Goal: Contribute content: Contribute content

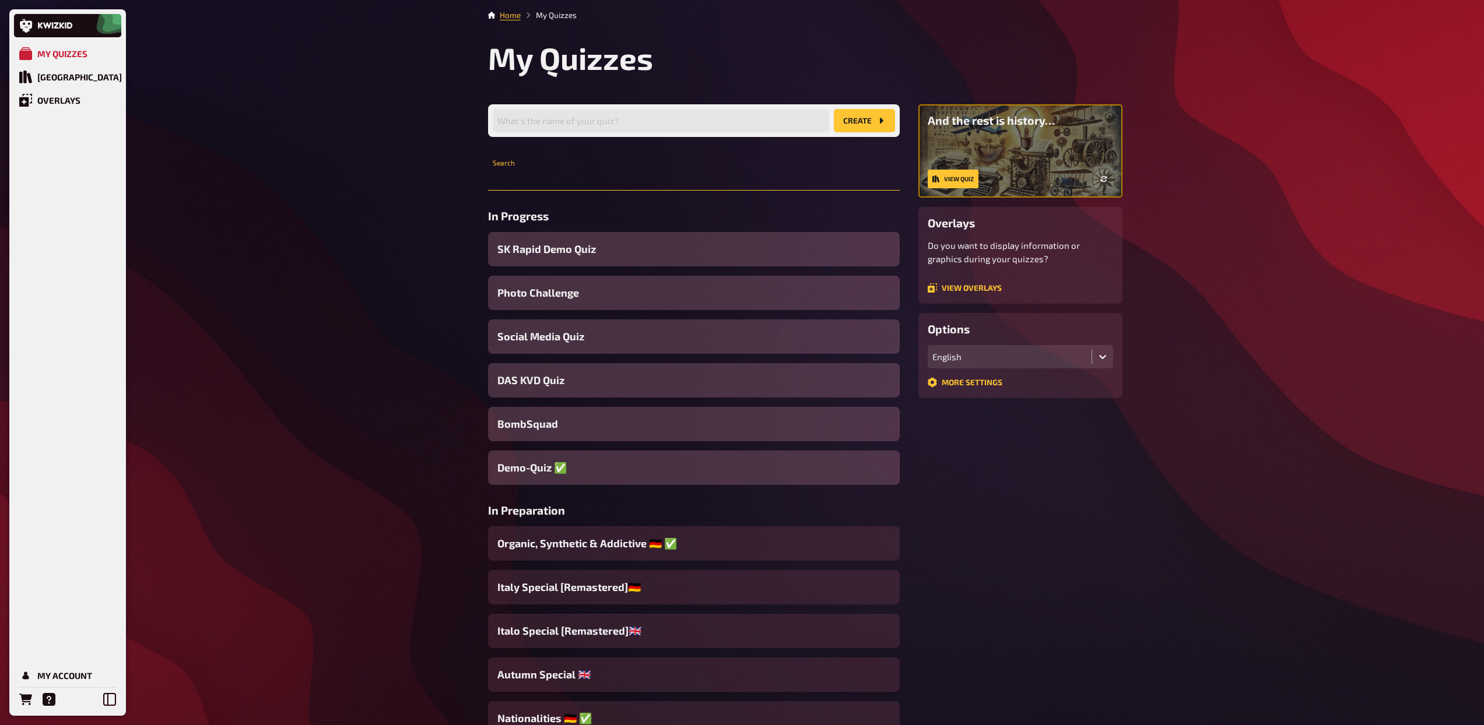
click at [586, 180] on input "text" at bounding box center [694, 178] width 412 height 23
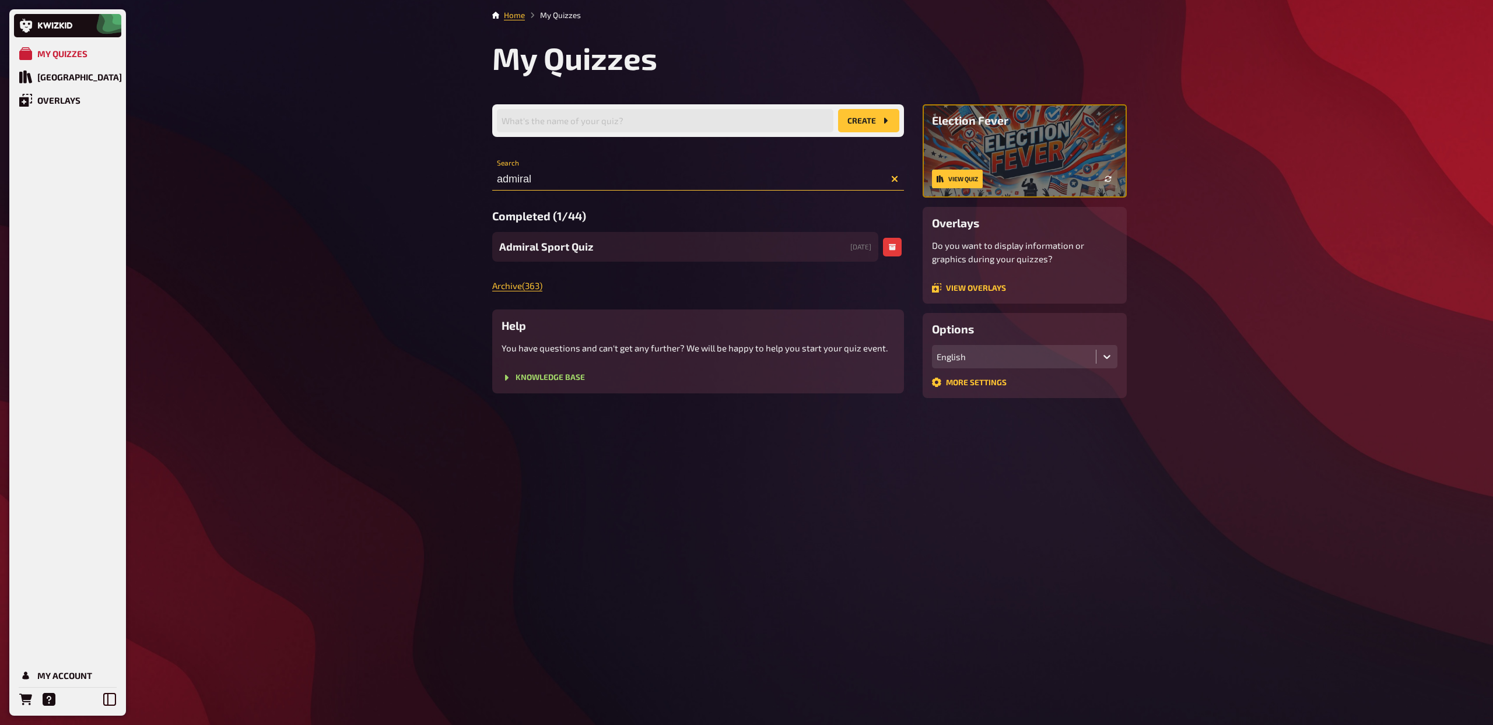
type input "admiral"
click at [576, 241] on span "Admiral Sport Quiz" at bounding box center [546, 247] width 94 height 16
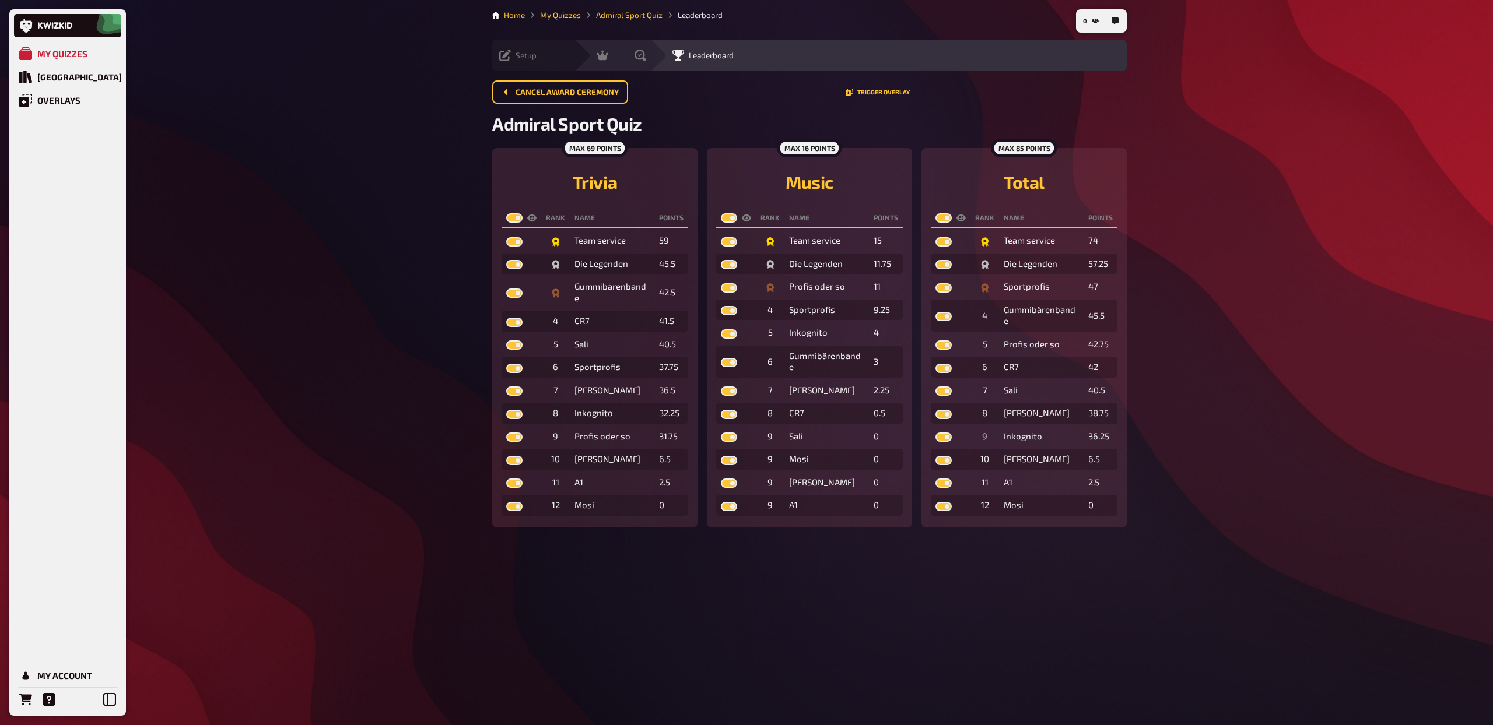
click at [515, 52] on span "Setup" at bounding box center [525, 55] width 21 height 9
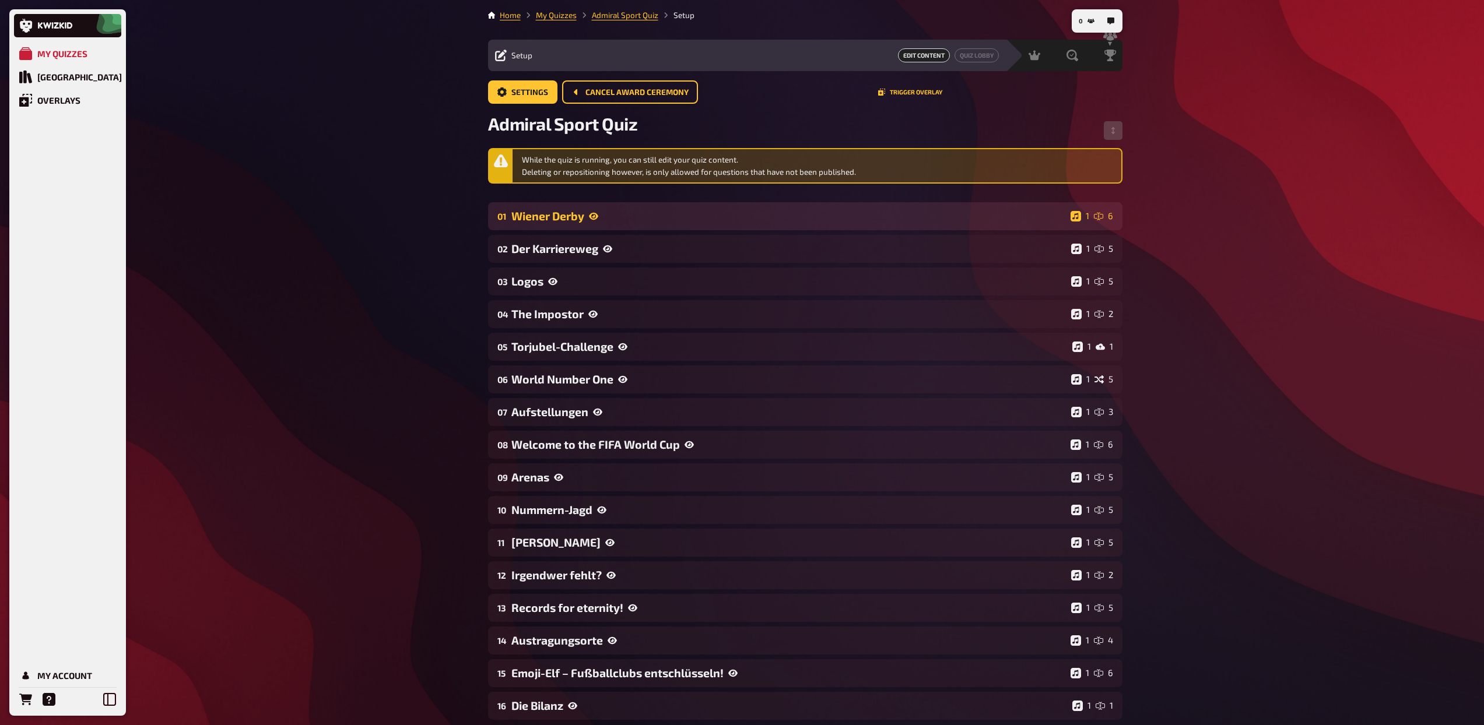
click at [543, 223] on div "01 Wiener Derby 1 6" at bounding box center [805, 216] width 634 height 28
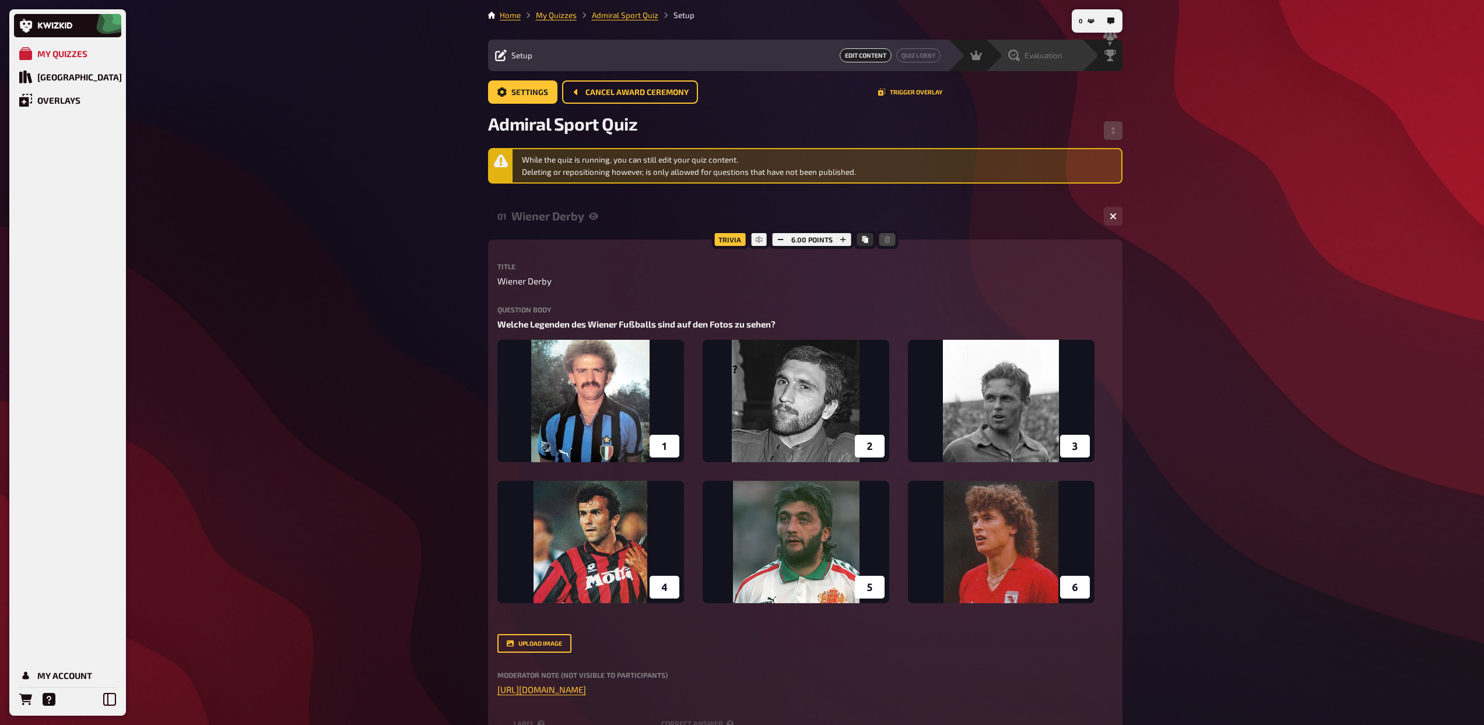
click at [1036, 55] on span "Evaluation" at bounding box center [1044, 55] width 38 height 9
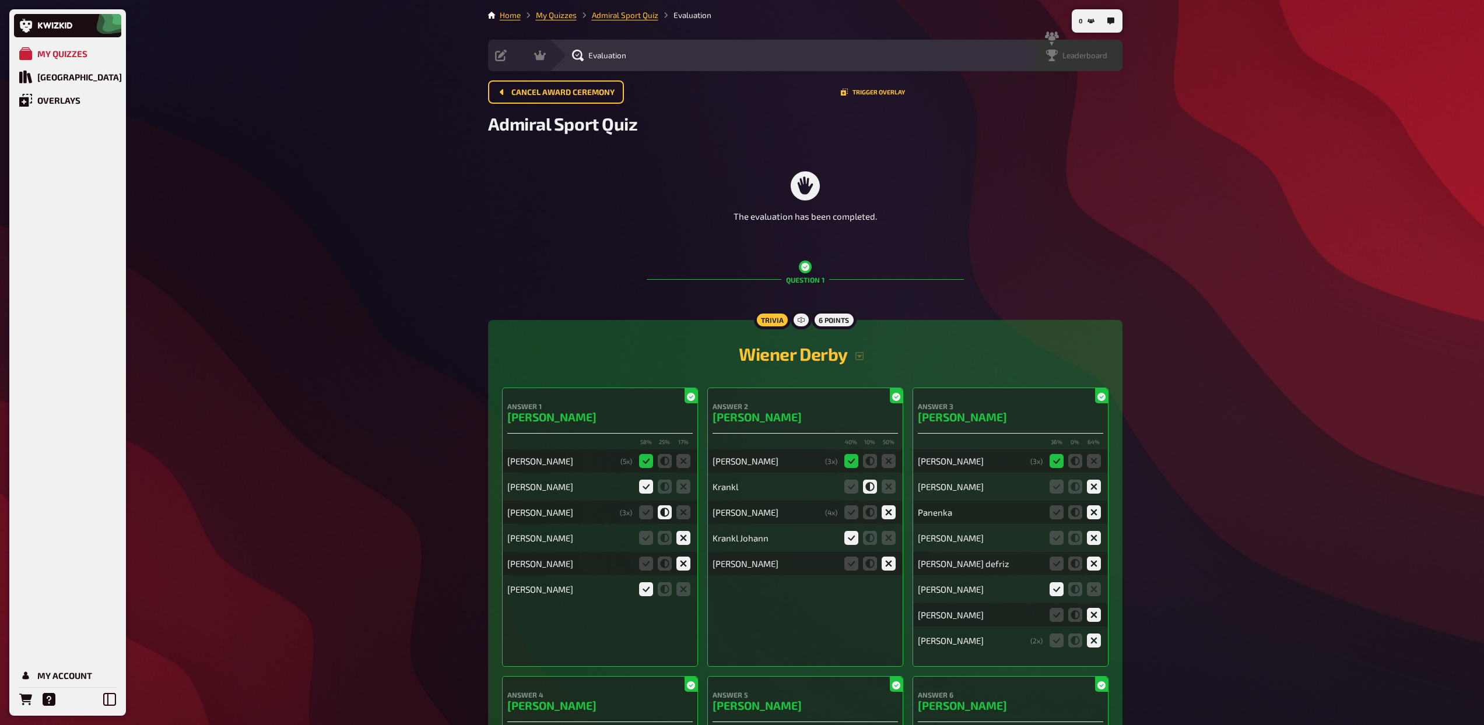
click at [1106, 56] on span "Leaderboard" at bounding box center [1084, 55] width 45 height 9
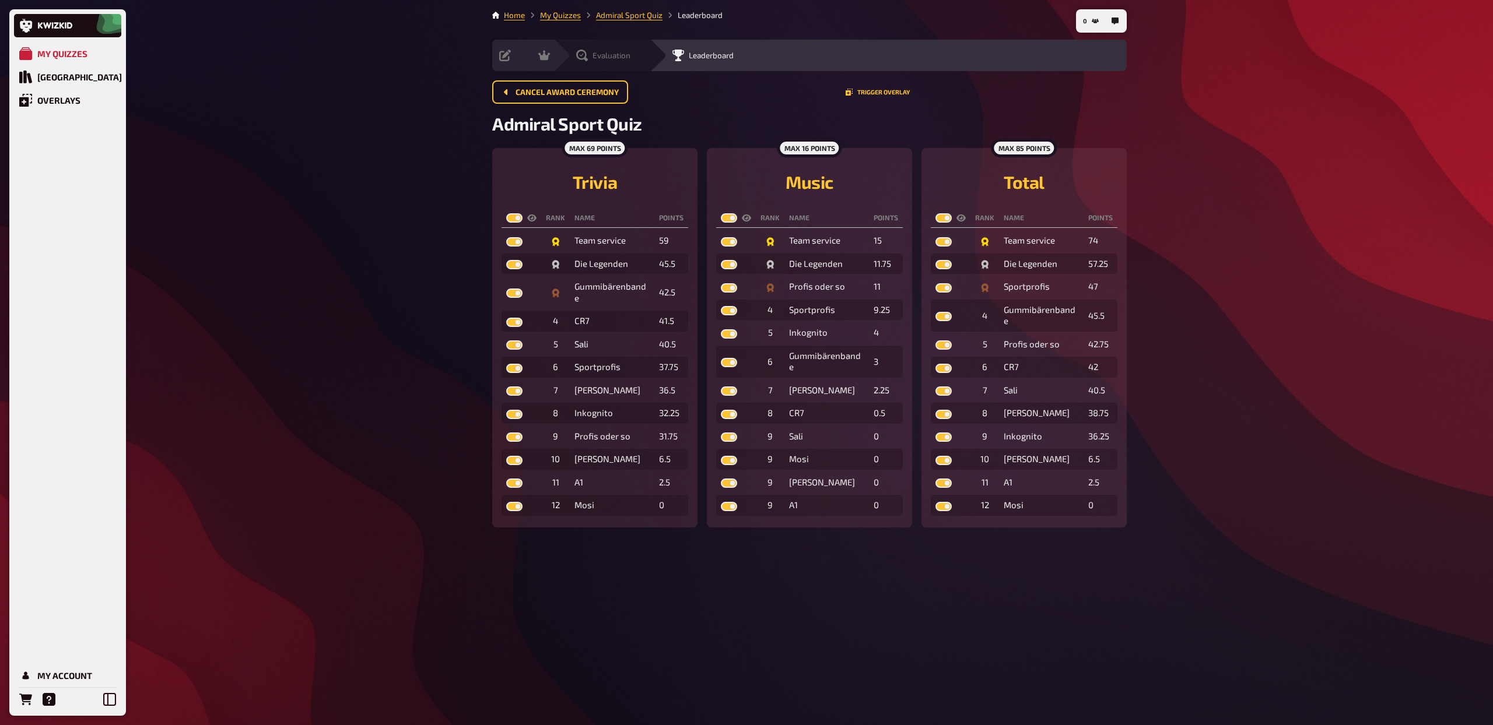
click at [622, 55] on span "Evaluation" at bounding box center [611, 55] width 38 height 9
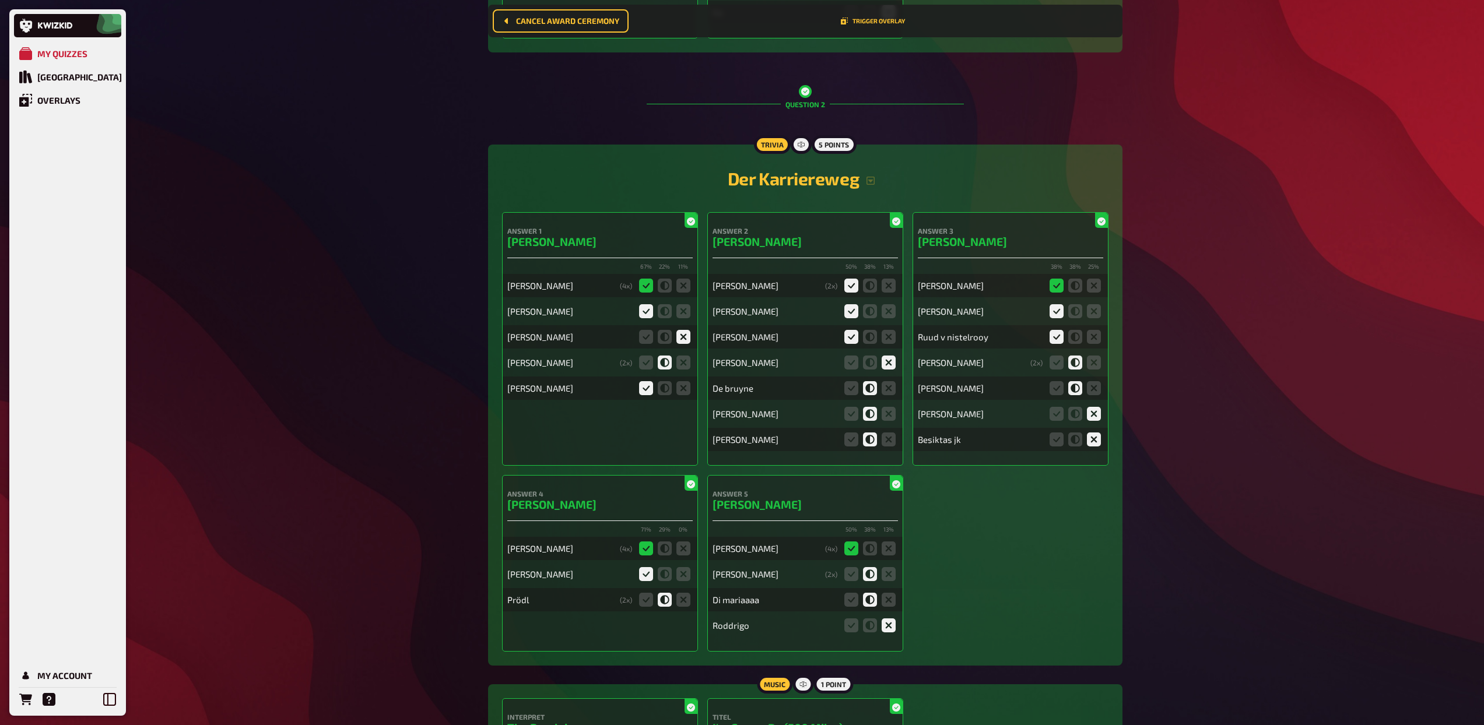
scroll to position [1306, 0]
click at [872, 180] on icon "button" at bounding box center [870, 181] width 9 height 9
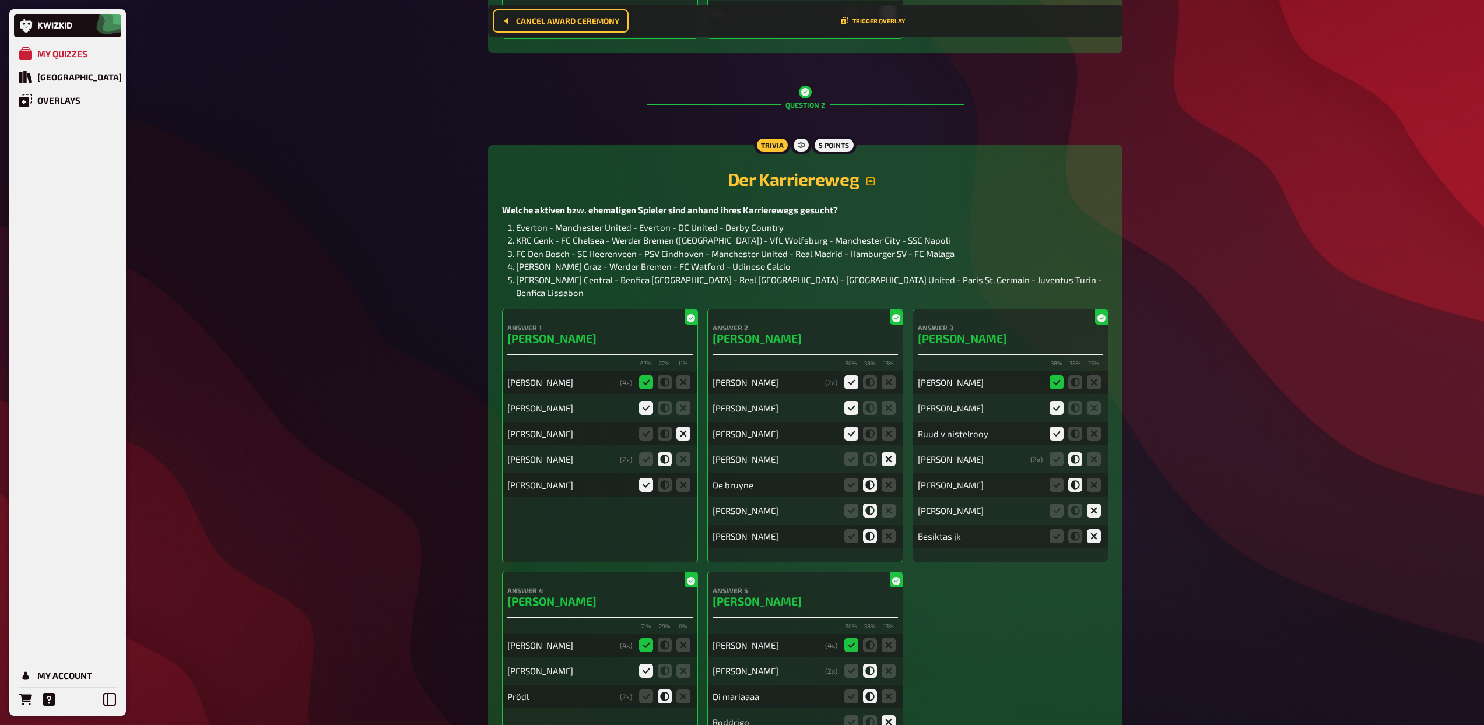
click at [872, 180] on icon "button" at bounding box center [870, 181] width 9 height 9
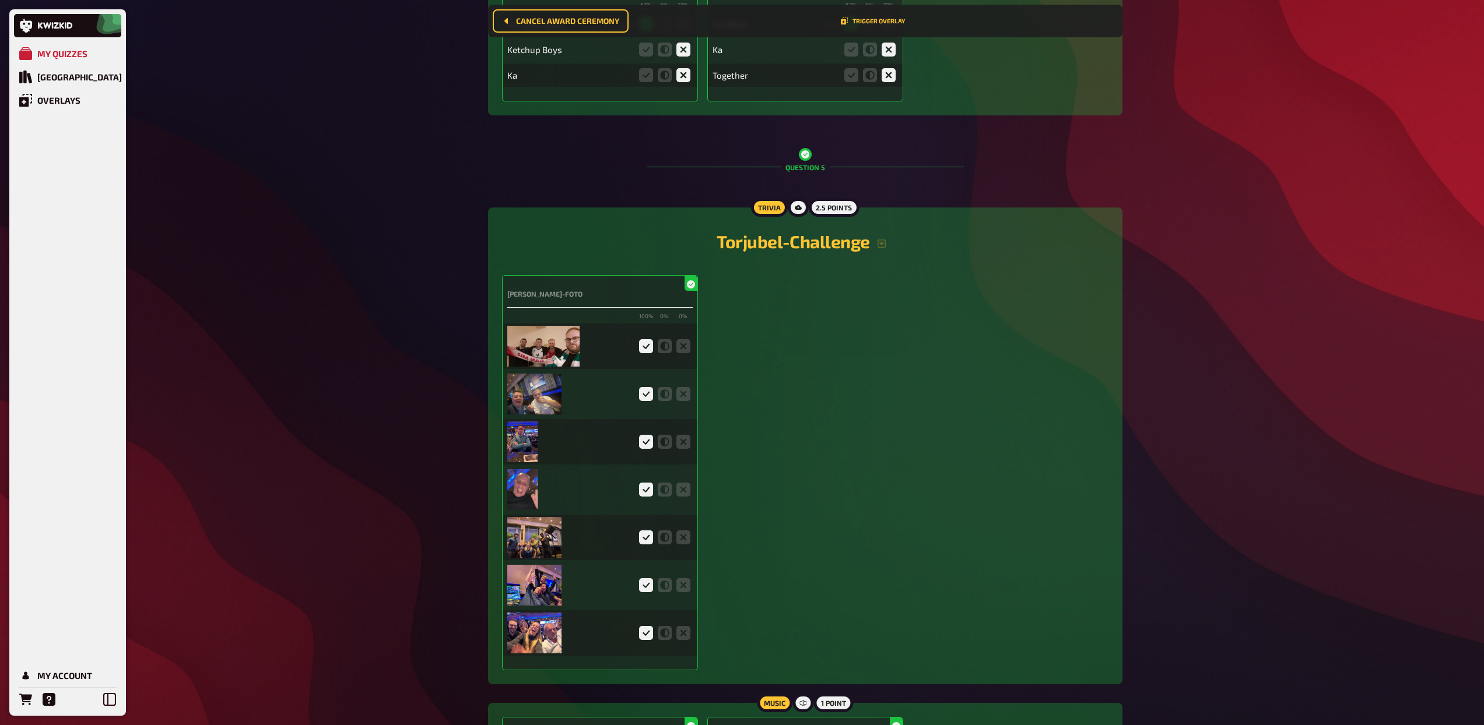
scroll to position [3979, 0]
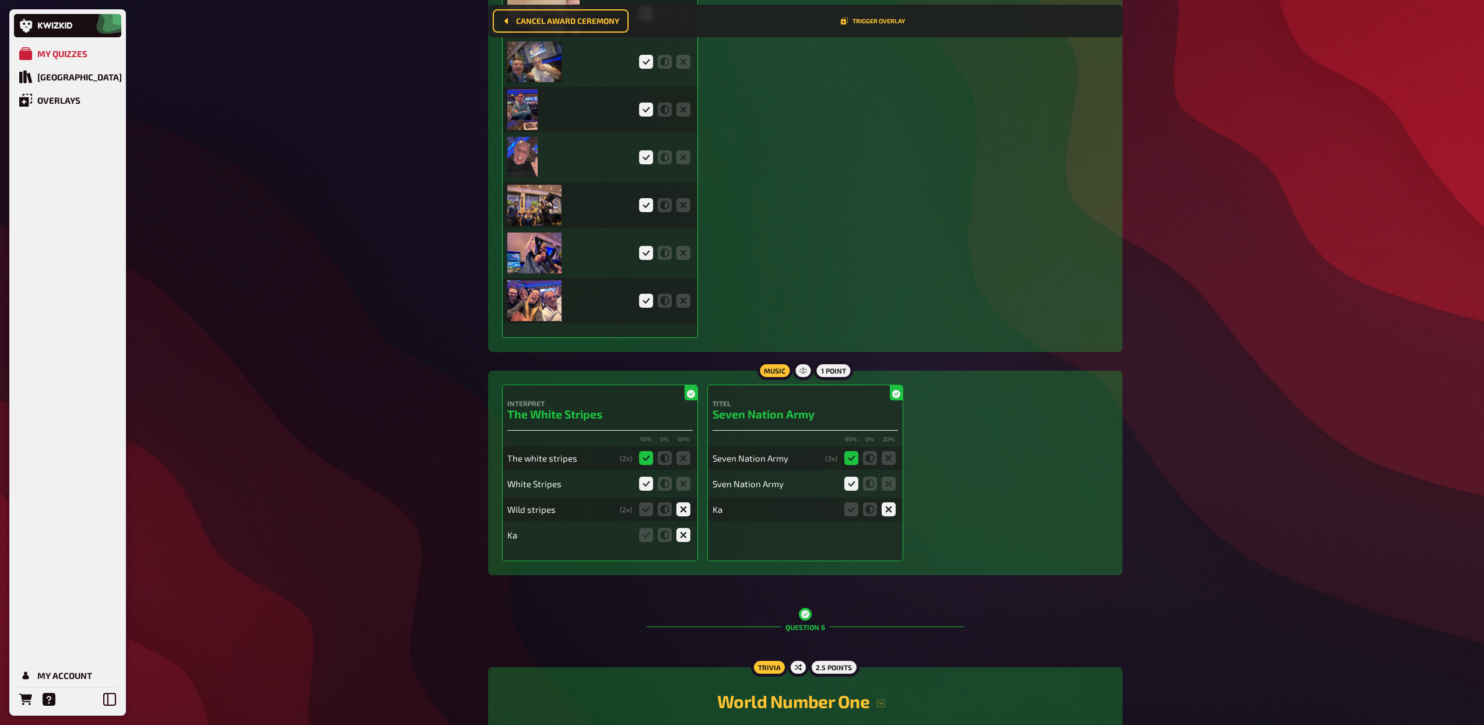
click at [538, 304] on img at bounding box center [534, 300] width 54 height 41
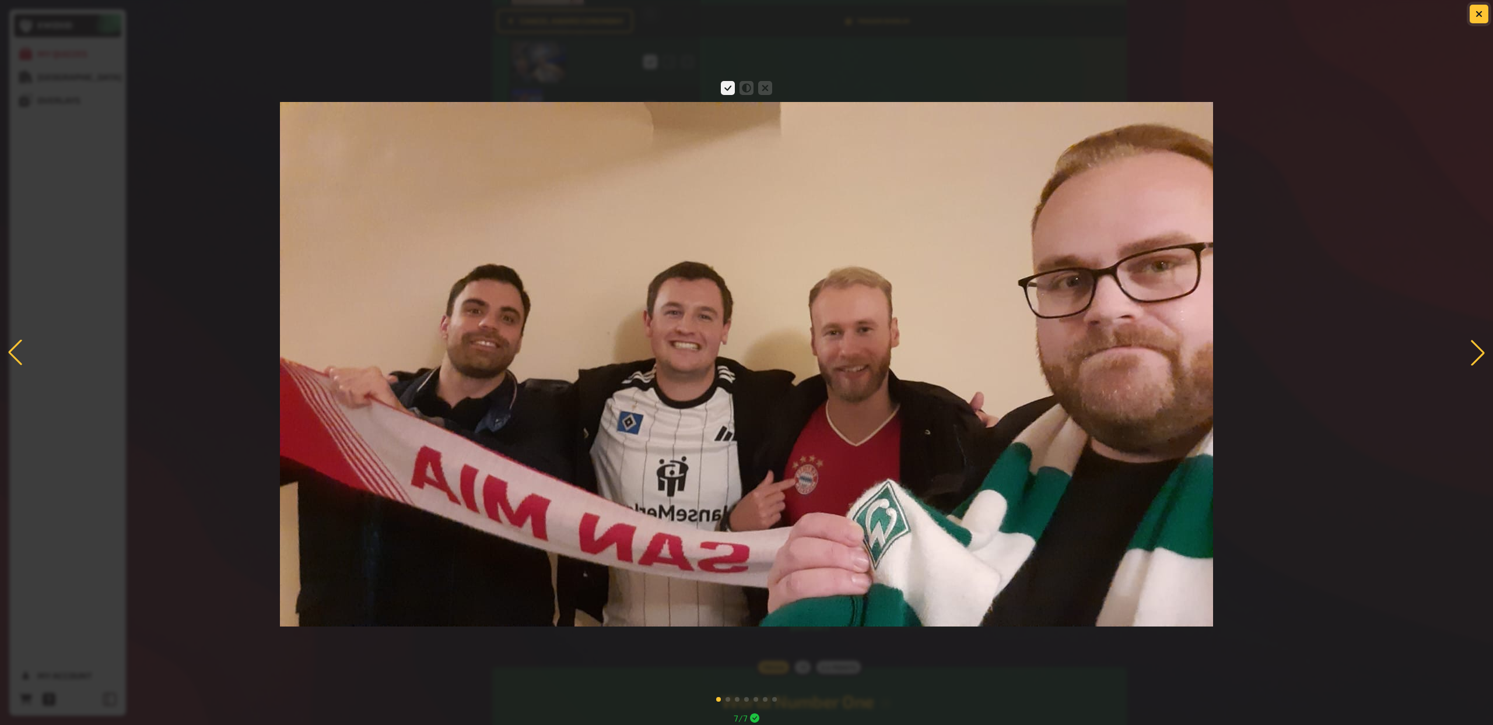
click at [1482, 15] on button "button" at bounding box center [1478, 14] width 19 height 19
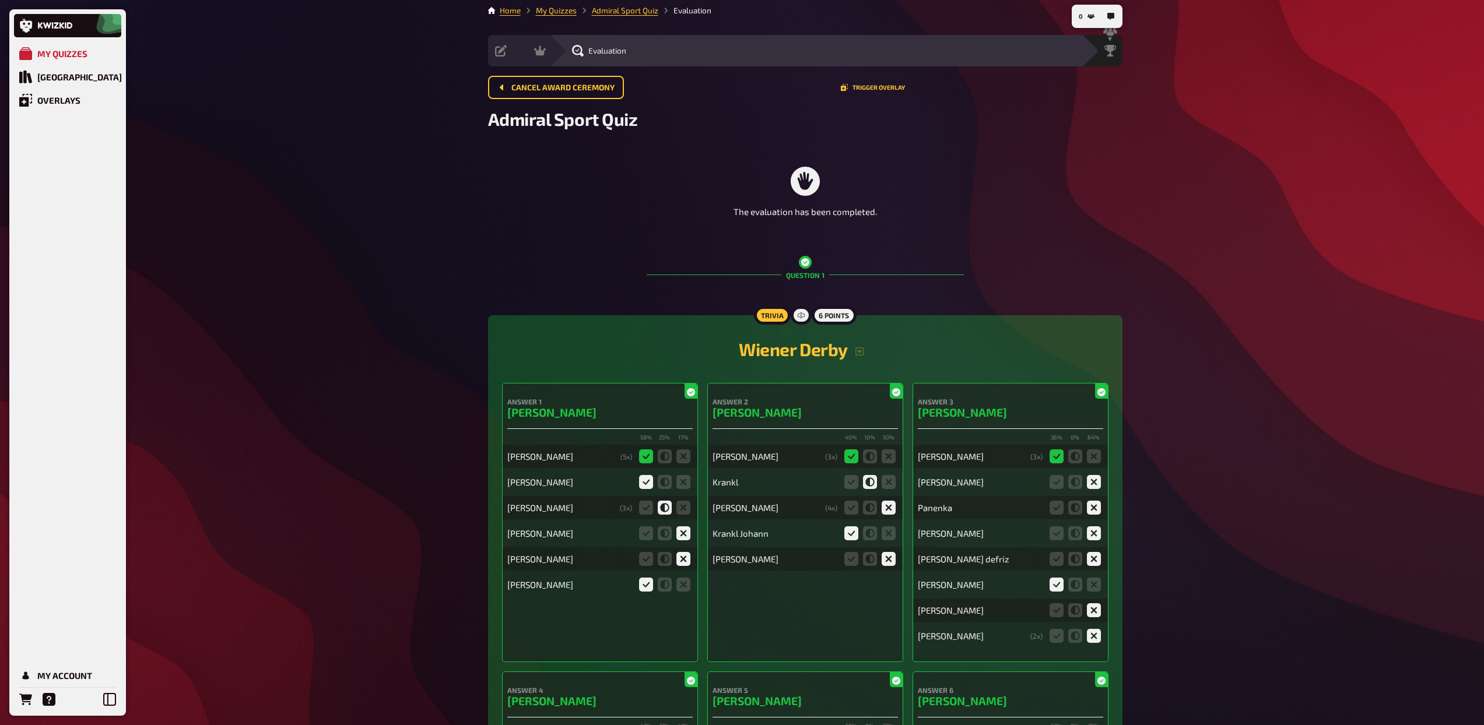
scroll to position [0, 0]
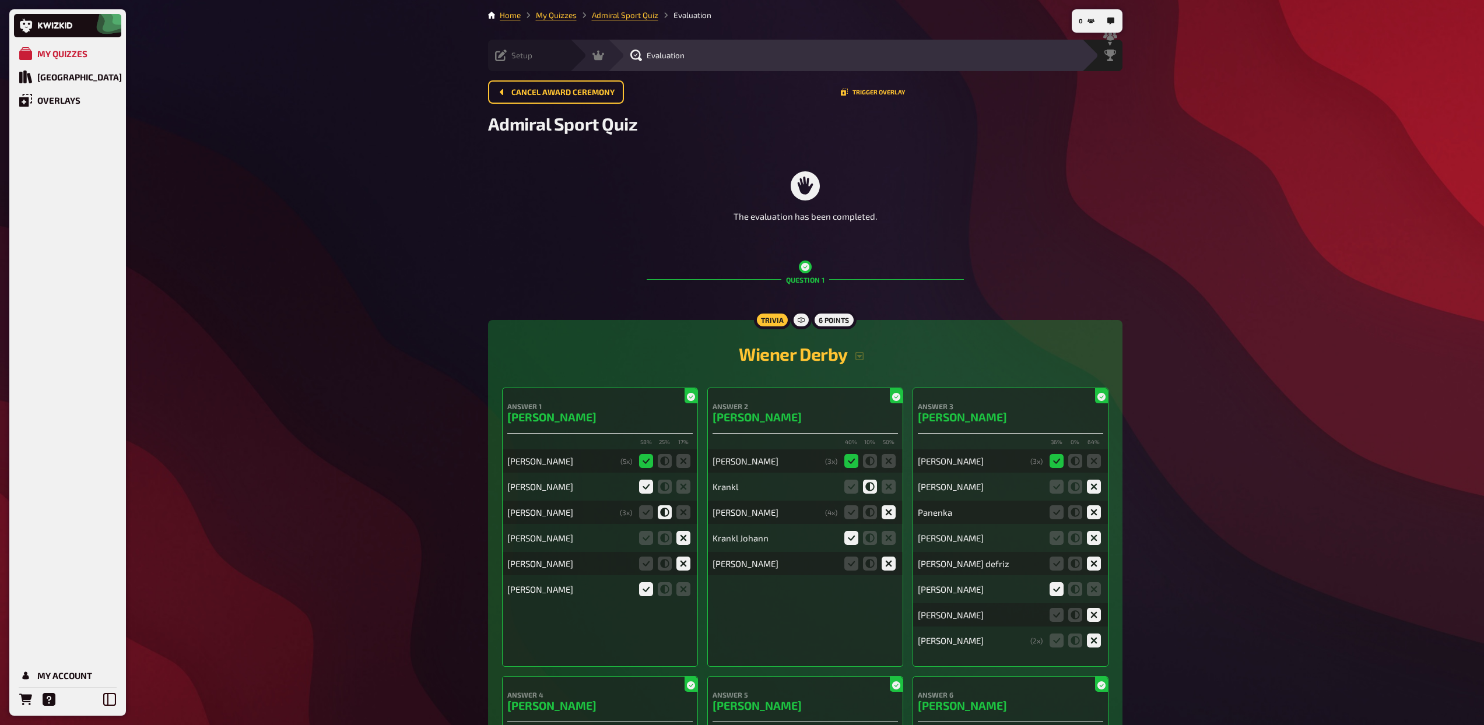
click at [521, 55] on span "Setup" at bounding box center [521, 55] width 21 height 9
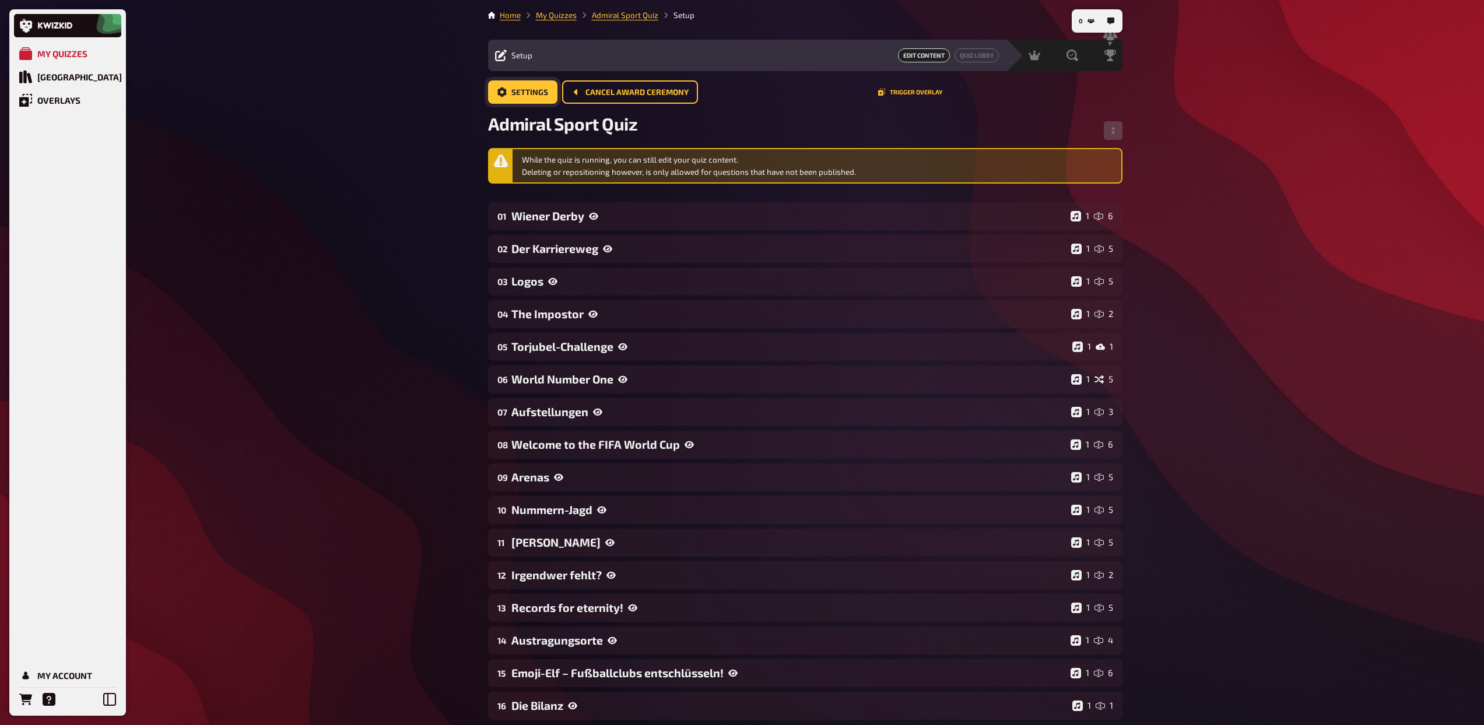
click at [531, 93] on span "Settings" at bounding box center [529, 93] width 37 height 8
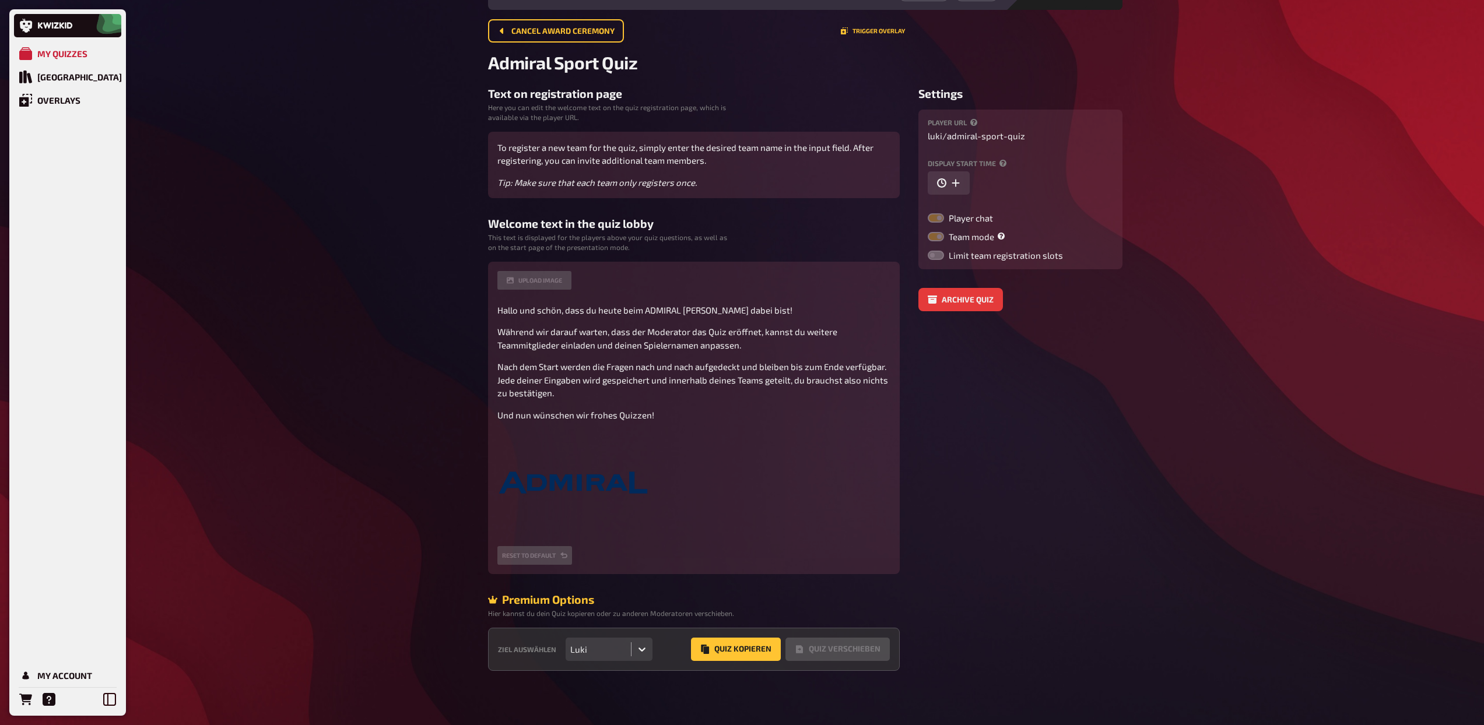
scroll to position [63, 0]
click at [741, 639] on button "Quiz Kopieren" at bounding box center [736, 647] width 90 height 23
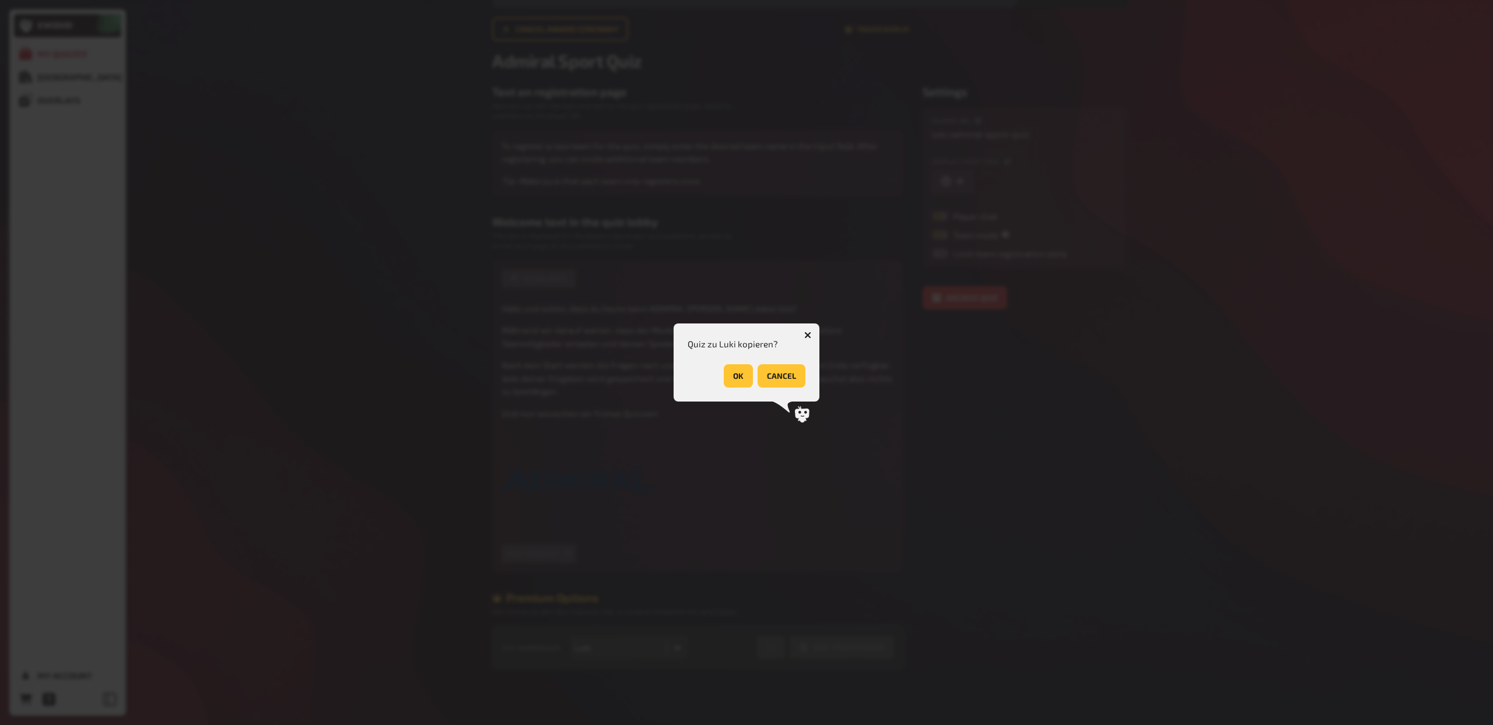
click at [732, 377] on button "OK" at bounding box center [738, 375] width 29 height 23
click at [791, 373] on button "OK" at bounding box center [790, 375] width 29 height 23
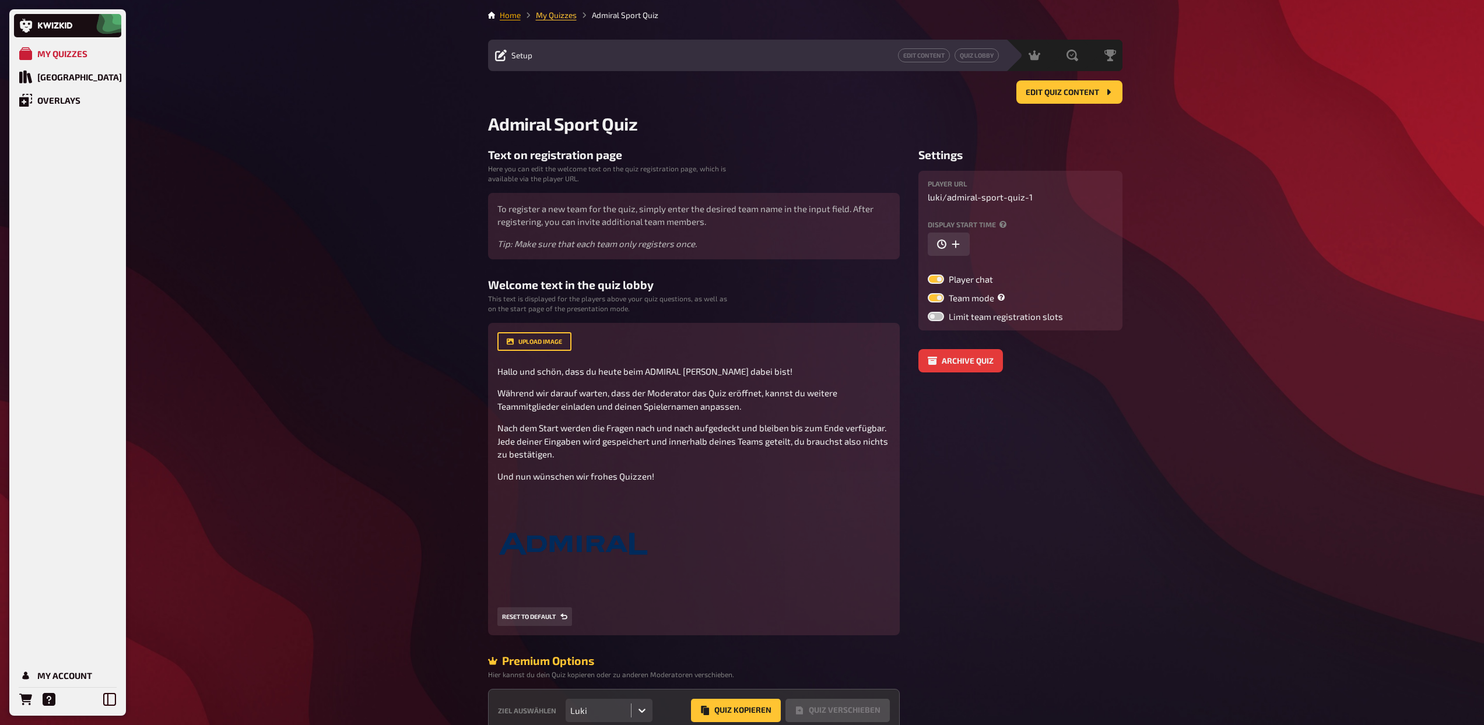
click at [515, 17] on link "Home" at bounding box center [510, 14] width 21 height 9
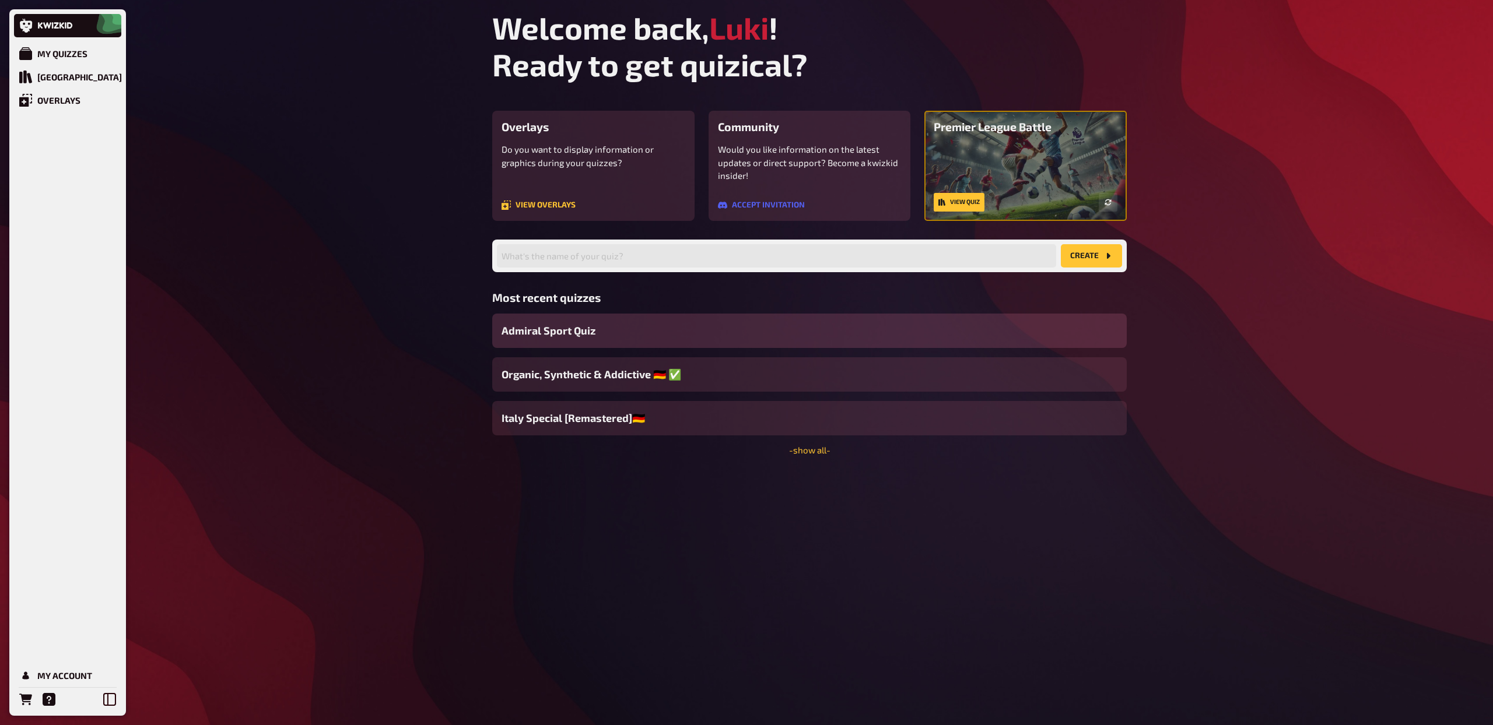
click at [593, 330] on span "Admiral Sport Quiz" at bounding box center [548, 331] width 94 height 16
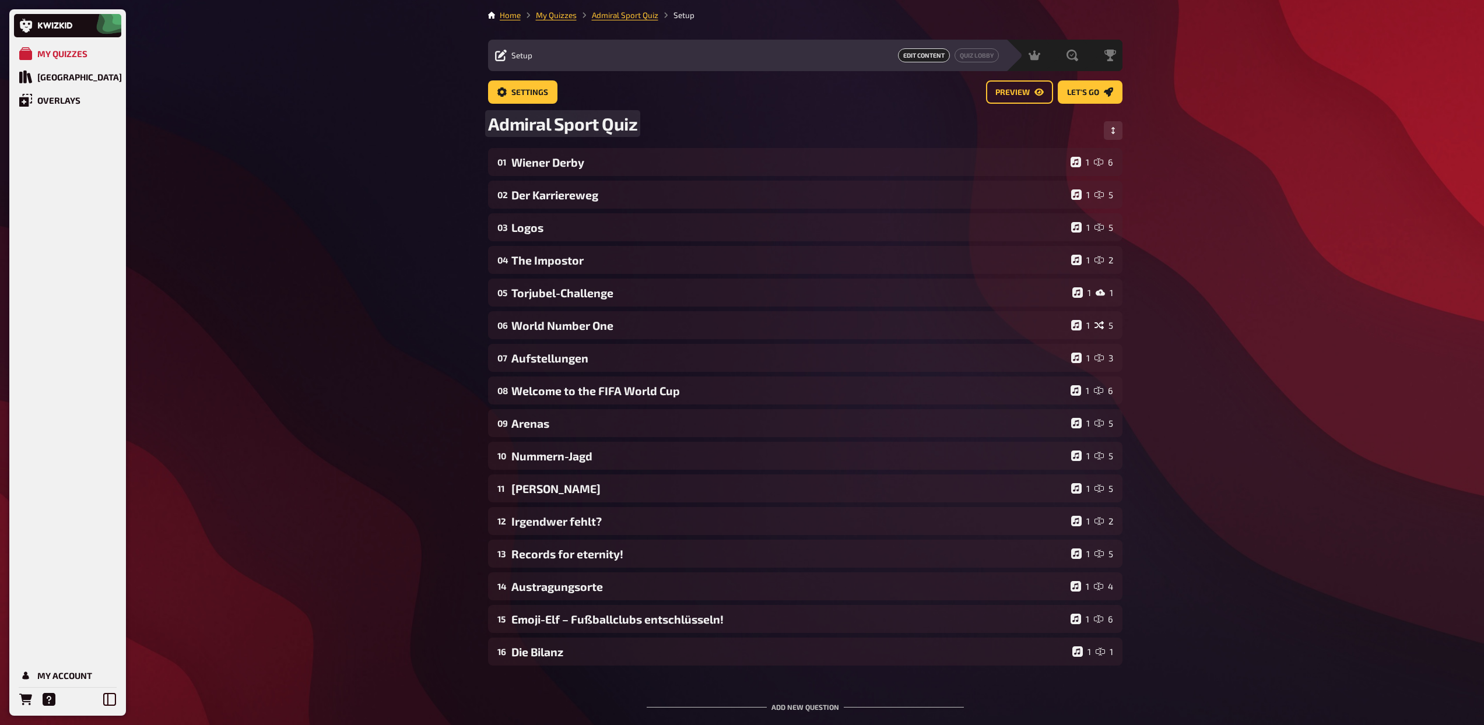
click at [637, 125] on span "Admiral Sport Quiz" at bounding box center [563, 123] width 150 height 21
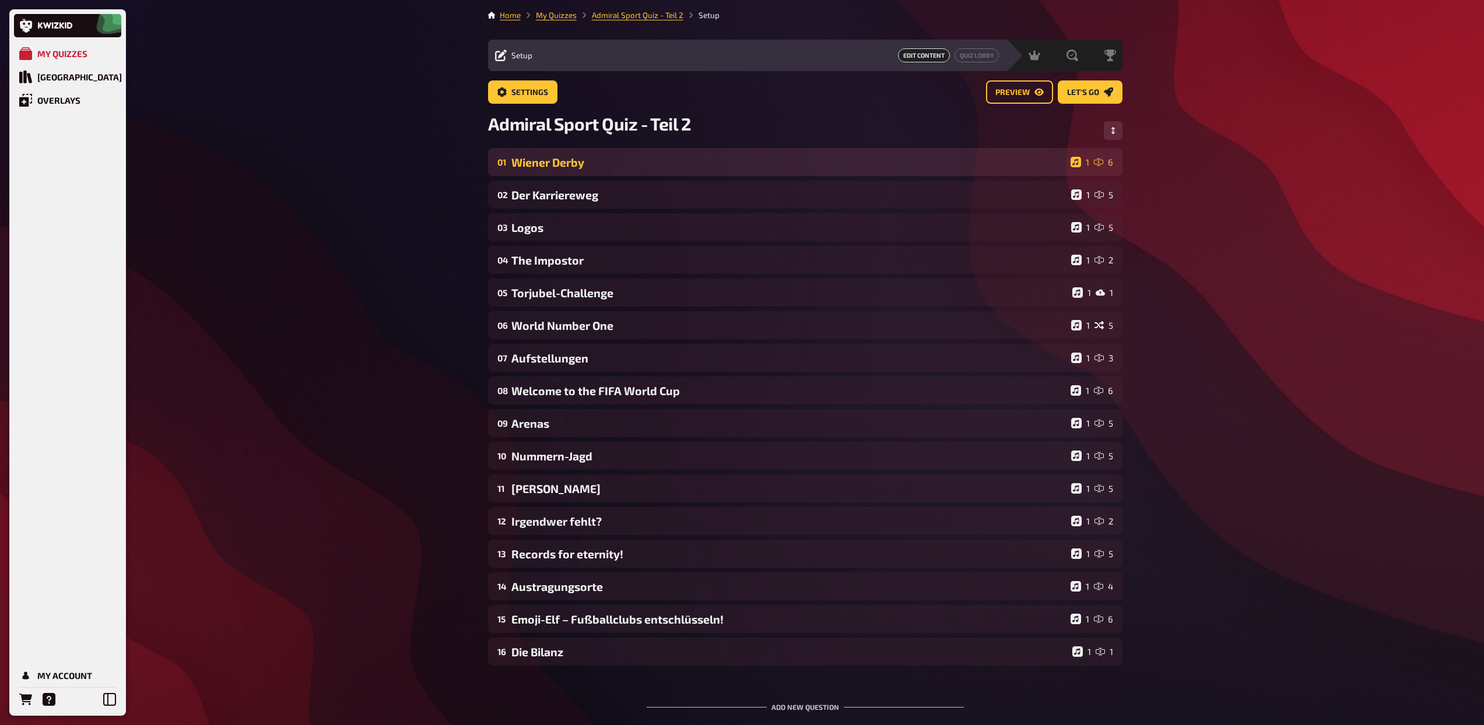
click at [633, 160] on div "Wiener Derby" at bounding box center [788, 162] width 555 height 13
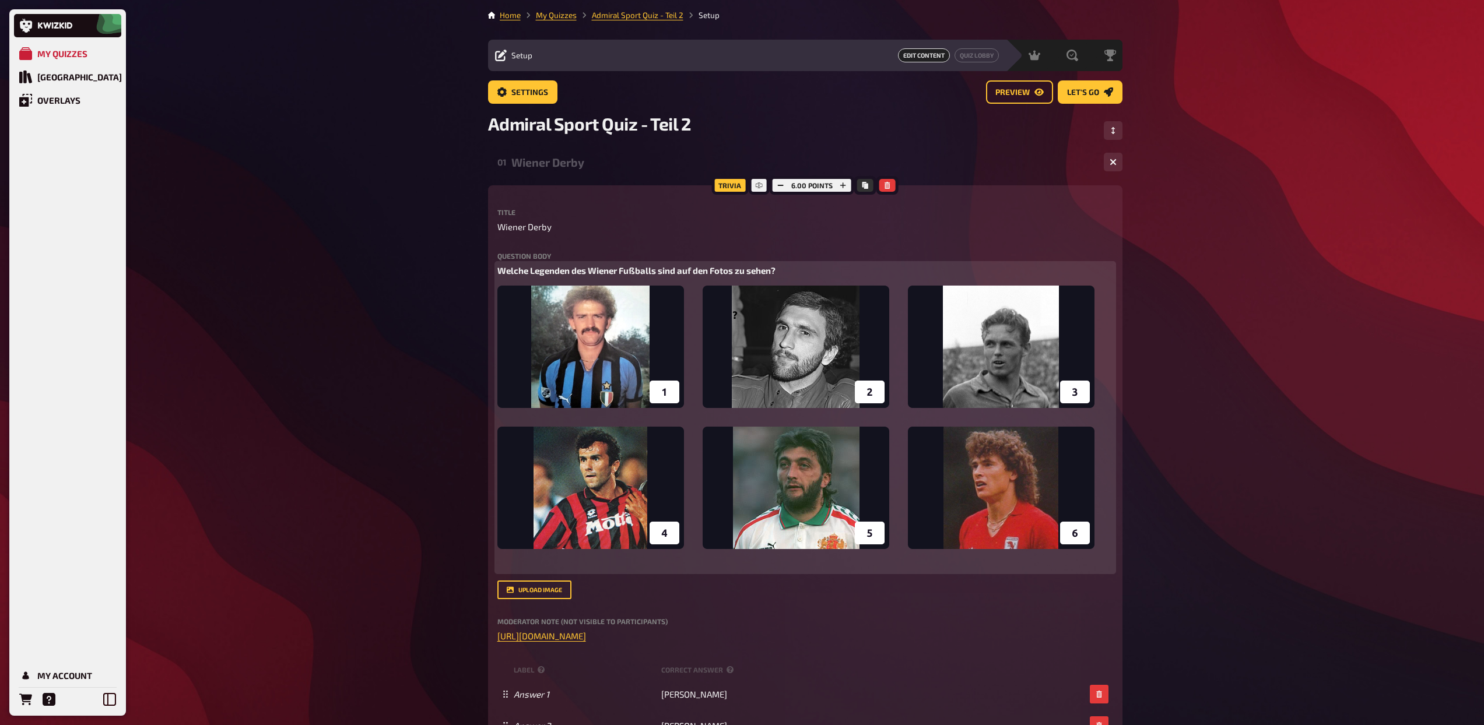
click at [769, 357] on img at bounding box center [795, 427] width 597 height 282
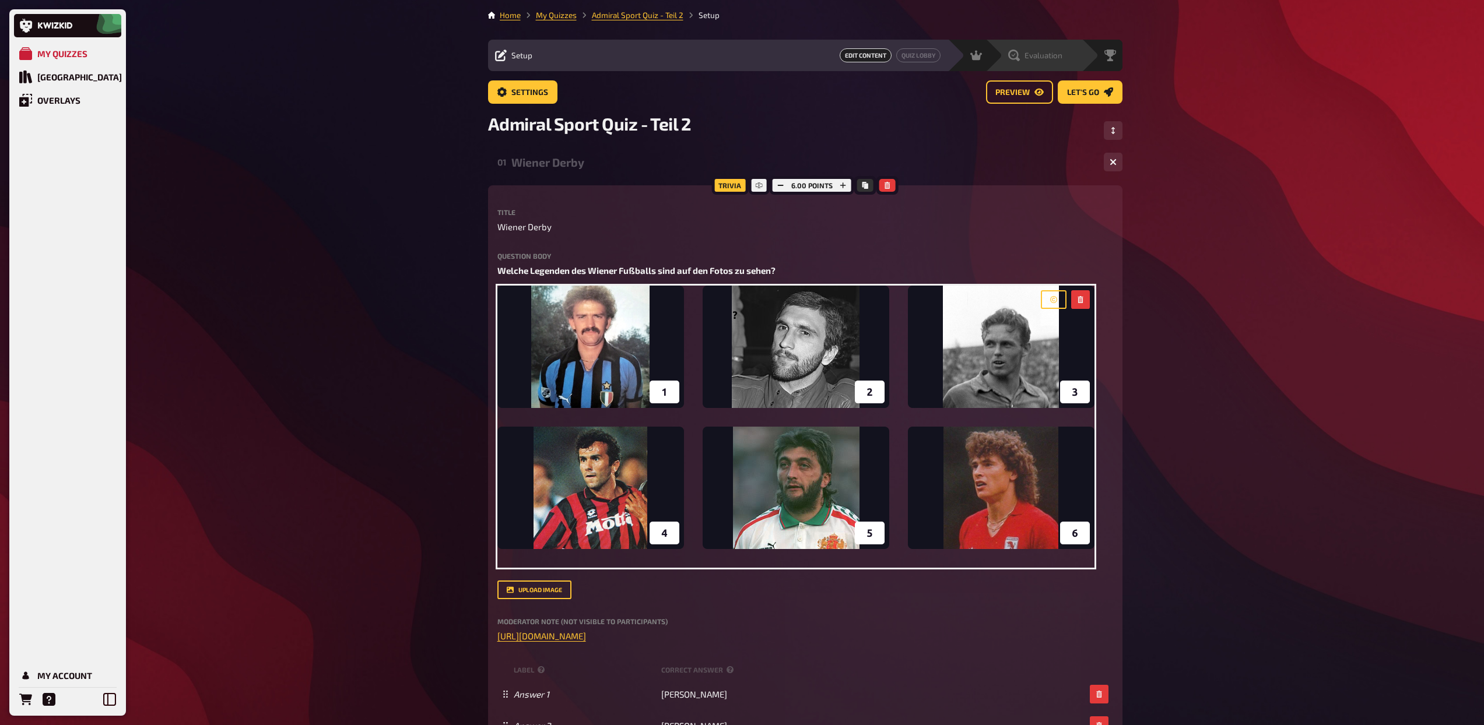
click at [1044, 52] on span "Evaluation" at bounding box center [1044, 55] width 38 height 9
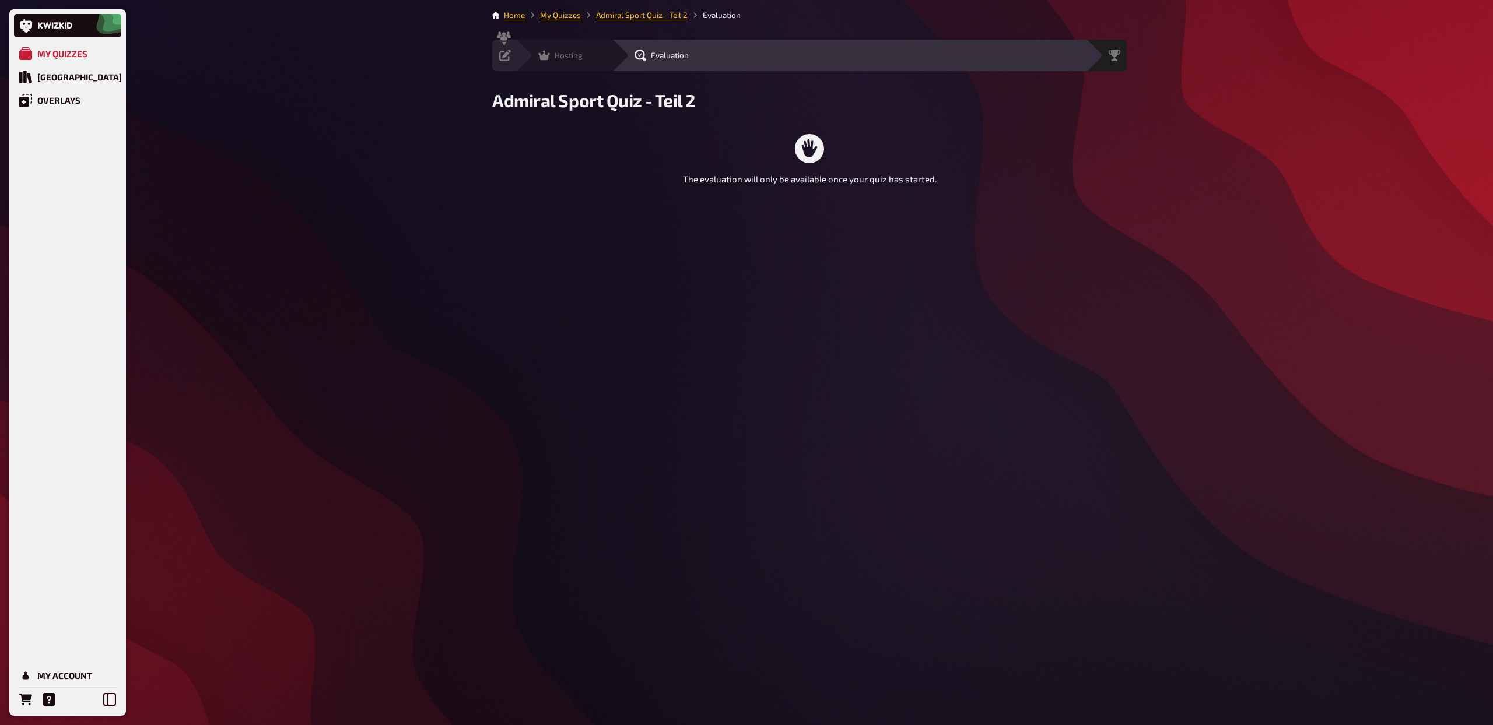
click at [550, 57] on div "Hosting" at bounding box center [560, 56] width 44 height 12
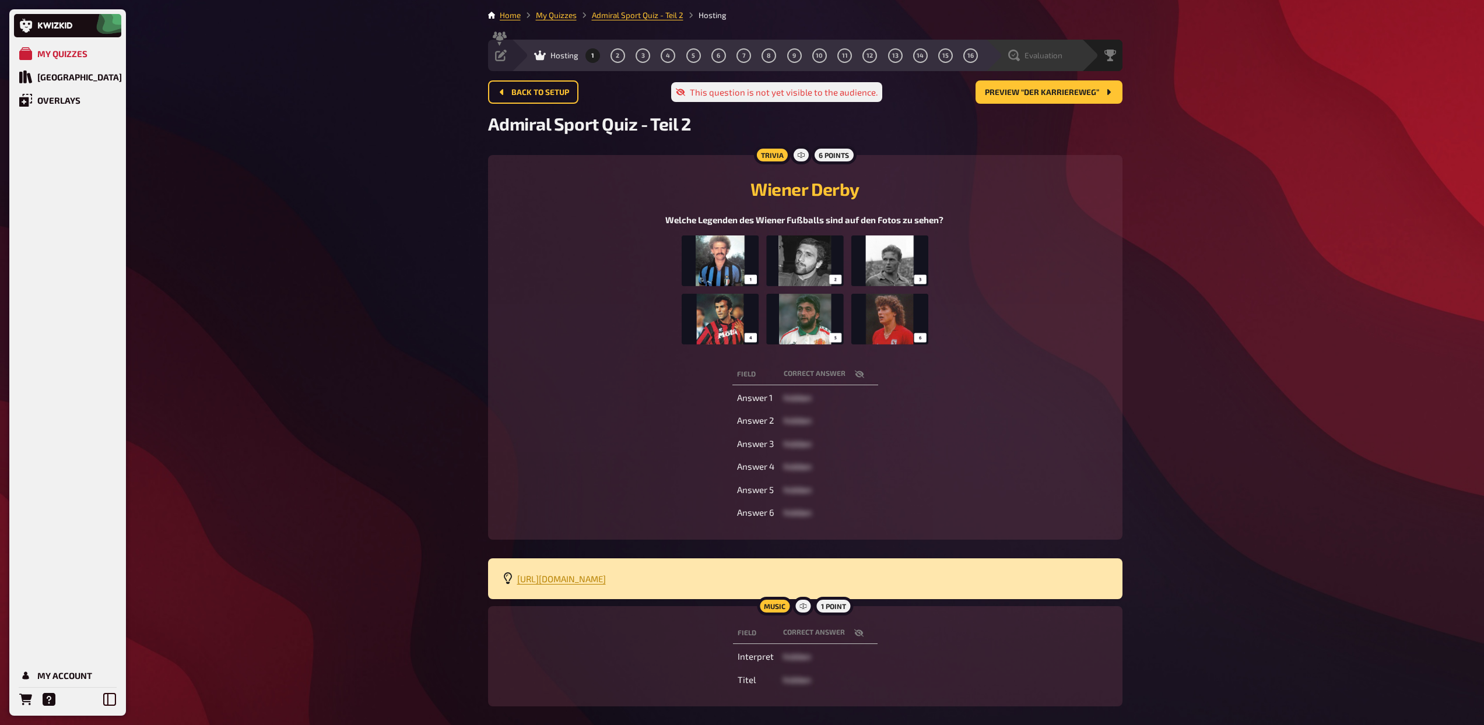
click at [1013, 51] on icon at bounding box center [1014, 56] width 12 height 12
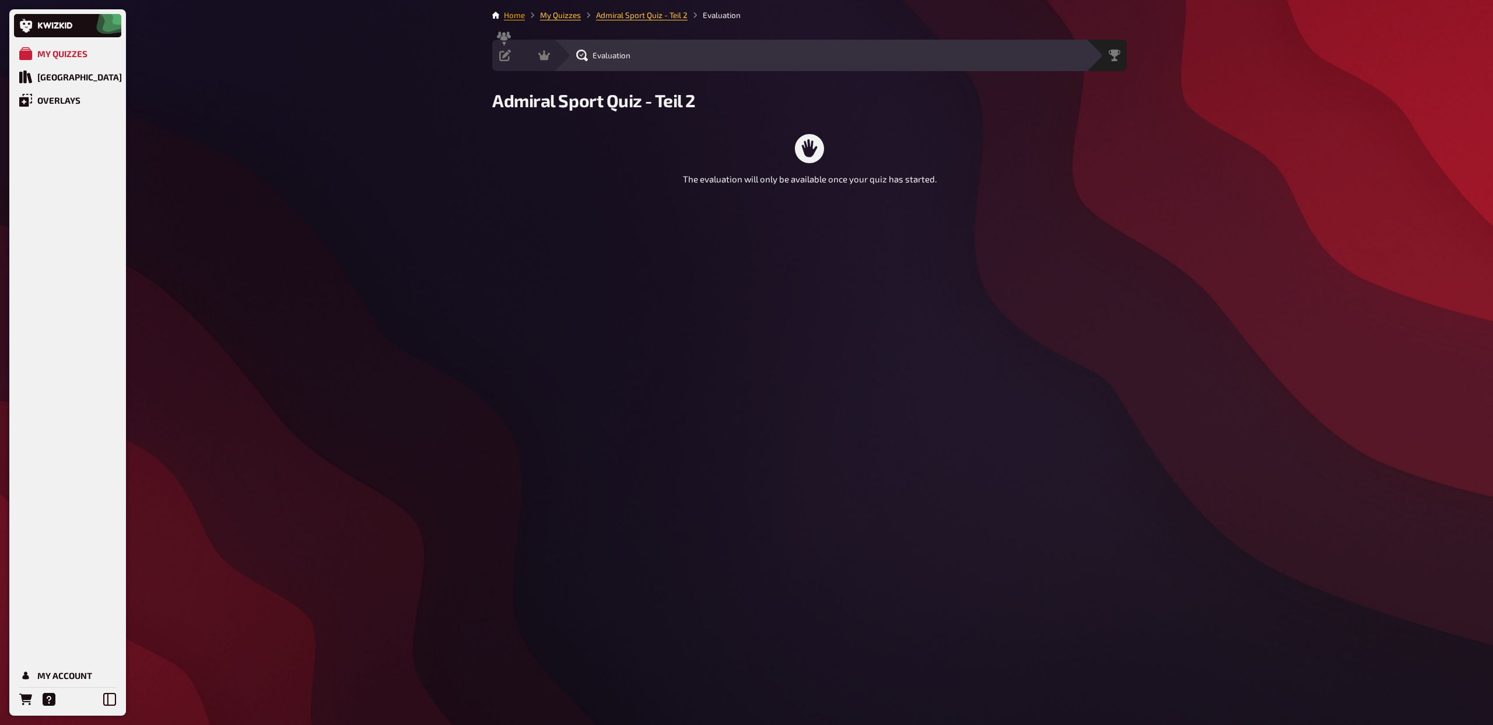
click at [519, 12] on link "Home" at bounding box center [514, 14] width 21 height 9
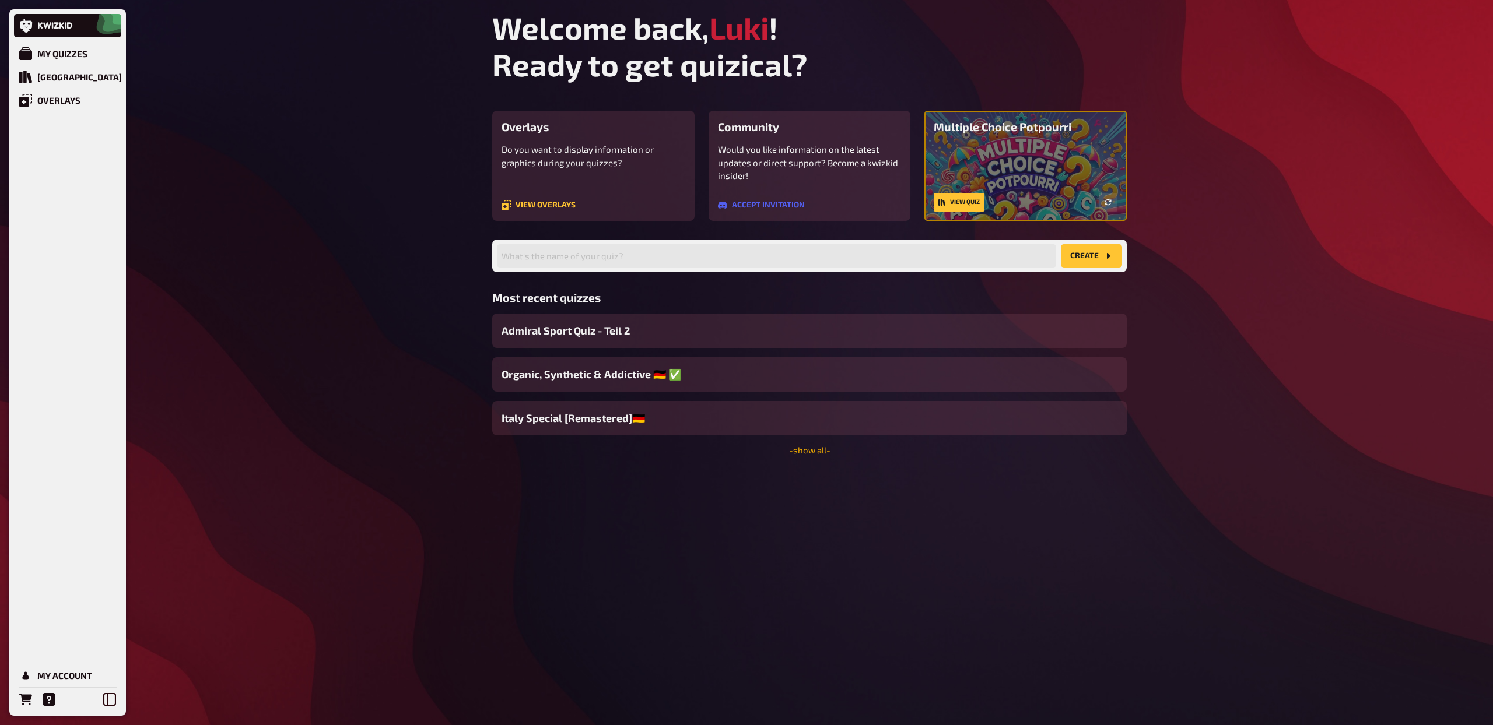
click at [805, 447] on link "- show all -" at bounding box center [809, 450] width 41 height 10
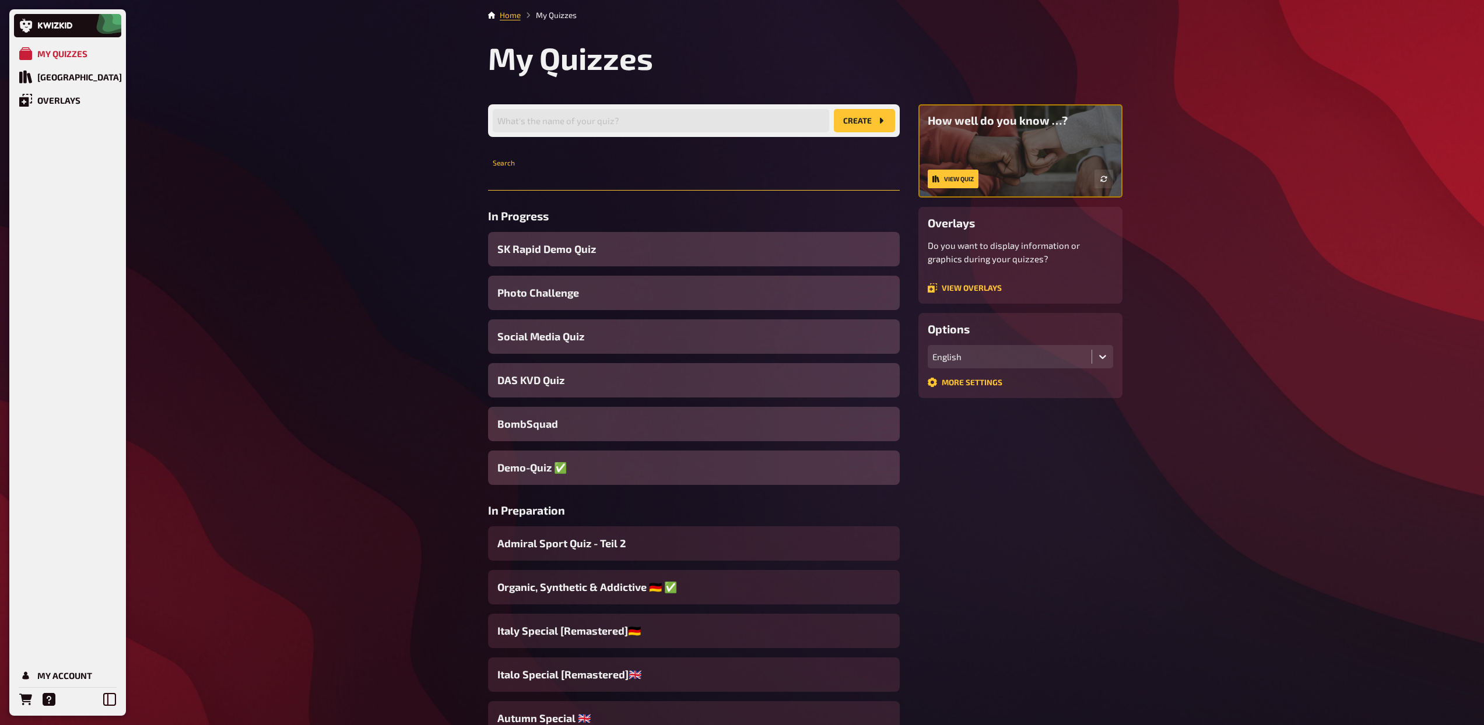
click at [542, 169] on input "text" at bounding box center [694, 178] width 412 height 23
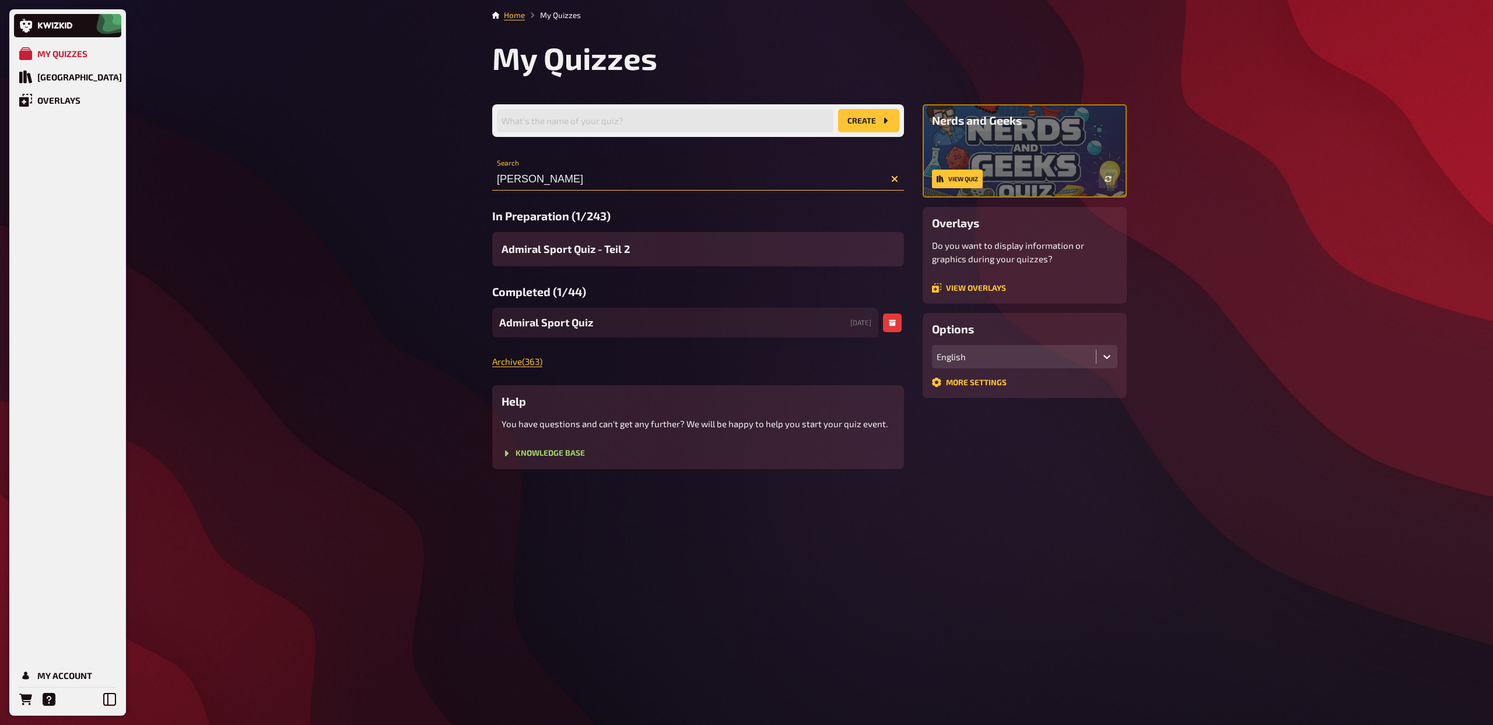
type input "admir"
click at [573, 329] on span "Admiral Sport Quiz" at bounding box center [546, 323] width 94 height 16
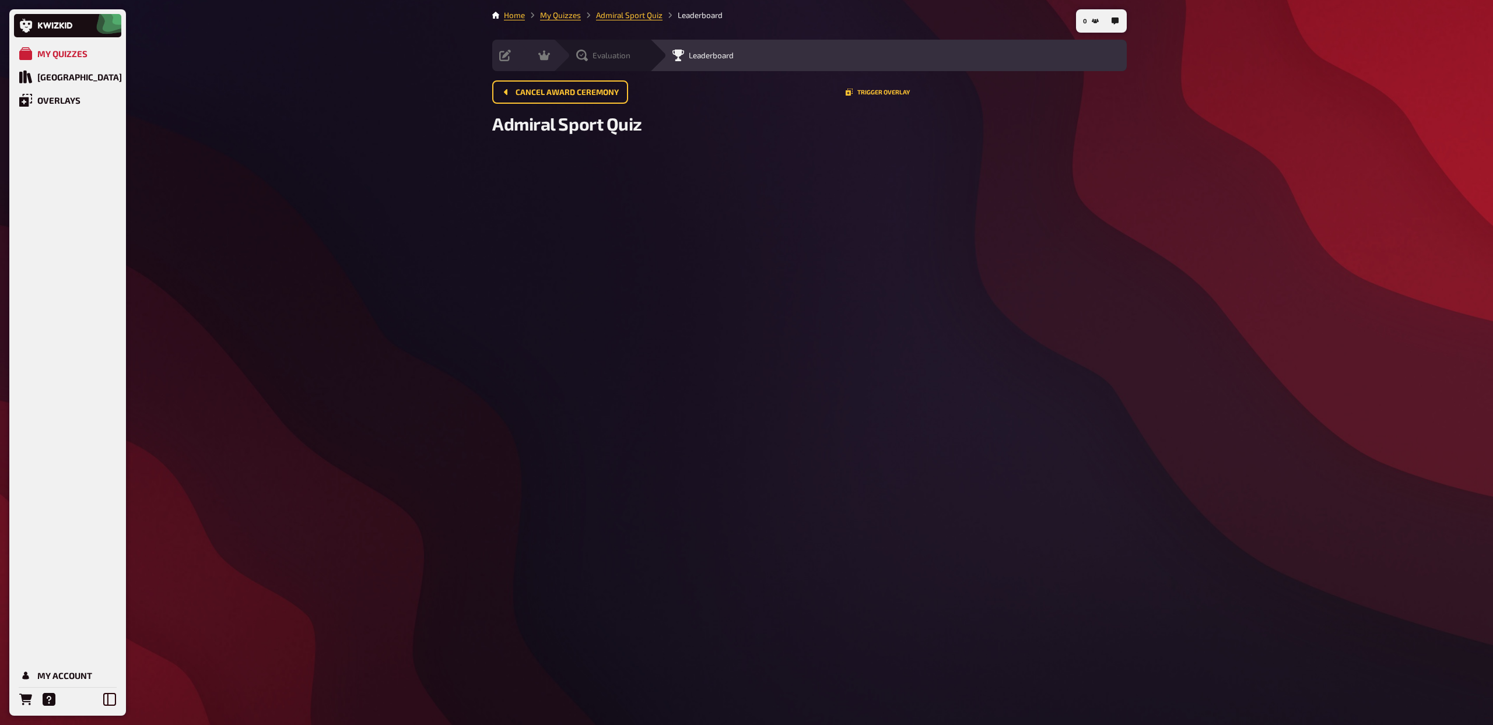
click at [582, 62] on div "Evaluation" at bounding box center [601, 55] width 96 height 31
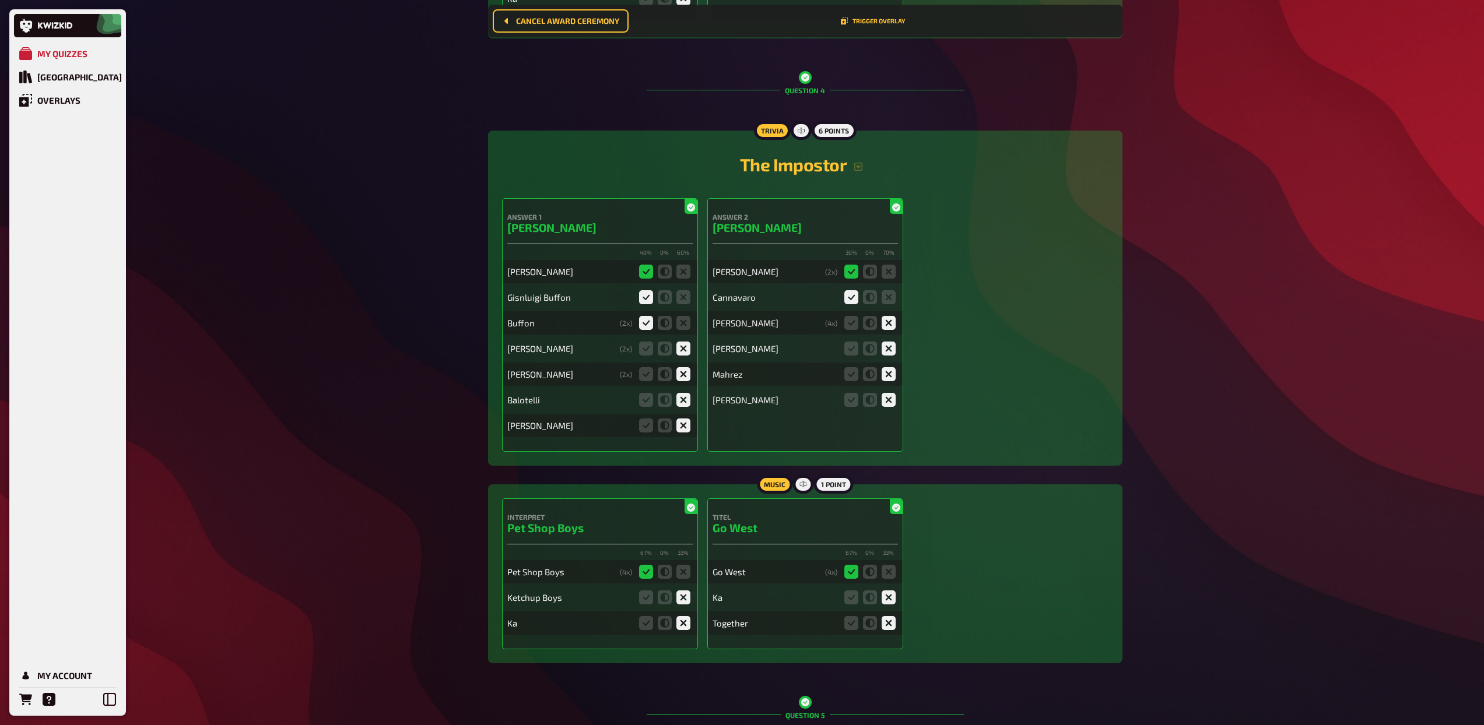
scroll to position [3095, 0]
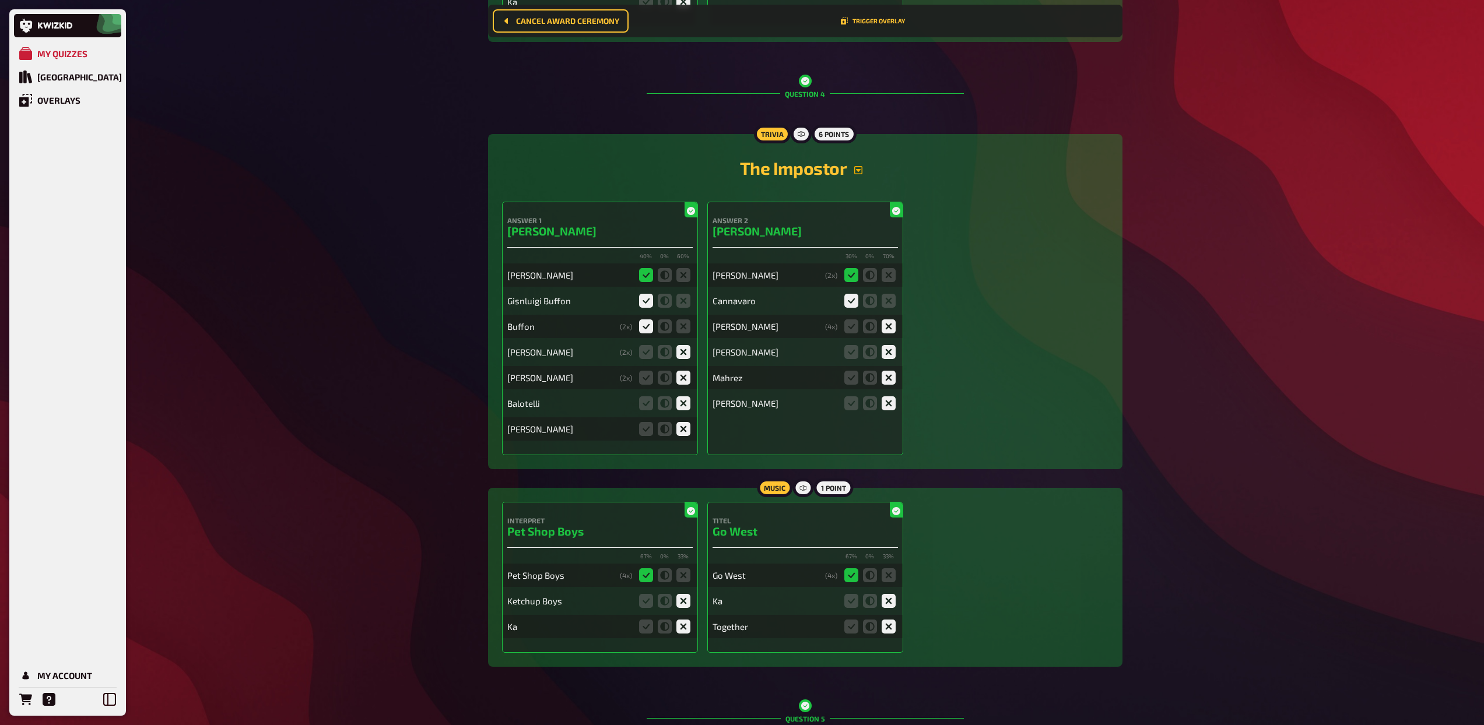
click at [856, 166] on icon "button" at bounding box center [858, 170] width 8 height 8
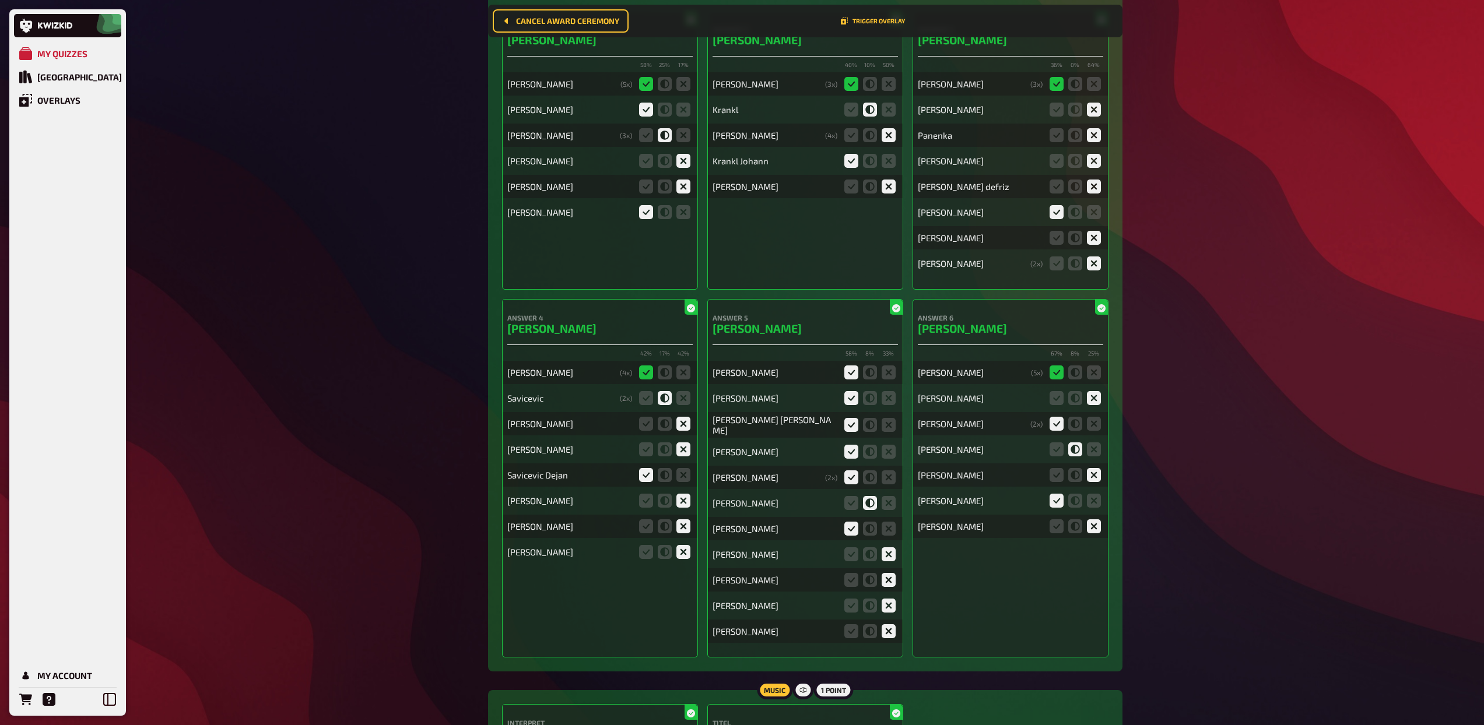
scroll to position [0, 0]
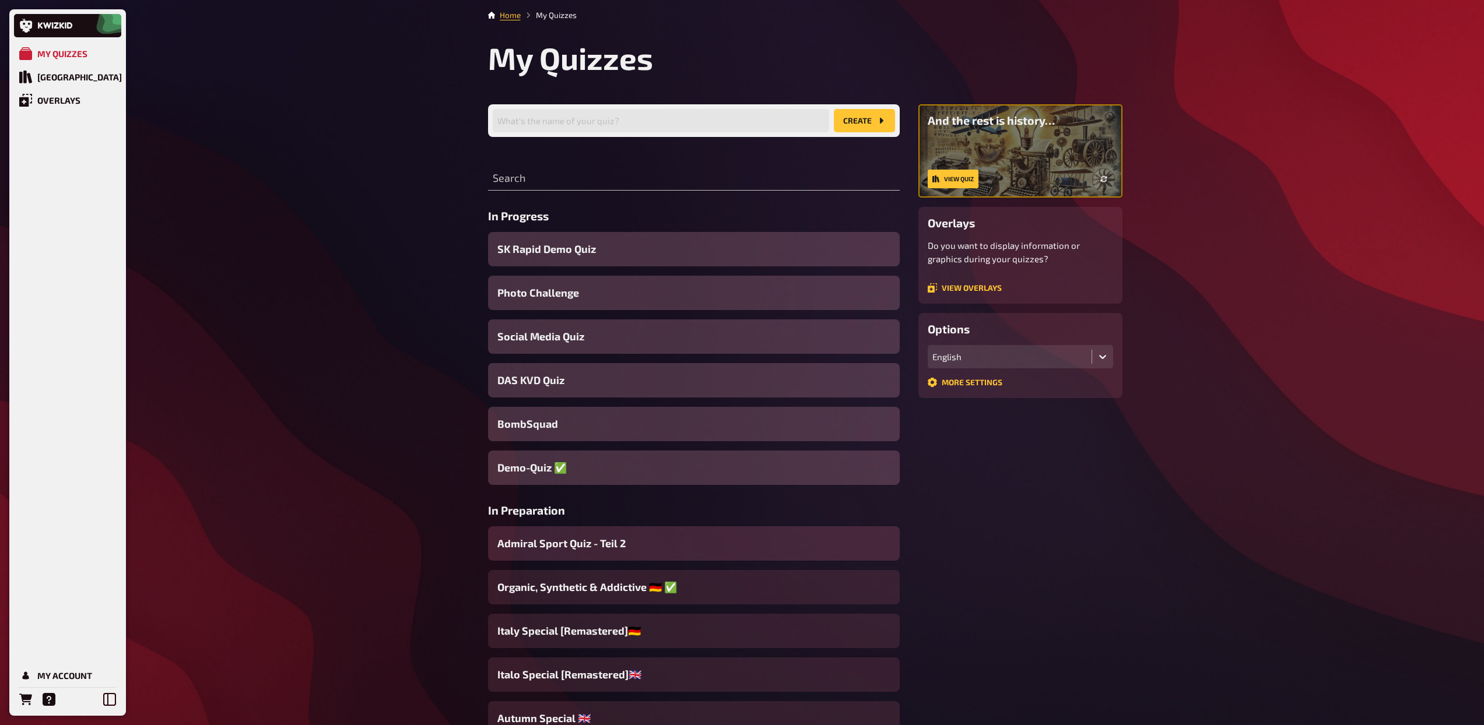
click at [607, 543] on span "Admiral Sport Quiz - Teil 2" at bounding box center [561, 544] width 128 height 16
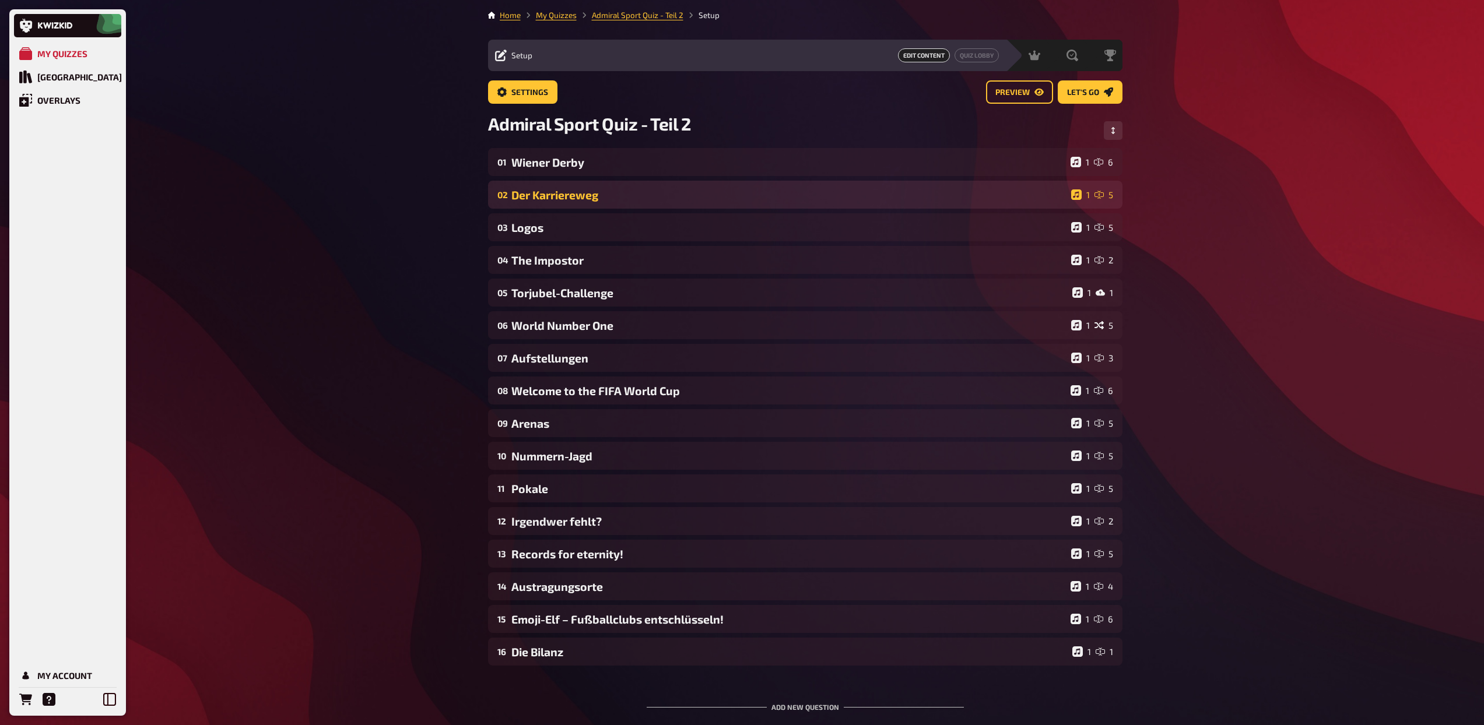
click at [572, 197] on div "Der Karriereweg" at bounding box center [788, 194] width 555 height 13
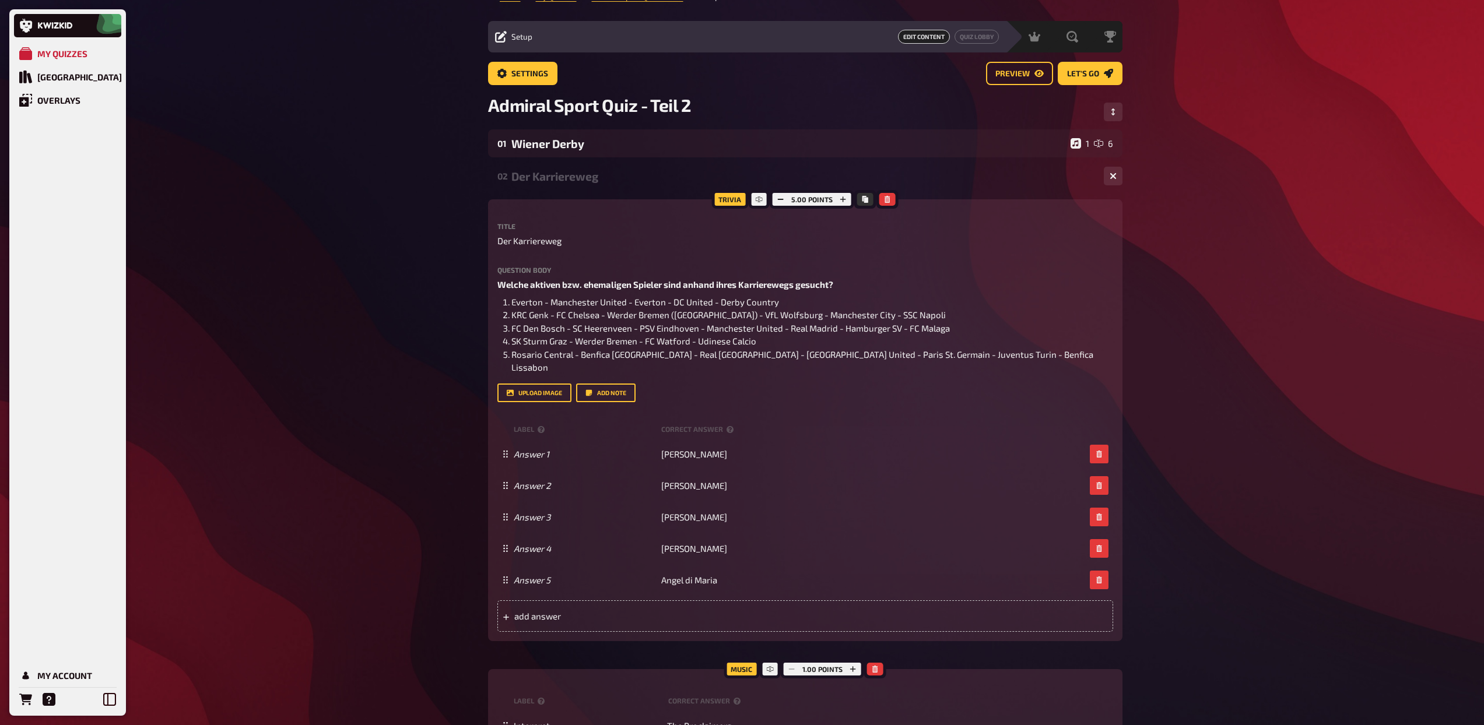
scroll to position [21, 0]
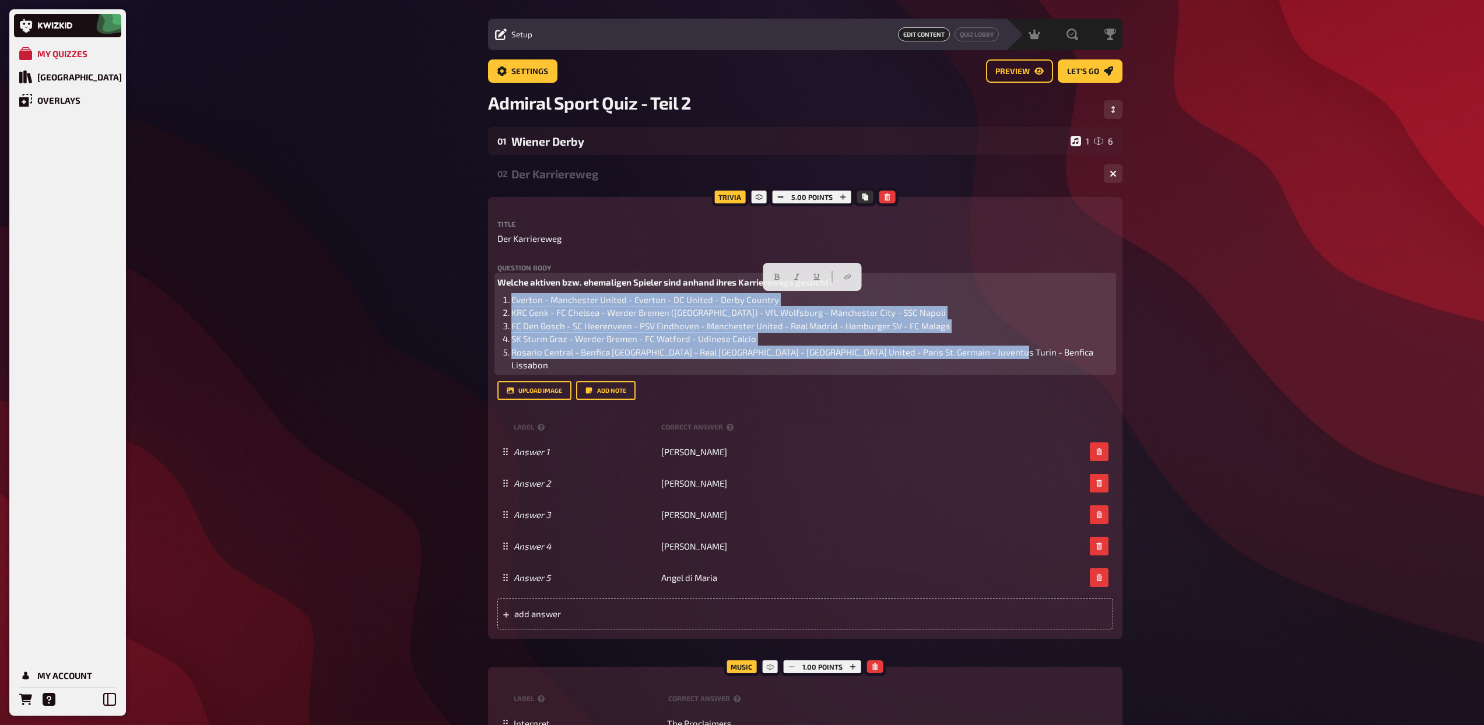
drag, startPoint x: 1002, startPoint y: 353, endPoint x: 512, endPoint y: 303, distance: 492.9
click at [512, 303] on ol "Everton - Manchester United - Everton - DC United - Derby Country KRC Genk - FC…" at bounding box center [805, 332] width 616 height 79
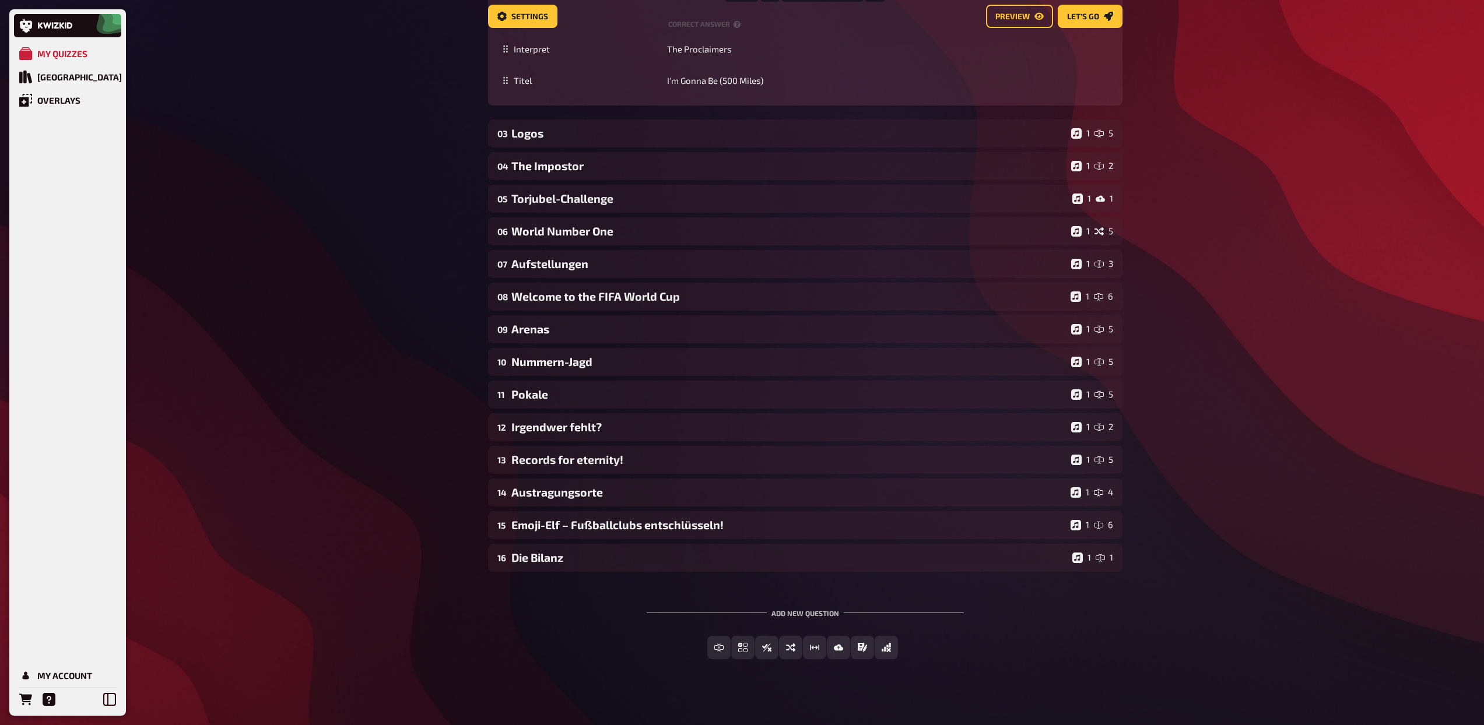
scroll to position [700, 0]
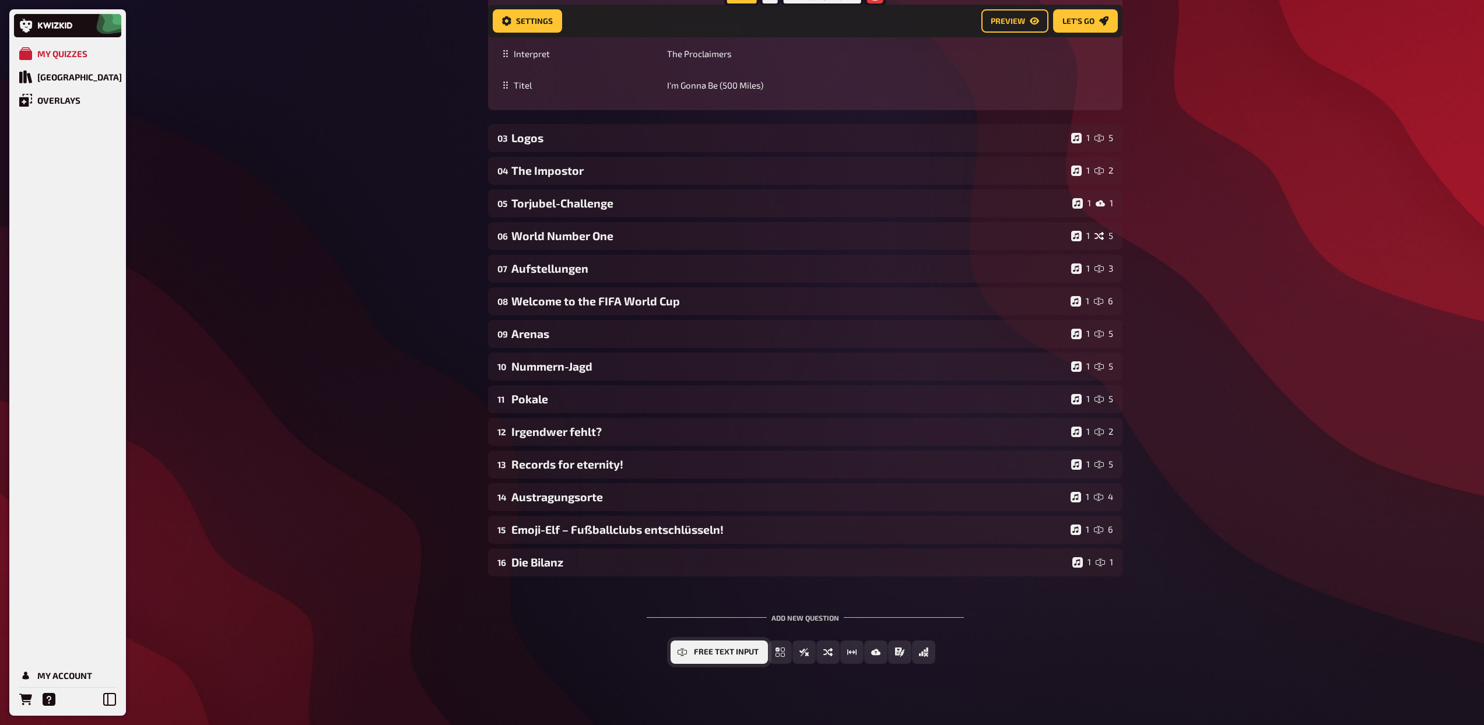
click at [718, 648] on span "Free Text Input" at bounding box center [726, 652] width 65 height 8
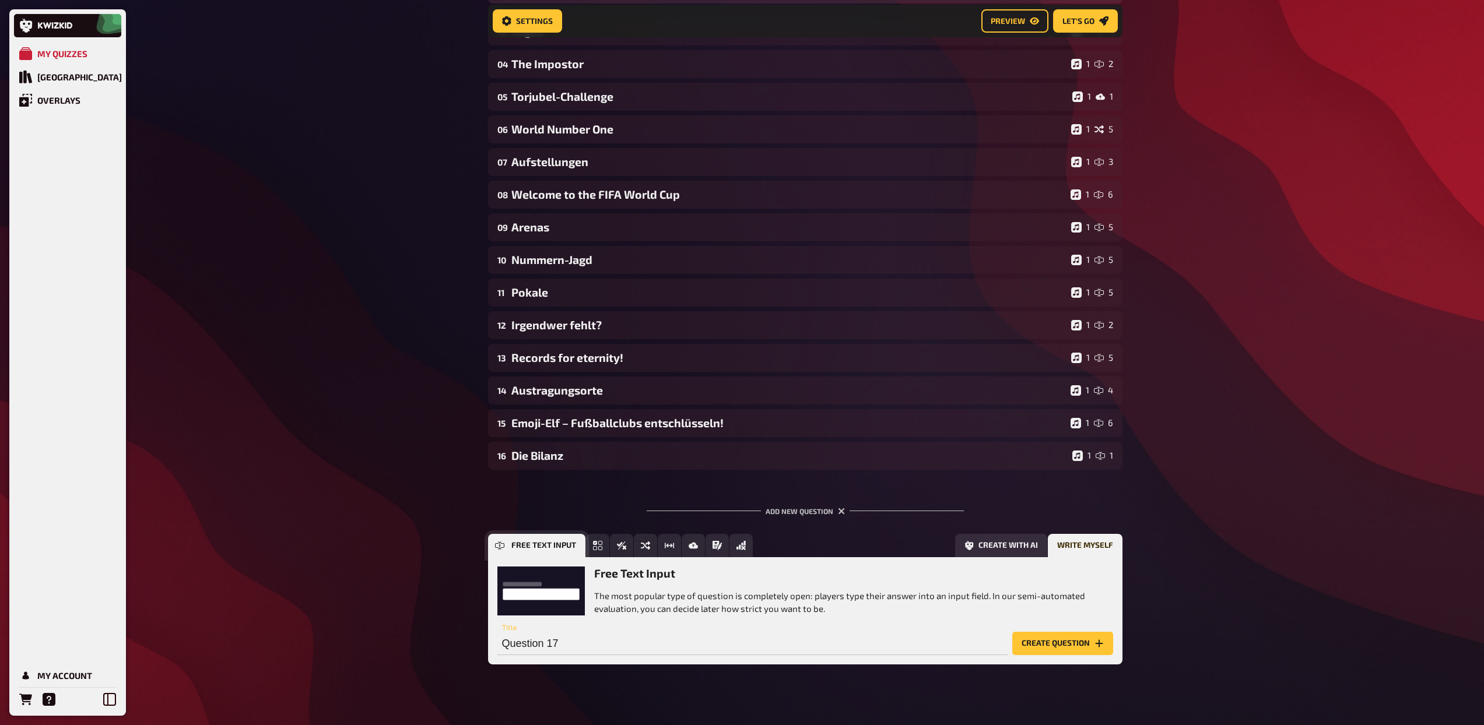
scroll to position [808, 0]
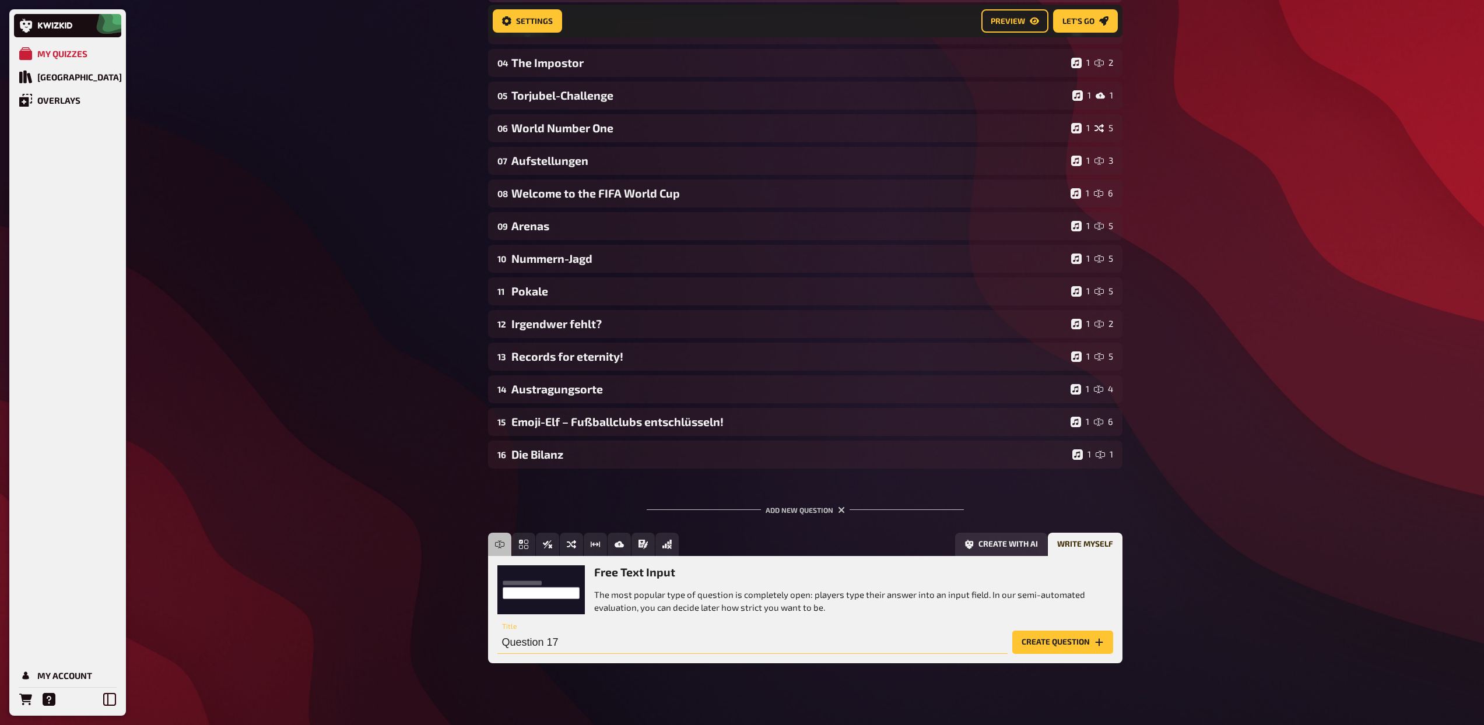
click at [685, 634] on input "Question 17" at bounding box center [752, 642] width 510 height 23
click at [645, 631] on input "Fußball - Karriereweg" at bounding box center [752, 642] width 510 height 23
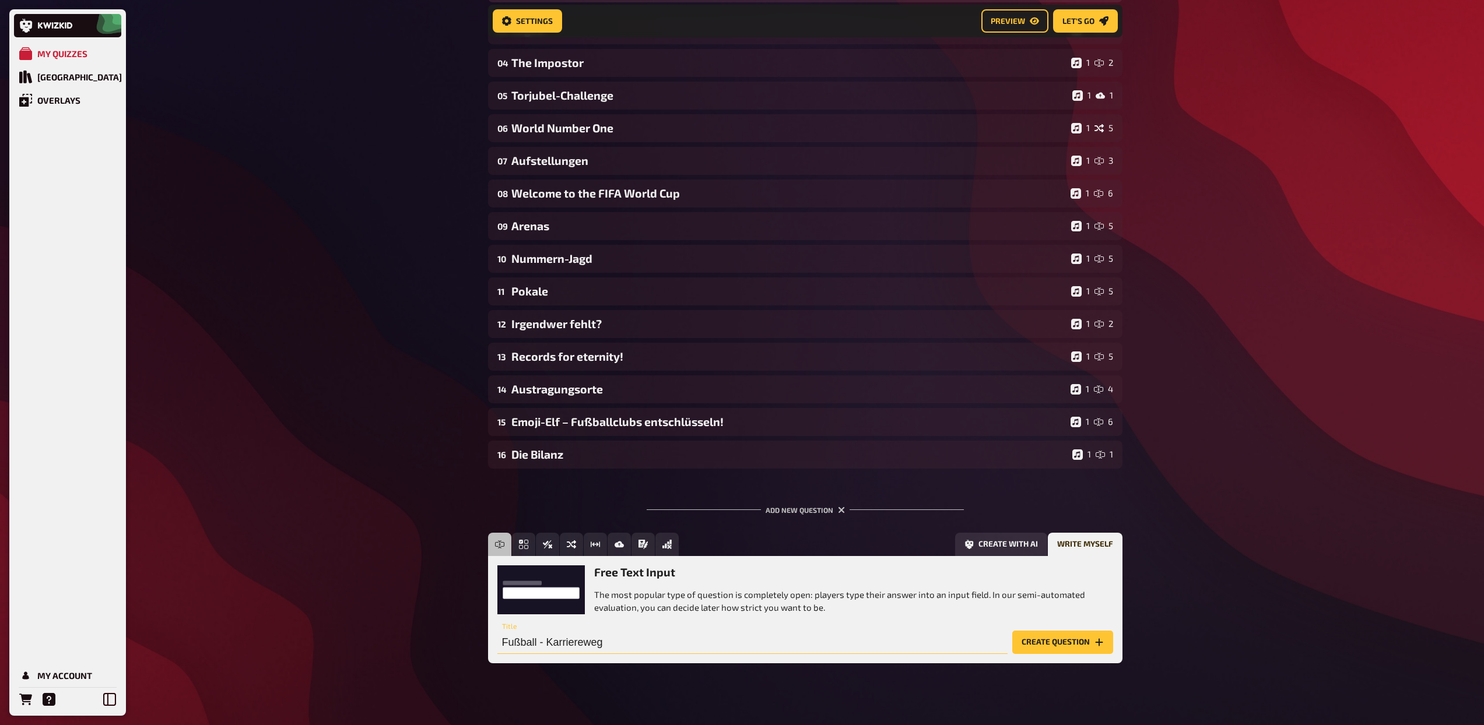
click at [645, 631] on input "Fußball - Karriereweg" at bounding box center [752, 642] width 510 height 23
type input "Fußball - Karriereweg"
click at [989, 537] on button "Create with AI" at bounding box center [1001, 544] width 92 height 23
click at [692, 631] on input "text" at bounding box center [730, 642] width 466 height 23
paste input "Fußball - Karriereweg"
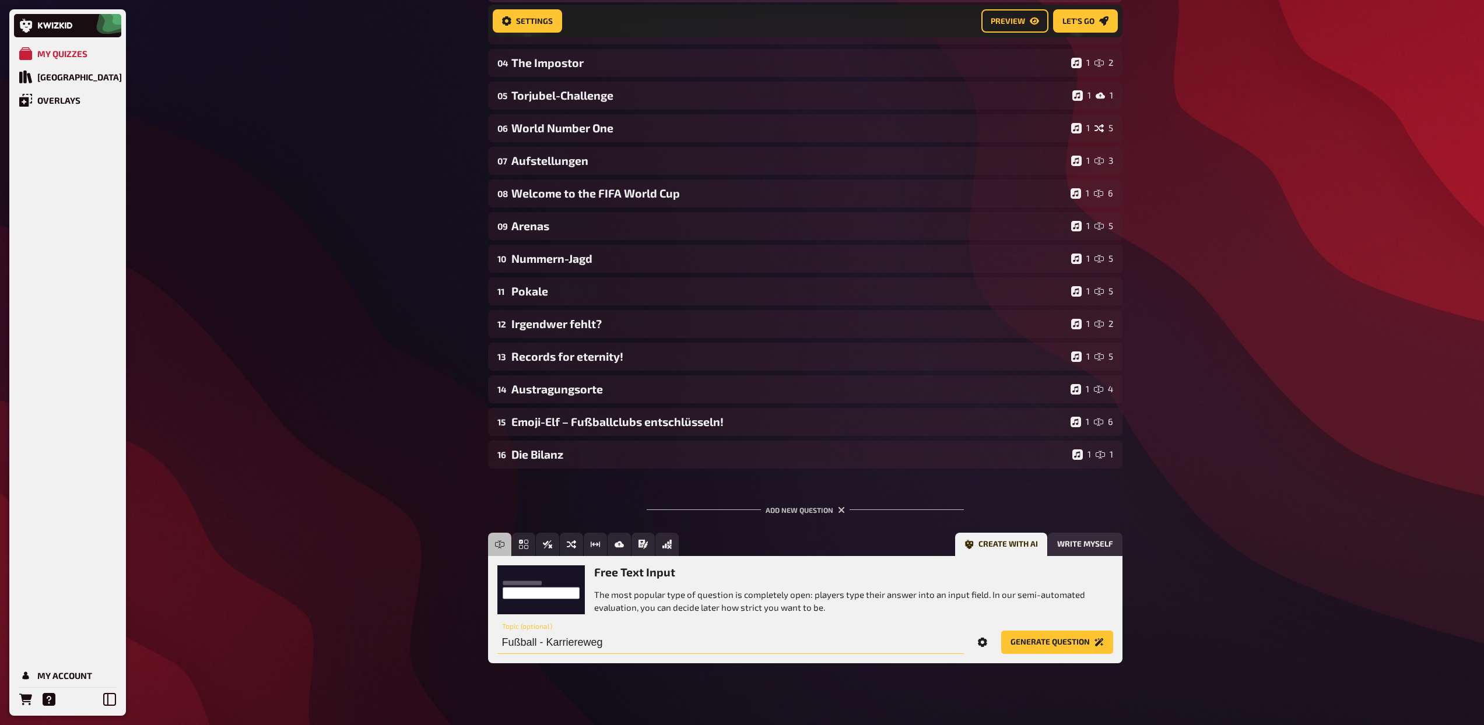
type input "Fußball - Karriereweg"
click at [981, 638] on icon "Options" at bounding box center [982, 642] width 9 height 9
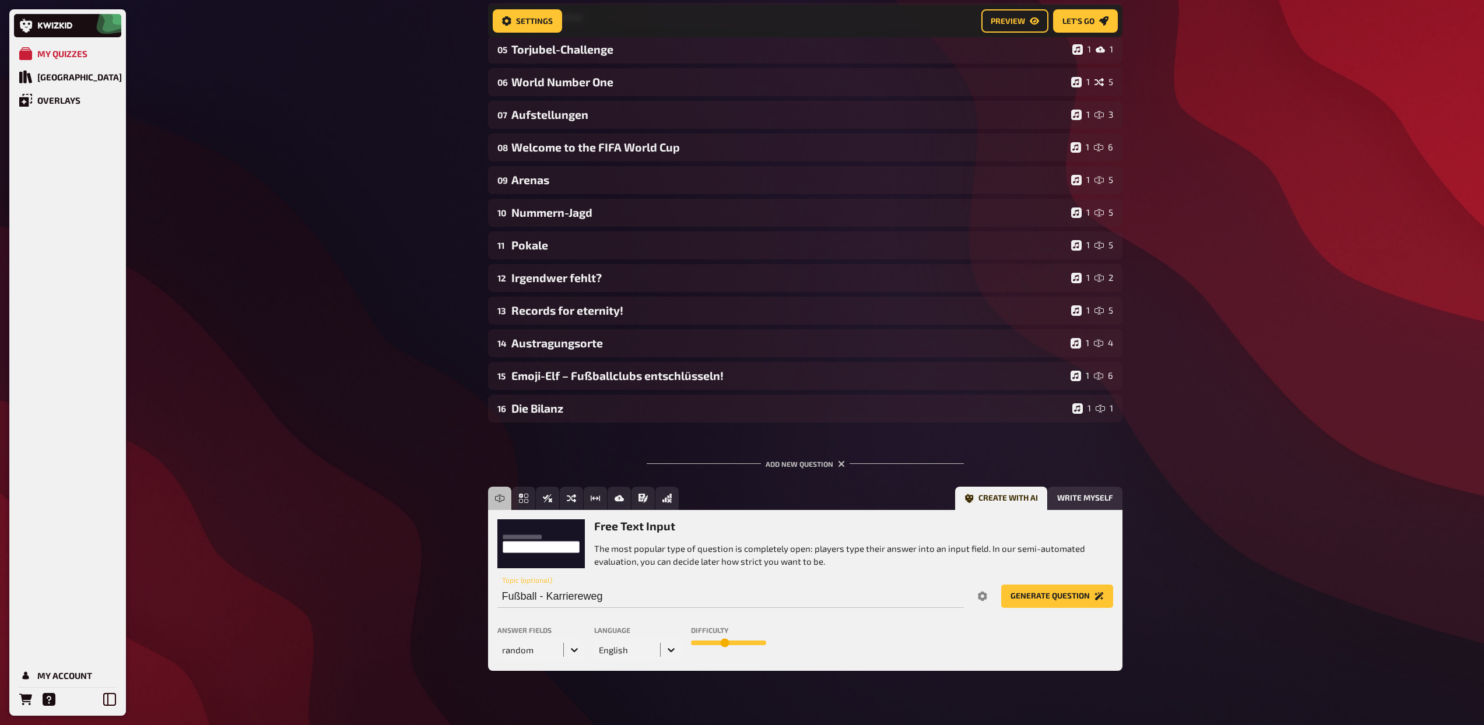
scroll to position [862, 0]
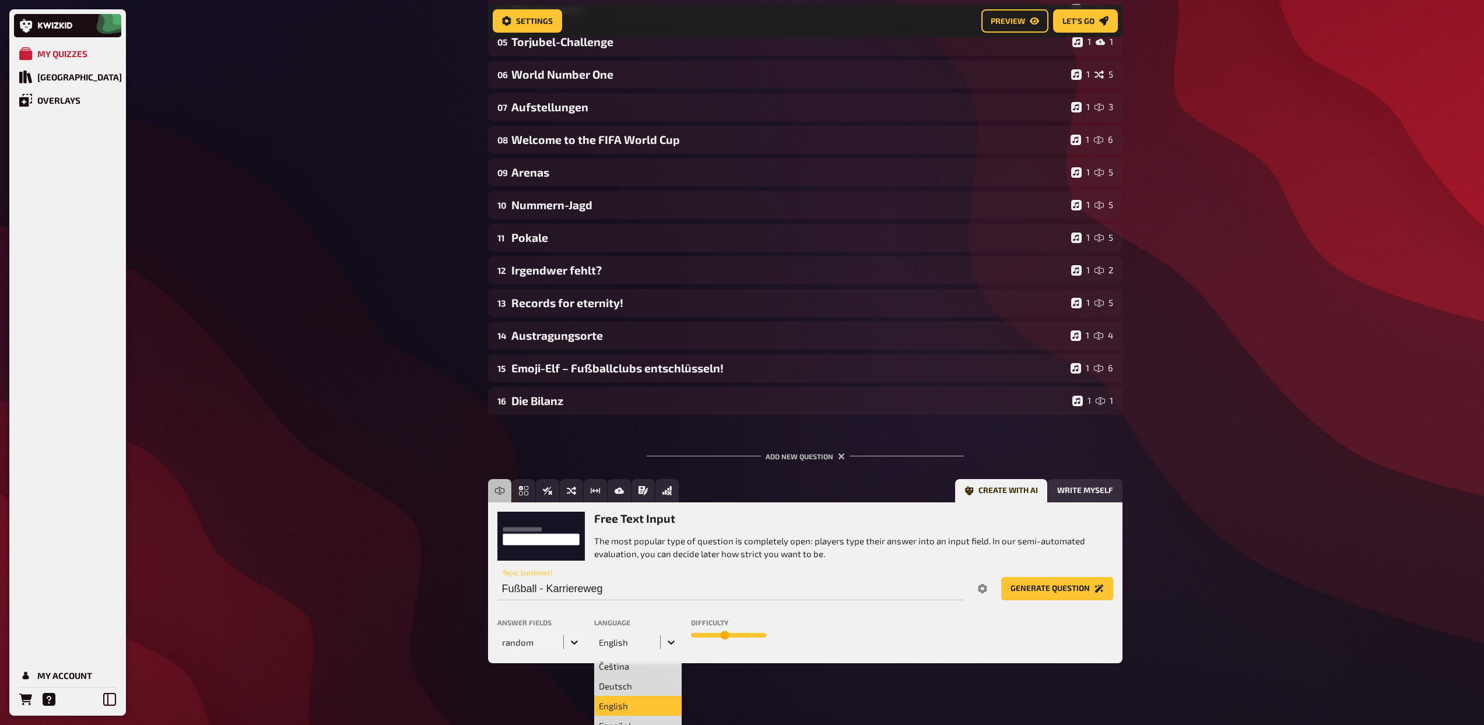
click at [672, 637] on icon at bounding box center [671, 643] width 12 height 12
click at [631, 676] on div "Deutsch" at bounding box center [637, 686] width 87 height 20
click at [577, 637] on icon at bounding box center [575, 643] width 12 height 12
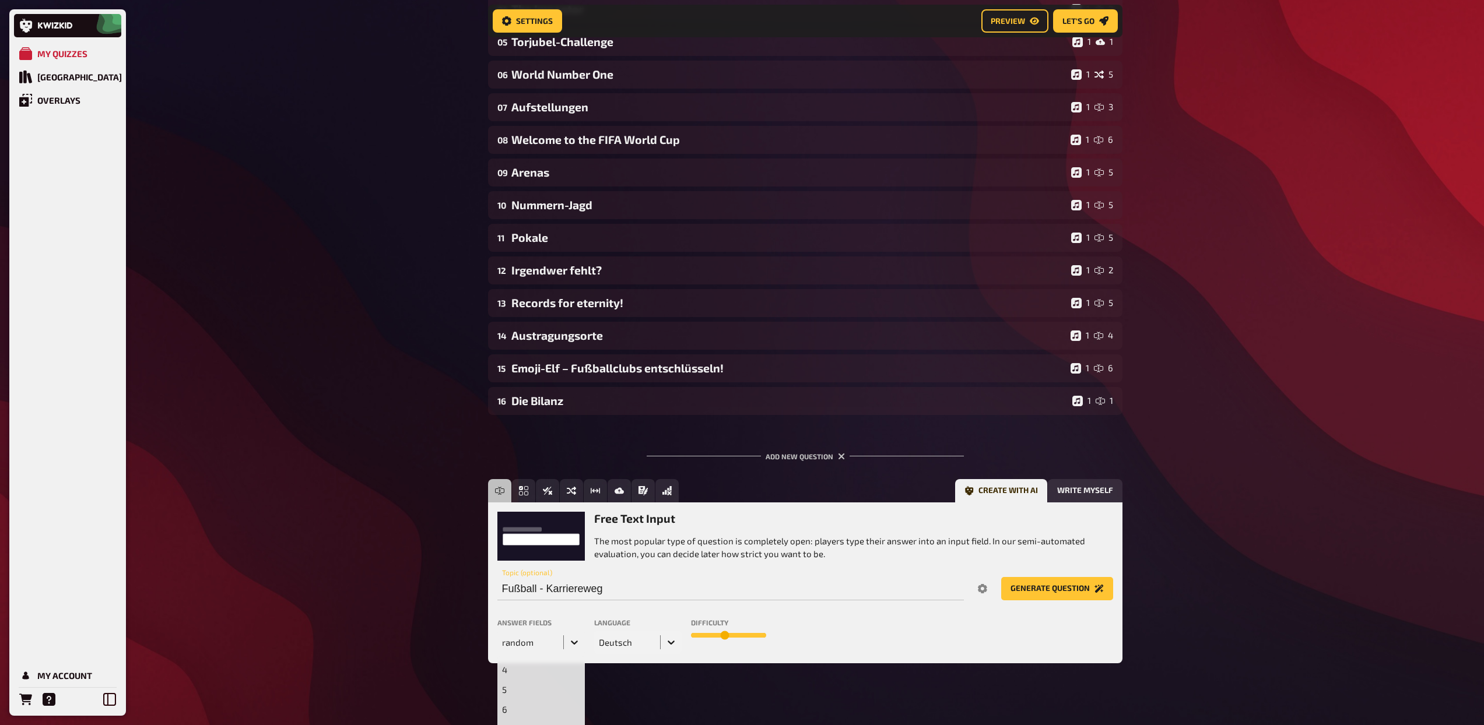
scroll to position [89, 0]
click at [534, 671] on div "5" at bounding box center [540, 677] width 87 height 20
click at [1040, 577] on button "Generate question" at bounding box center [1057, 588] width 112 height 23
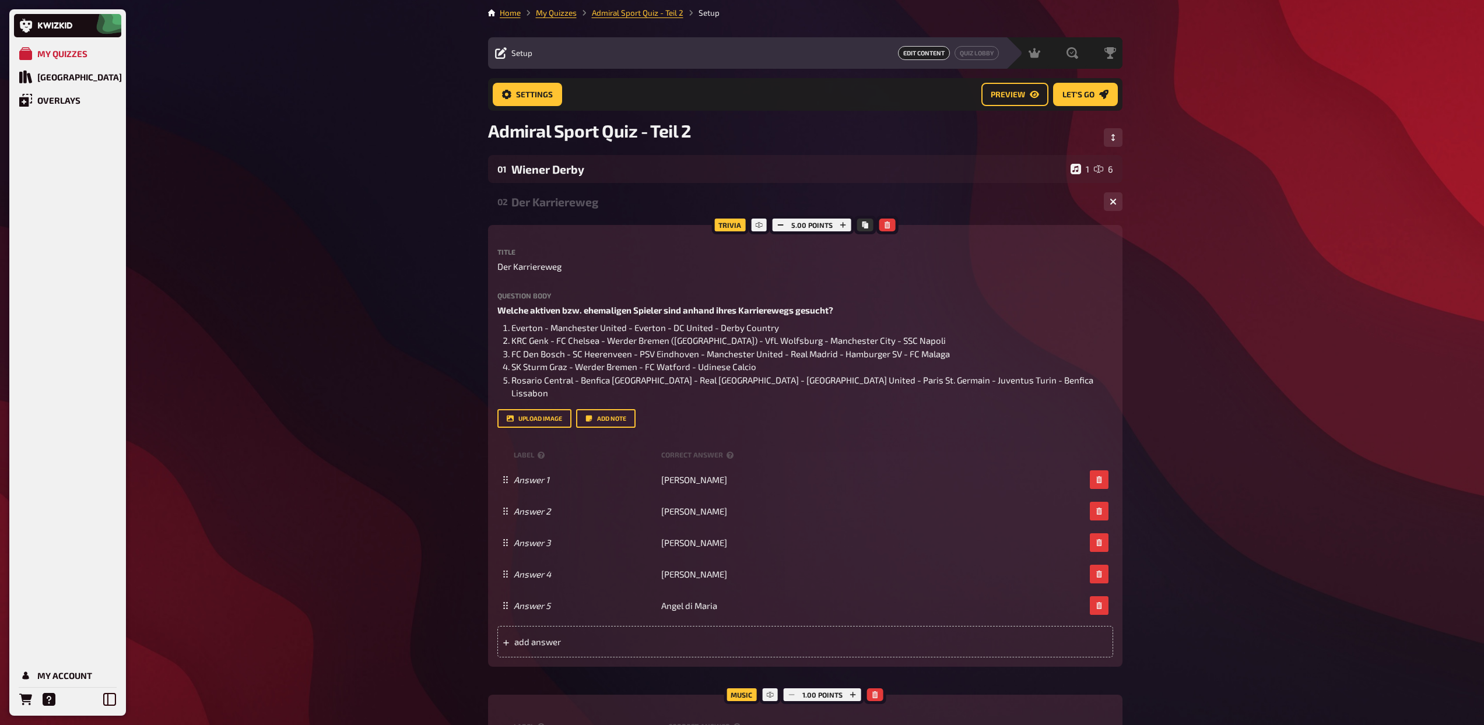
scroll to position [0, 0]
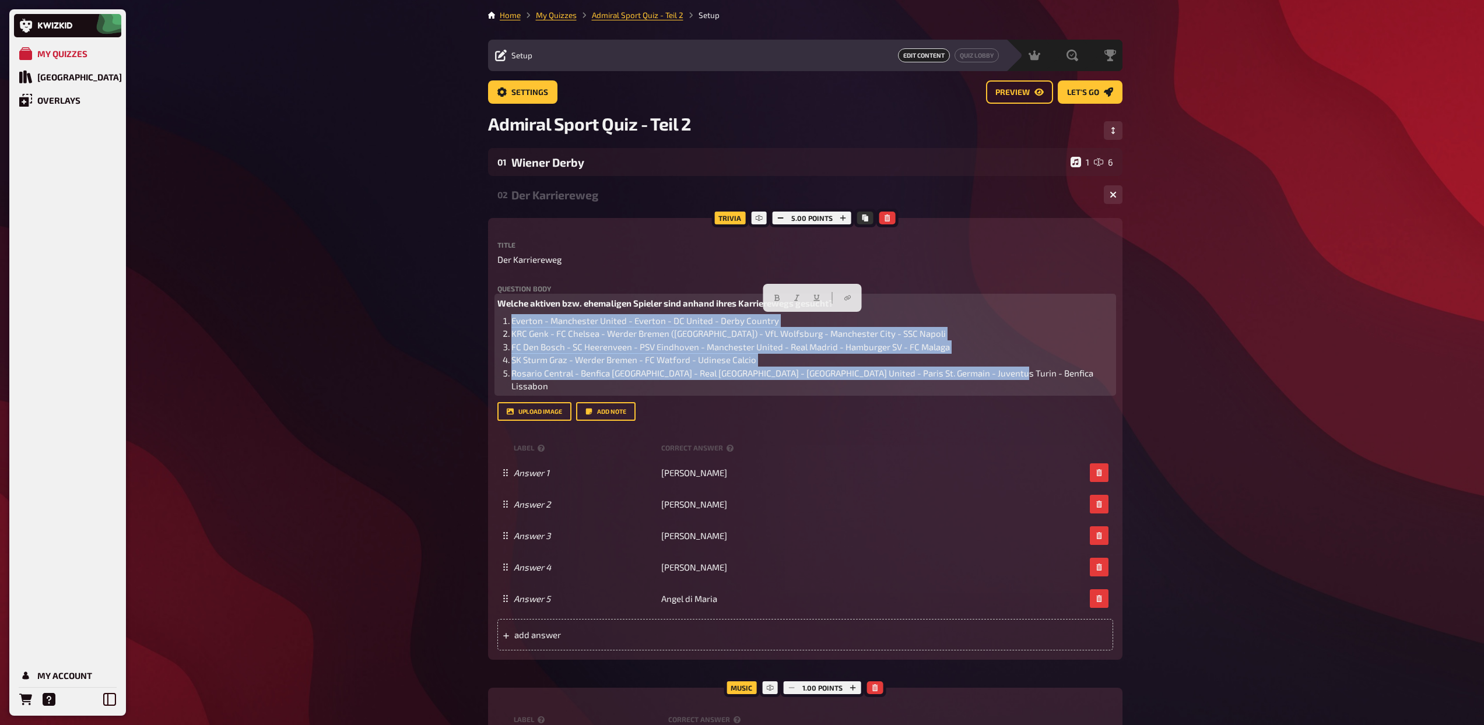
drag, startPoint x: 1004, startPoint y: 374, endPoint x: 512, endPoint y: 319, distance: 494.6
click at [512, 319] on ol "Everton - Manchester United - Everton - DC United - Derby Country KRC Genk - FC…" at bounding box center [805, 353] width 616 height 79
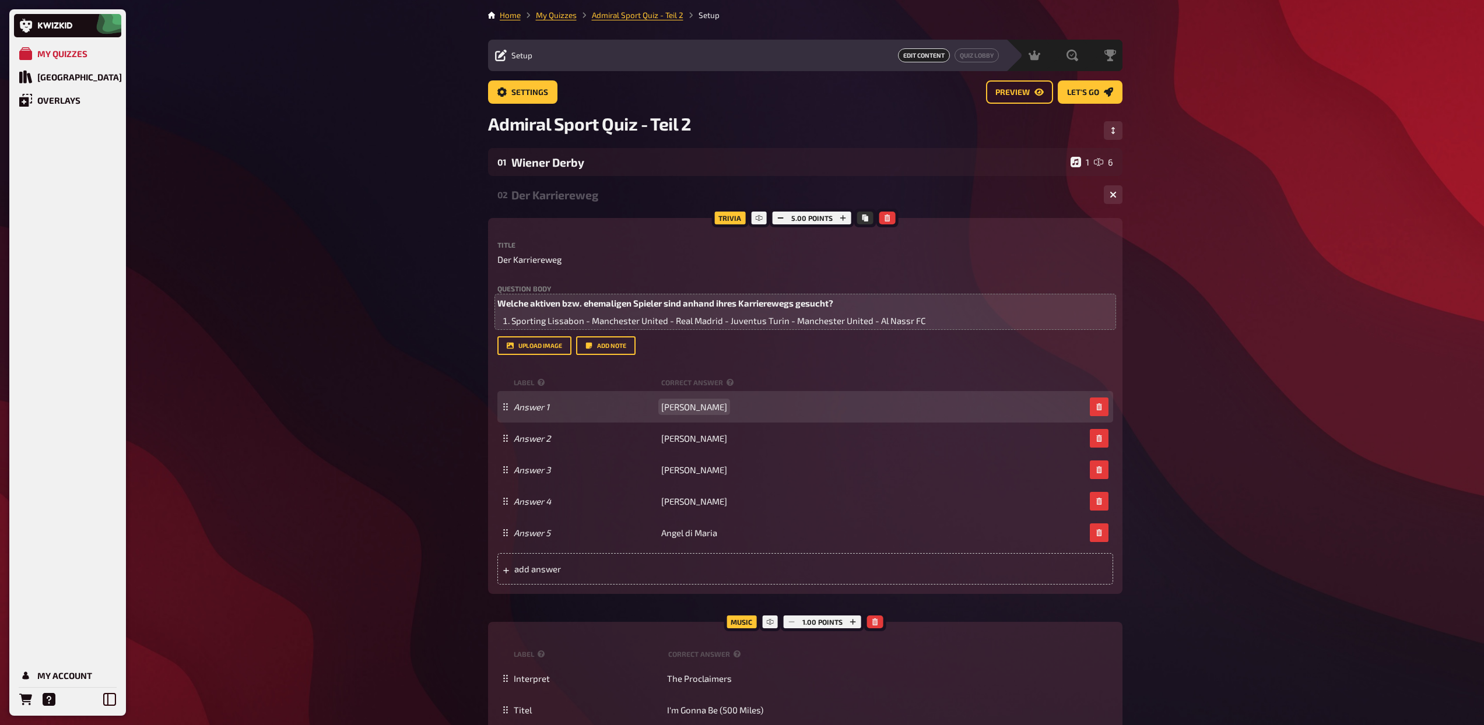
click at [692, 408] on span "Wayne Rooney" at bounding box center [694, 407] width 66 height 10
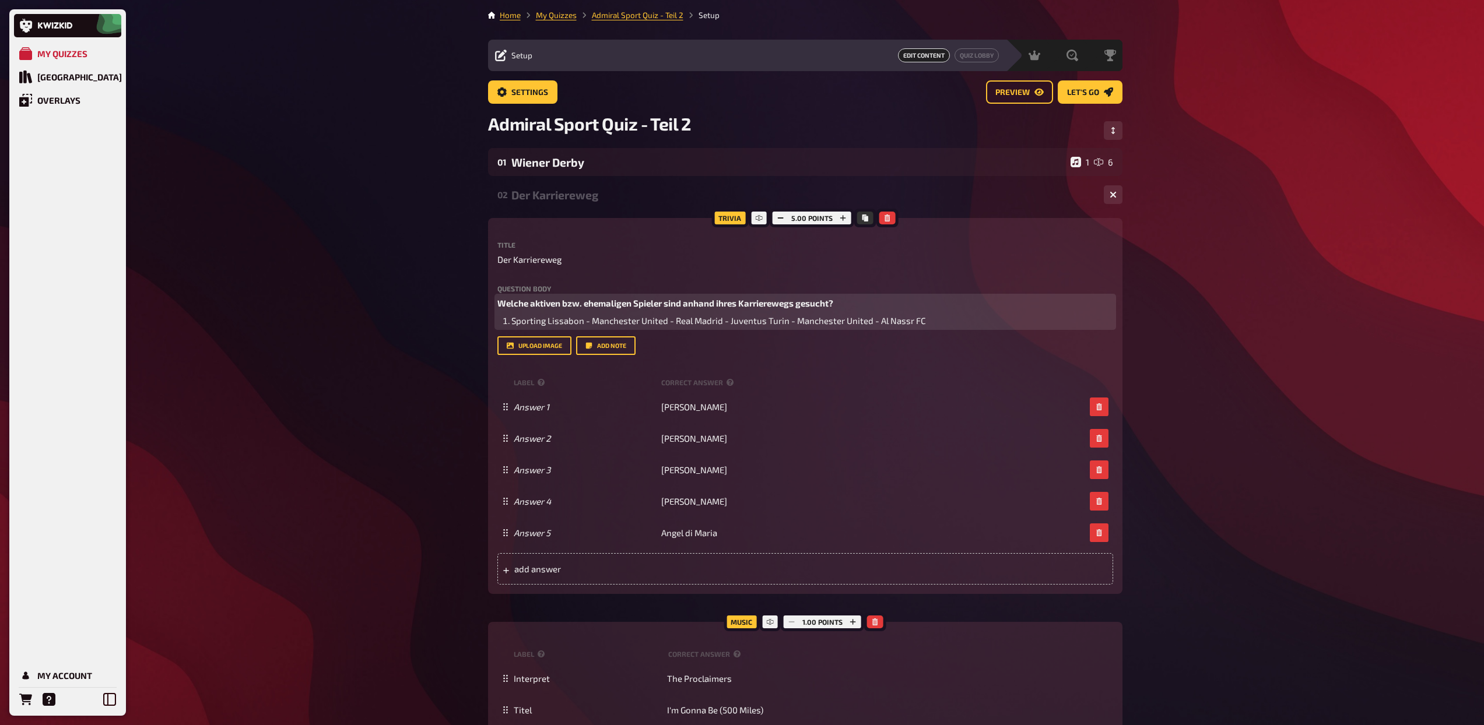
click at [934, 320] on li "Sporting Lissabon - Manchester United - Real Madrid - Juventus Turin - Manchest…" at bounding box center [812, 320] width 602 height 13
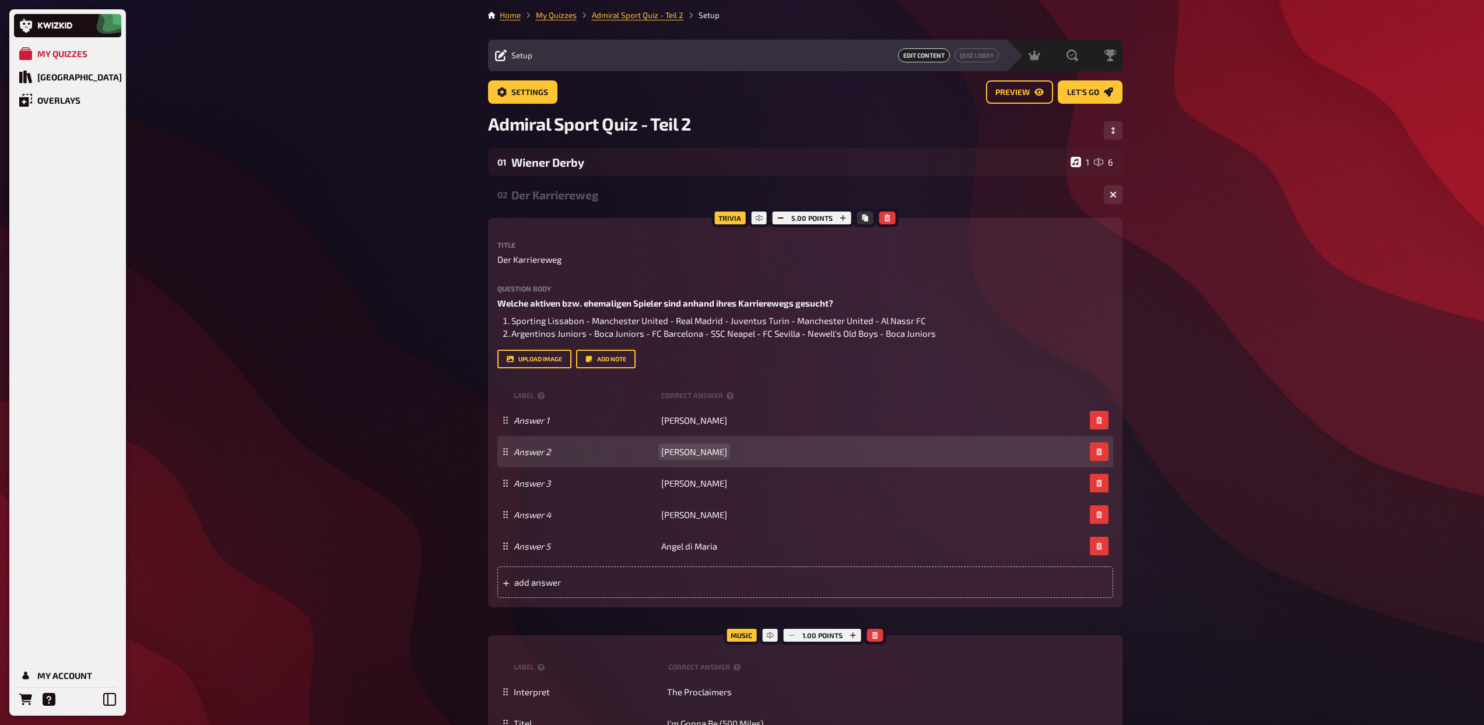
click at [699, 451] on span "Kevin De Brunye" at bounding box center [694, 452] width 66 height 10
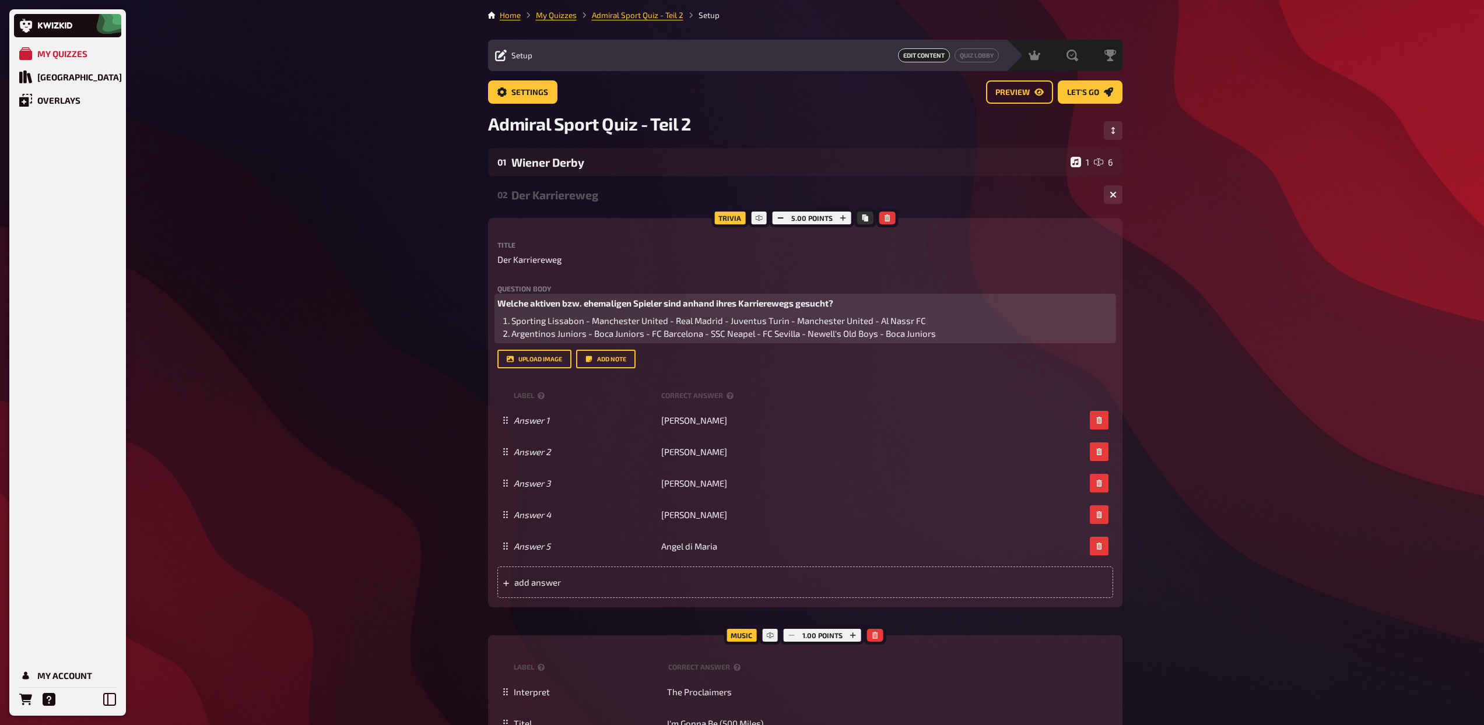
click at [952, 336] on li "Argentinos Juniors - Boca Juniors - FC Barcelona - SSC Neapel - FC Sevilla - Ne…" at bounding box center [812, 333] width 602 height 13
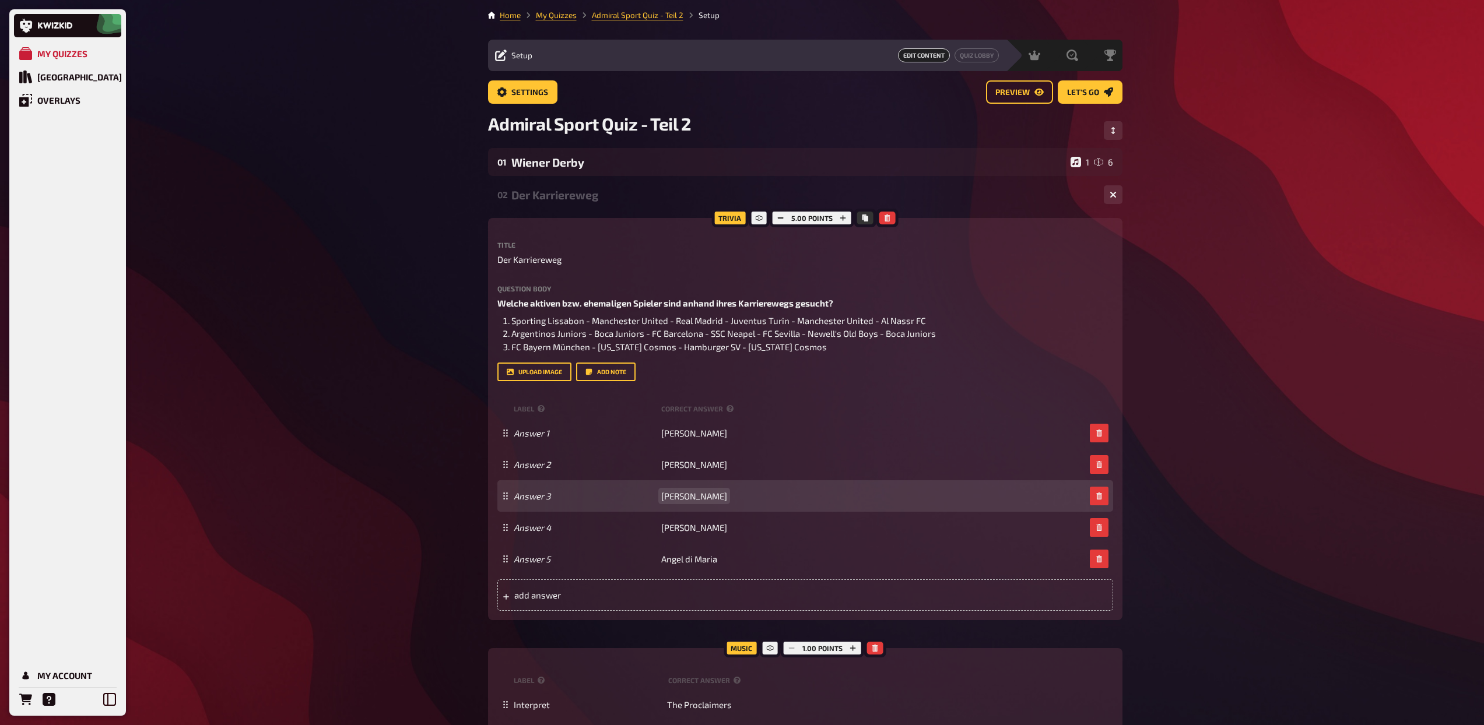
click at [715, 500] on span "Ruud van Nistelroy" at bounding box center [694, 496] width 66 height 10
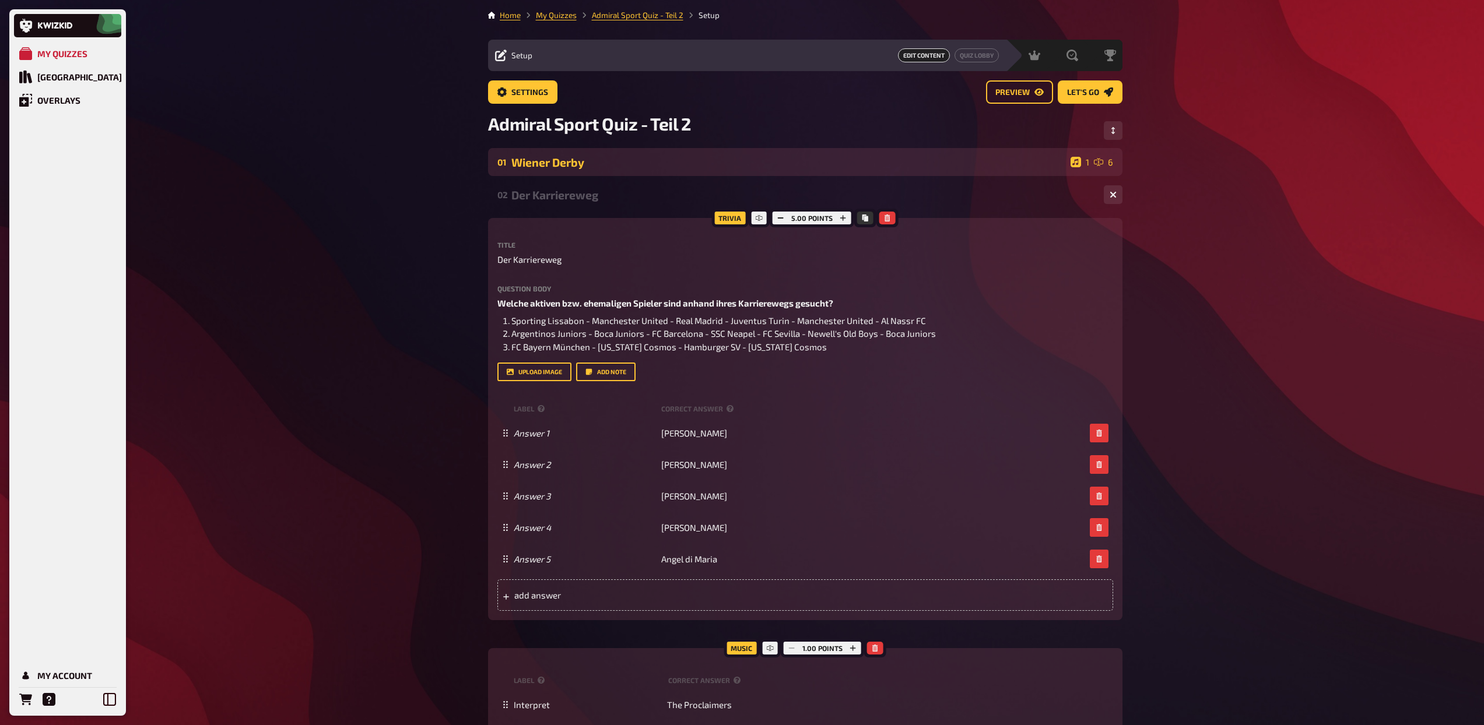
click at [624, 163] on div "Wiener Derby" at bounding box center [788, 162] width 555 height 13
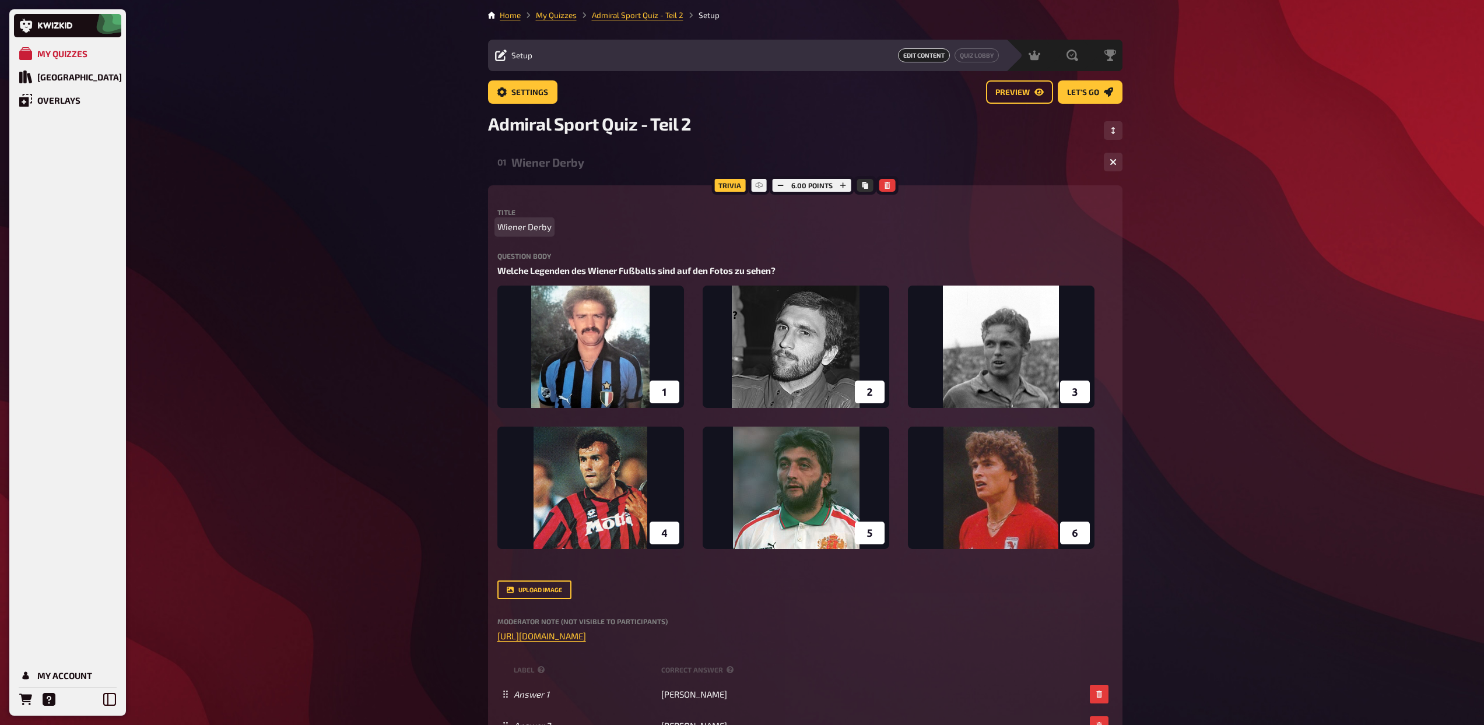
click at [541, 228] on span "Wiener Derby" at bounding box center [524, 226] width 54 height 13
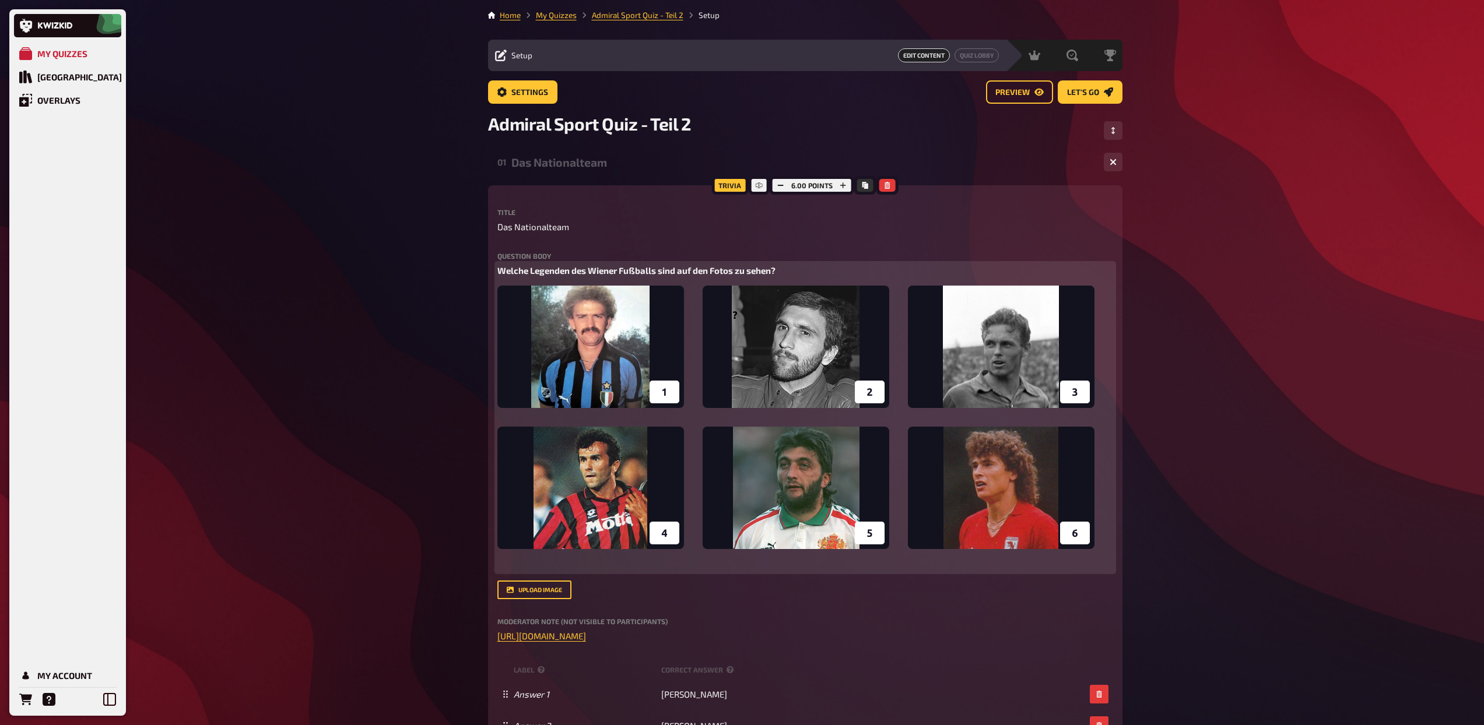
click at [752, 270] on span "Welche Legenden des Wiener Fußballs sind auf den Fotos zu sehen?" at bounding box center [636, 270] width 278 height 10
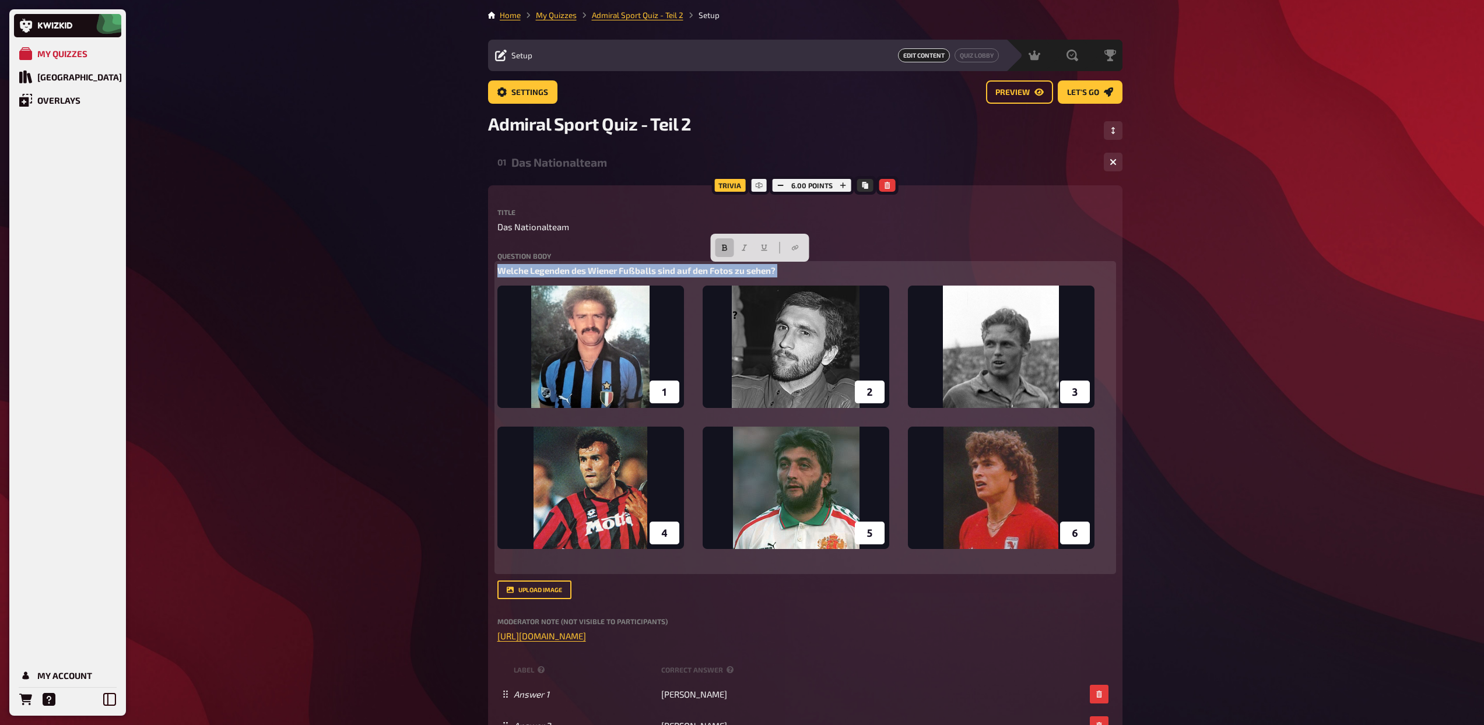
click at [752, 270] on span "Welche Legenden des Wiener Fußballs sind auf den Fotos zu sehen?" at bounding box center [636, 270] width 278 height 10
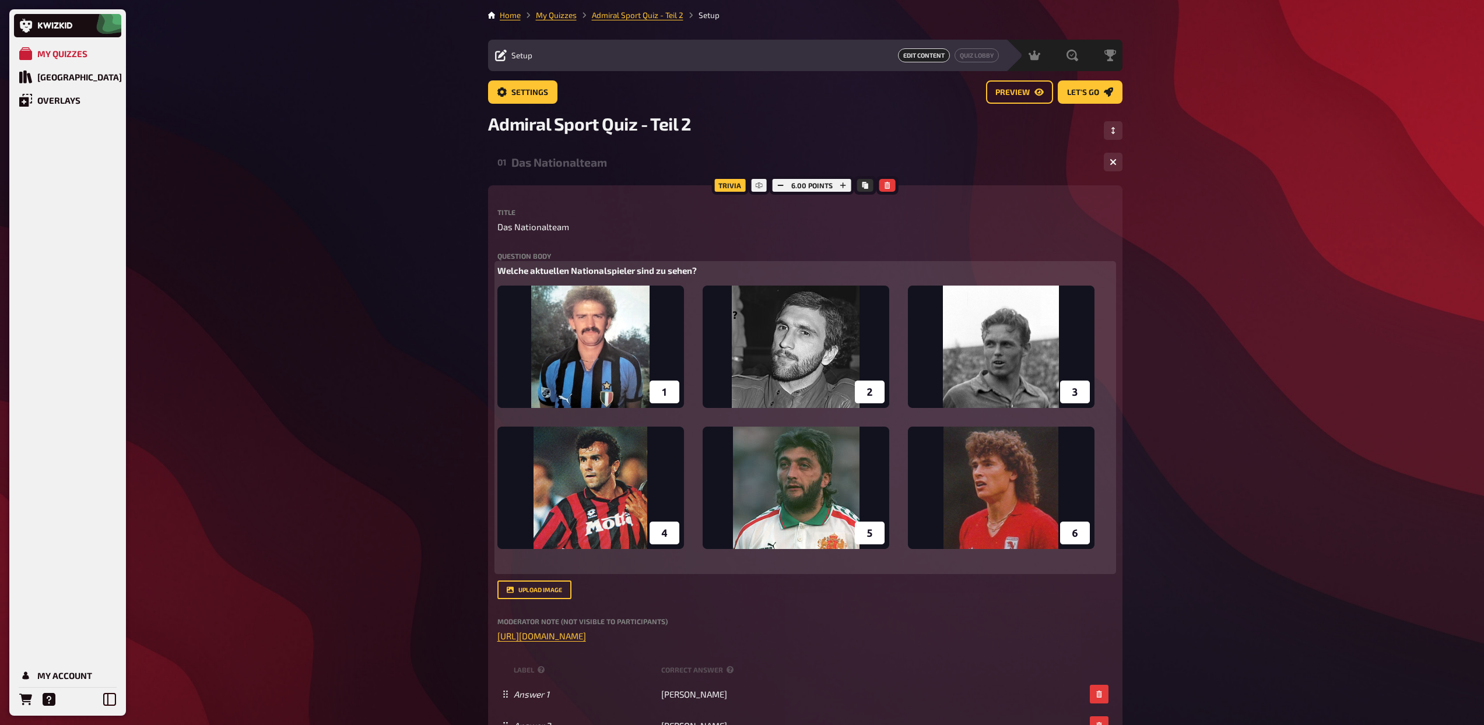
click at [899, 343] on img at bounding box center [795, 427] width 597 height 282
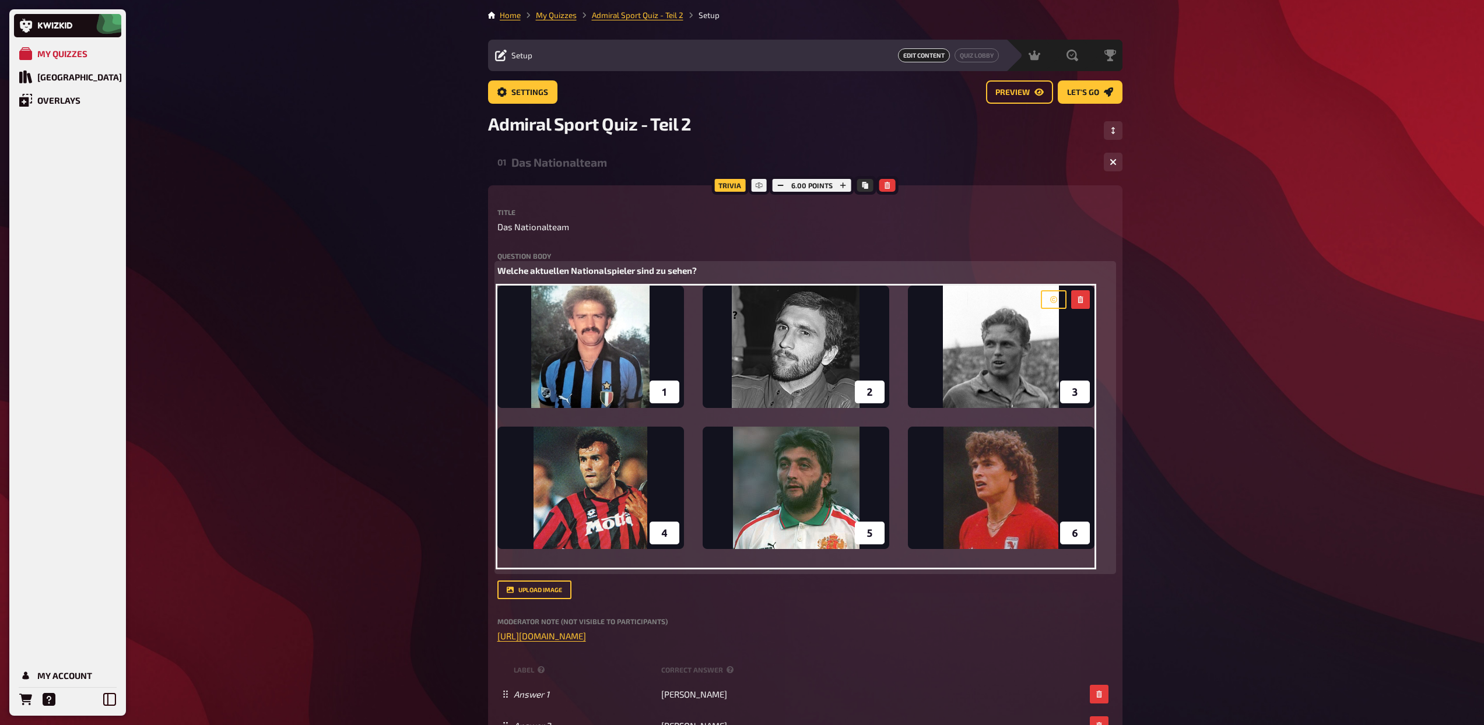
click at [809, 268] on p "Welche aktuellen Nationalspieler sind zu sehen?" at bounding box center [805, 270] width 616 height 13
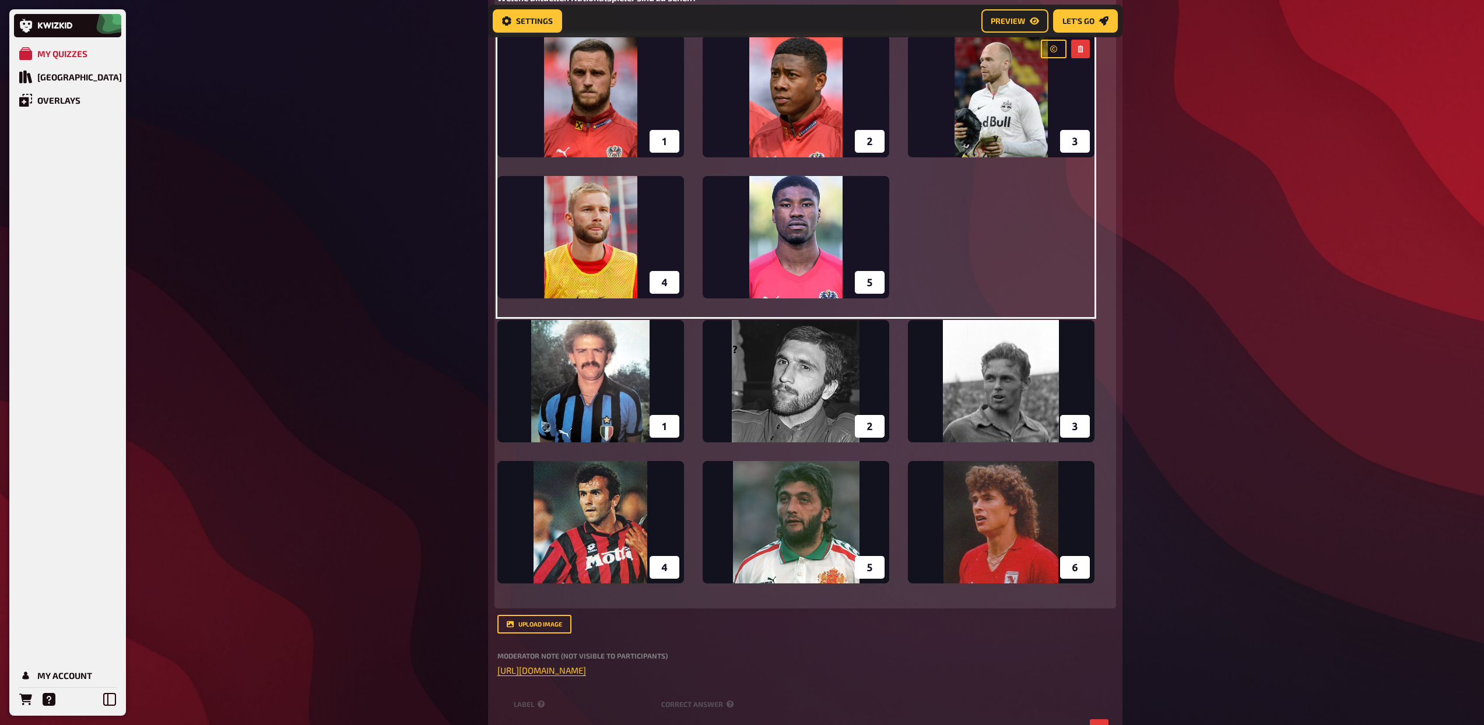
scroll to position [314, 0]
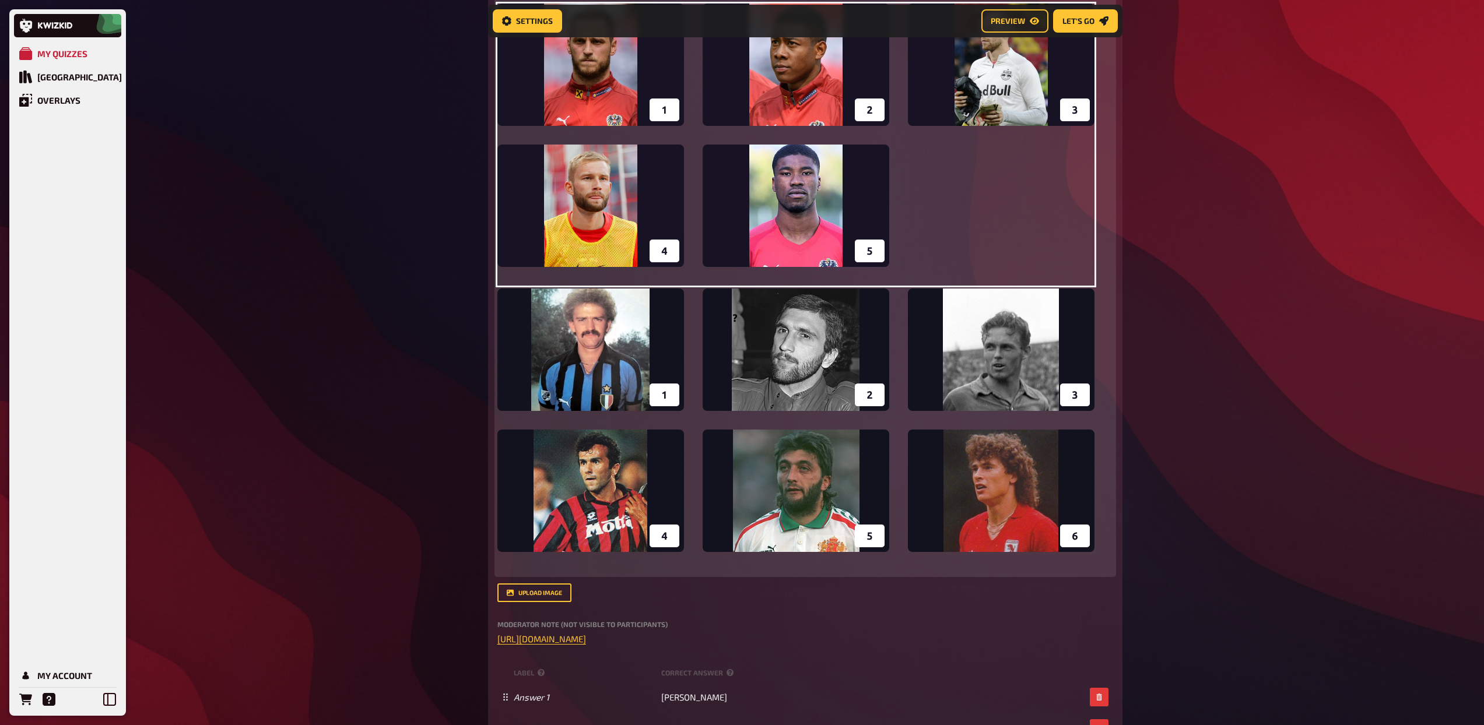
click at [864, 394] on img at bounding box center [795, 430] width 597 height 282
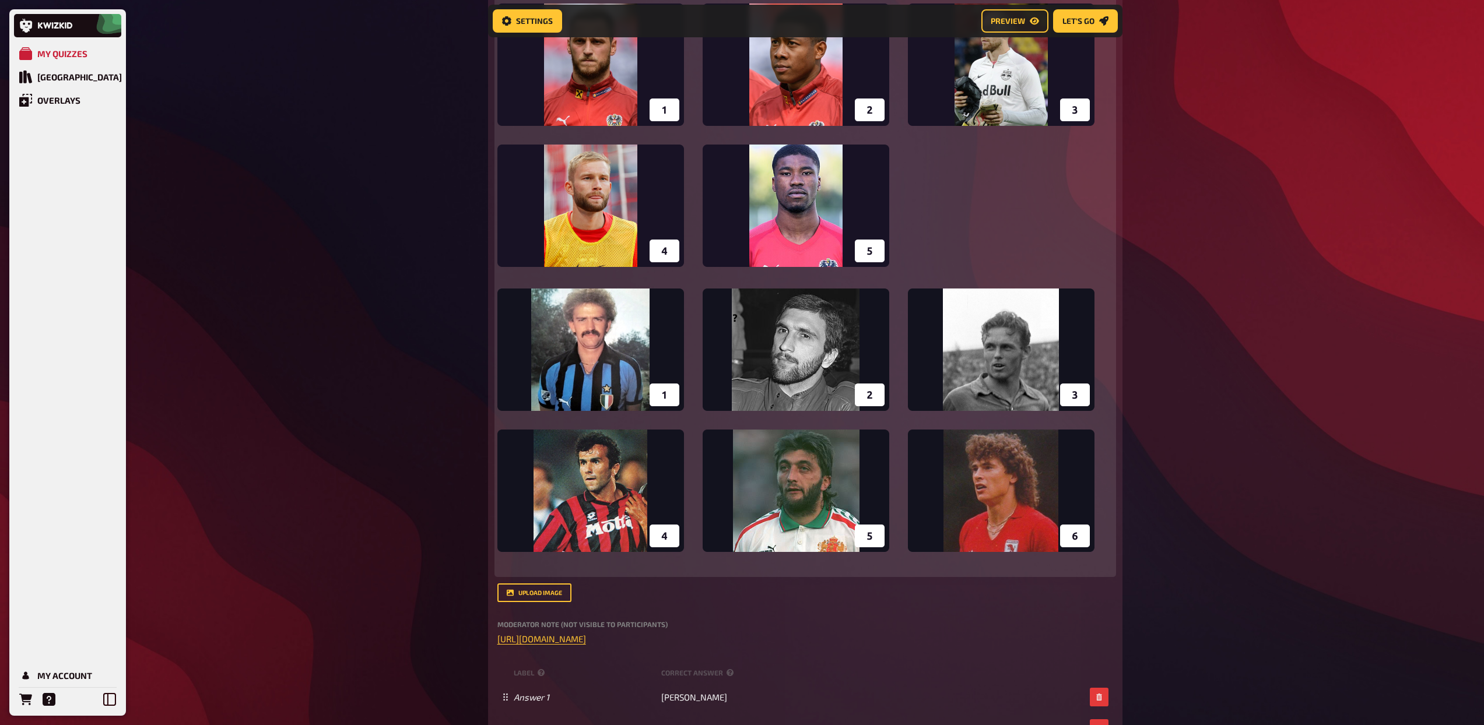
click at [1079, 296] on button "button" at bounding box center [1080, 302] width 19 height 19
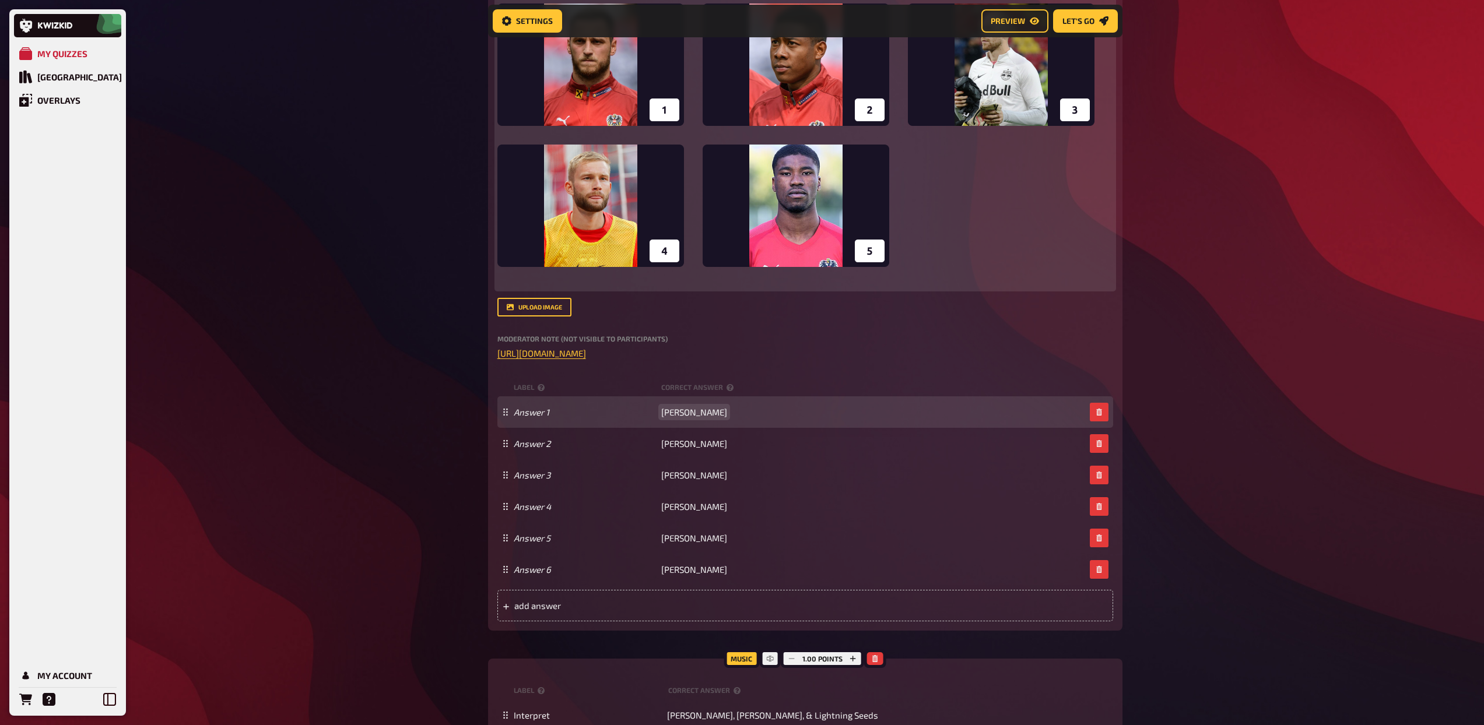
click at [707, 412] on span "Herbert Prohaska" at bounding box center [694, 412] width 66 height 10
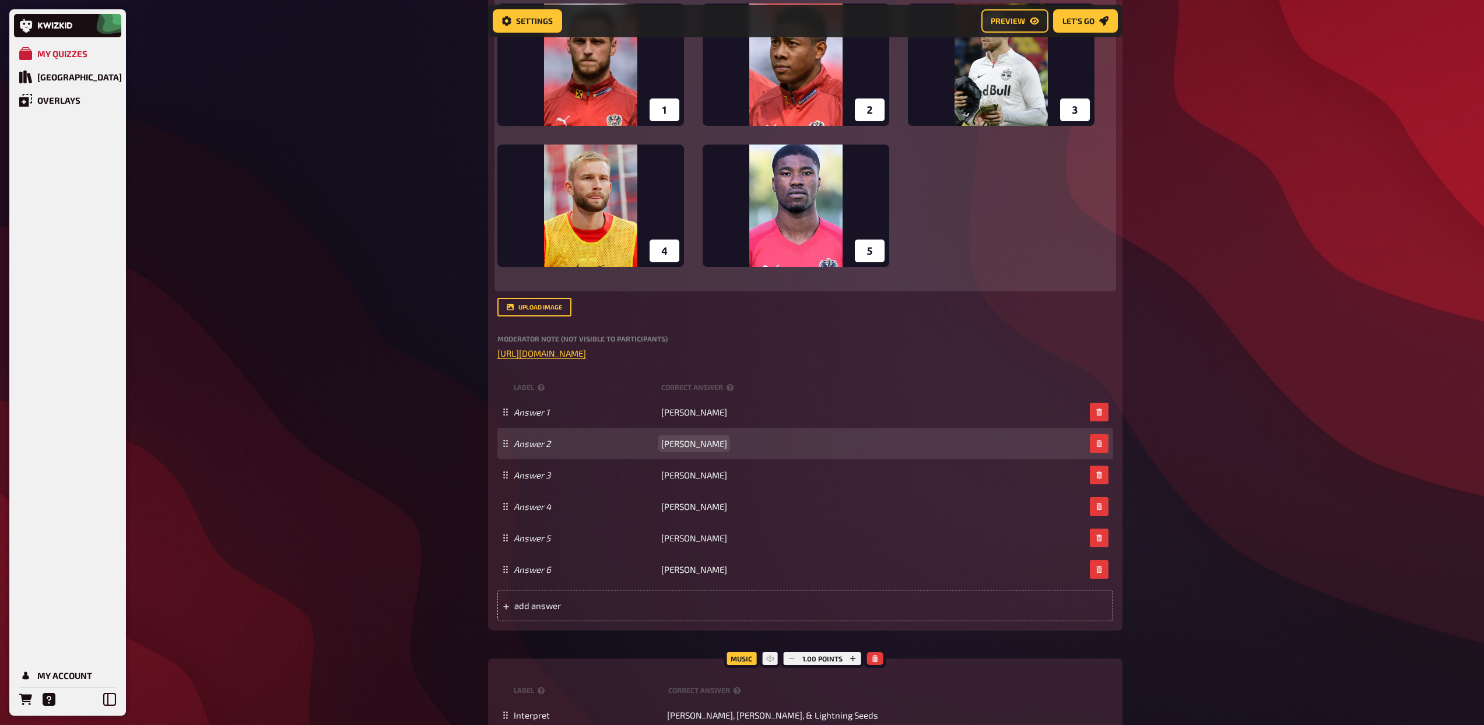
click at [697, 445] on span "Hans Krankl" at bounding box center [694, 444] width 66 height 10
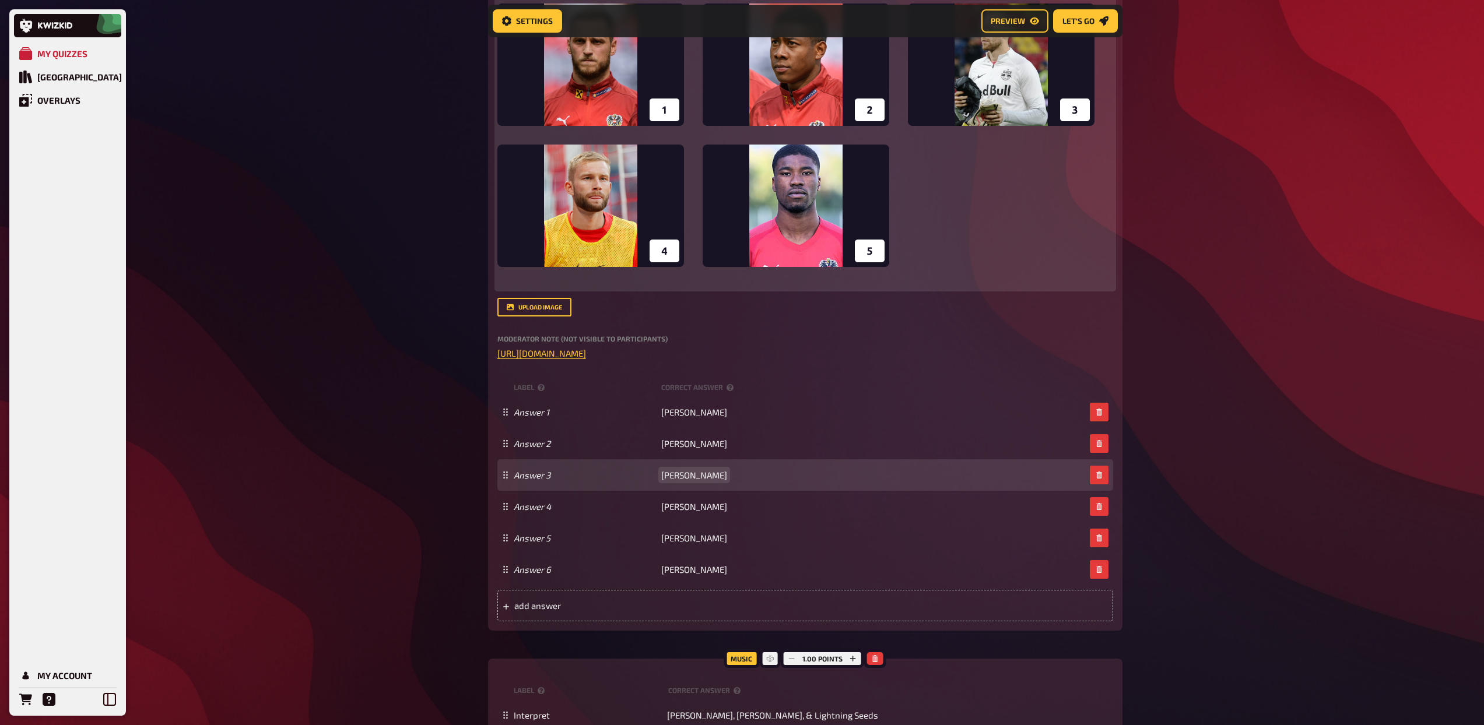
click at [689, 476] on span "Gerhard Hanappi" at bounding box center [694, 475] width 66 height 10
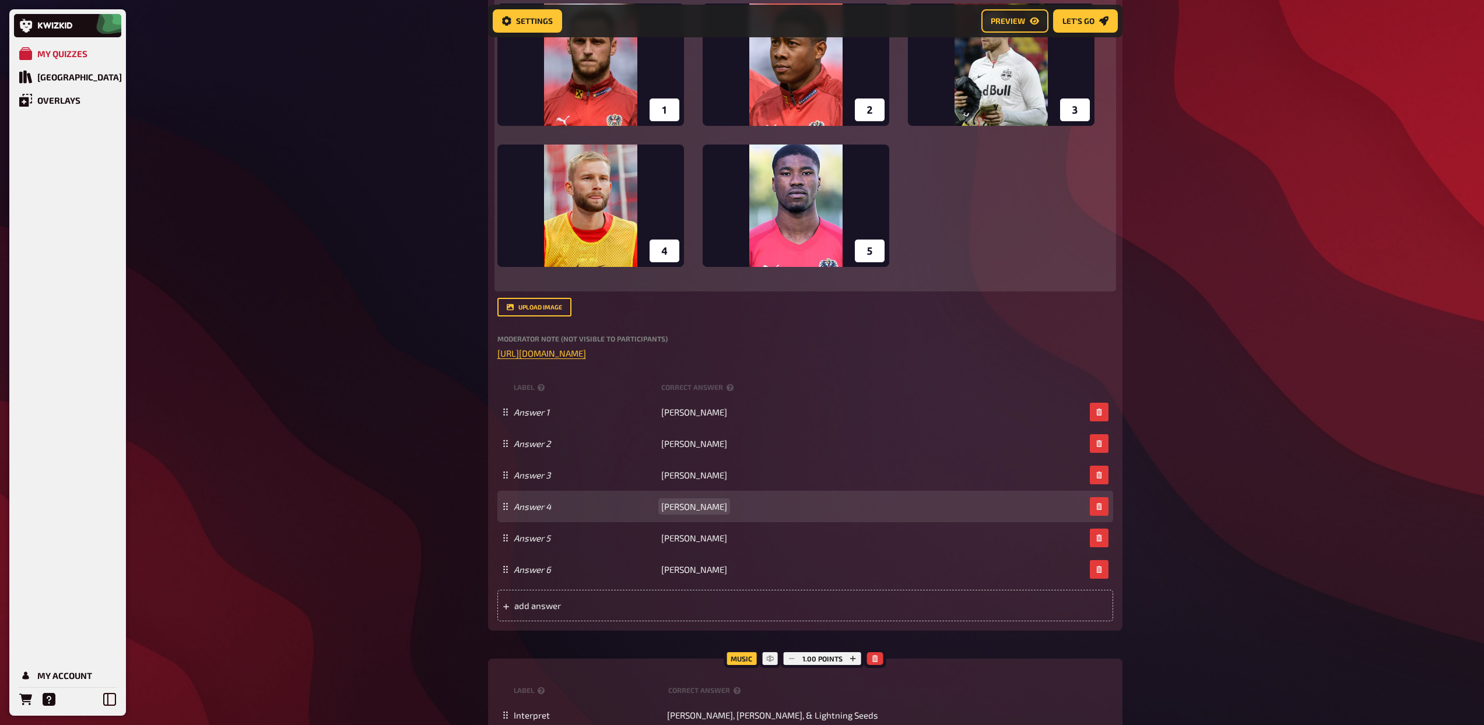
click at [706, 506] on span "Dejan Savicevic" at bounding box center [694, 506] width 66 height 10
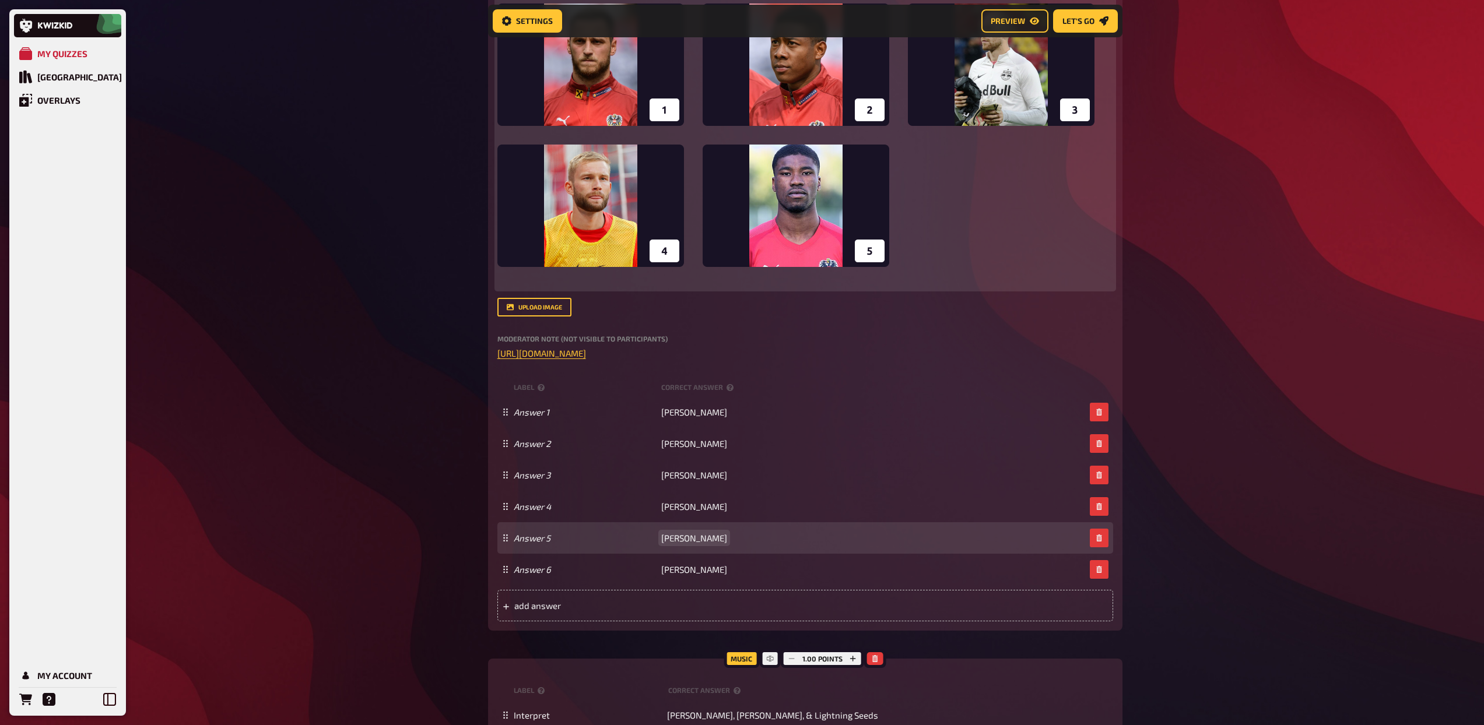
click at [688, 537] on span "Trifon Ivanov" at bounding box center [694, 538] width 66 height 10
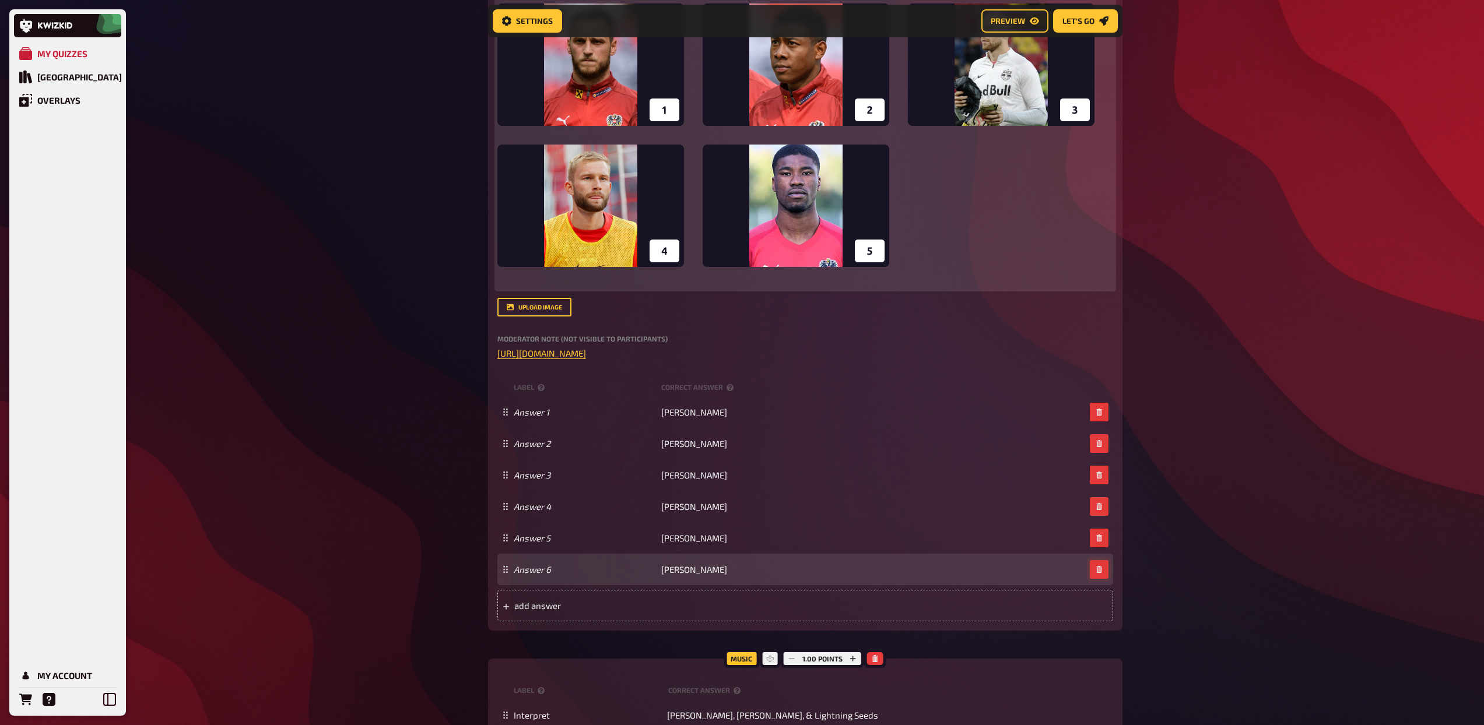
click at [1097, 570] on icon "button" at bounding box center [1099, 569] width 7 height 7
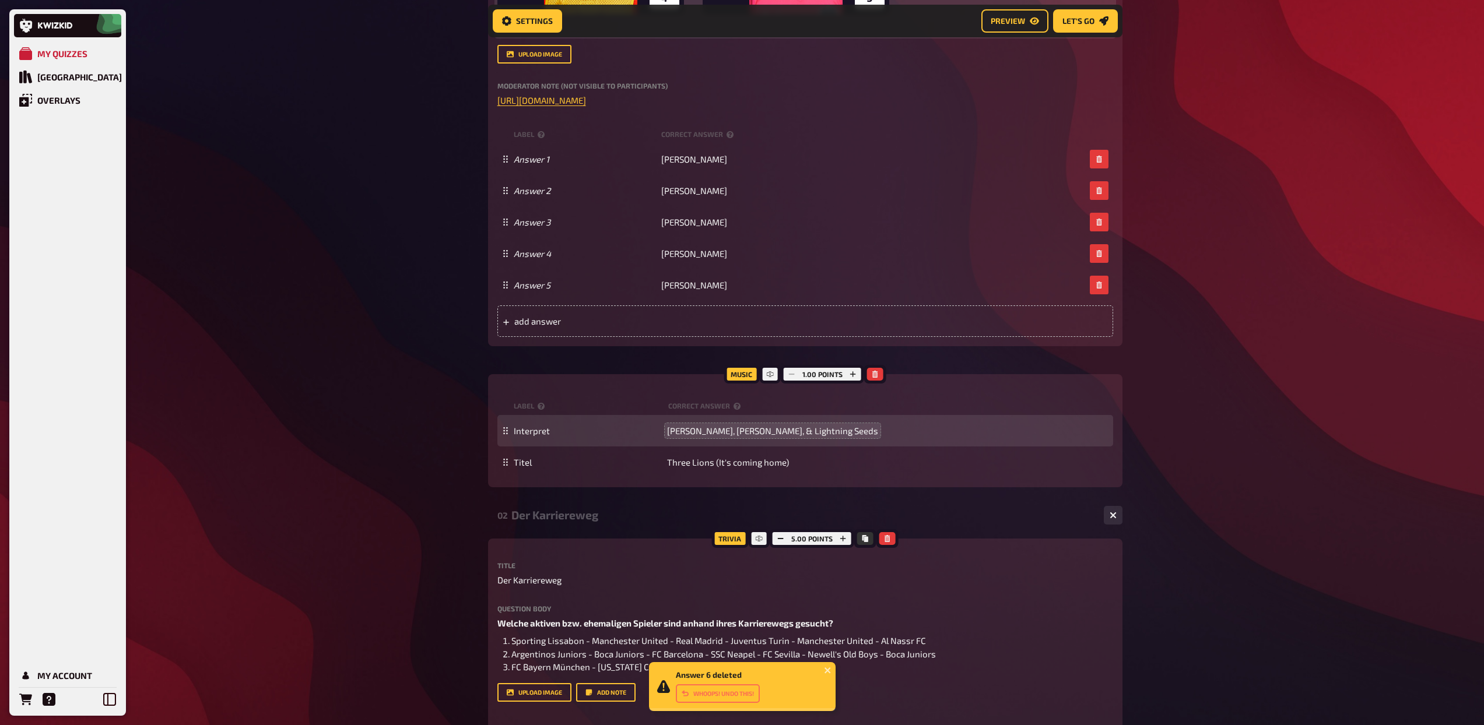
scroll to position [588, 0]
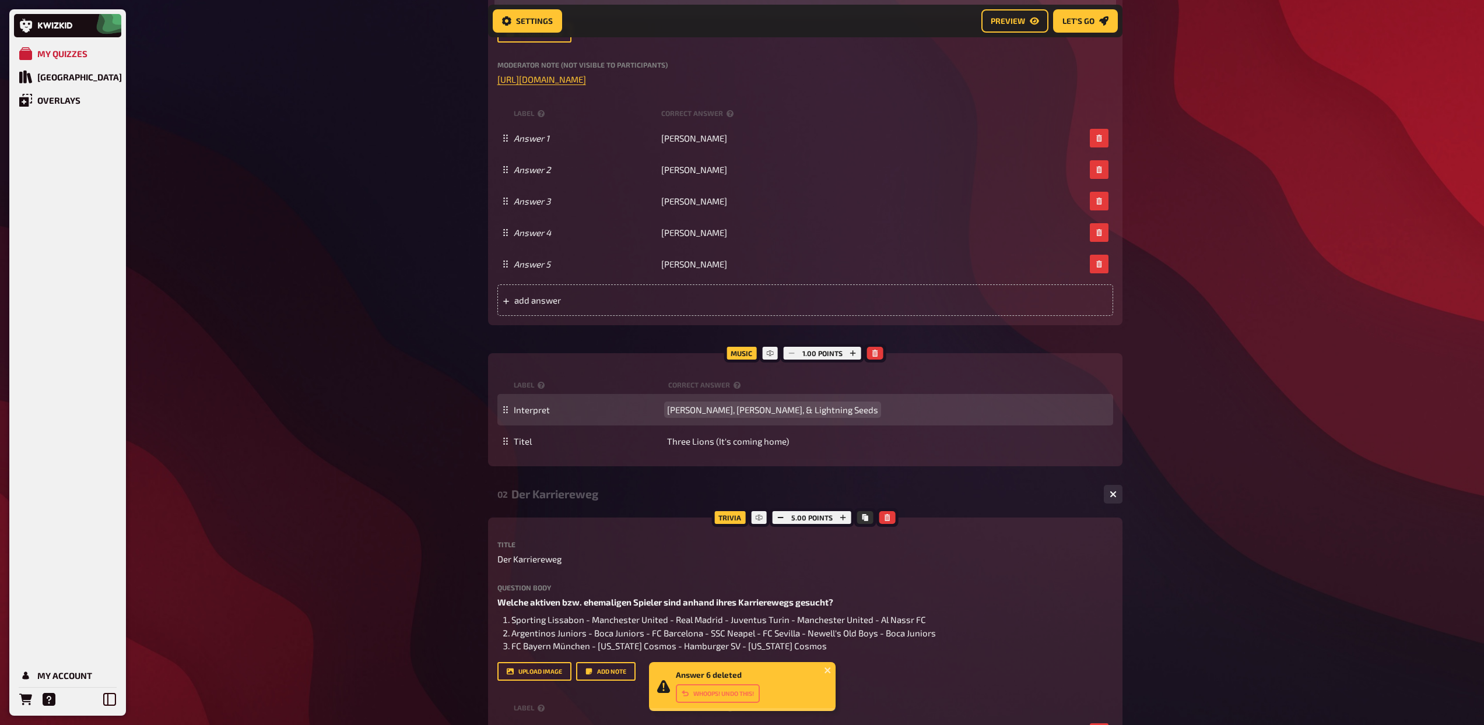
click at [714, 409] on span "Baddiel, Skinner, & Lightning Seeds" at bounding box center [772, 410] width 211 height 10
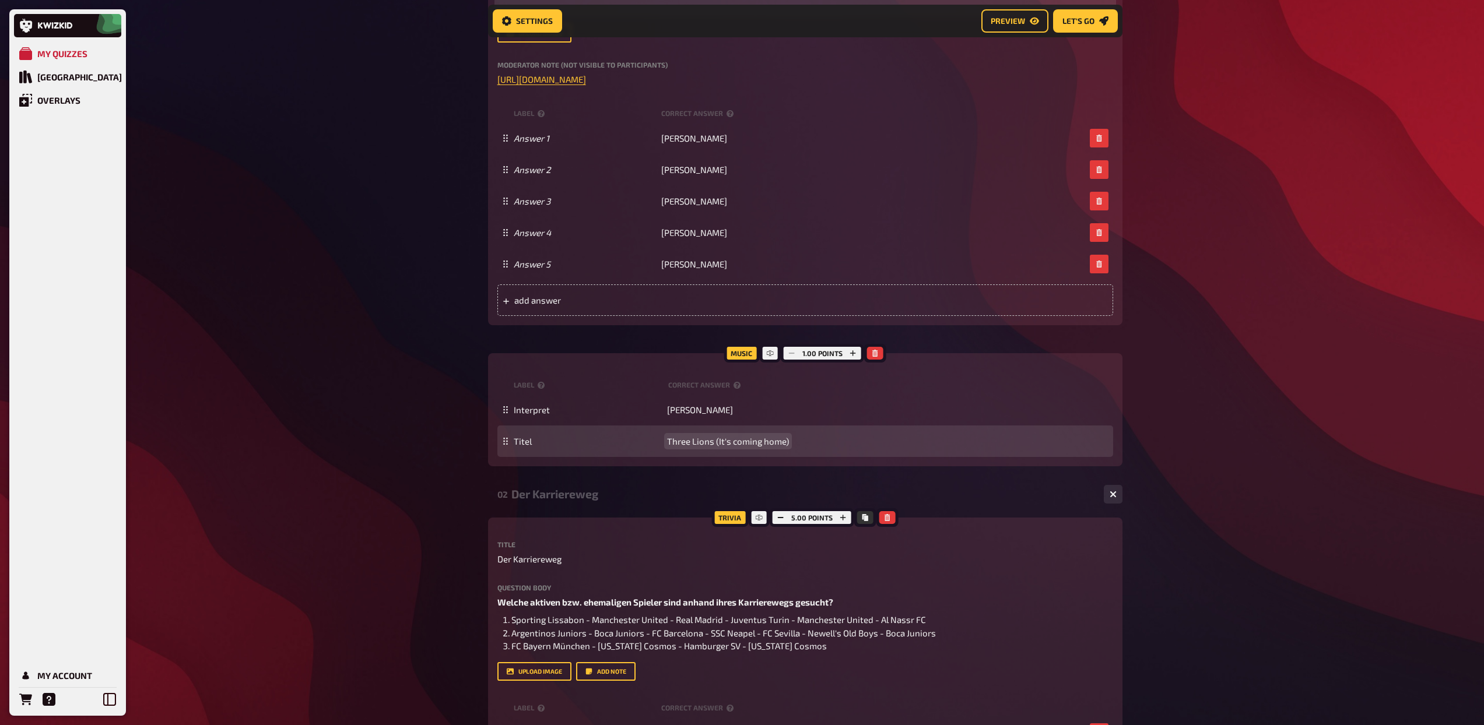
click at [695, 444] on span "Three Lions (It's coming home)" at bounding box center [728, 441] width 122 height 10
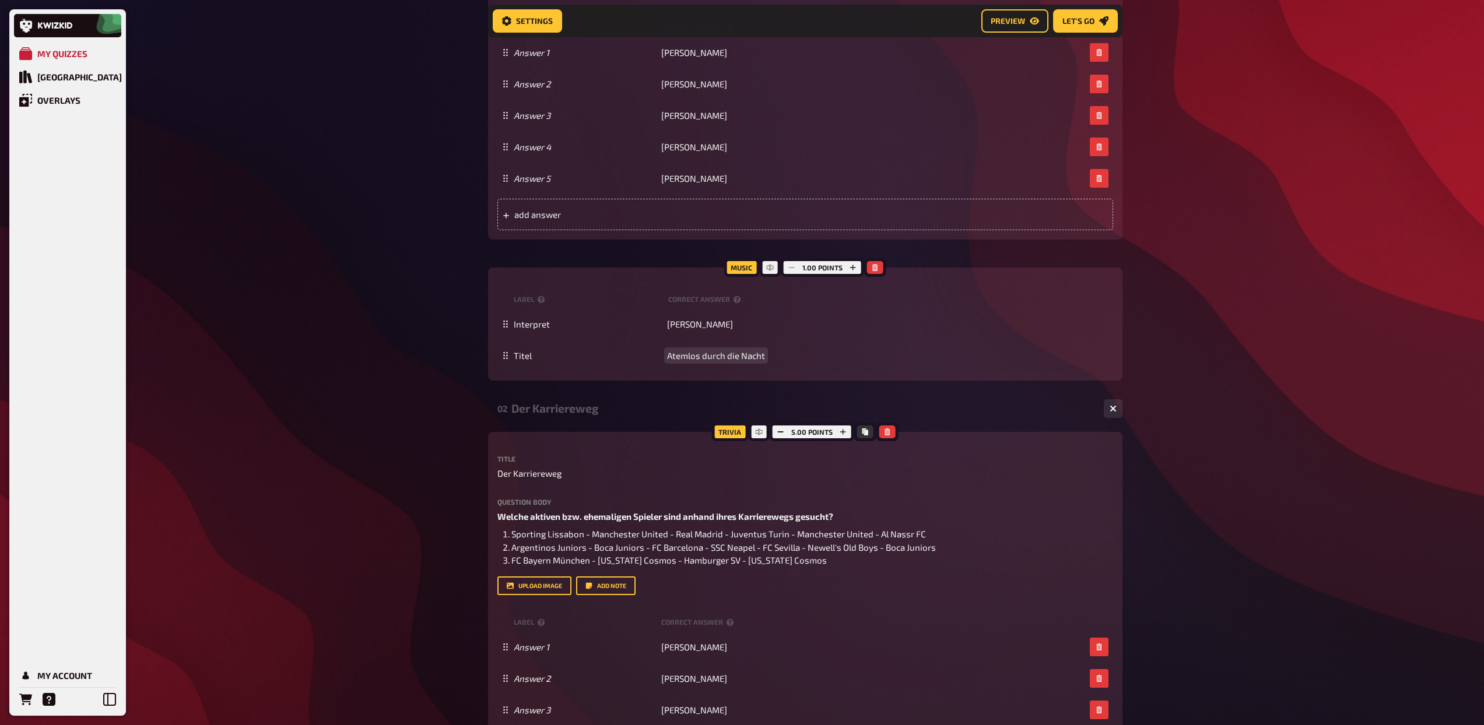
scroll to position [826, 0]
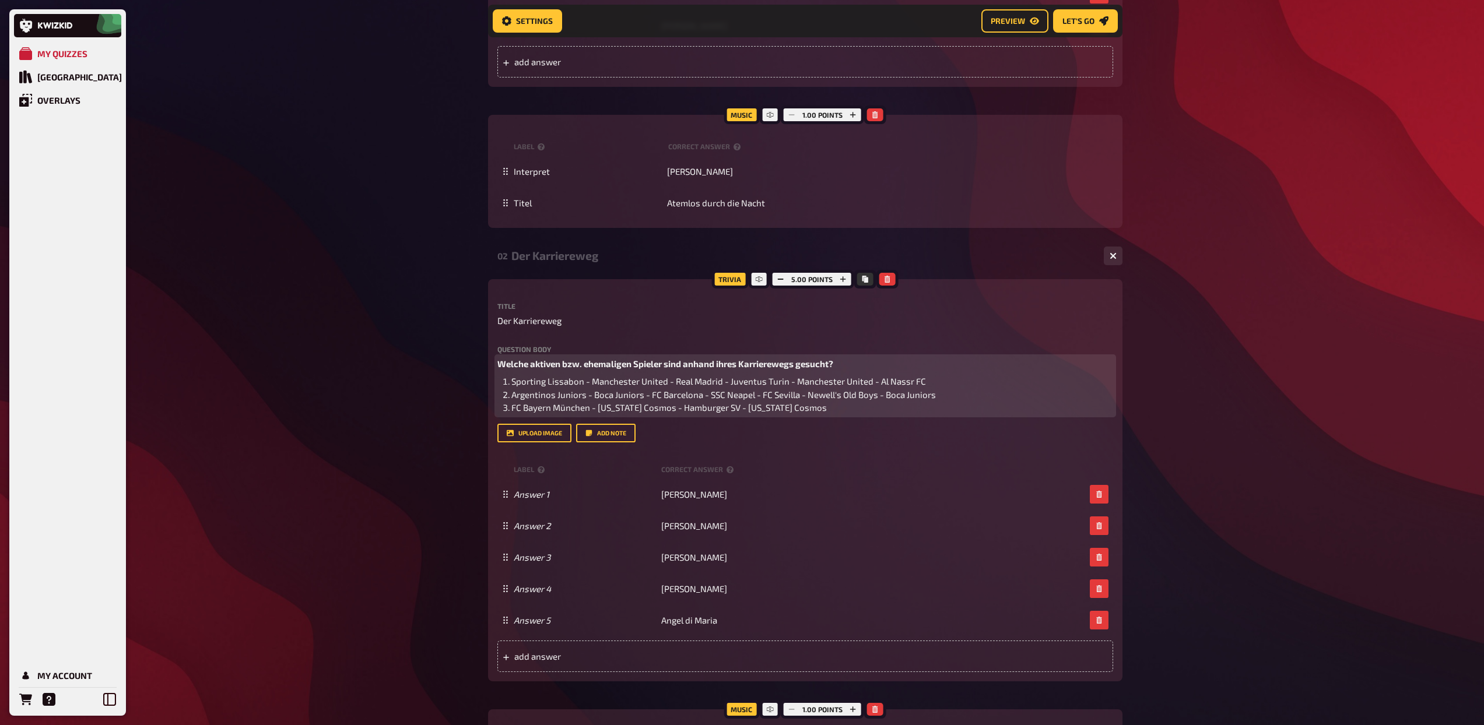
click at [820, 413] on li "FC Bayern München - New York Cosmos - Hamburger SV - New York Cosmos" at bounding box center [812, 407] width 602 height 13
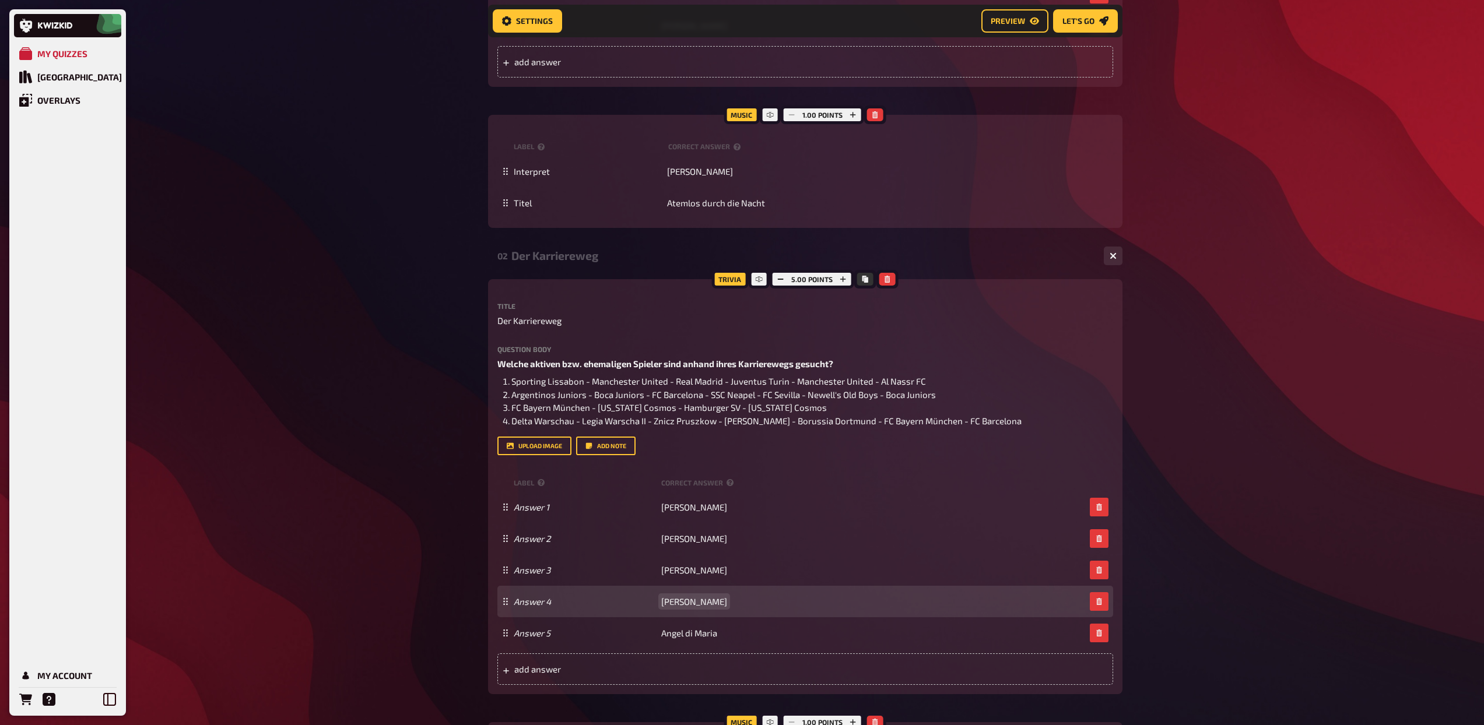
click at [688, 599] on span "Sebastian Prödl" at bounding box center [694, 602] width 66 height 10
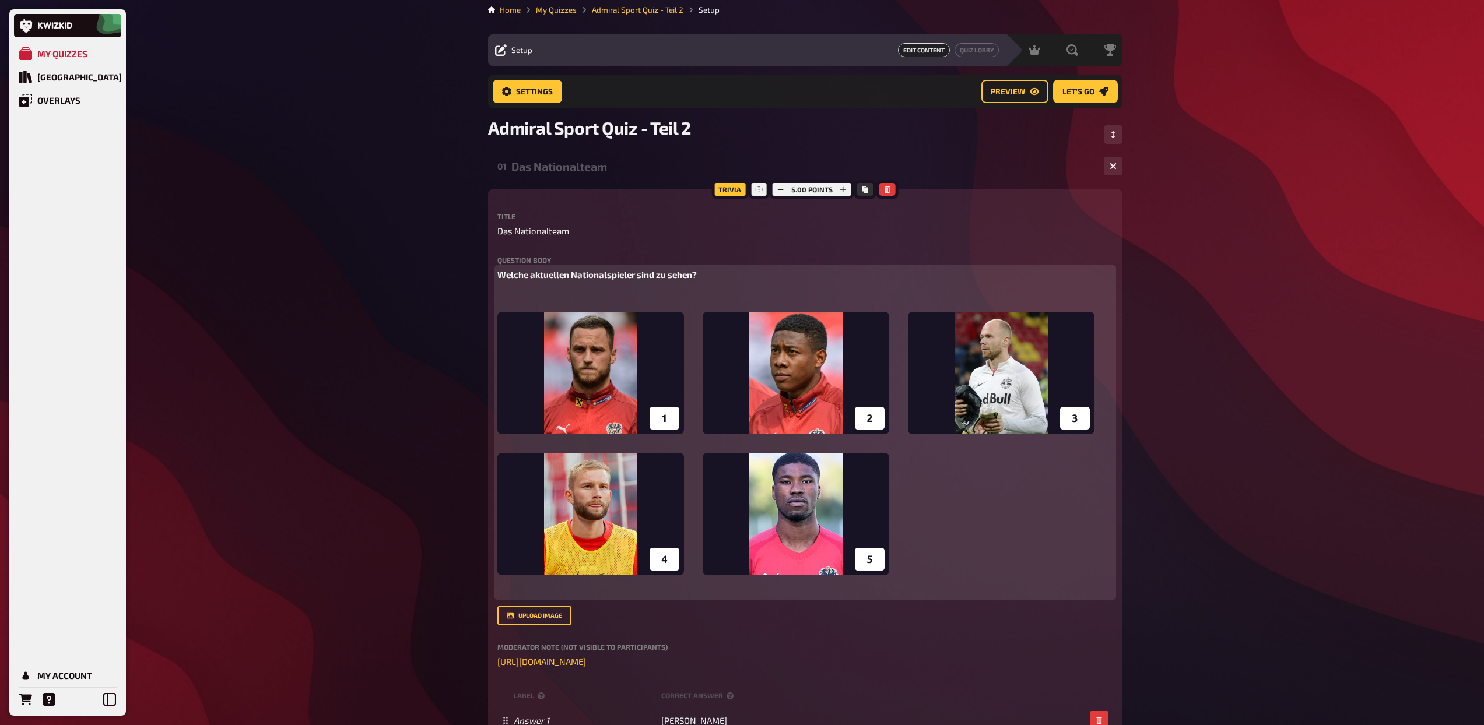
scroll to position [0, 0]
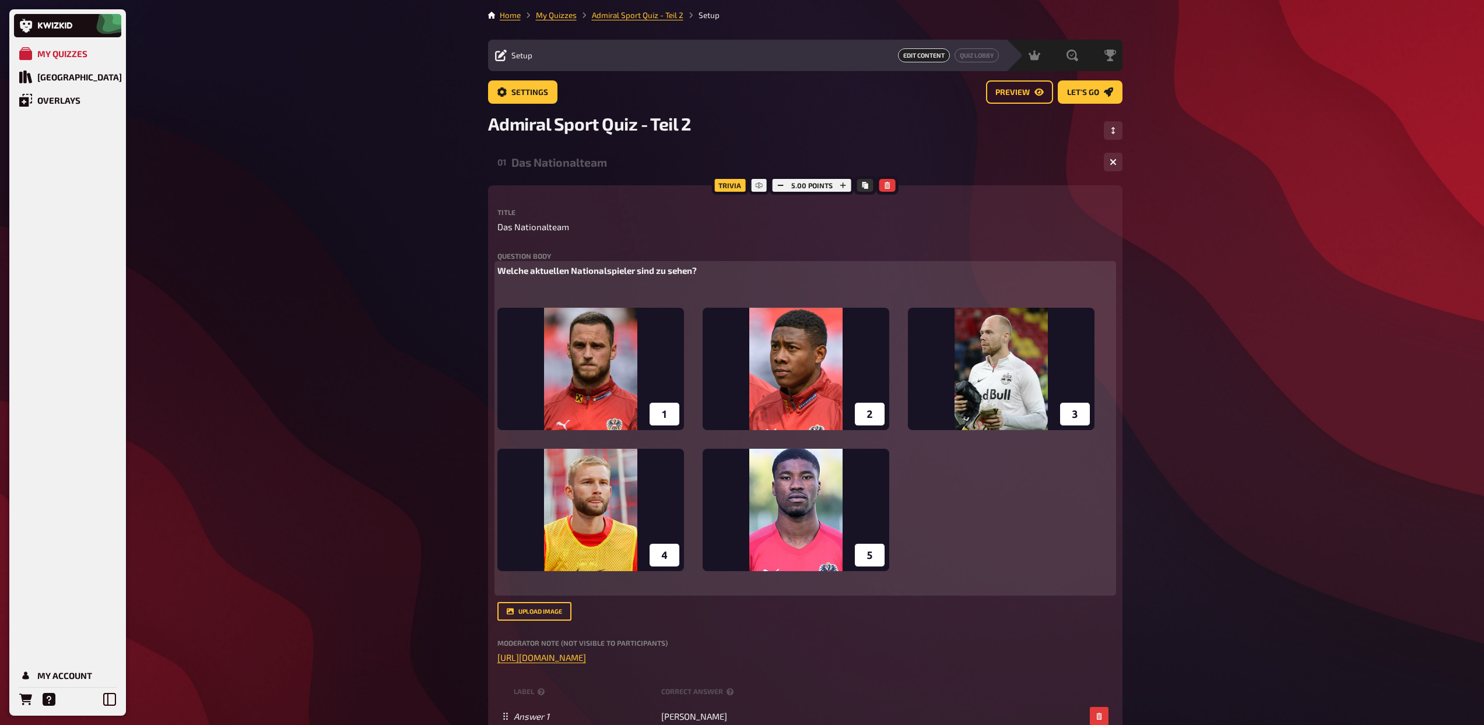
click at [587, 174] on div "01 Das Nationalteam 1 5" at bounding box center [805, 162] width 634 height 28
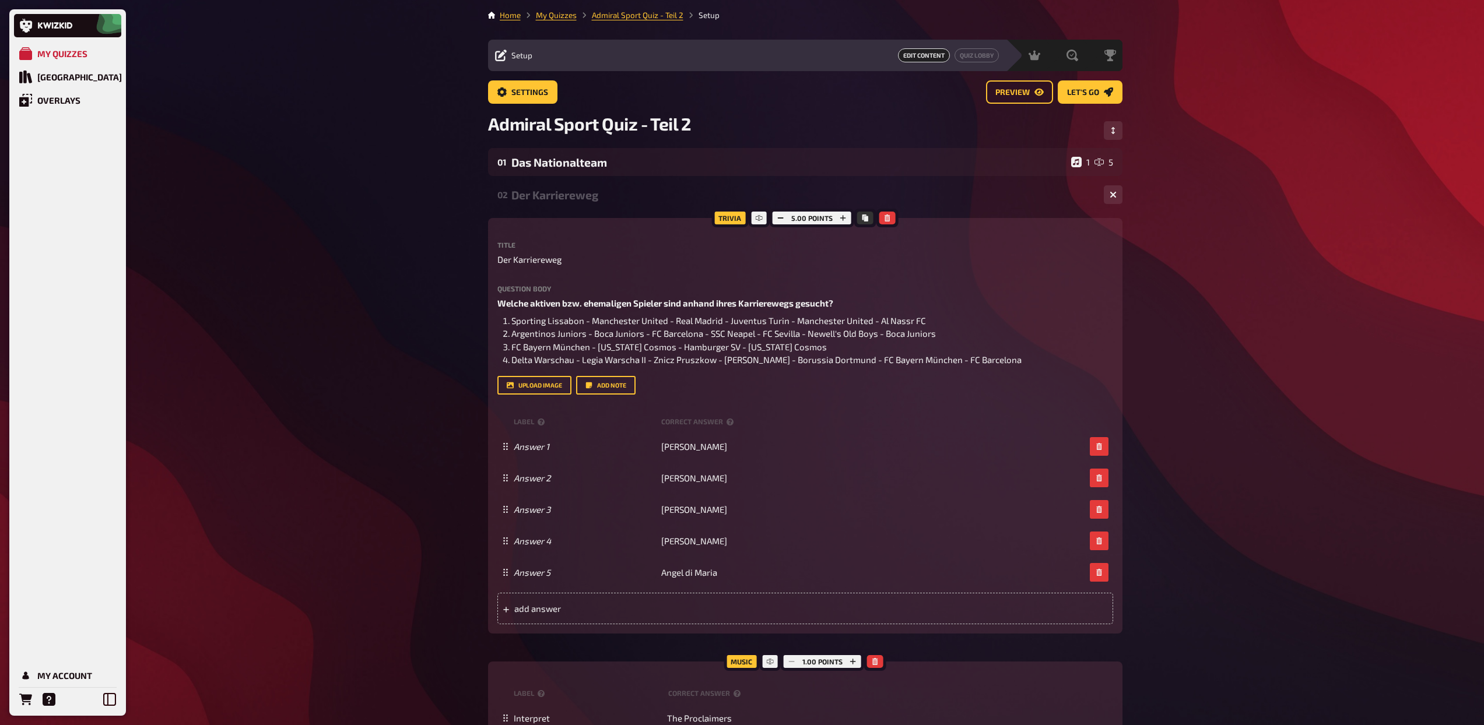
click at [581, 193] on div "Der Karriereweg" at bounding box center [802, 194] width 583 height 13
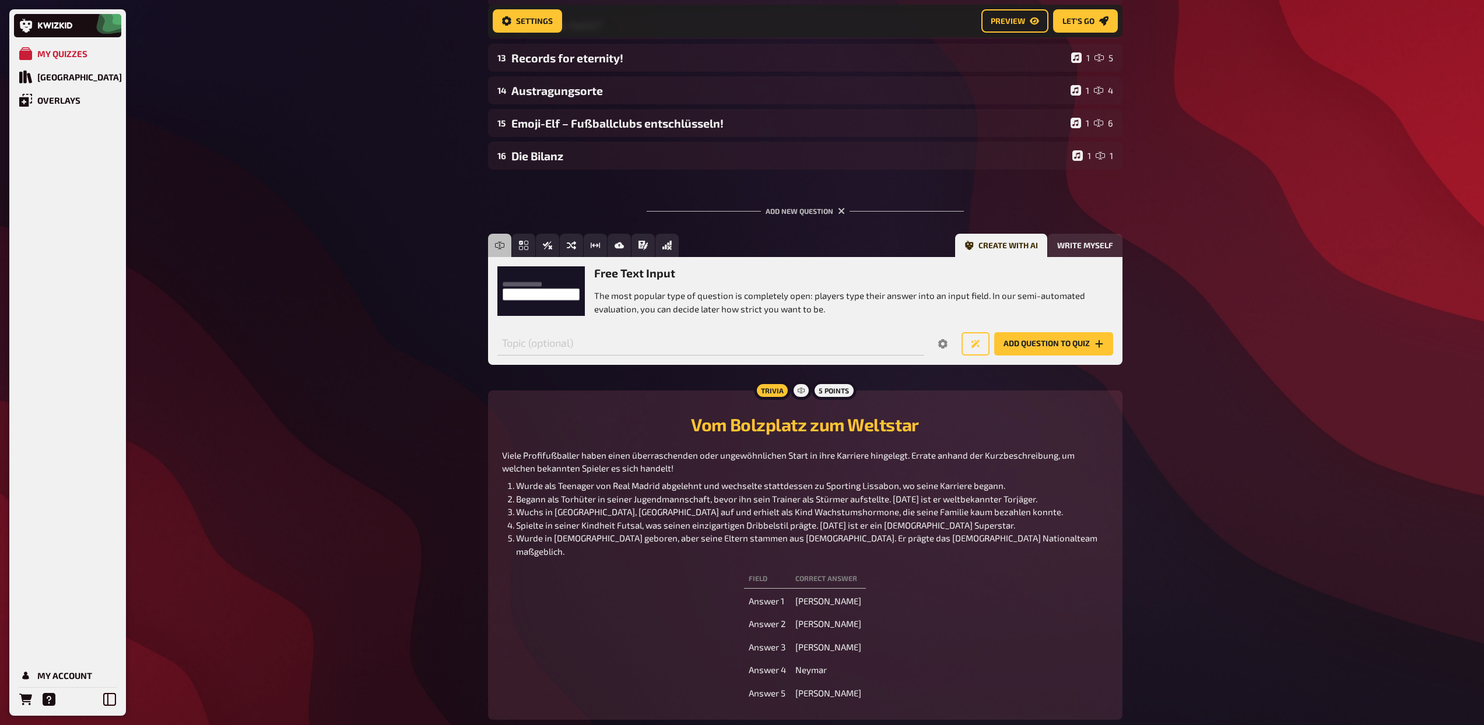
scroll to position [452, 0]
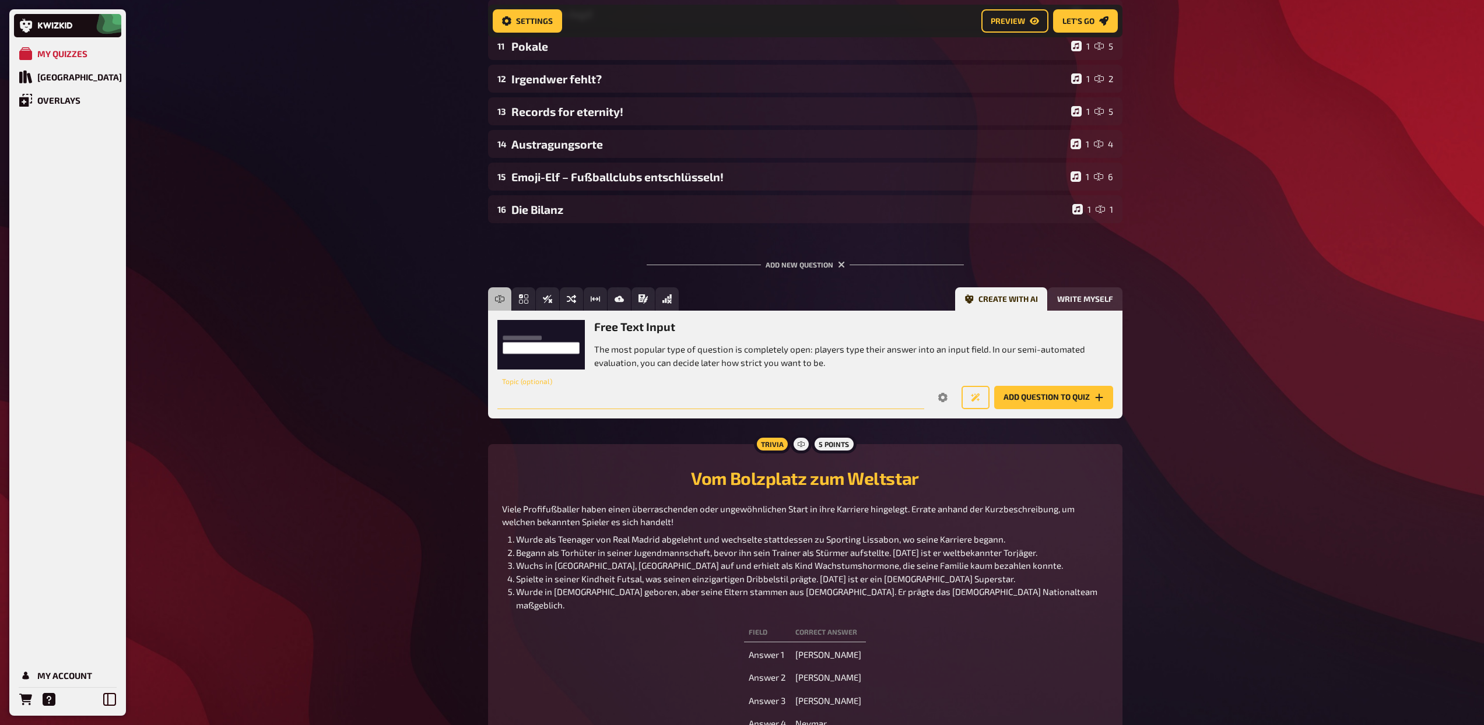
click at [698, 397] on input "text" at bounding box center [710, 397] width 427 height 23
type input "Same procedure as Every year, fussball edition"
click at [942, 399] on icon "Options" at bounding box center [942, 397] width 9 height 9
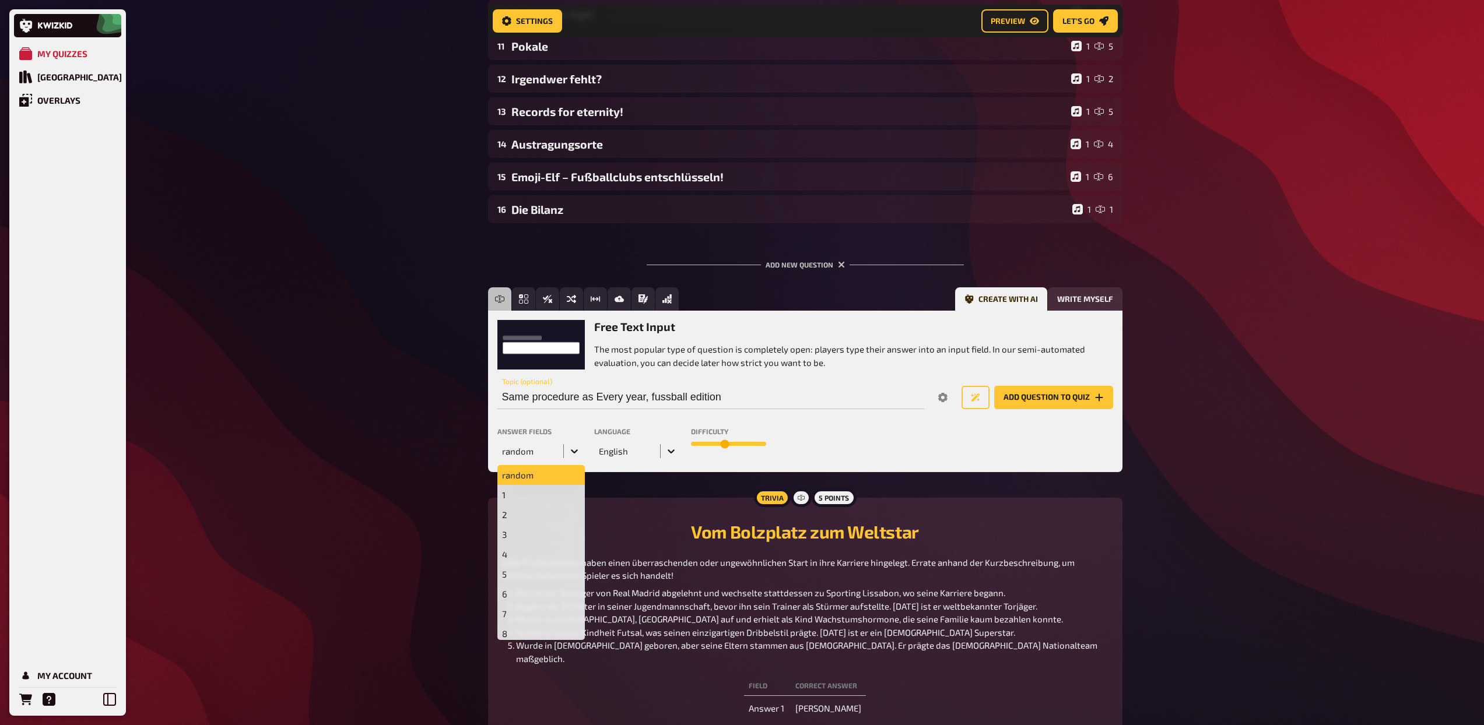
click at [573, 447] on icon at bounding box center [575, 452] width 12 height 12
click at [553, 488] on div "1" at bounding box center [540, 495] width 87 height 20
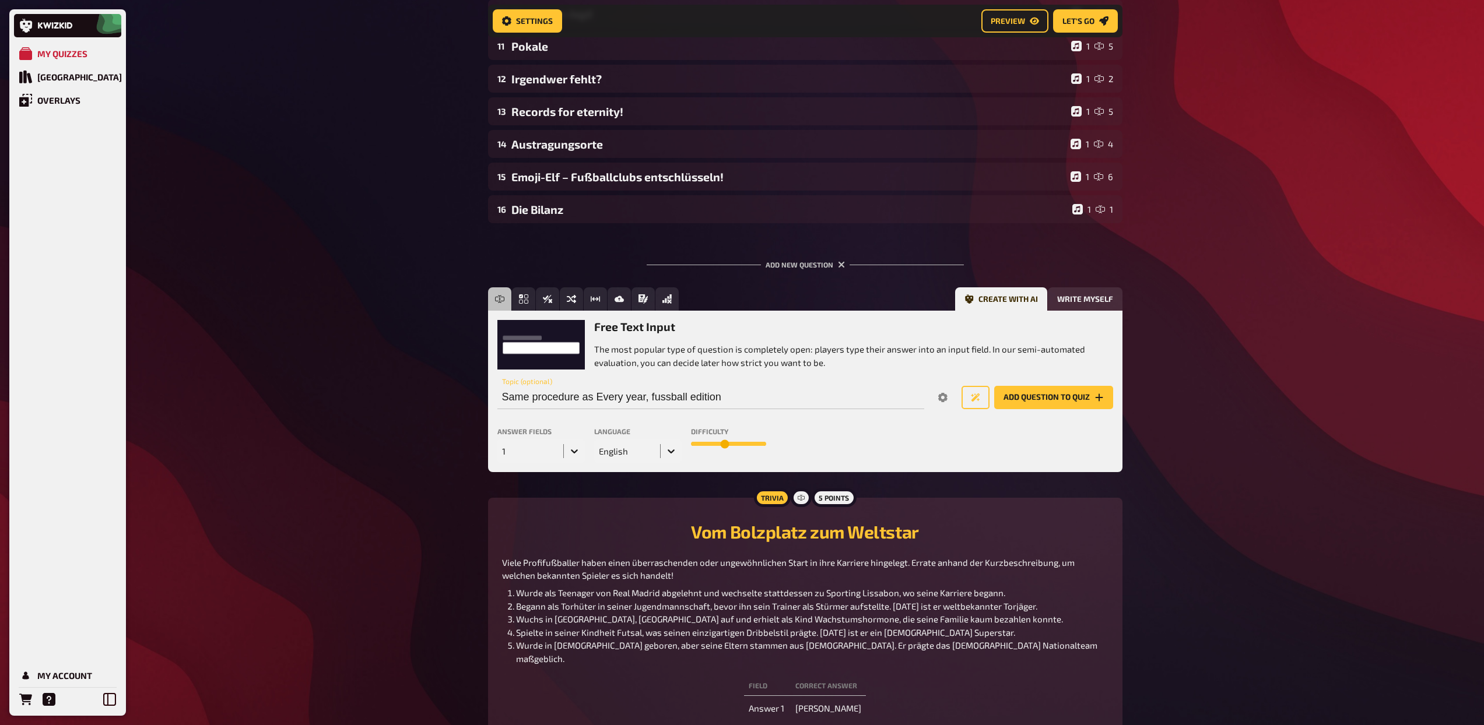
click at [667, 449] on icon at bounding box center [671, 452] width 12 height 12
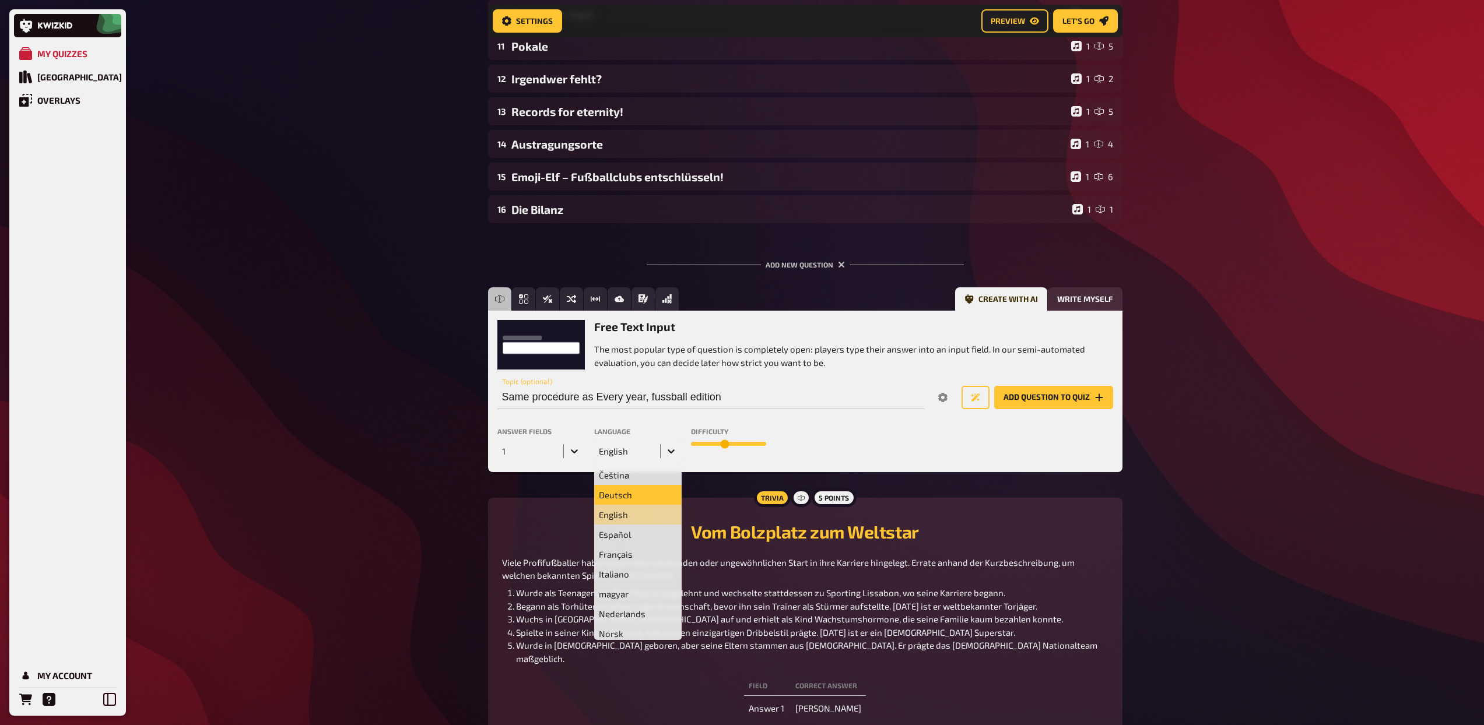
click at [632, 493] on div "Deutsch" at bounding box center [637, 495] width 87 height 20
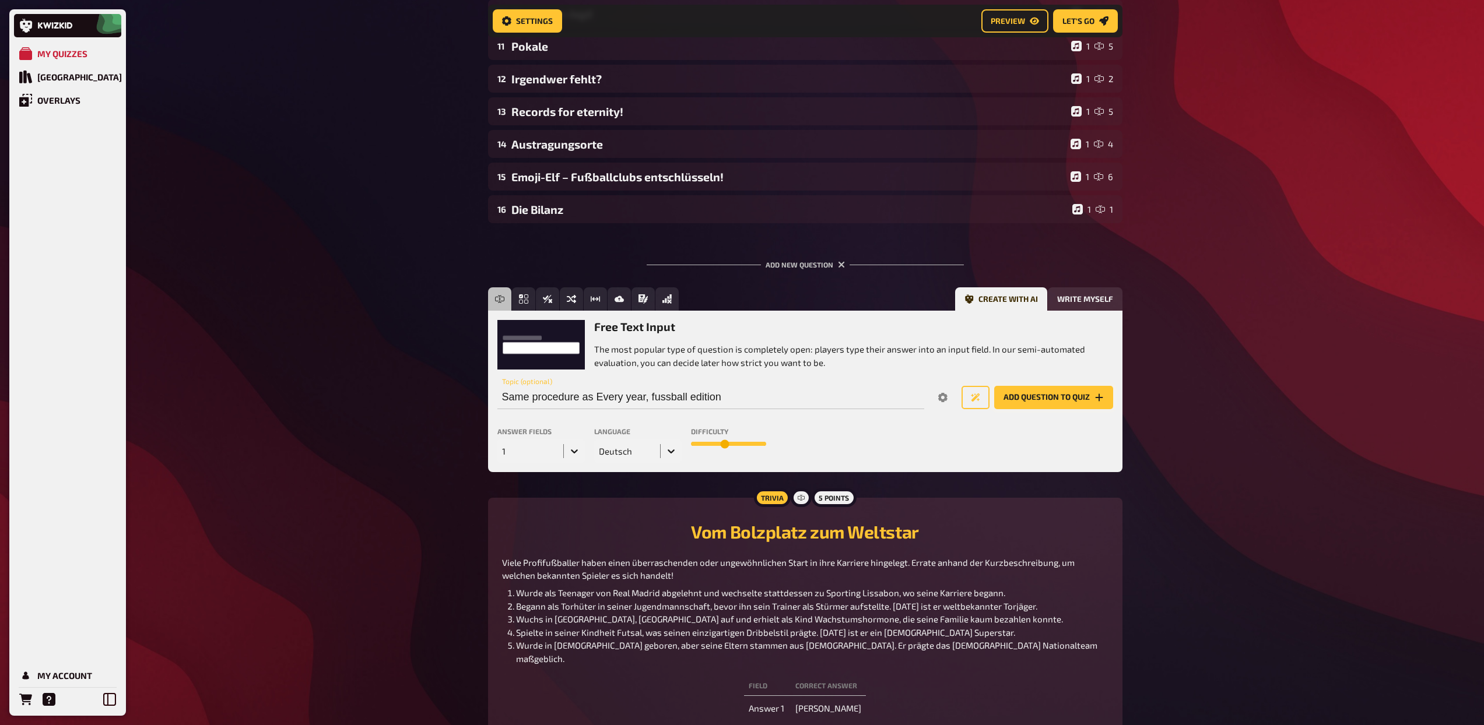
click at [1029, 400] on button "Add question to quiz" at bounding box center [1053, 397] width 119 height 23
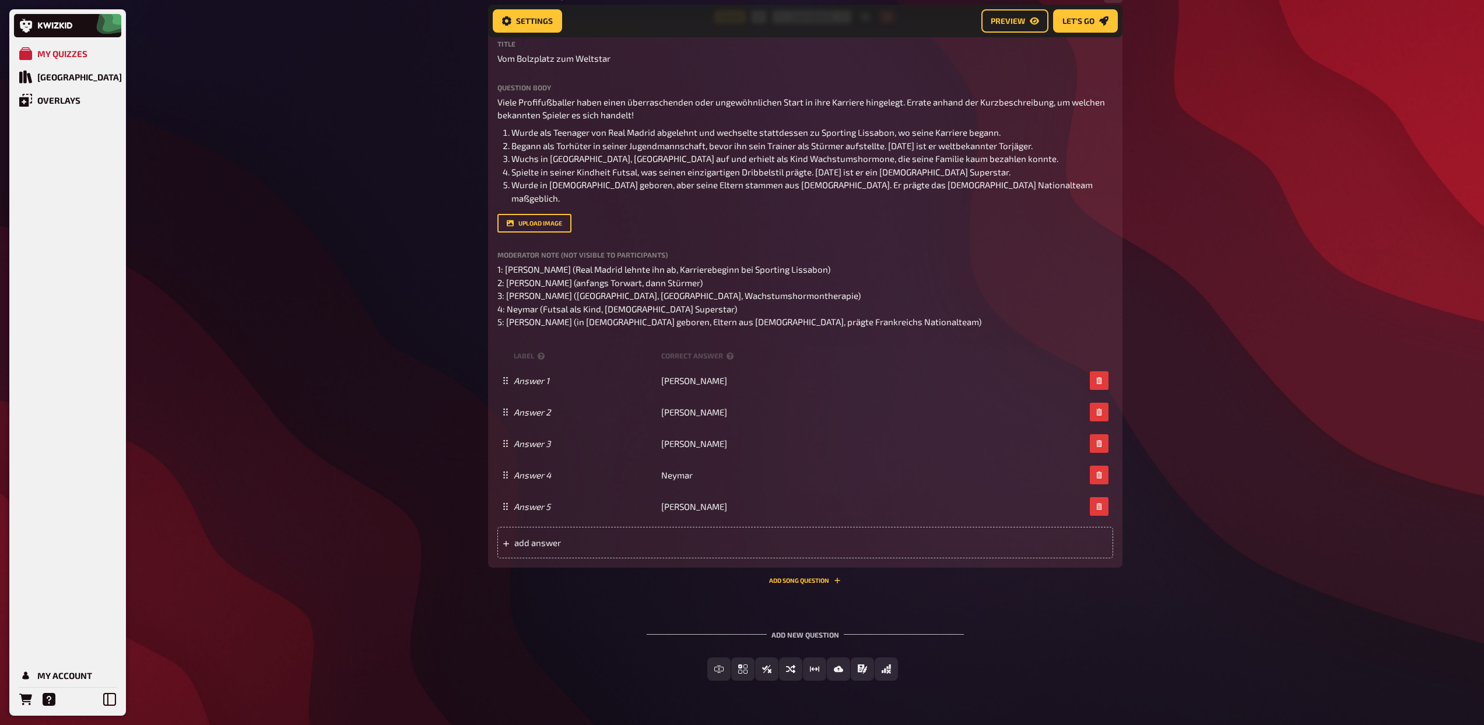
scroll to position [461, 0]
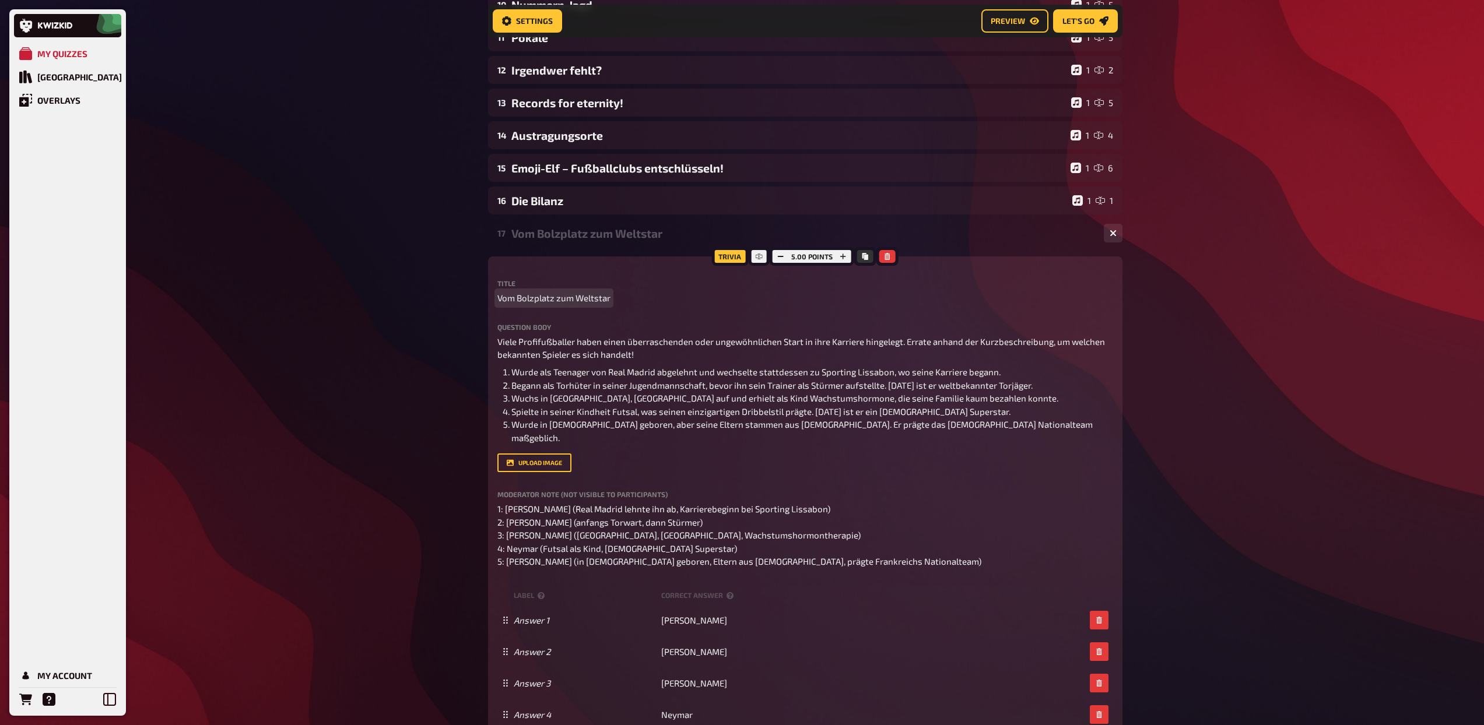
click at [538, 300] on span "Vom Bolzplatz zum Weltstar" at bounding box center [553, 298] width 113 height 13
click at [552, 234] on div "17 5" at bounding box center [798, 233] width 602 height 10
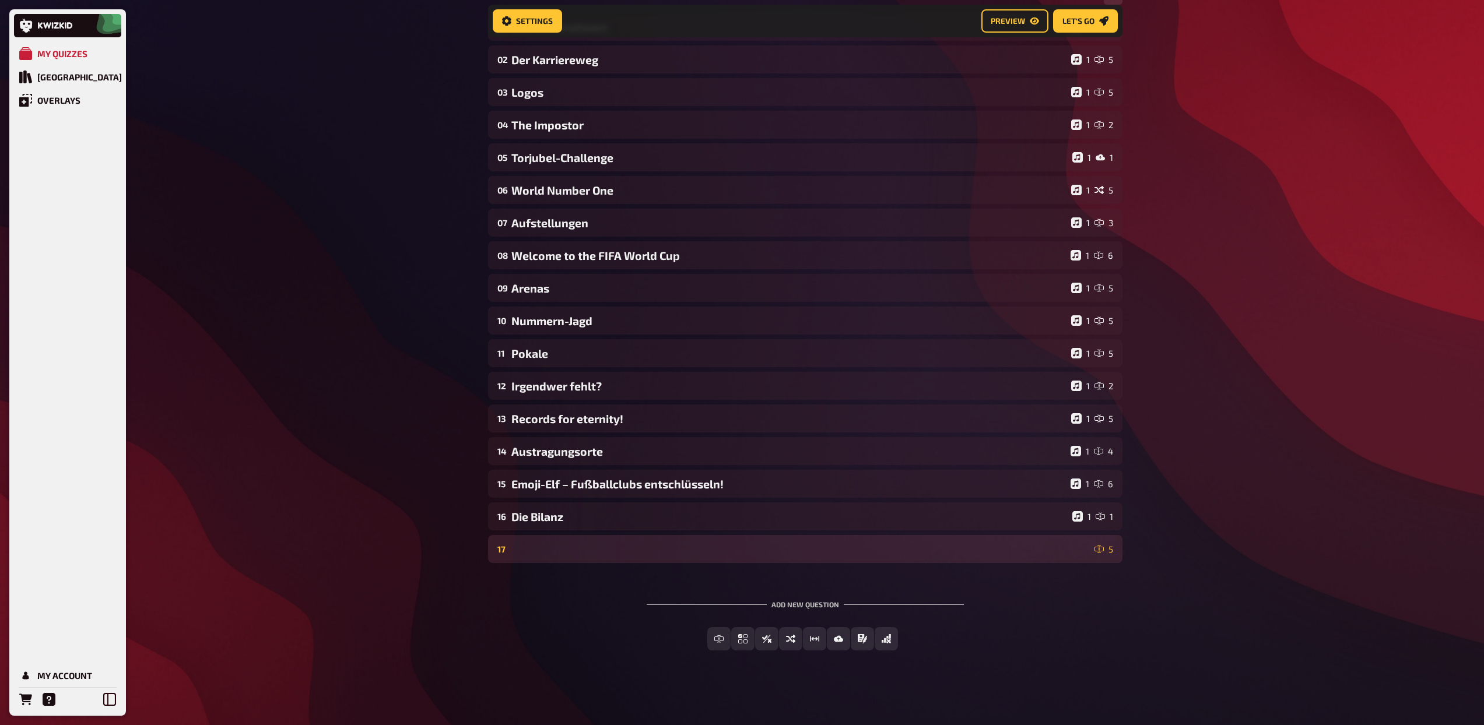
scroll to position [145, 0]
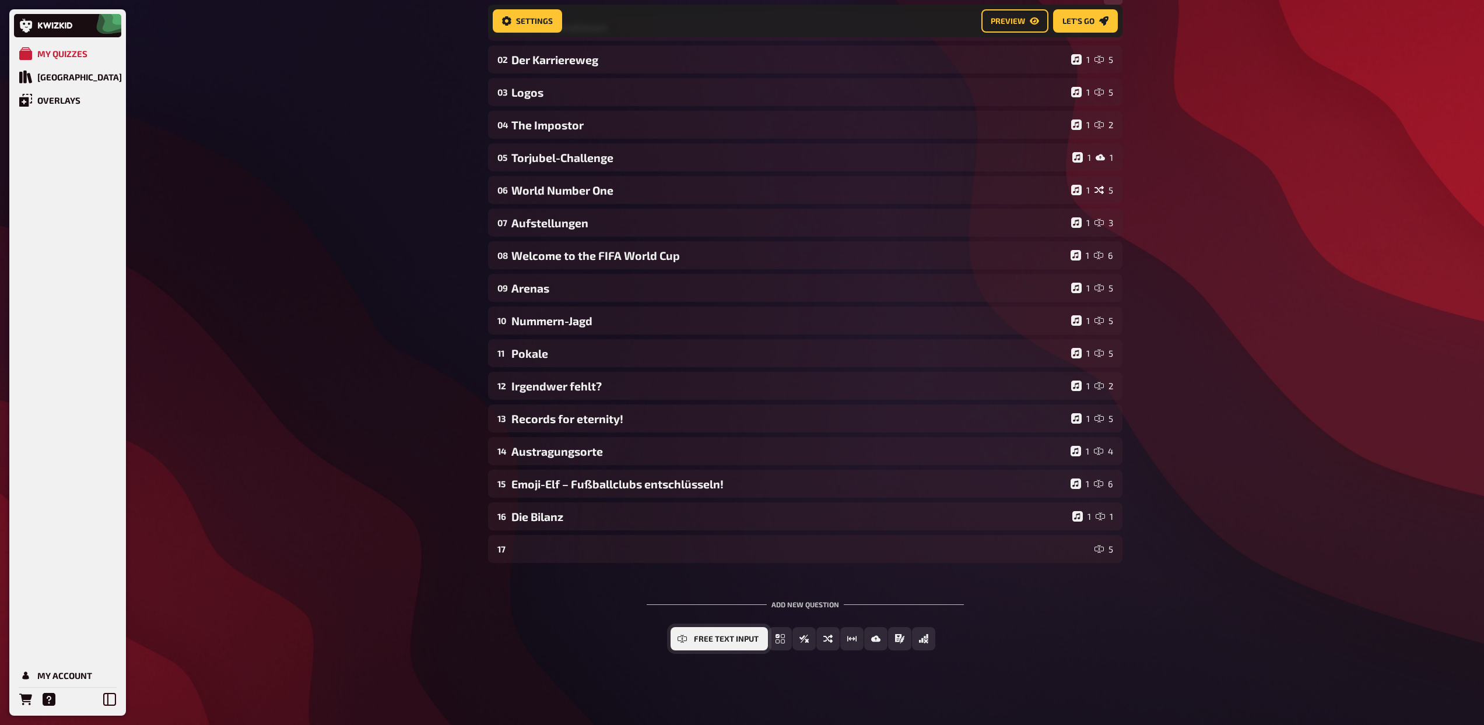
click at [725, 639] on span "Free Text Input" at bounding box center [726, 640] width 65 height 8
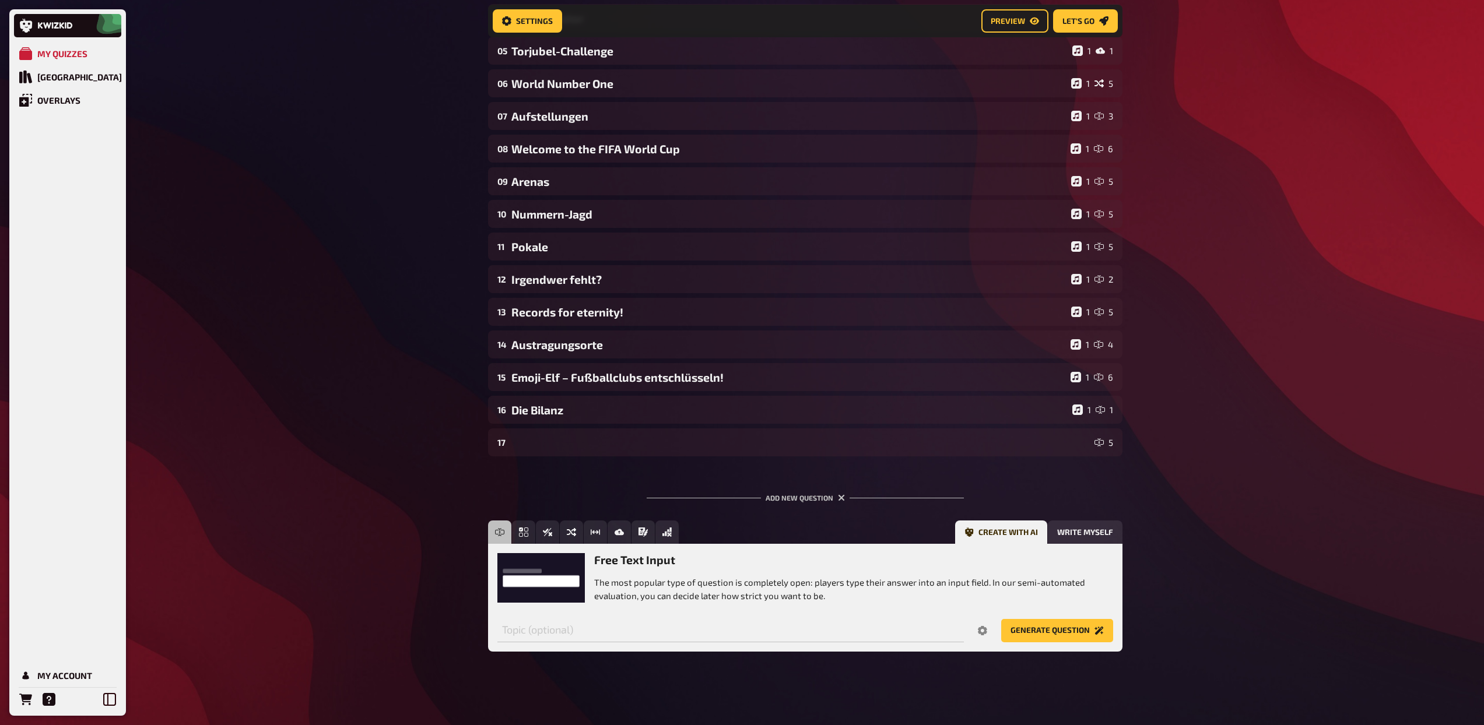
scroll to position [252, 0]
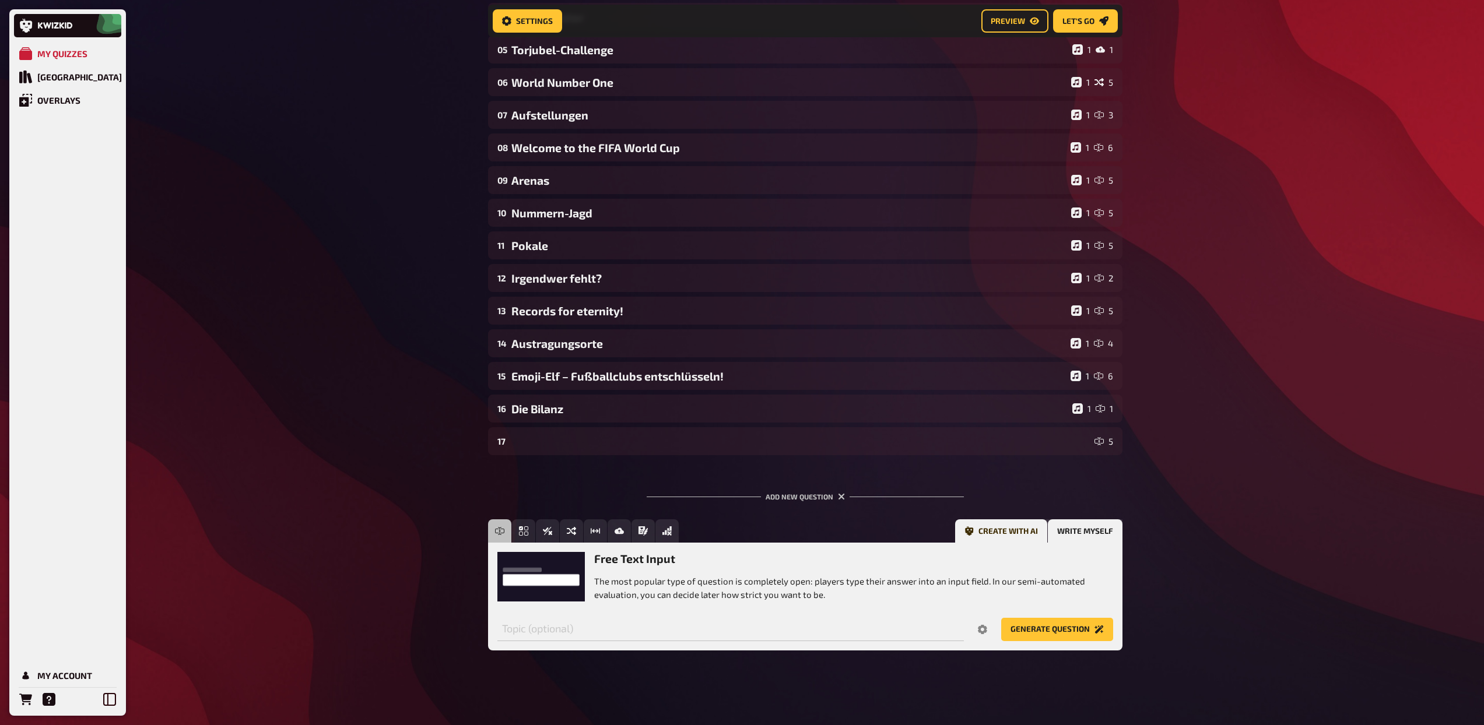
click at [1074, 528] on button "Write myself" at bounding box center [1085, 531] width 75 height 23
click at [1037, 629] on button "Create question" at bounding box center [1062, 629] width 101 height 23
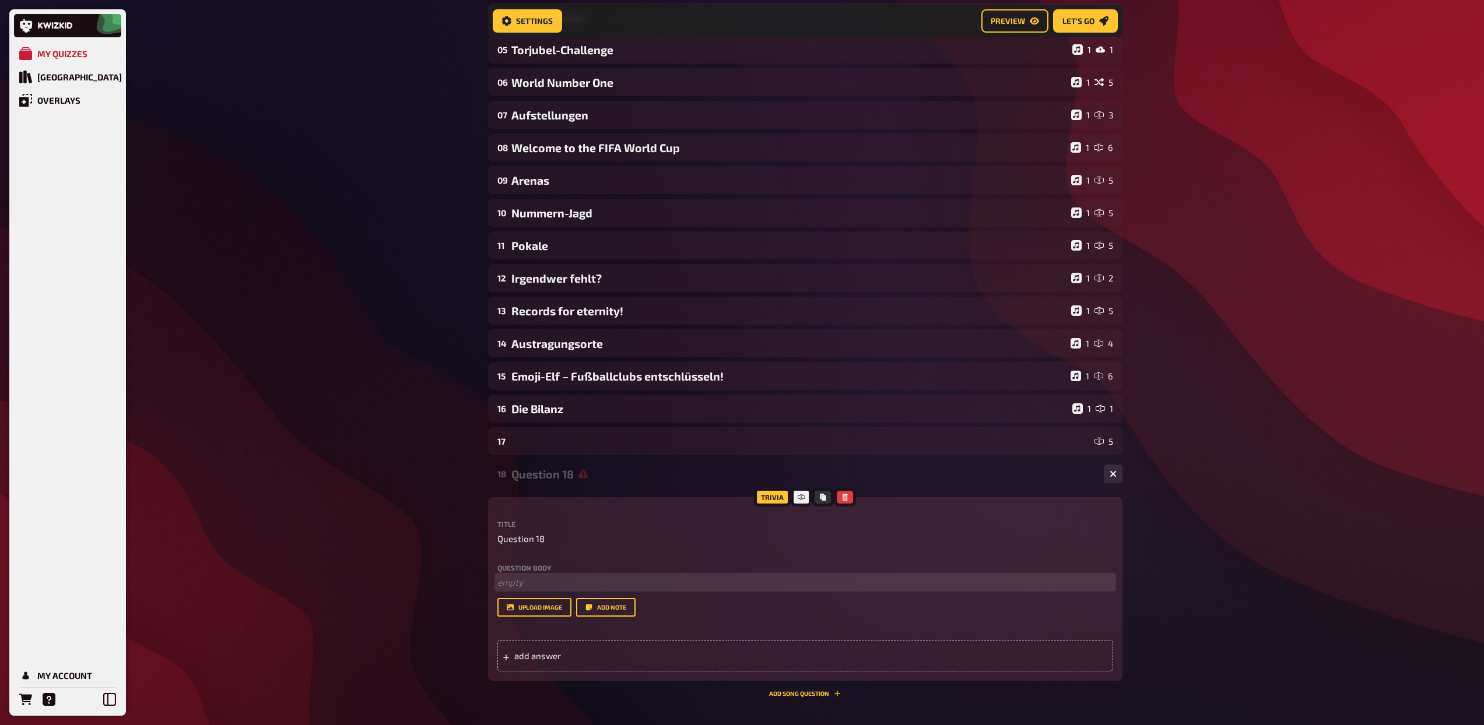
click at [539, 580] on p "﻿ empty" at bounding box center [805, 582] width 616 height 13
click at [529, 536] on span "Question 18" at bounding box center [520, 538] width 47 height 13
click at [534, 578] on p "﻿ empty" at bounding box center [805, 582] width 616 height 13
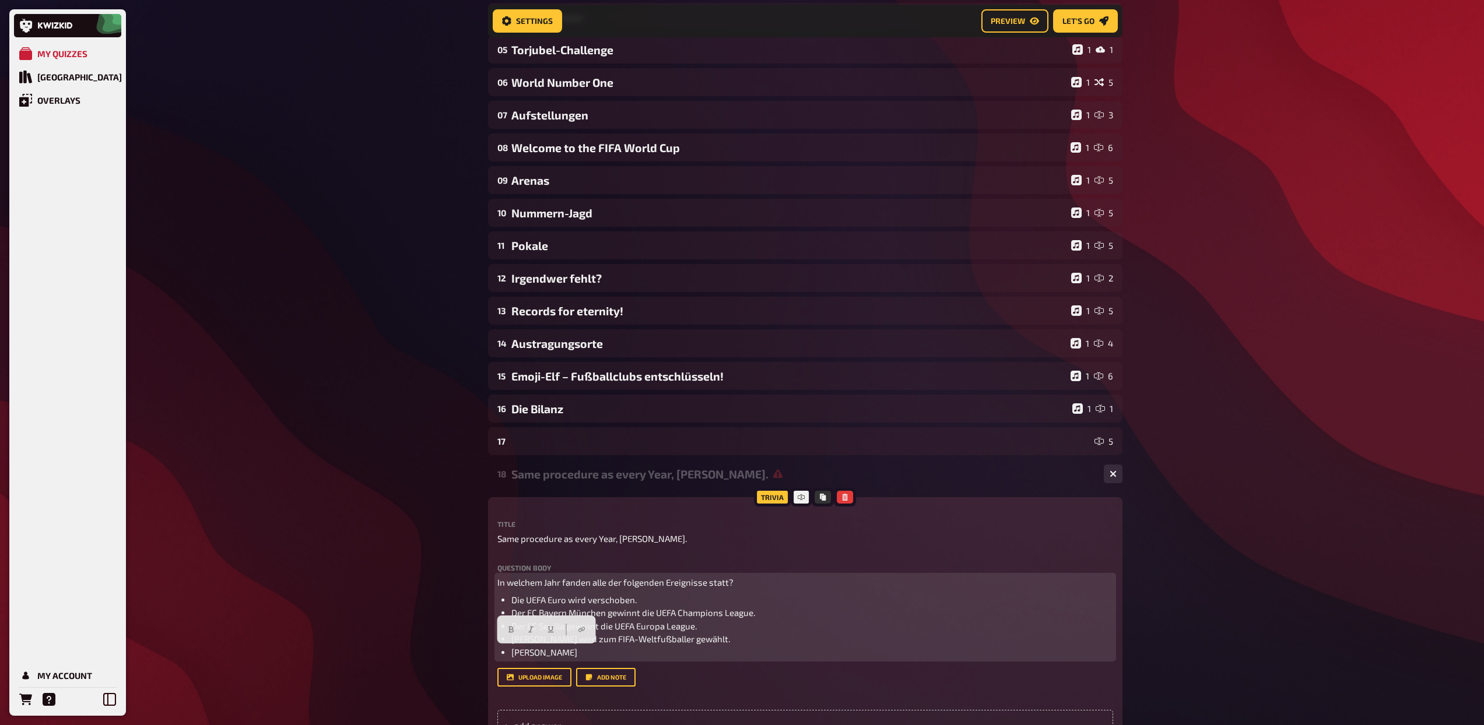
drag, startPoint x: 564, startPoint y: 654, endPoint x: 510, endPoint y: 651, distance: 53.8
click at [510, 651] on ul "Die UEFA Euro wird verschoben. Der FC Bayern München gewinnt die UEFA Champions…" at bounding box center [805, 627] width 616 height 66
drag, startPoint x: 653, startPoint y: 599, endPoint x: 501, endPoint y: 598, distance: 151.0
click at [511, 598] on li "Die UEFA Euro wird verschoben." at bounding box center [812, 600] width 602 height 13
drag, startPoint x: 742, startPoint y: 584, endPoint x: 473, endPoint y: 584, distance: 268.2
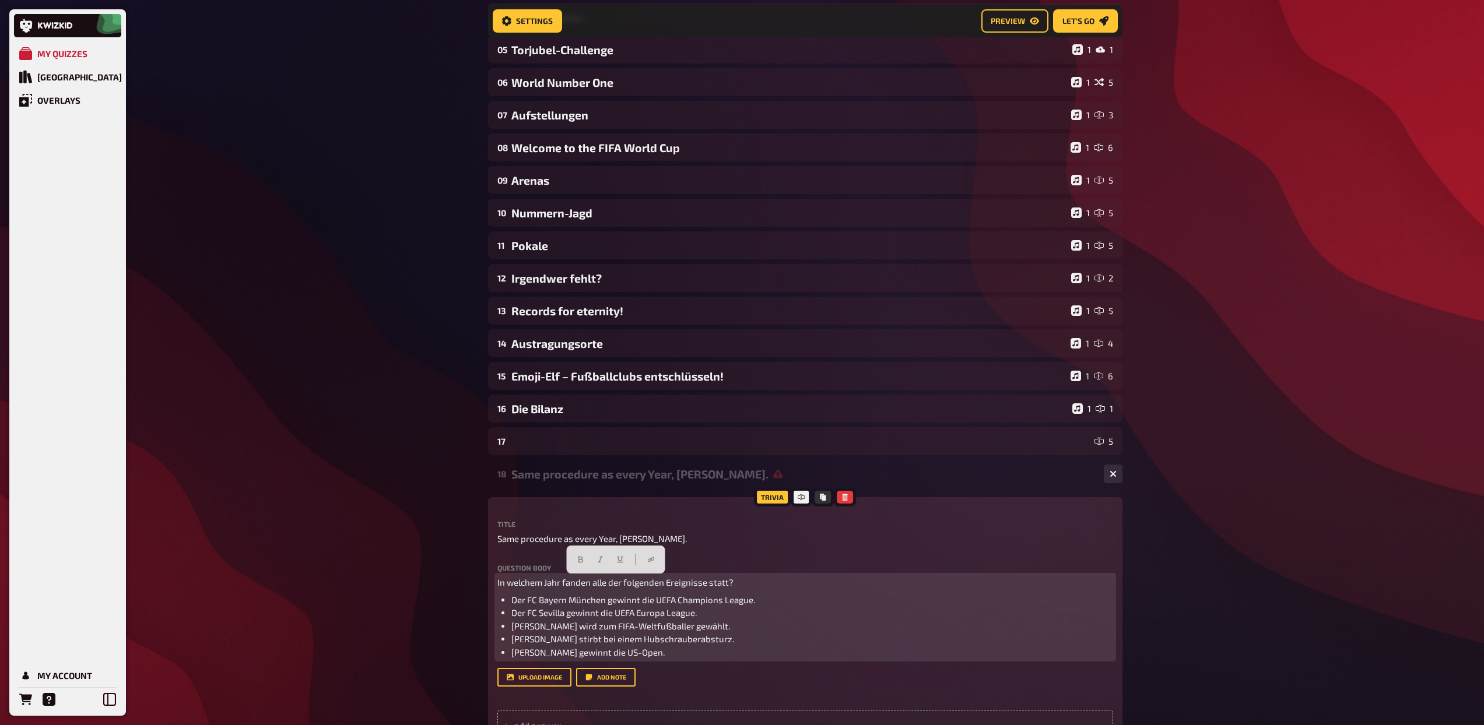
click at [473, 584] on div "My Quizzes Quiz Library Overlays My Account Home My Quizzes Admiral Sport Quiz …" at bounding box center [742, 343] width 1484 height 1191
click at [581, 564] on button "button" at bounding box center [580, 559] width 19 height 19
click at [609, 585] on span "In welchem Jahr fanden alle der folgenden Ereignisse statt?" at bounding box center [619, 582] width 244 height 10
click at [601, 584] on span "In welchem Jahr fanden alle der folgenden Ereignisse statt?" at bounding box center [619, 582] width 244 height 10
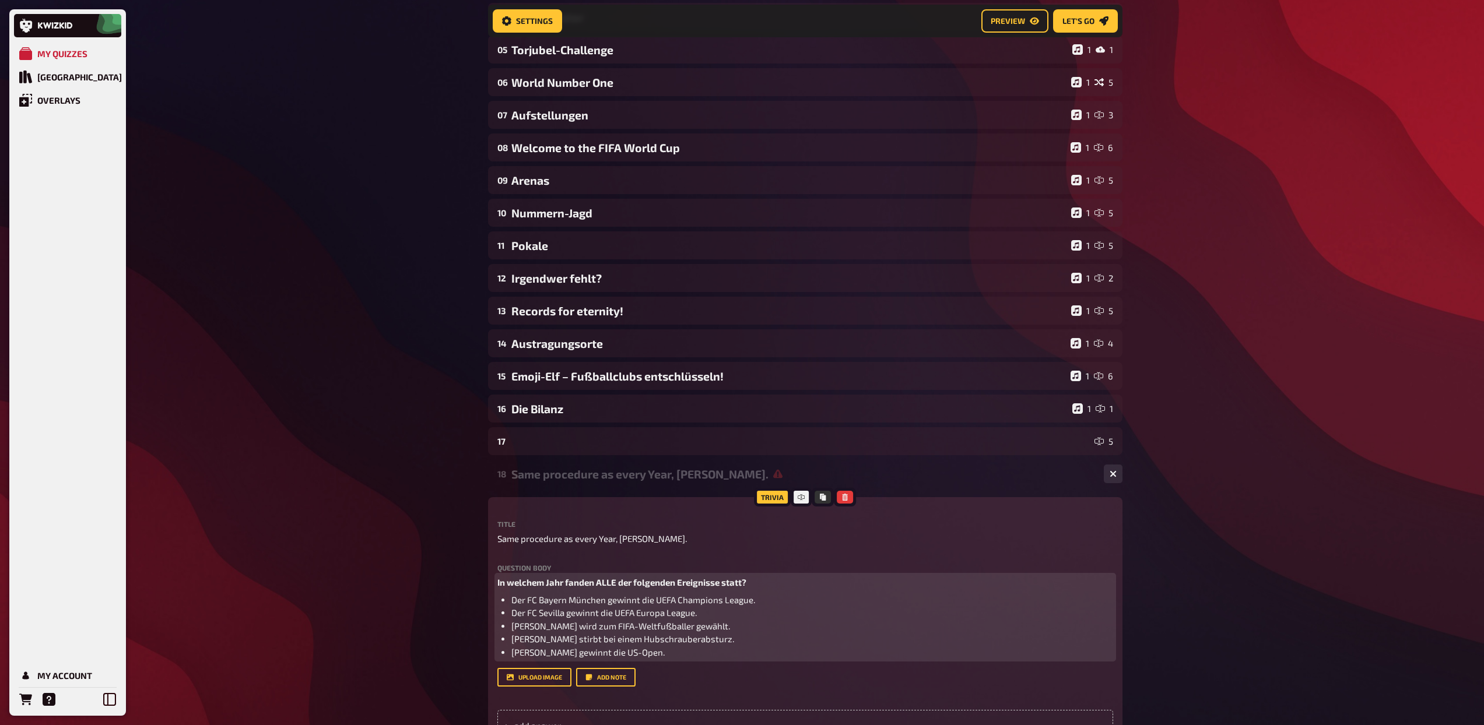
click at [667, 649] on li "Dominic Thiem gewinnt die US-Open." at bounding box center [812, 652] width 602 height 13
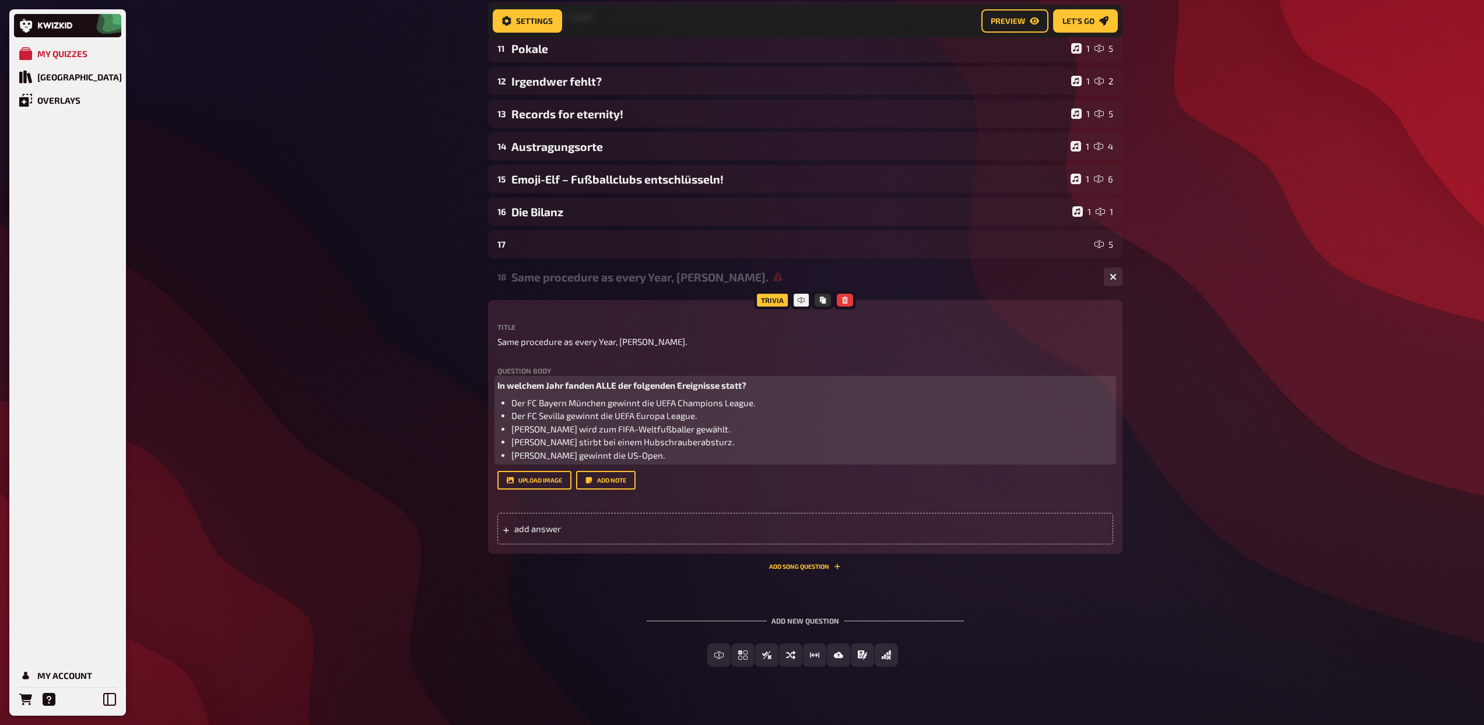
scroll to position [466, 0]
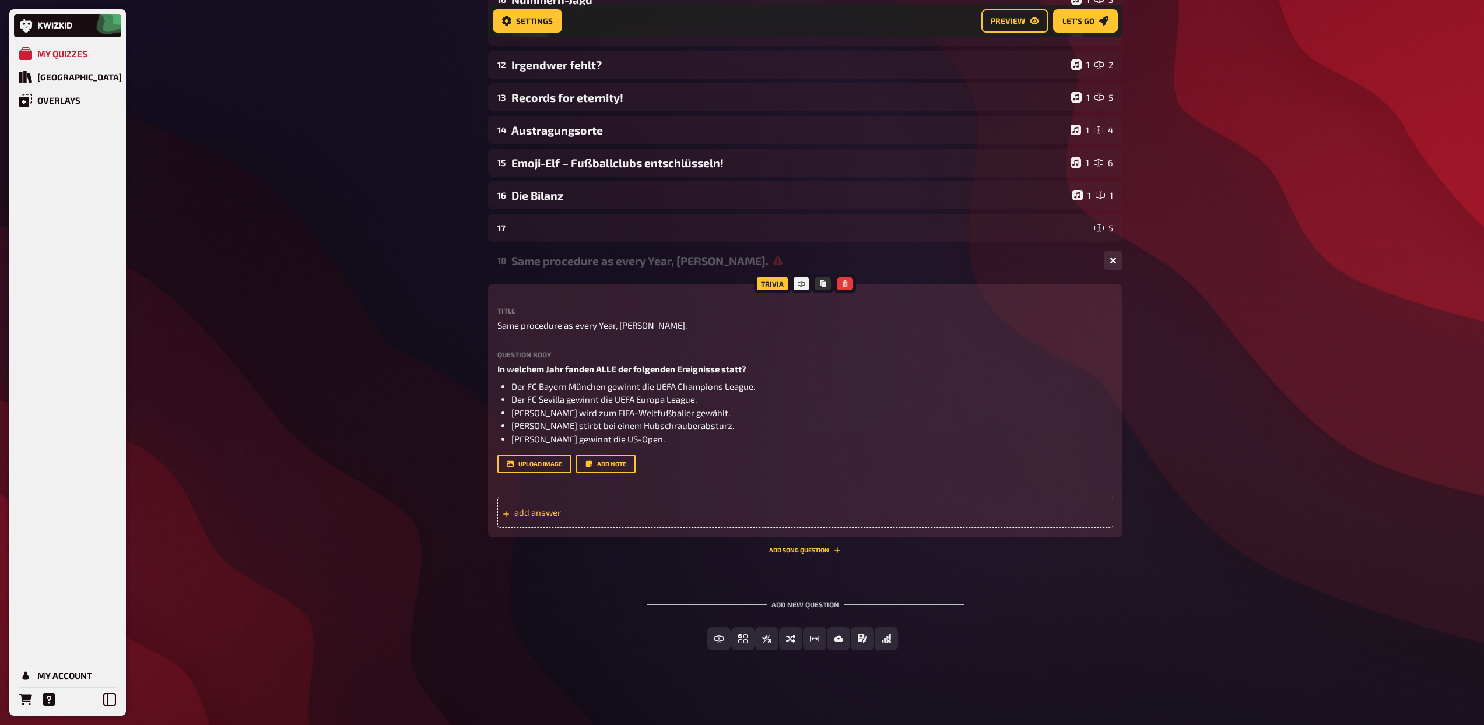
click at [570, 515] on span "add answer" at bounding box center [604, 512] width 181 height 10
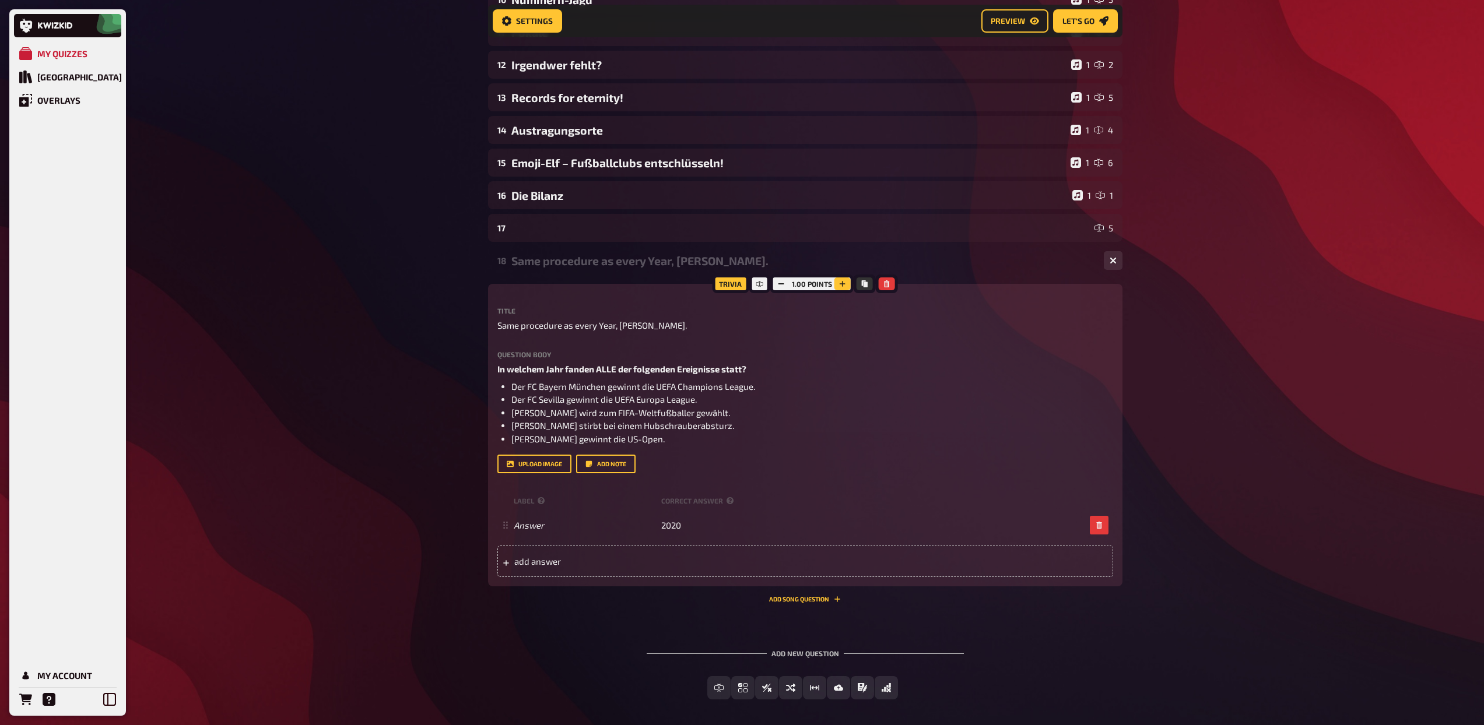
click at [839, 285] on icon "button" at bounding box center [842, 283] width 7 height 7
click at [838, 285] on button "button" at bounding box center [843, 284] width 16 height 13
click at [658, 259] on div "Same procedure as every Year, James." at bounding box center [802, 260] width 583 height 13
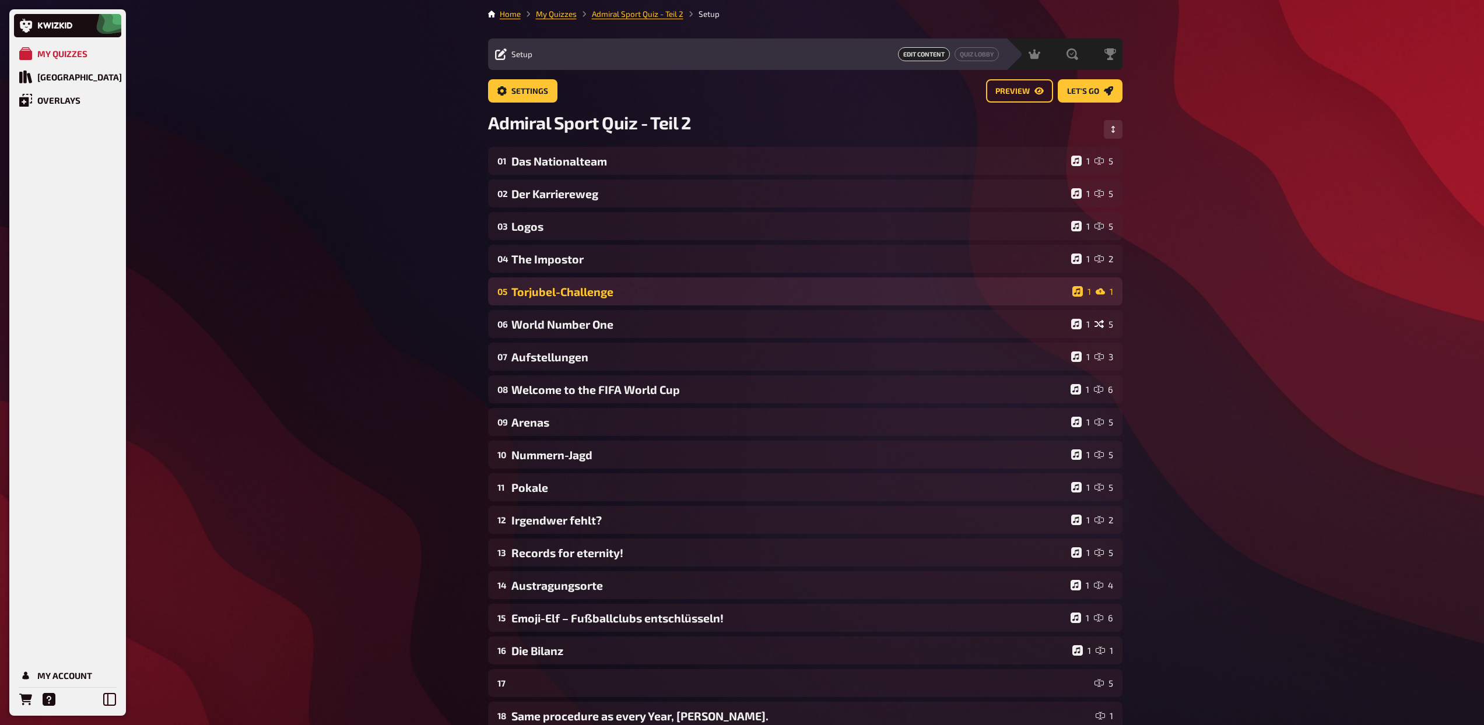
scroll to position [0, 0]
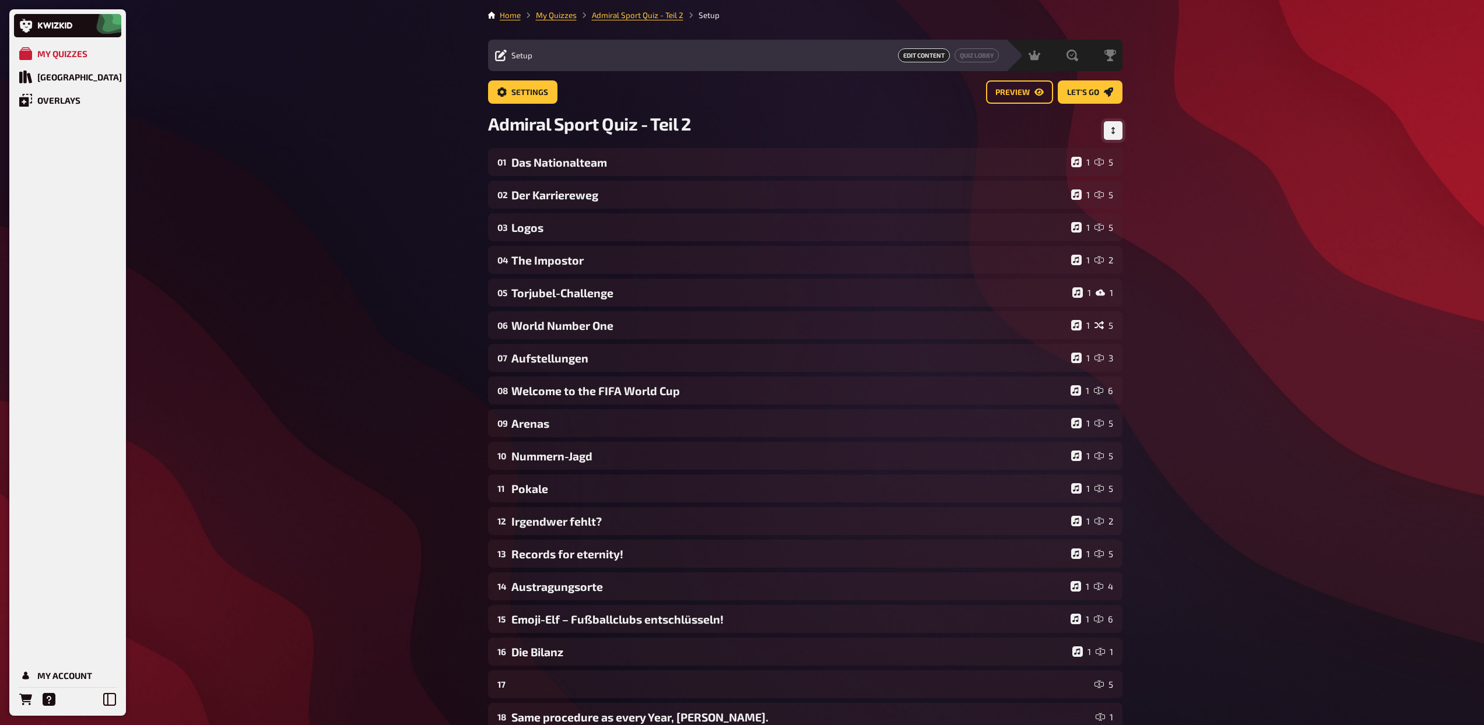
click at [1104, 131] on button "Change Order" at bounding box center [1113, 130] width 19 height 19
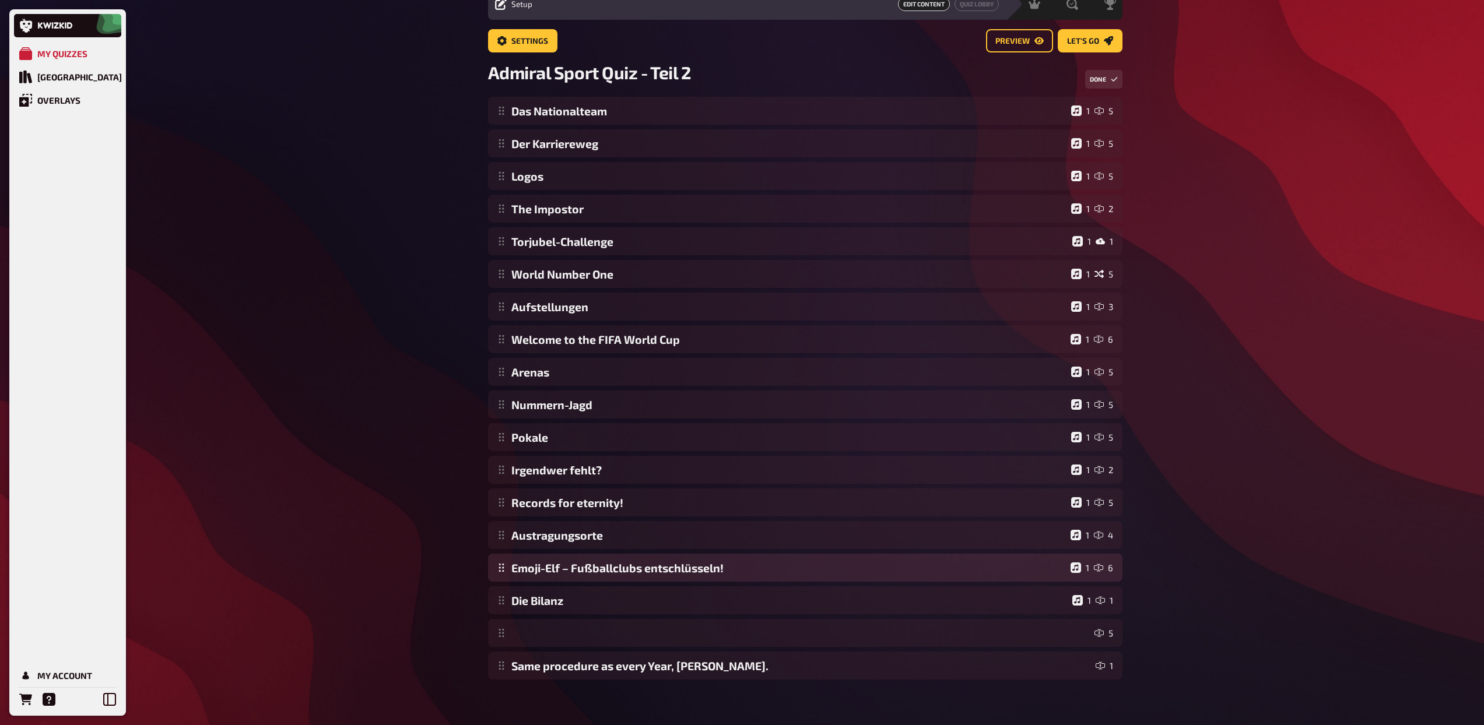
scroll to position [52, 0]
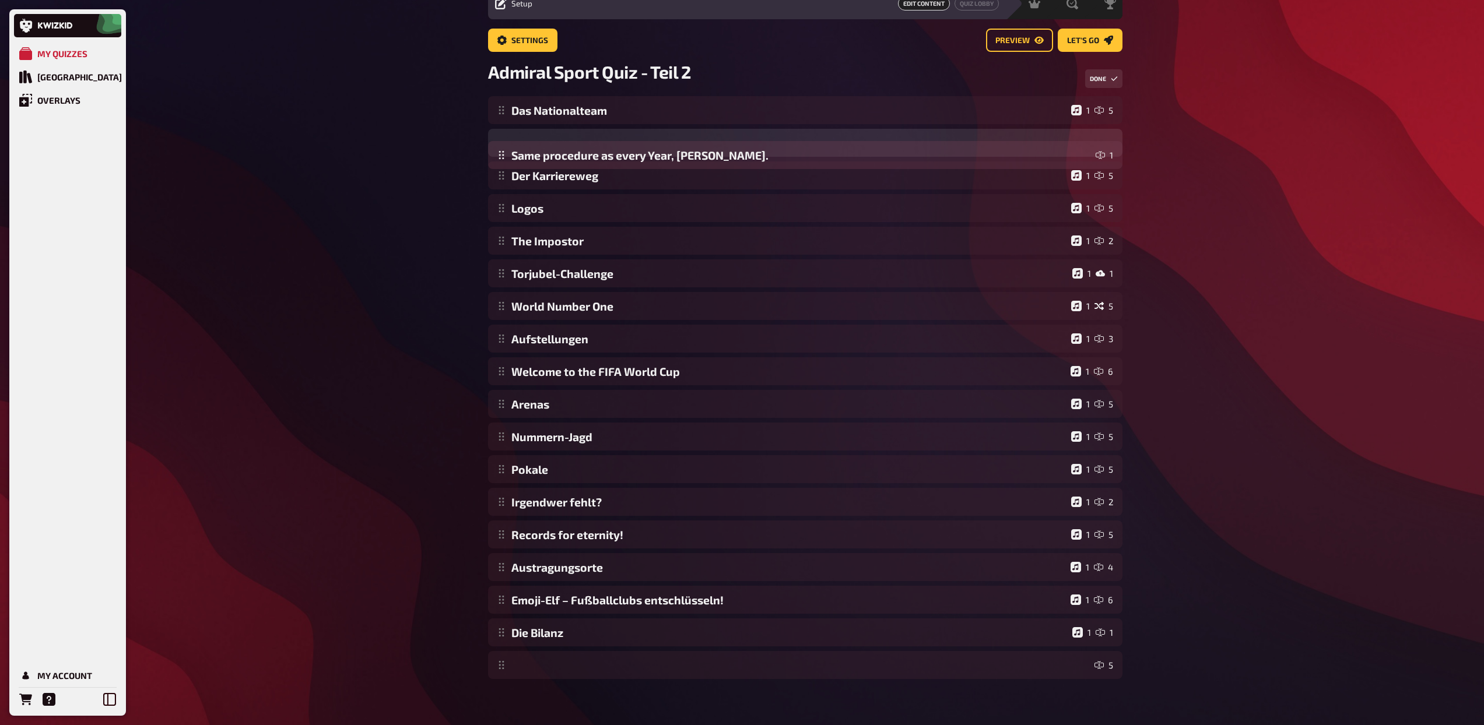
drag, startPoint x: 500, startPoint y: 668, endPoint x: 509, endPoint y: 158, distance: 509.7
click at [509, 158] on div "Das Nationalteam 1 5 Der Karriereweg 1 5 Logos 1 5 The Impostor 1 2 Torjubel-Ch…" at bounding box center [805, 387] width 634 height 583
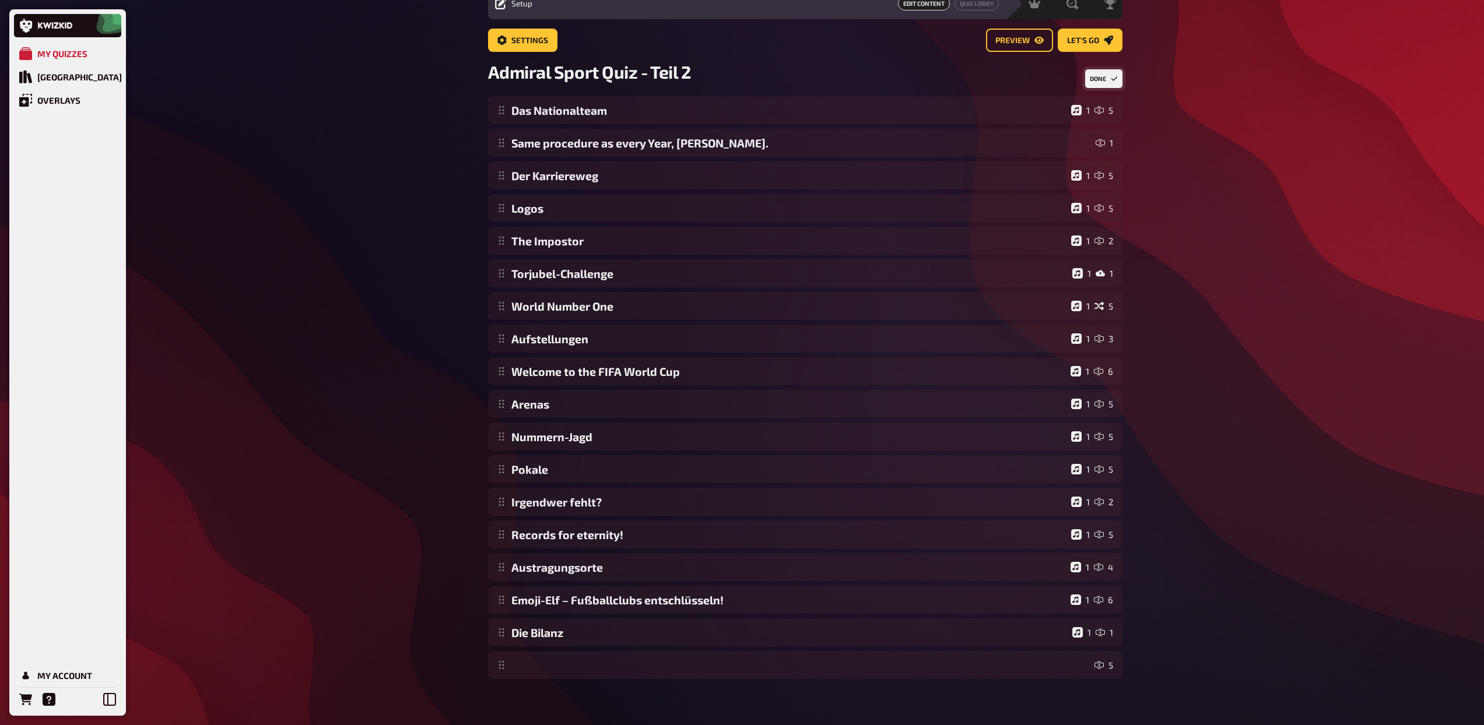
click at [1095, 75] on button "Done" at bounding box center [1103, 78] width 37 height 19
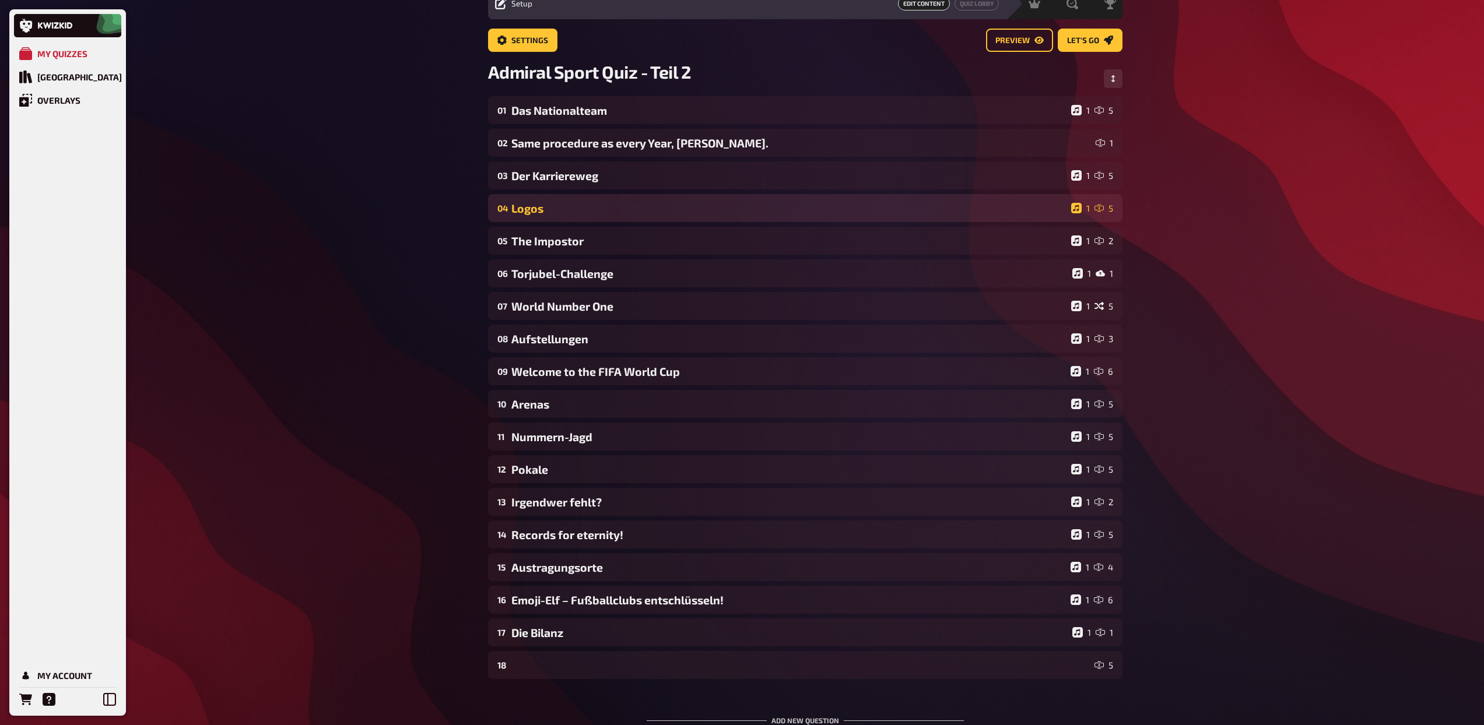
click at [585, 203] on div "Logos" at bounding box center [788, 208] width 555 height 13
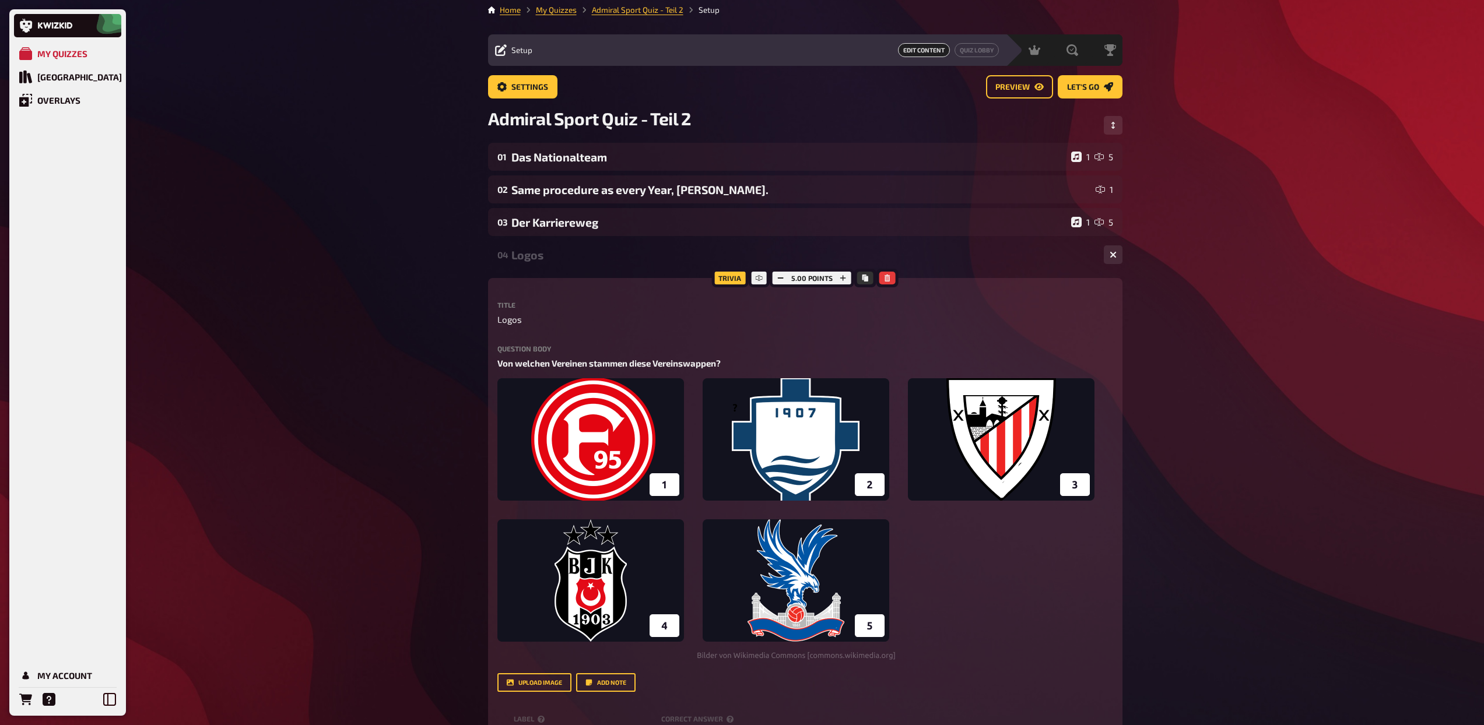
scroll to position [0, 0]
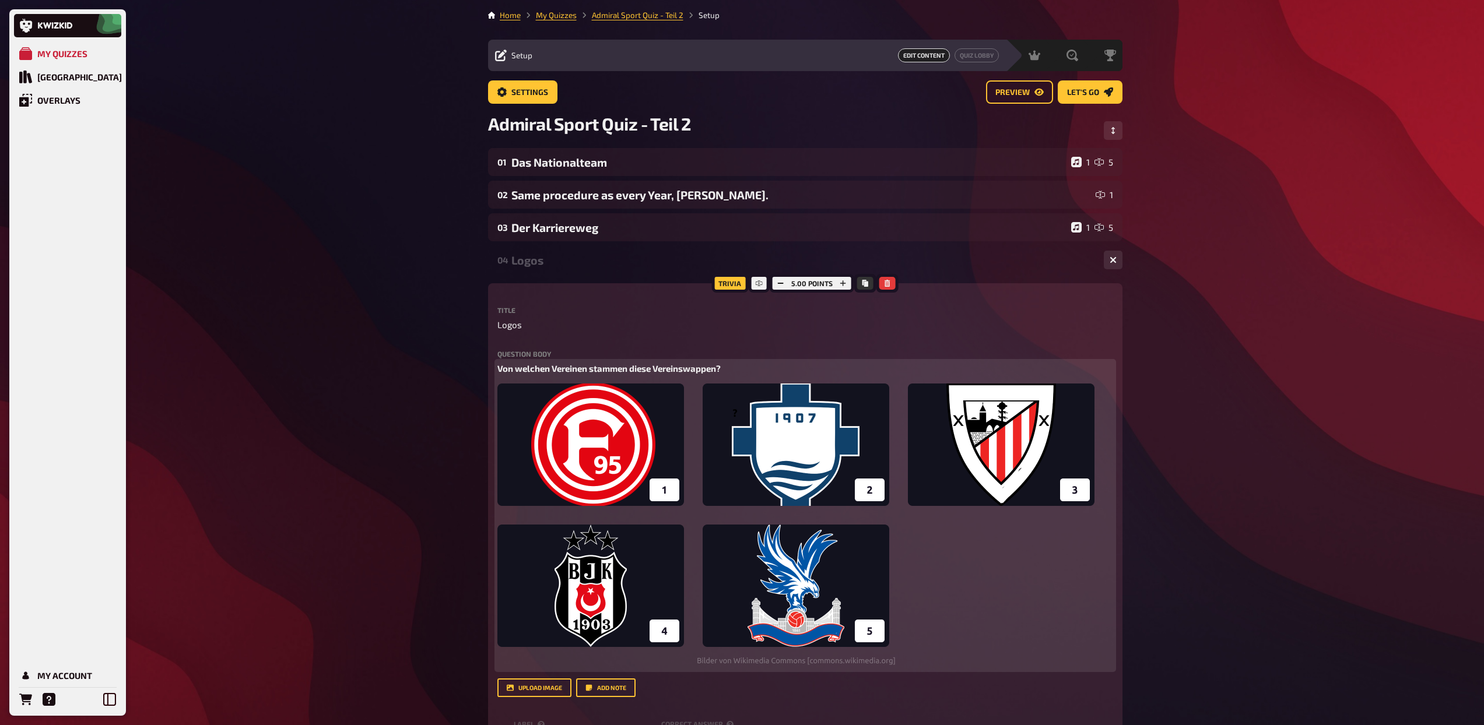
click at [603, 443] on img at bounding box center [795, 525] width 597 height 282
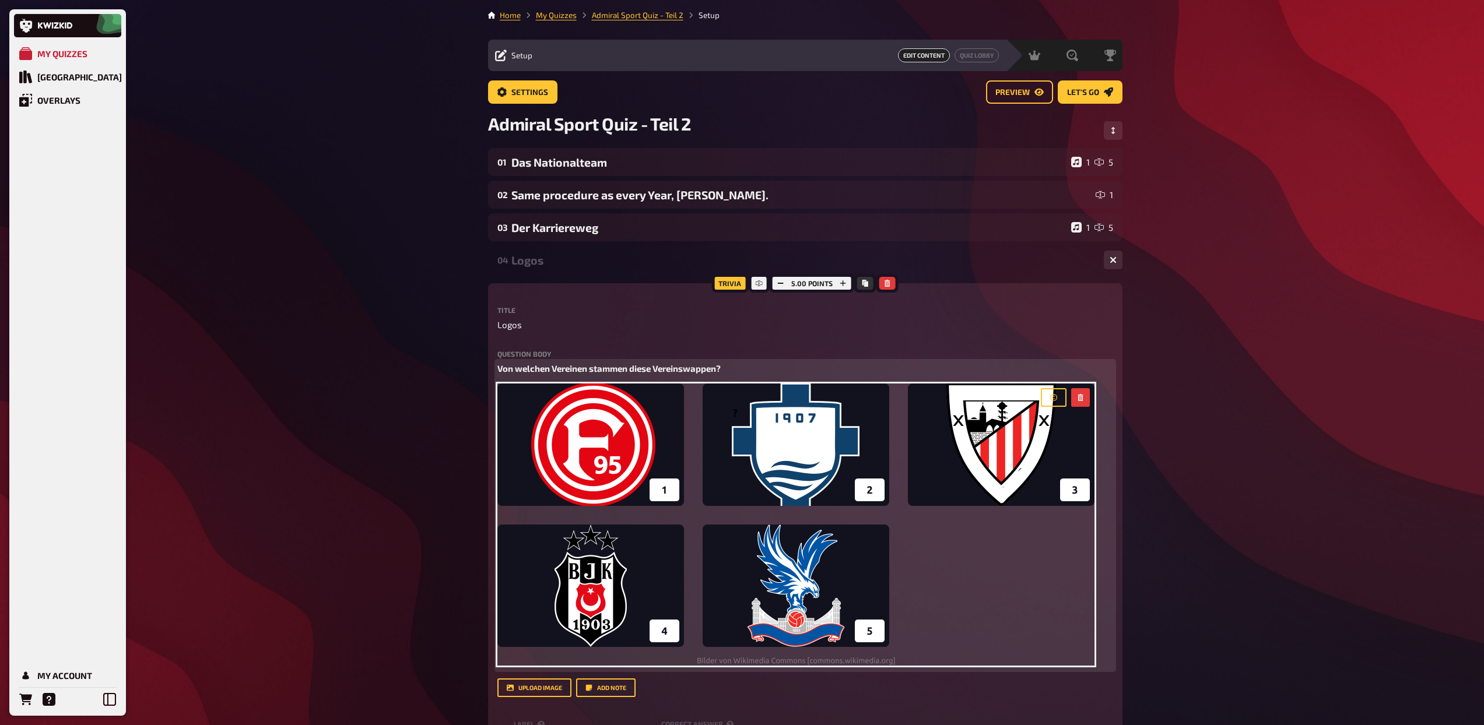
click at [603, 443] on img at bounding box center [795, 525] width 597 height 282
click at [742, 409] on img at bounding box center [795, 525] width 597 height 282
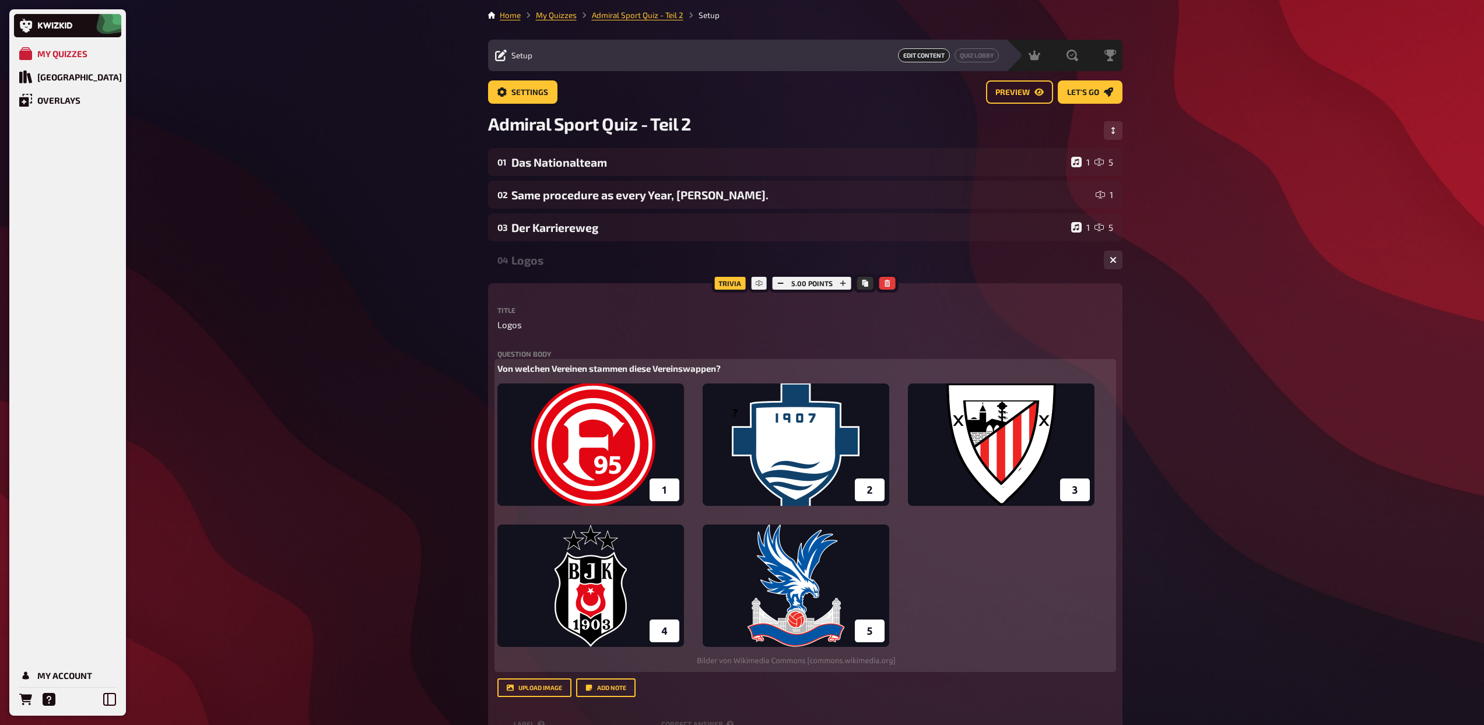
click at [1083, 396] on button "button" at bounding box center [1080, 397] width 19 height 19
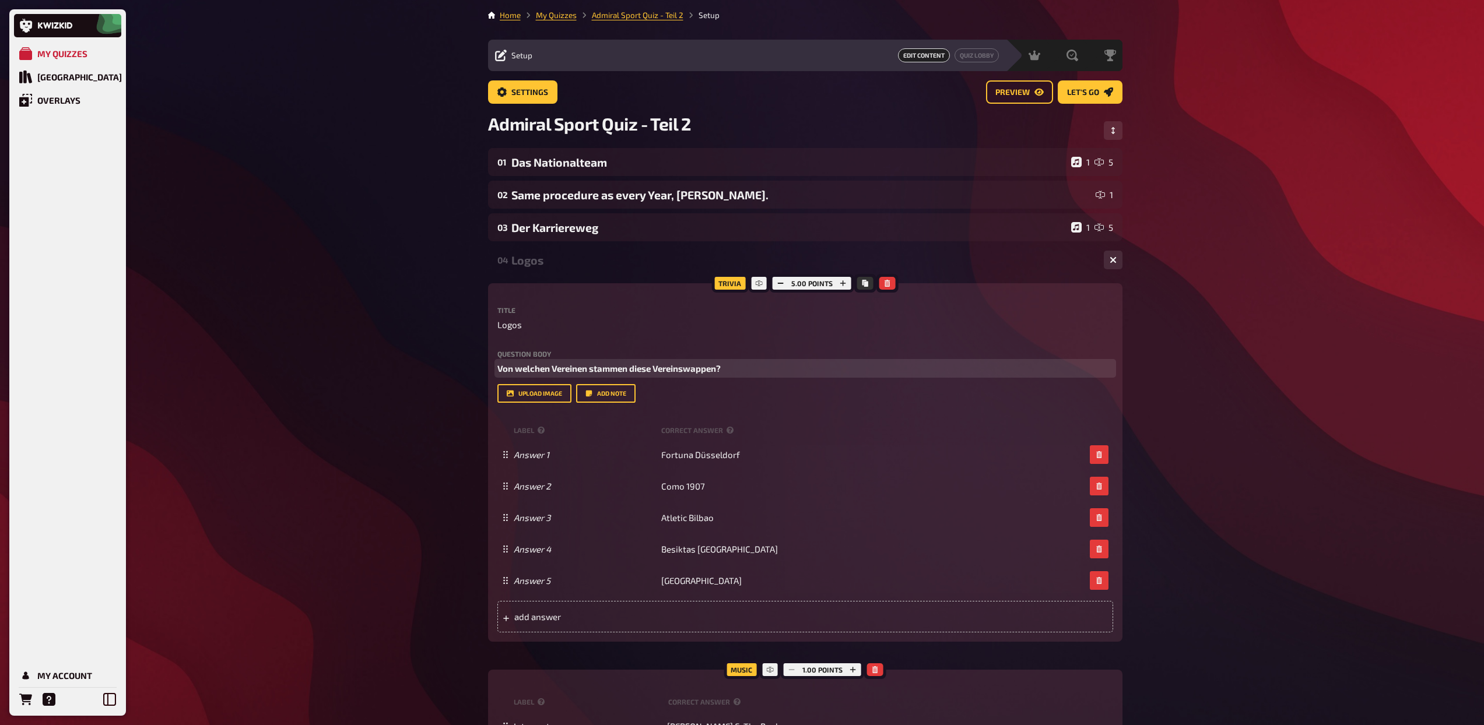
click at [827, 355] on label "Question body" at bounding box center [805, 353] width 616 height 7
click at [816, 373] on p "Von welchen Vereinen stammen diese Vereinswappen?" at bounding box center [805, 368] width 616 height 13
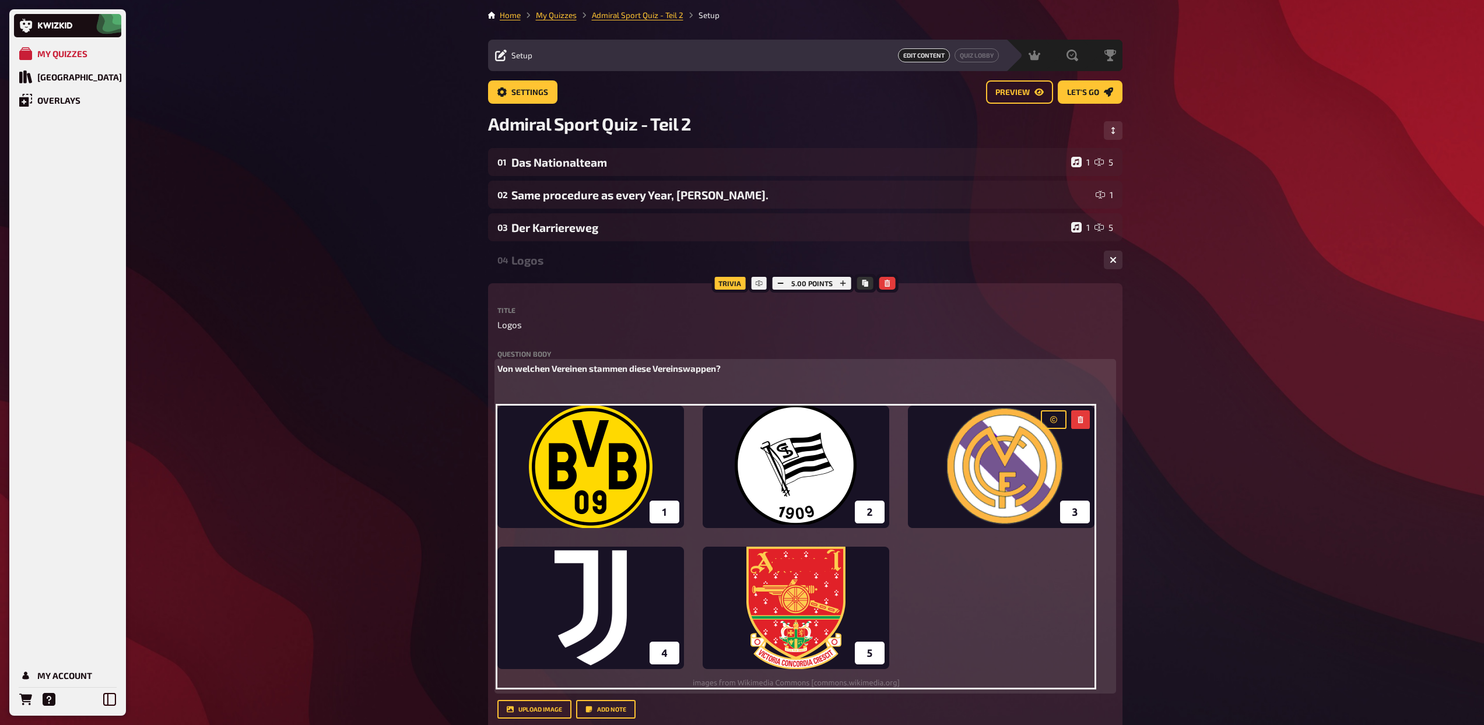
click at [656, 369] on span "Von welchen Vereinen stammen diese Vereinswappen?" at bounding box center [608, 368] width 223 height 10
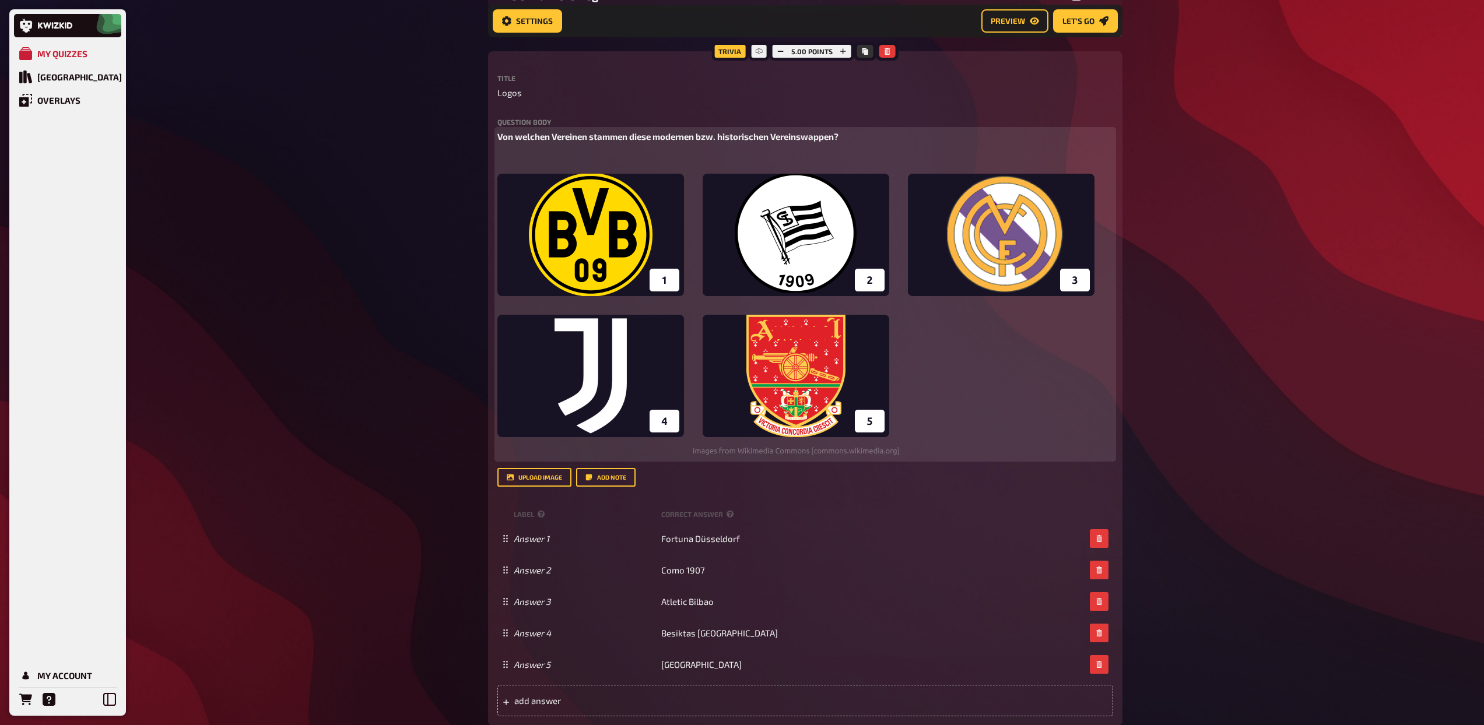
scroll to position [251, 0]
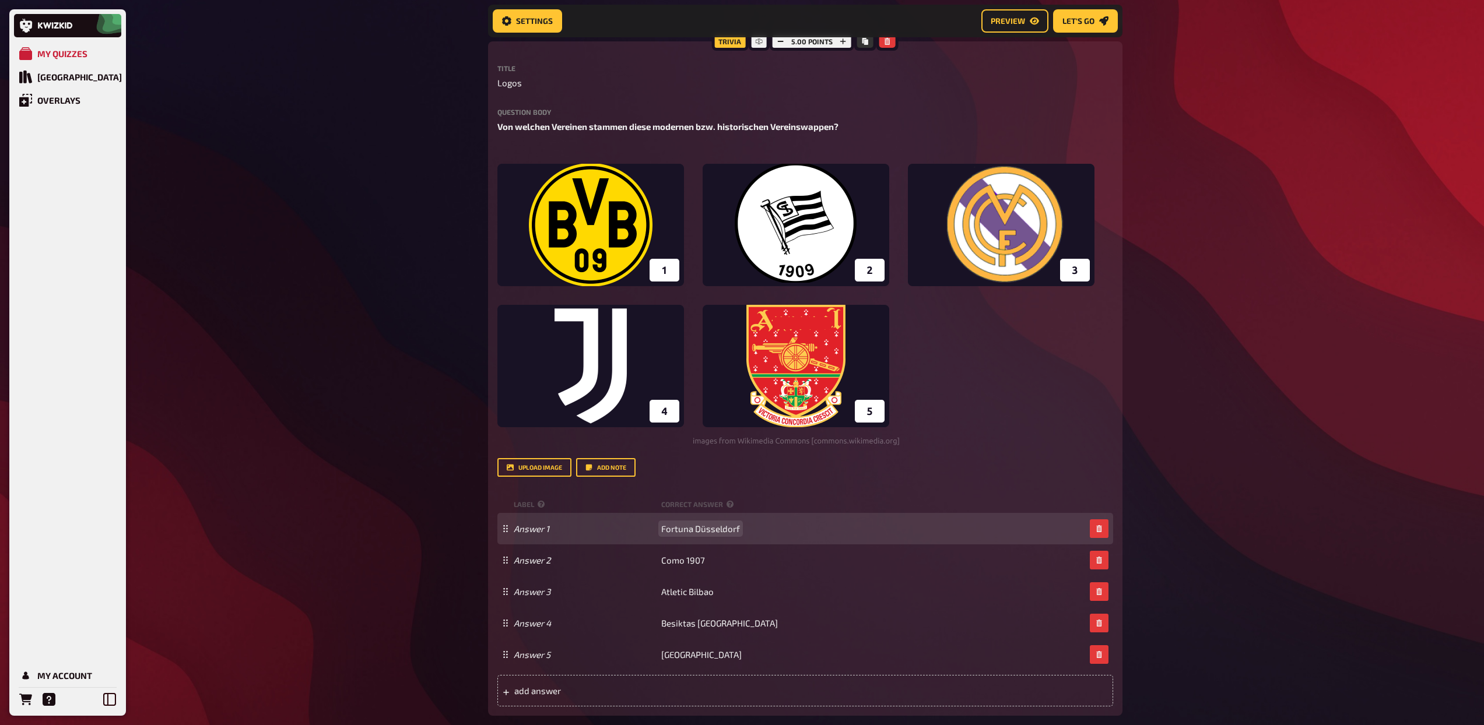
click at [688, 527] on span "Fortuna Düsseldorf" at bounding box center [700, 529] width 79 height 10
click at [701, 528] on span "Fortuna Düsseldorf" at bounding box center [700, 529] width 79 height 10
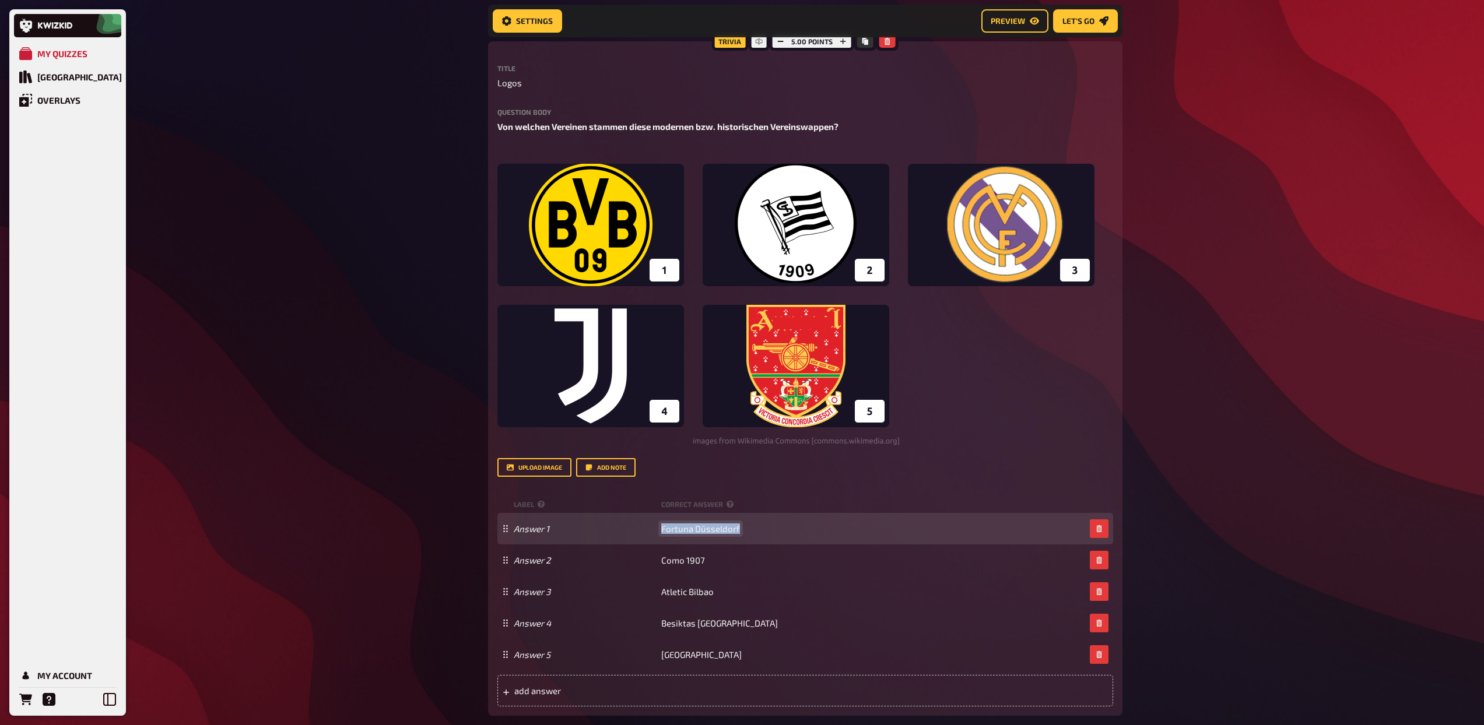
click at [701, 528] on span "Fortuna Düsseldorf" at bounding box center [700, 529] width 79 height 10
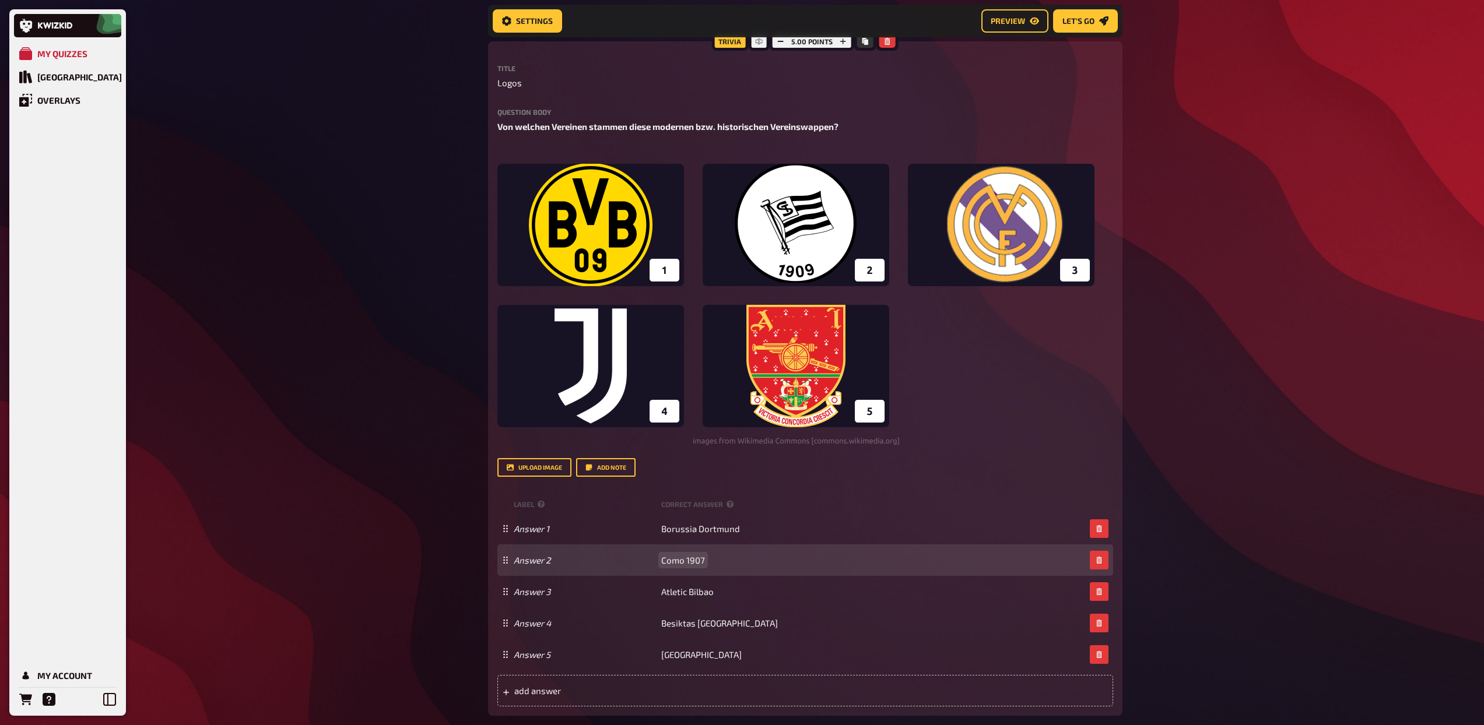
click at [678, 561] on span "Como 1907" at bounding box center [683, 560] width 44 height 10
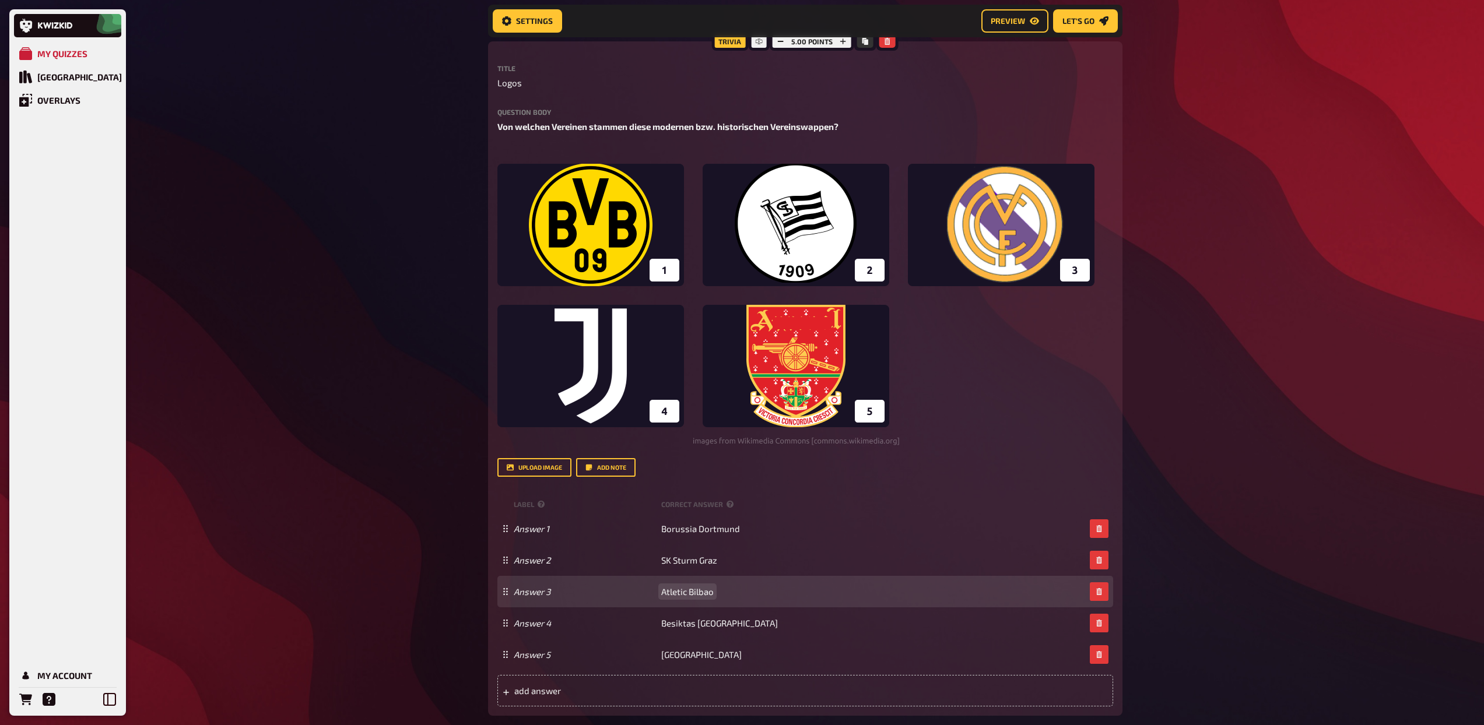
click at [673, 591] on span "Atletic Bilbao" at bounding box center [687, 592] width 52 height 10
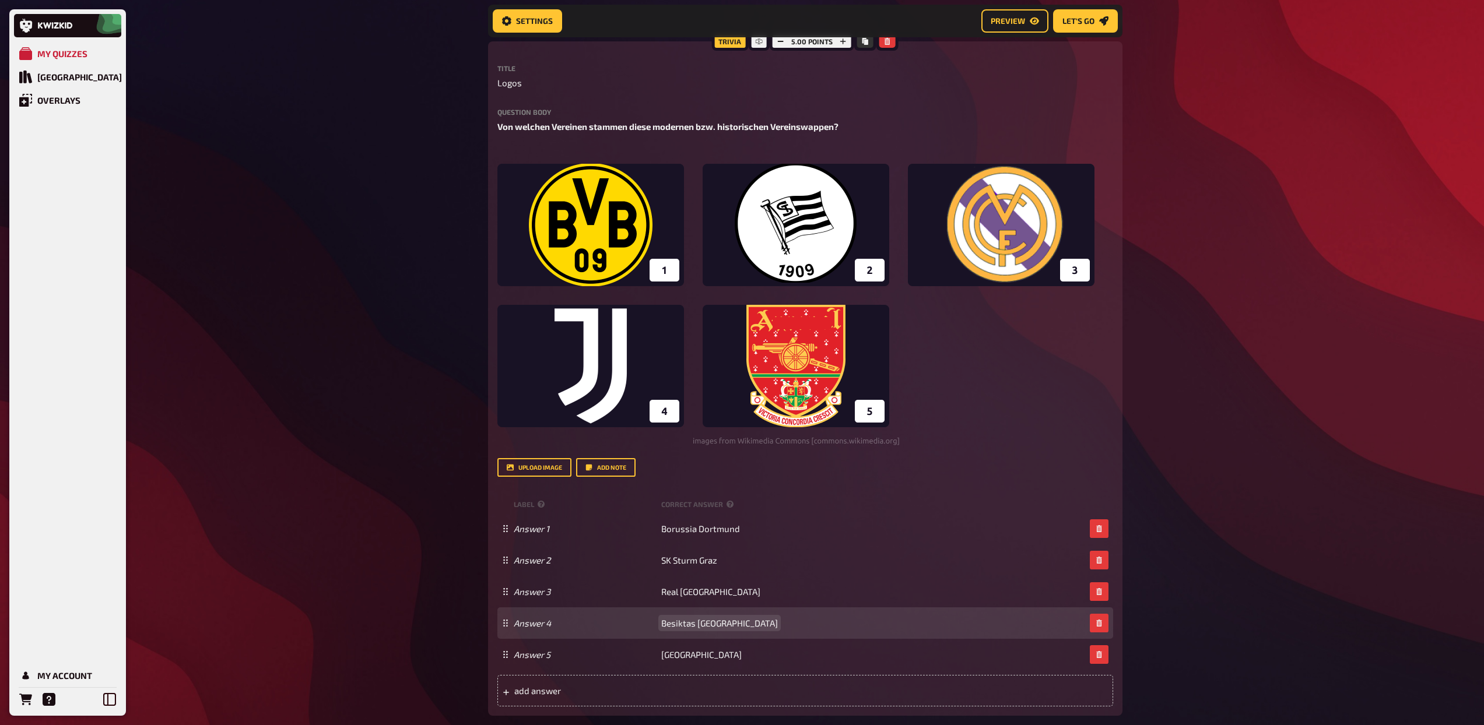
click at [690, 625] on span "Besiktas Istanbul" at bounding box center [719, 623] width 117 height 10
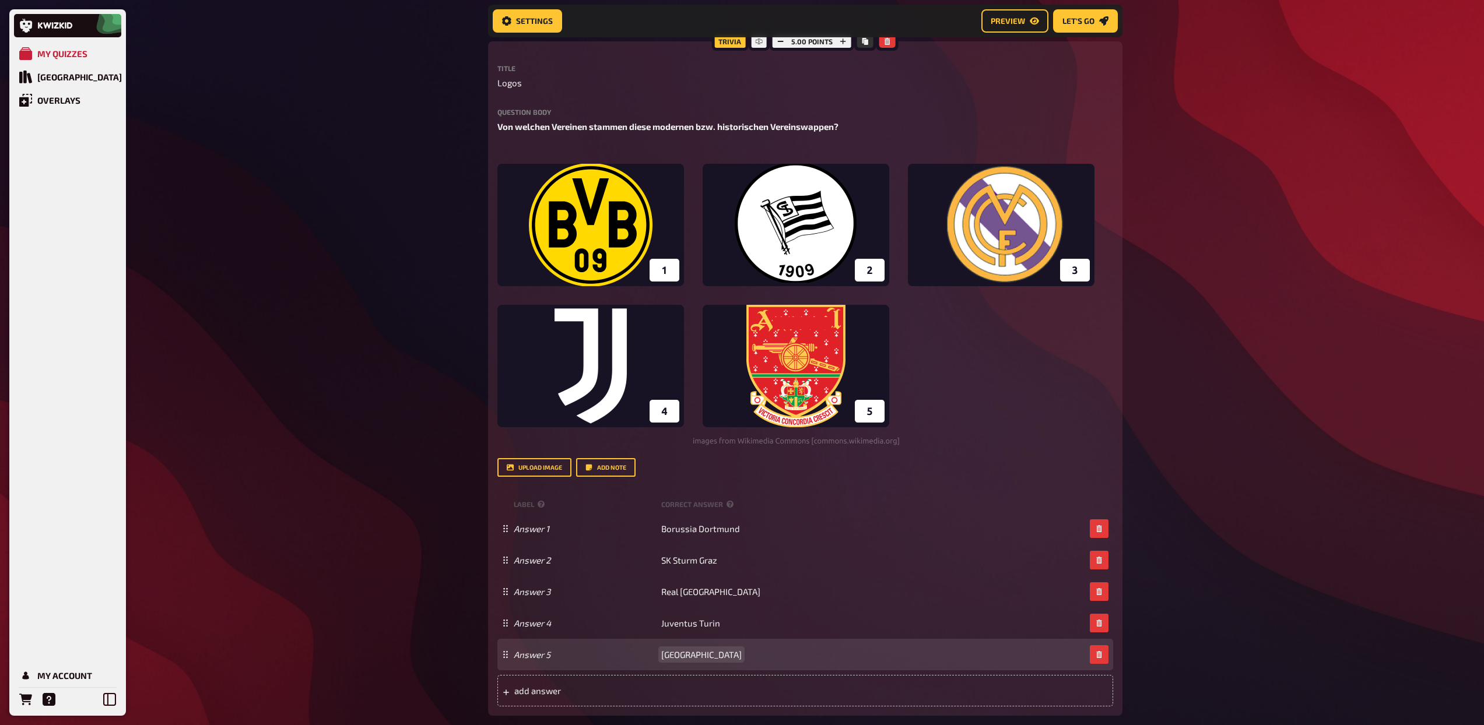
click at [679, 653] on span "Crystal Palace" at bounding box center [701, 655] width 80 height 10
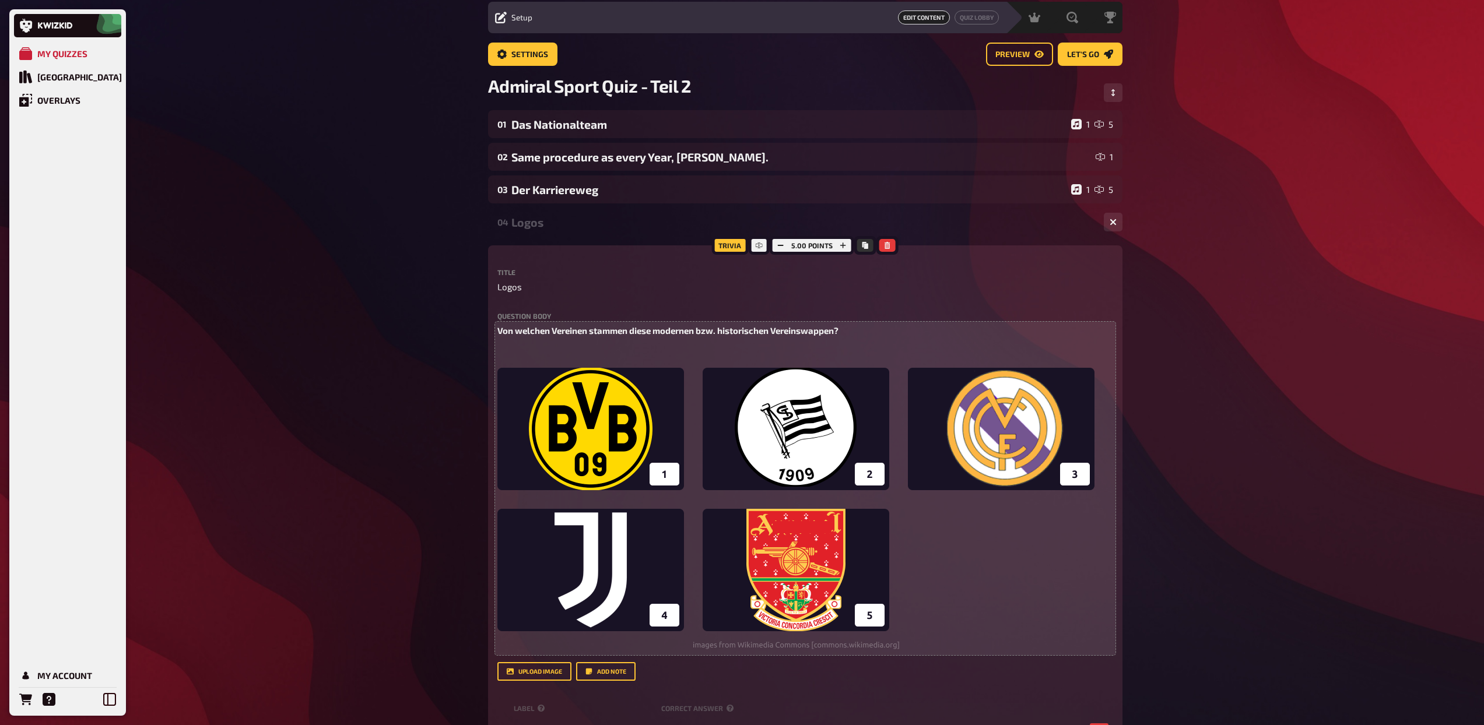
scroll to position [35, 0]
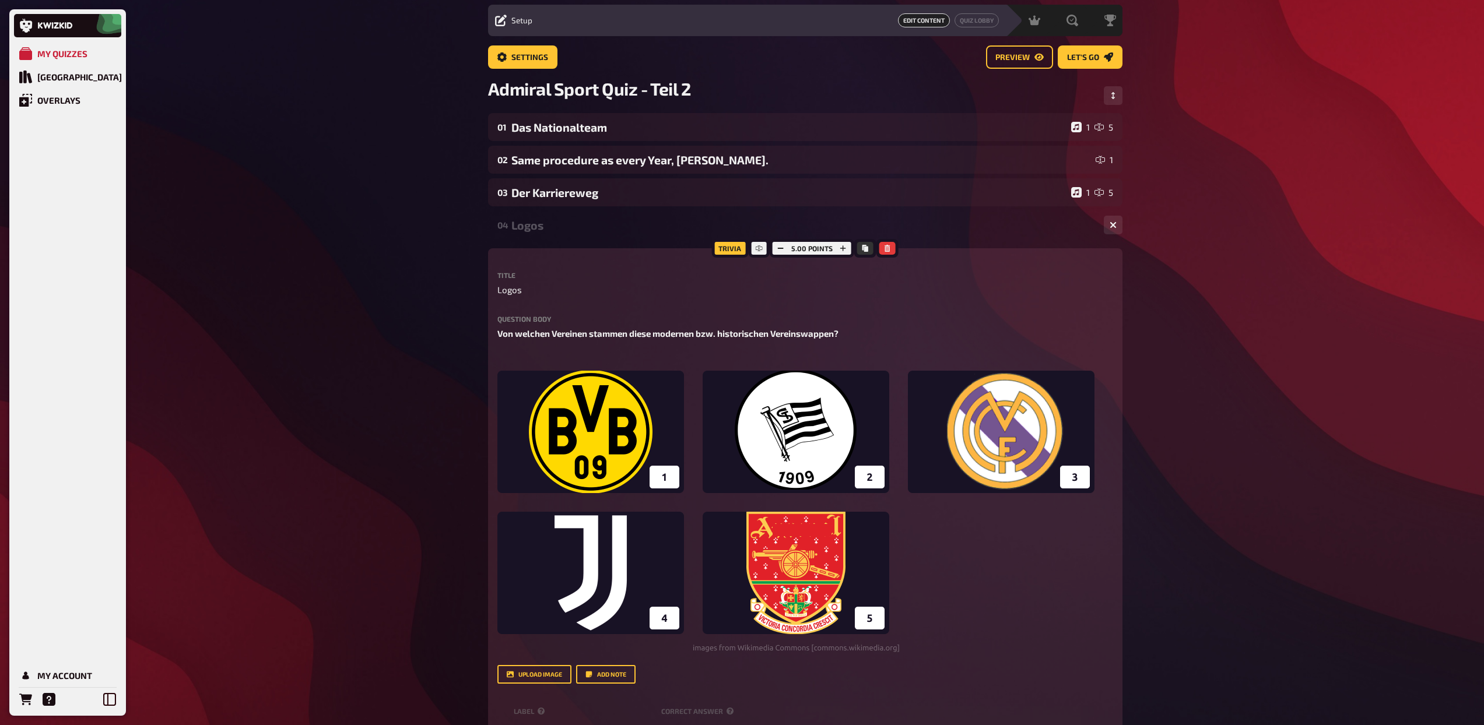
click at [563, 226] on div "Logos" at bounding box center [802, 225] width 583 height 13
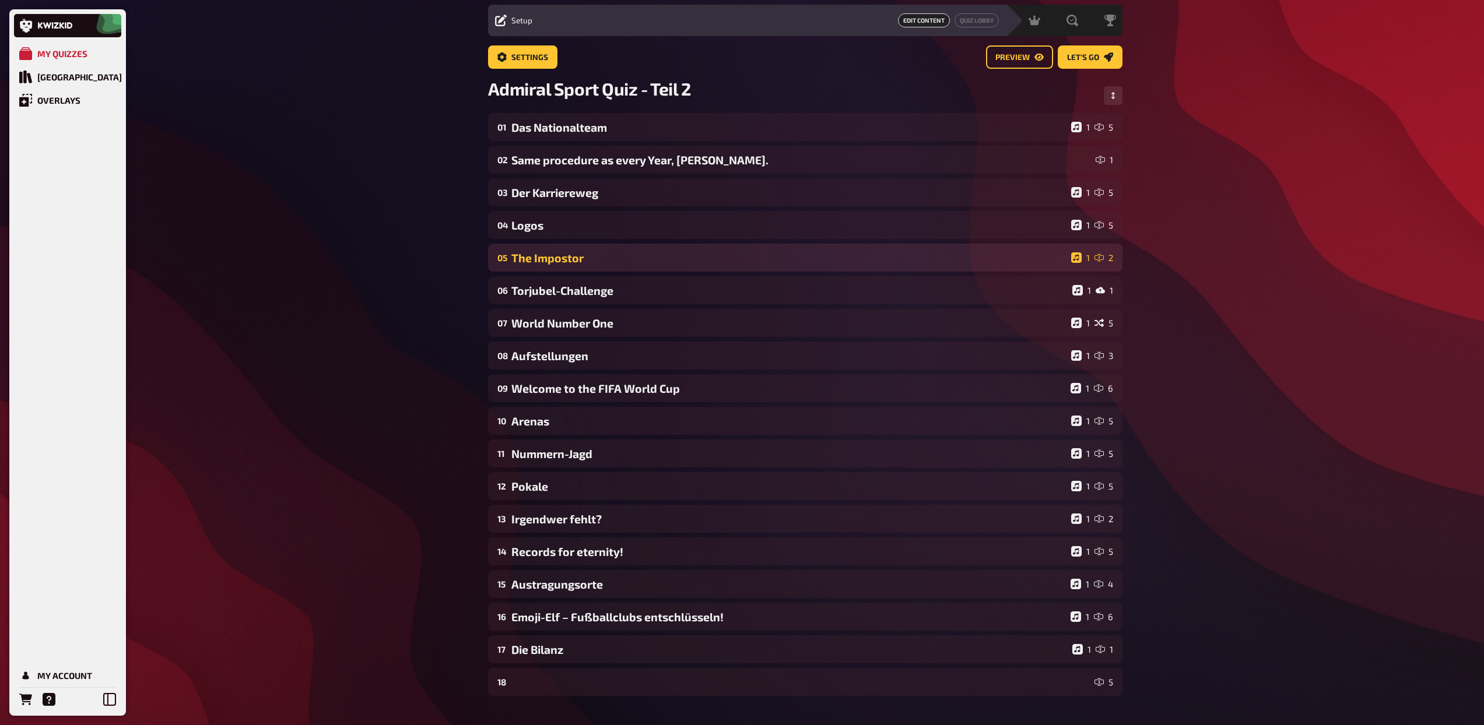
click at [557, 246] on div "05 The Impostor 1 2" at bounding box center [805, 258] width 634 height 28
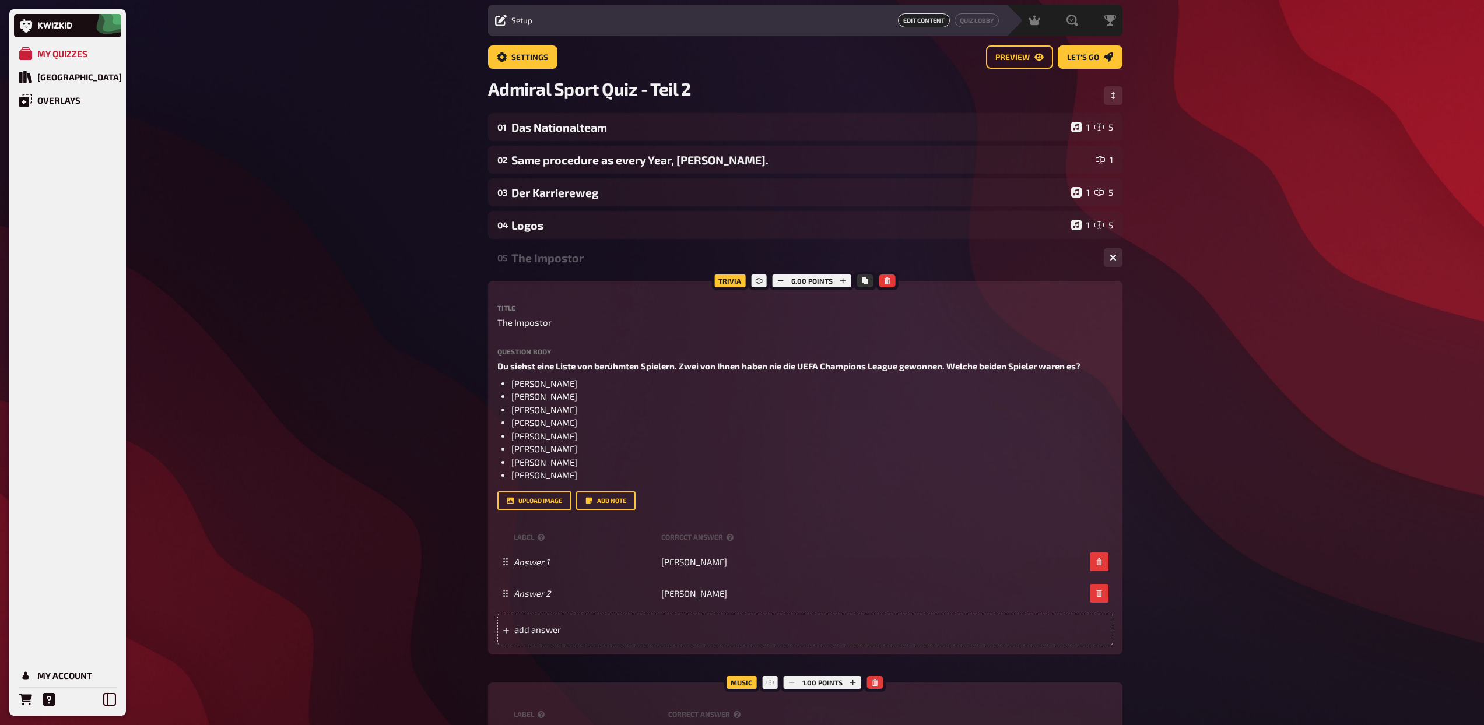
click at [557, 246] on div "05 The Impostor 1 2" at bounding box center [805, 258] width 634 height 28
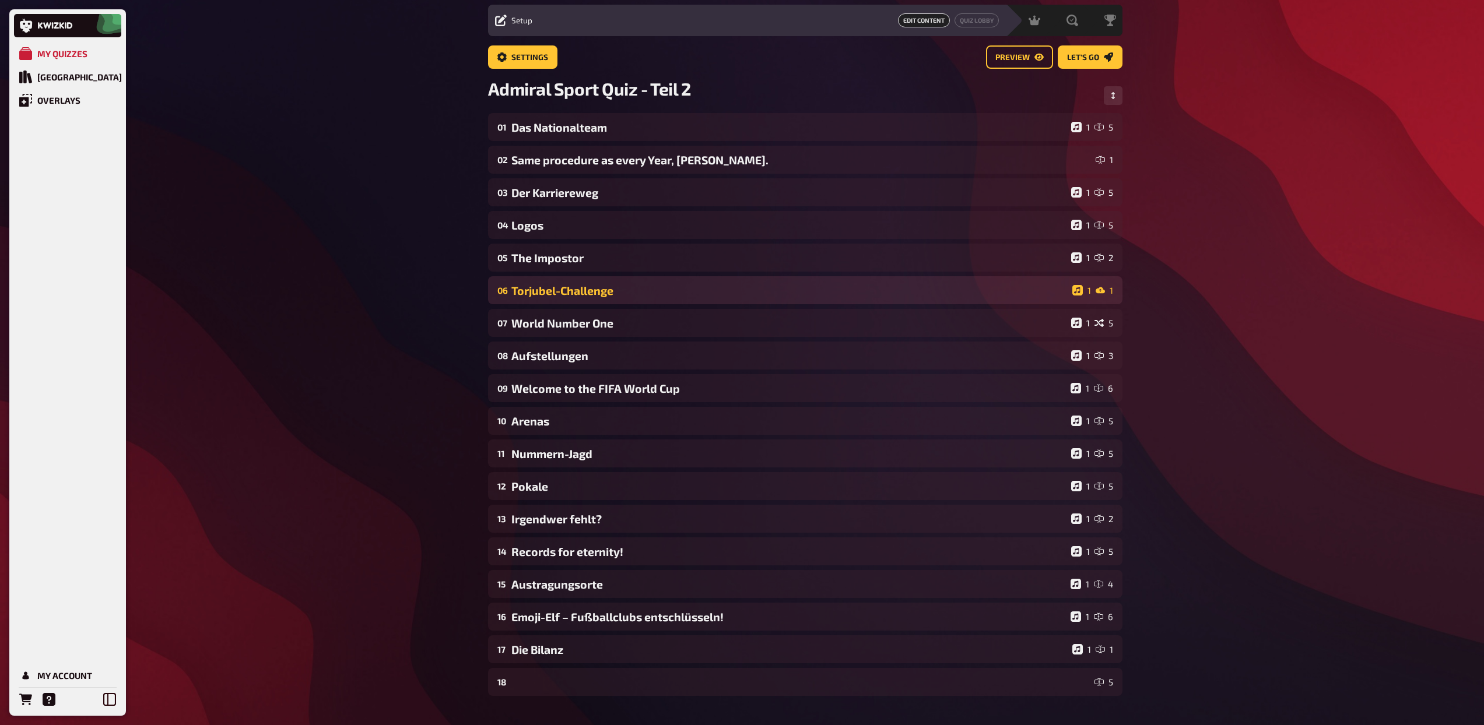
click at [554, 282] on div "06 Torjubel-Challenge 1 1" at bounding box center [805, 290] width 634 height 28
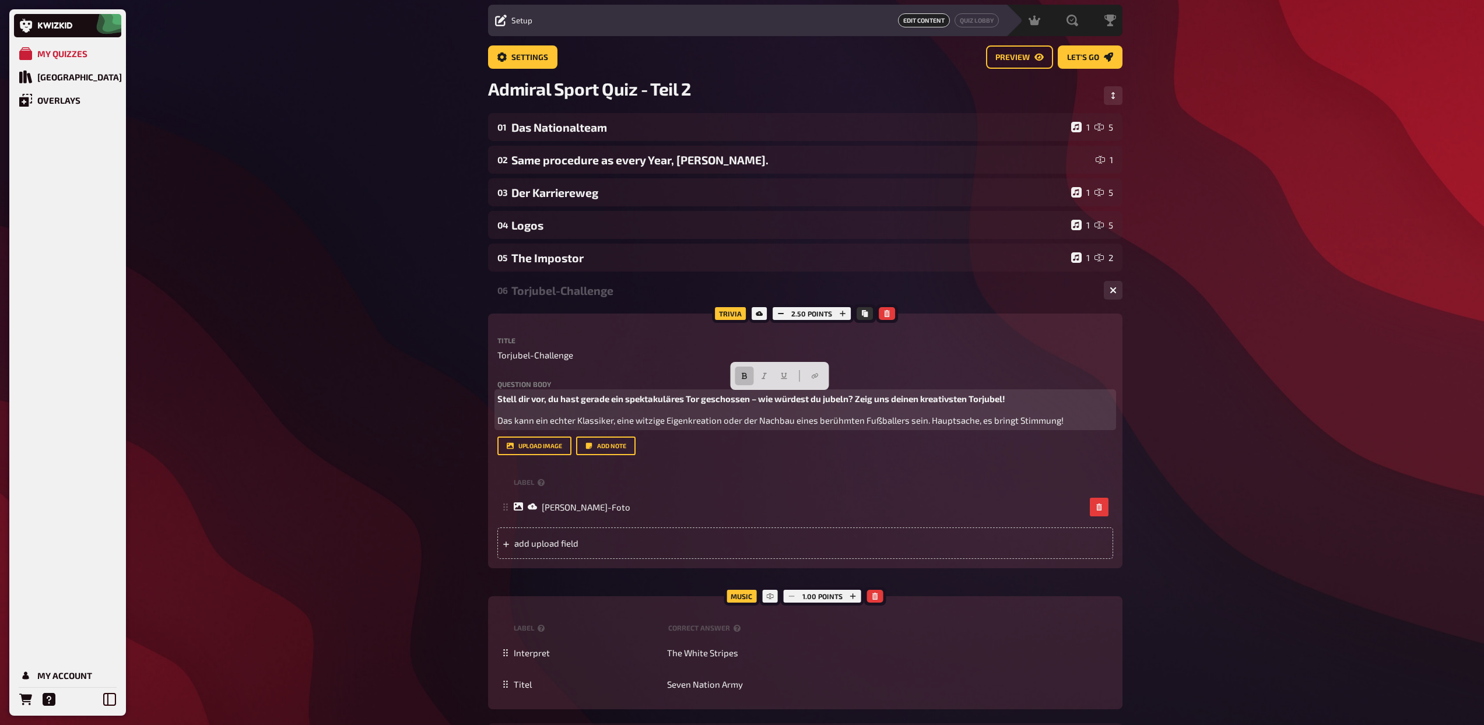
drag, startPoint x: 550, startPoint y: 398, endPoint x: 1030, endPoint y: 397, distance: 479.3
click at [1030, 397] on p "Stell dir vor, du hast gerade ein spektakuläres Tor geschossen – wie würdest du…" at bounding box center [805, 398] width 616 height 13
click at [792, 415] on span "Das kann ein echter Klassiker, eine witzige Eigenkreation oder der Nachbau eine…" at bounding box center [780, 420] width 566 height 10
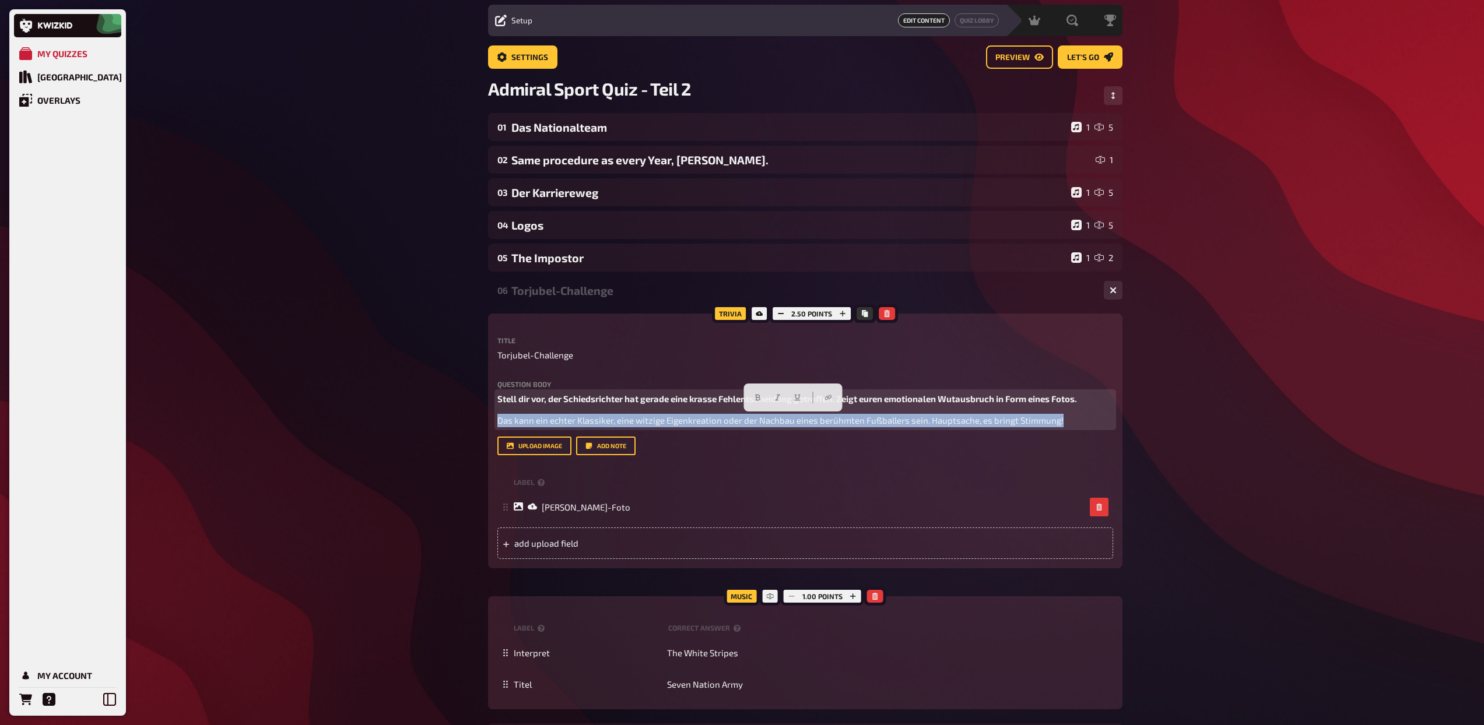
click at [792, 415] on span "Das kann ein echter Klassiker, eine witzige Eigenkreation oder der Nachbau eine…" at bounding box center [780, 420] width 566 height 10
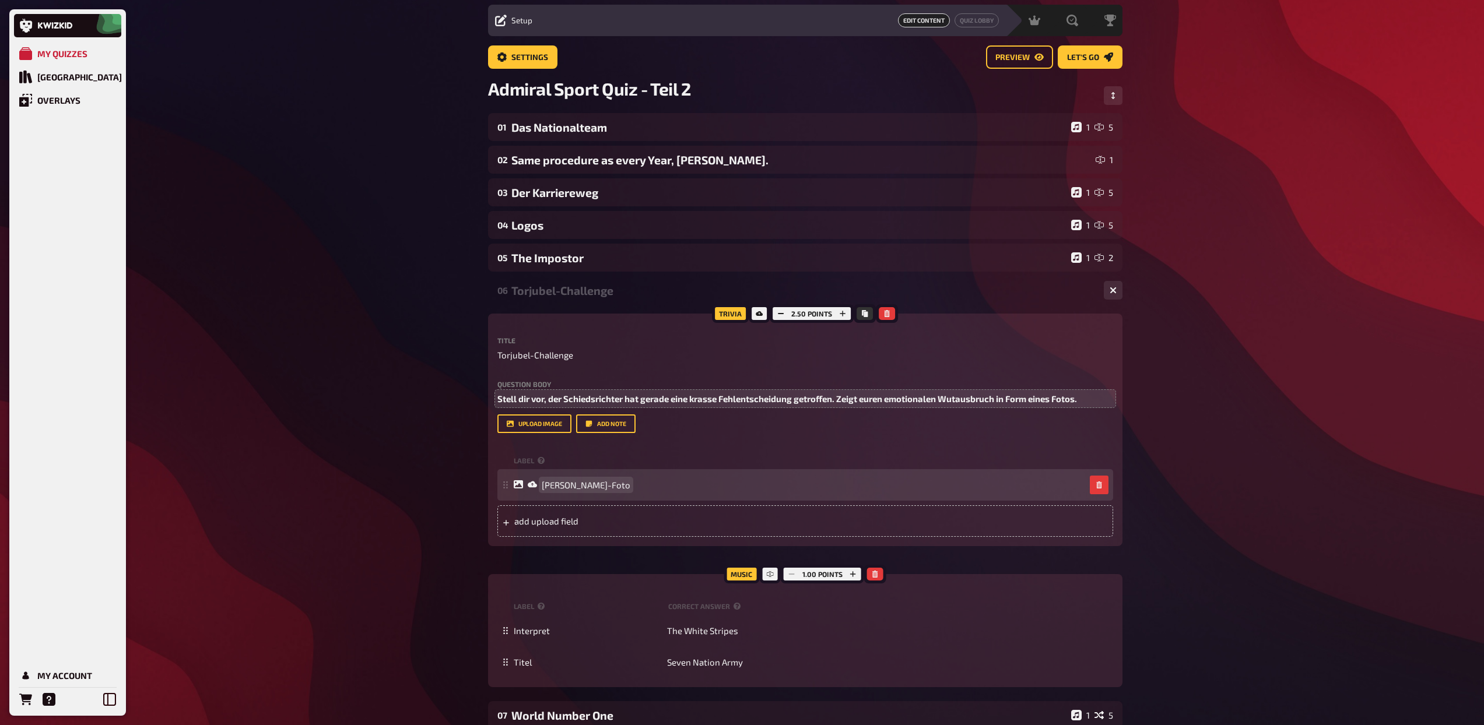
click at [583, 488] on span "Dein Torjubel-Foto" at bounding box center [586, 485] width 89 height 10
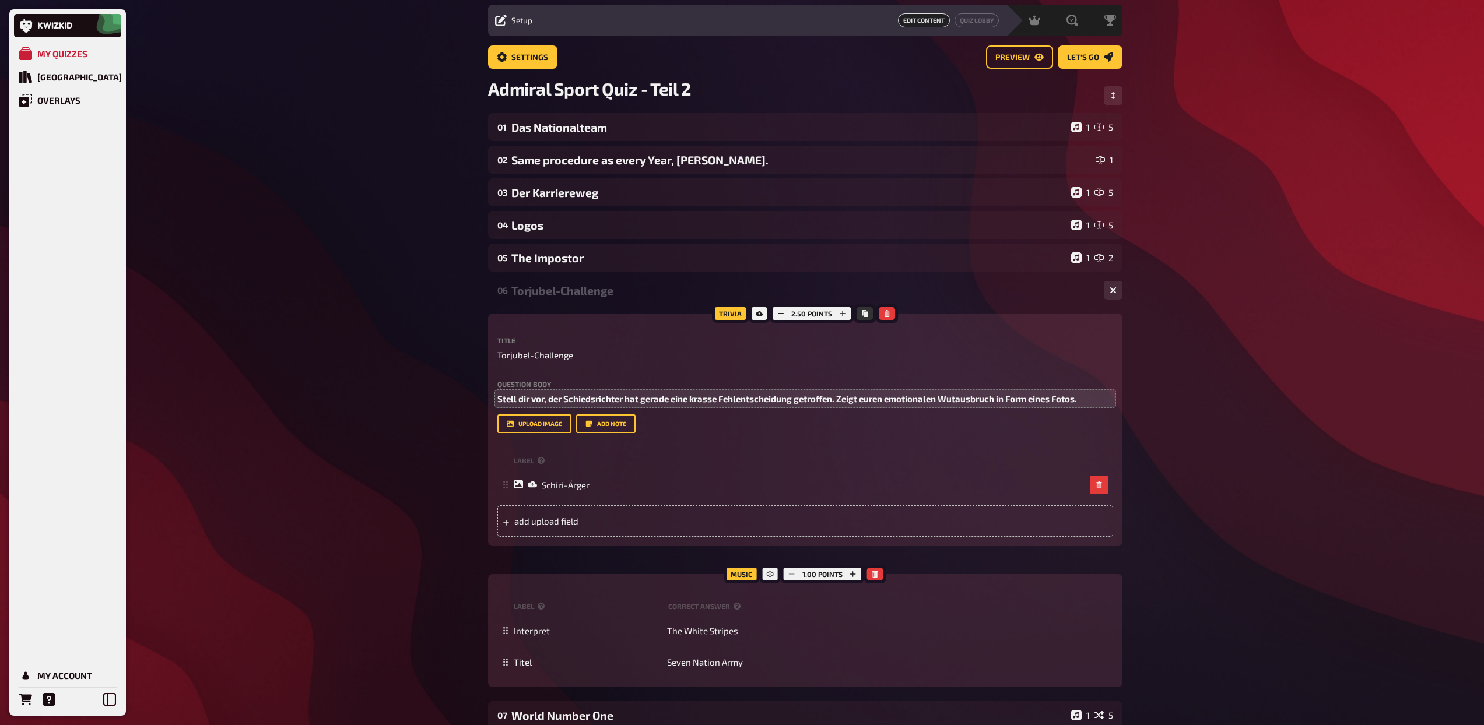
click at [537, 291] on div "Torjubel-Challenge" at bounding box center [802, 290] width 583 height 13
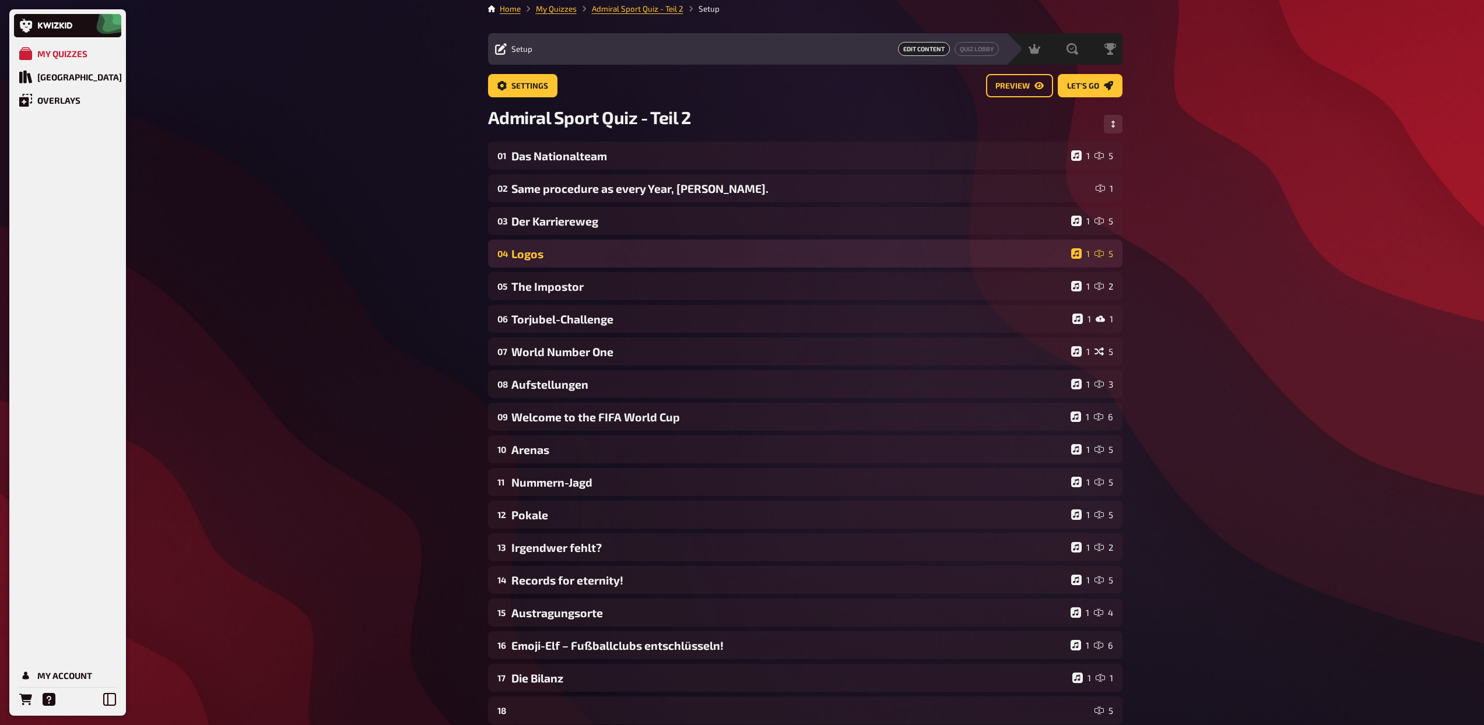
scroll to position [0, 0]
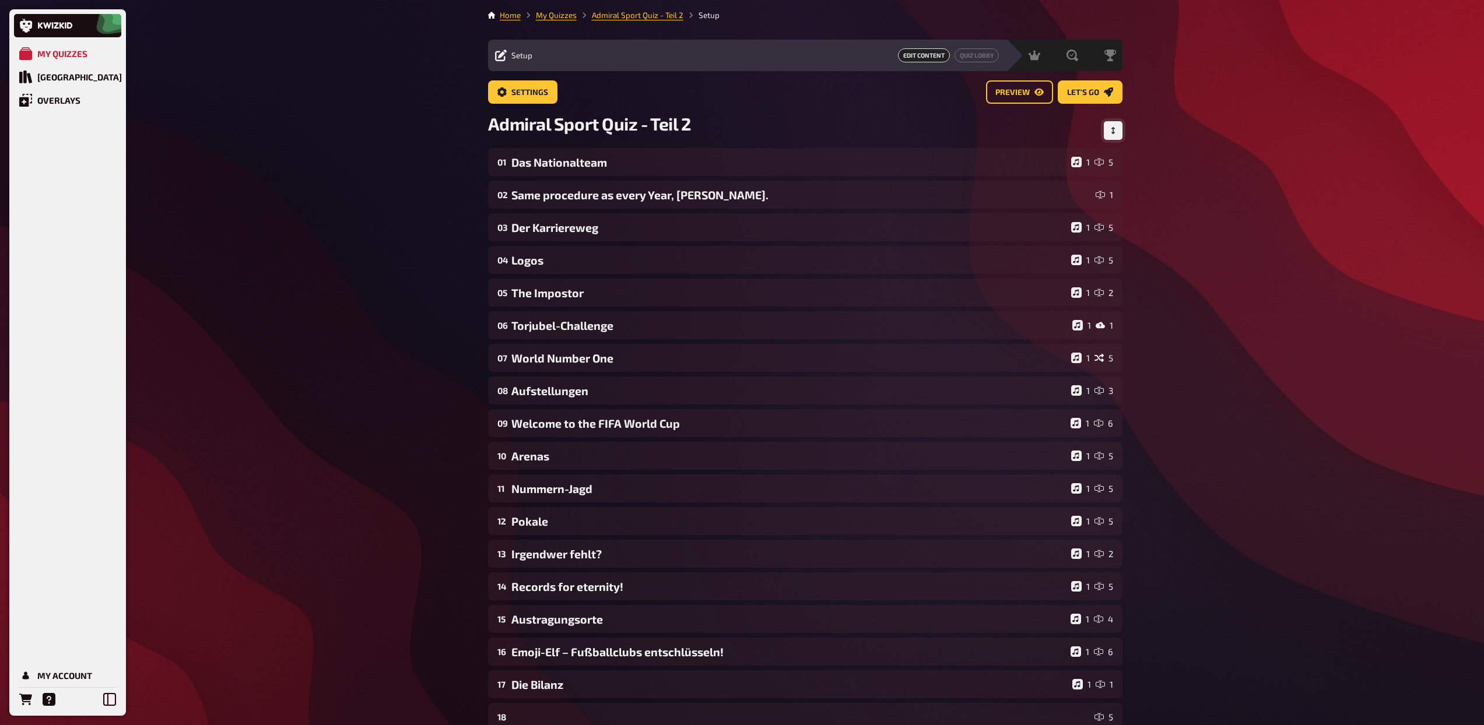
click at [1110, 131] on icon "Change Order" at bounding box center [1113, 130] width 7 height 7
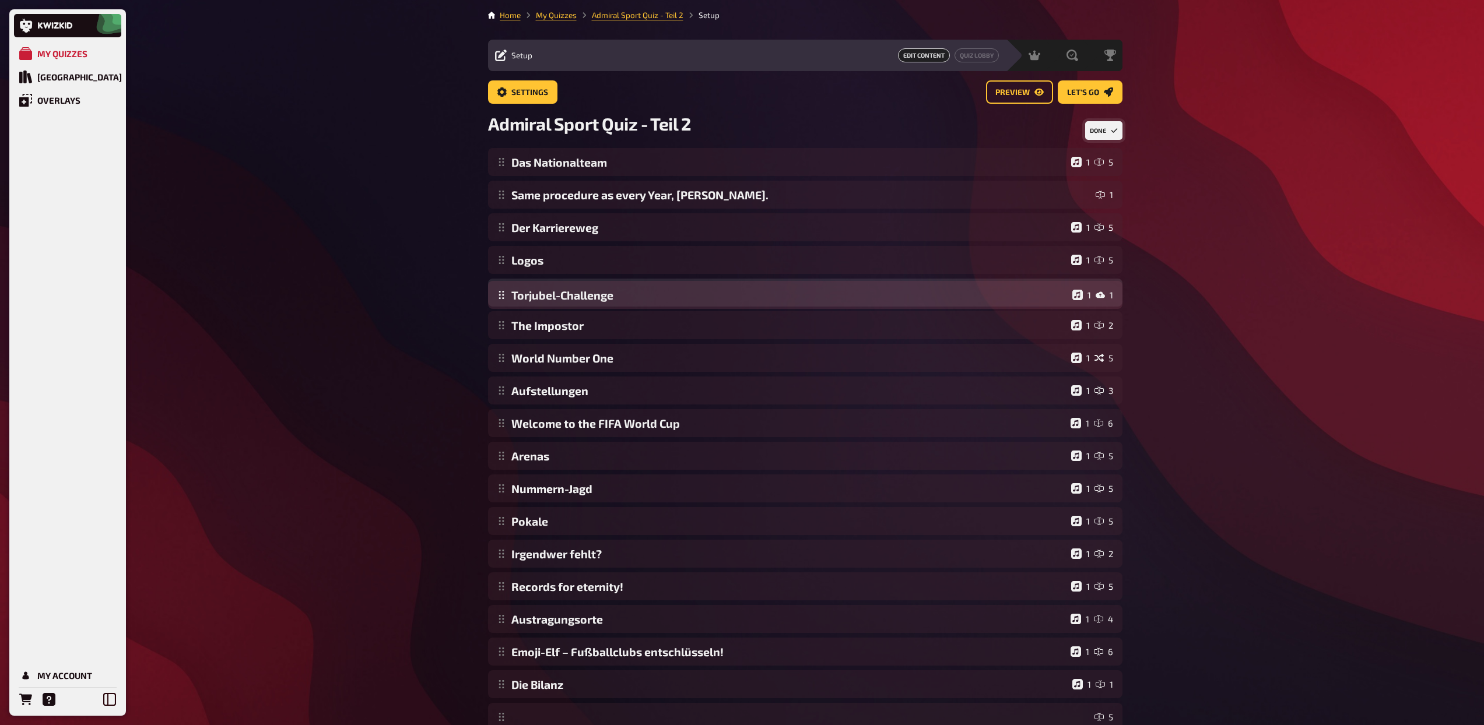
drag, startPoint x: 503, startPoint y: 329, endPoint x: 503, endPoint y: 298, distance: 30.9
click at [503, 298] on div "Das Nationalteam 1 5 Same procedure as every Year, James. 1 Der Karriereweg 1 5…" at bounding box center [805, 439] width 634 height 583
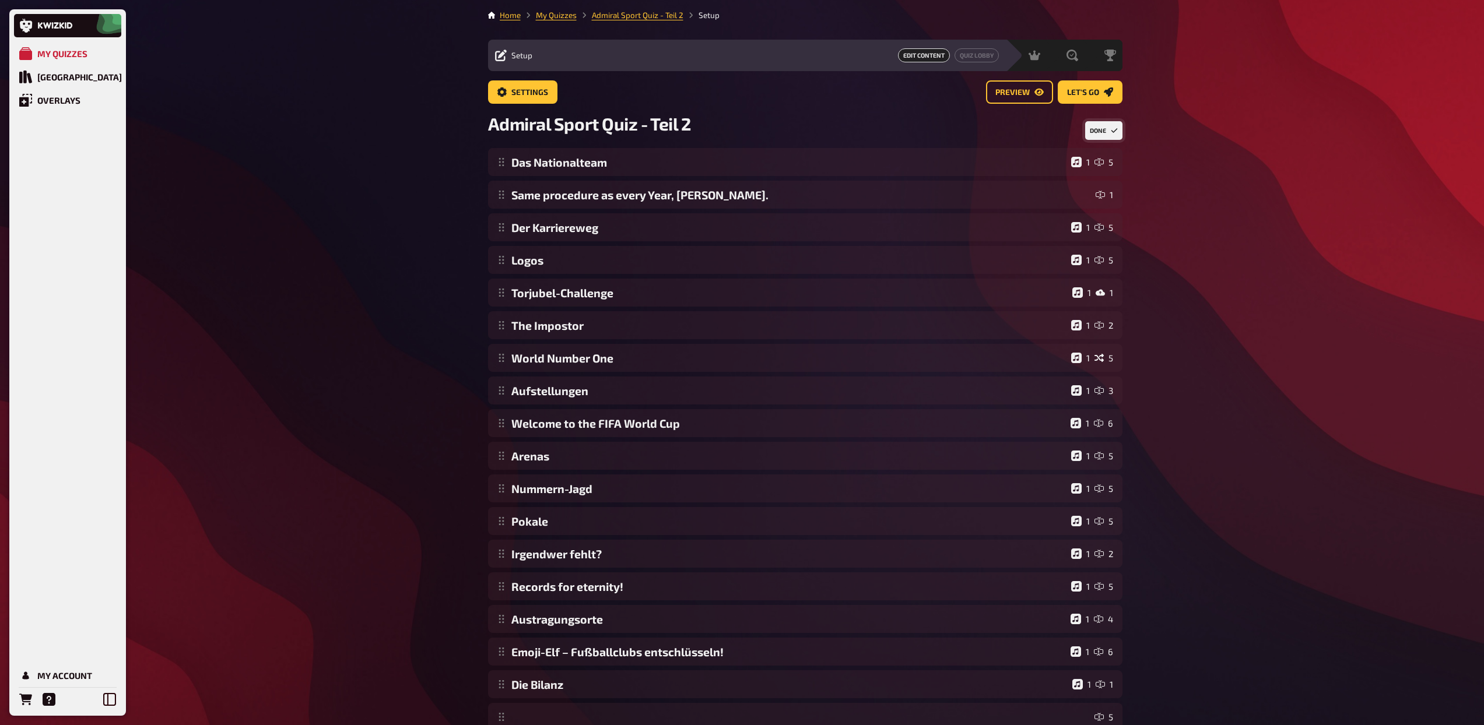
click at [1107, 137] on button "Done" at bounding box center [1103, 130] width 37 height 19
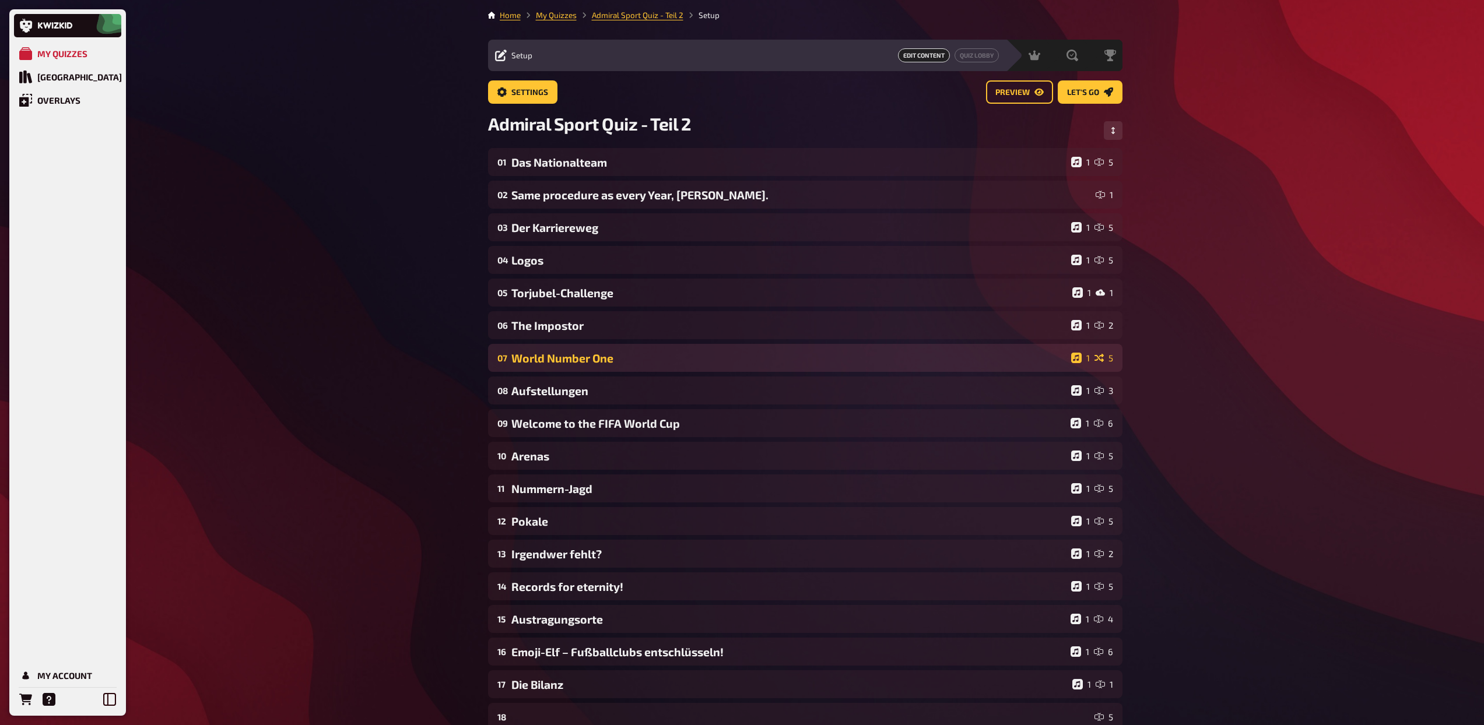
click at [555, 355] on div "World Number One" at bounding box center [788, 358] width 555 height 13
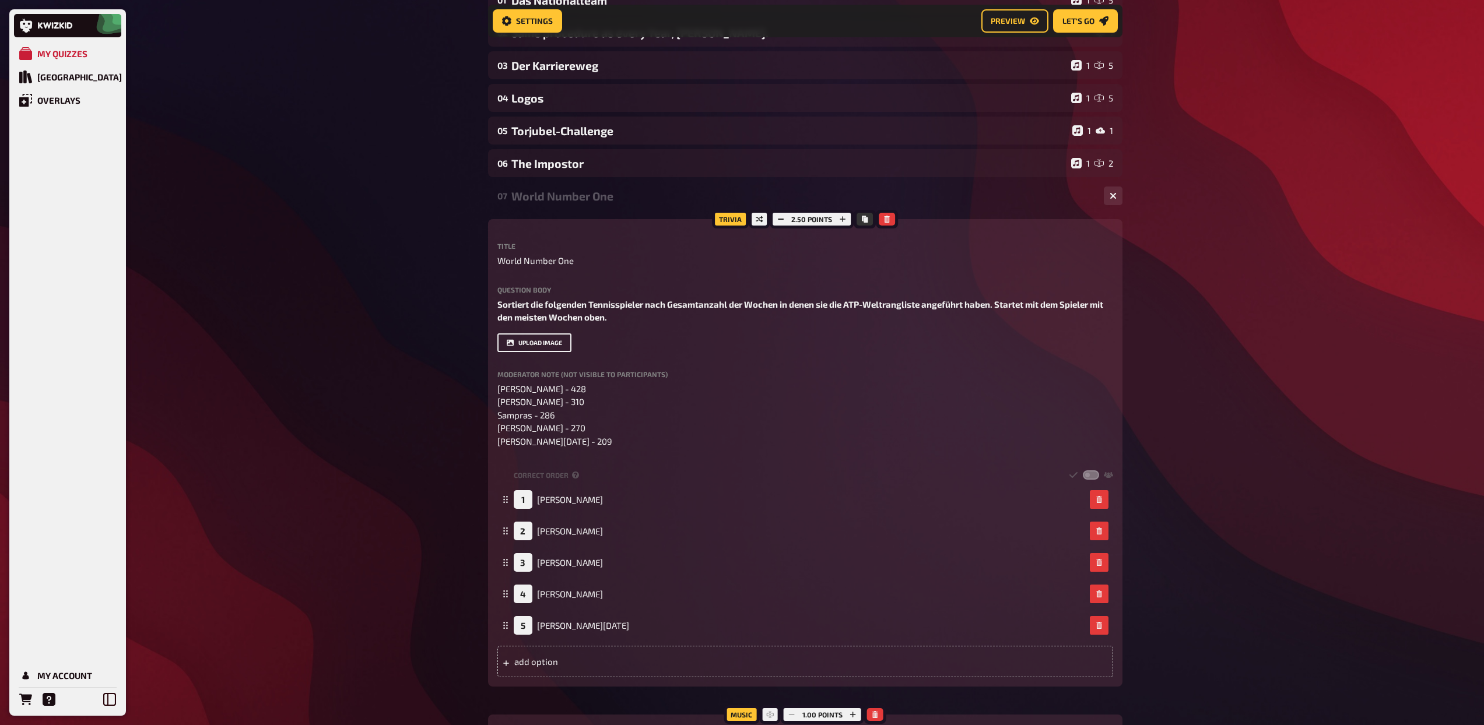
scroll to position [173, 0]
click at [549, 263] on span "World Number One" at bounding box center [535, 258] width 76 height 13
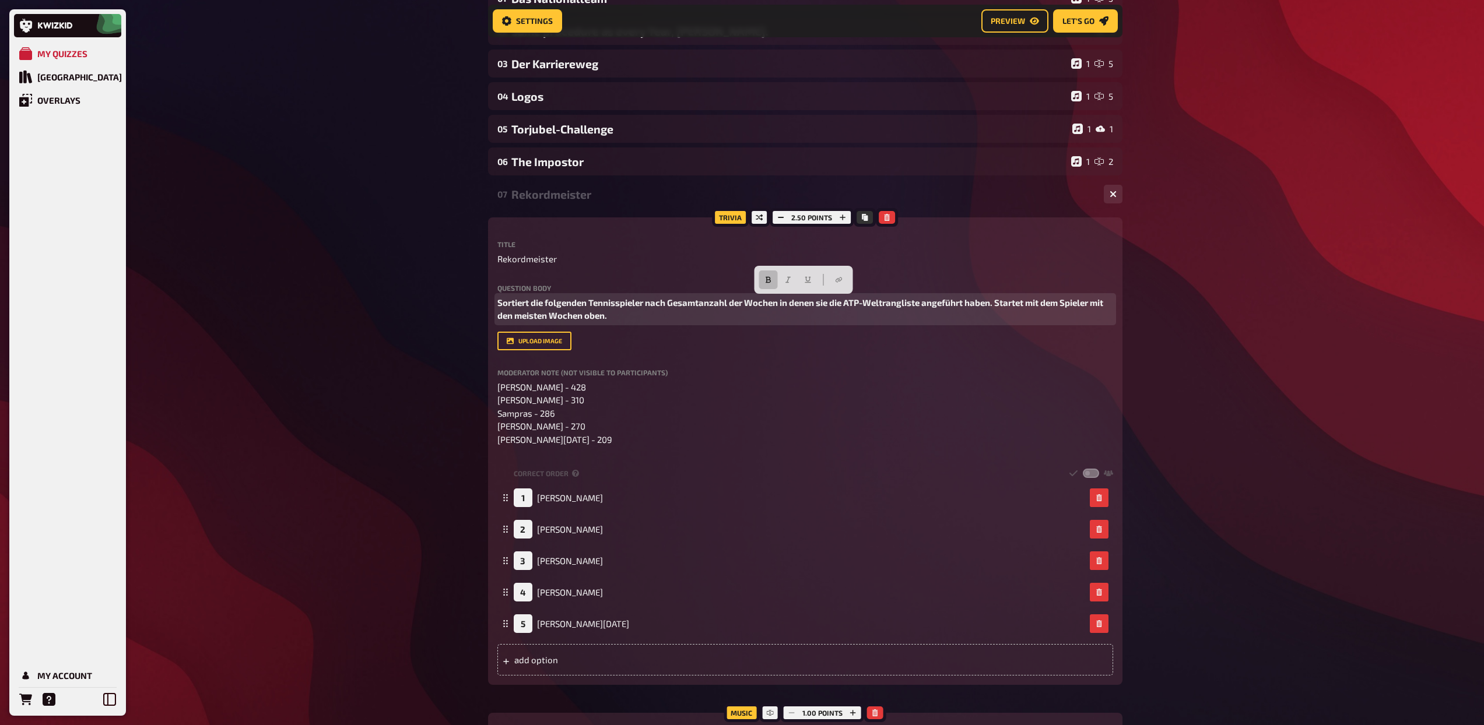
drag, startPoint x: 620, startPoint y: 317, endPoint x: 591, endPoint y: 304, distance: 32.1
click at [591, 304] on p "Sortiert die folgenden Tennisspieler nach Gesamtanzahl der Wochen in denen sie …" at bounding box center [805, 309] width 616 height 26
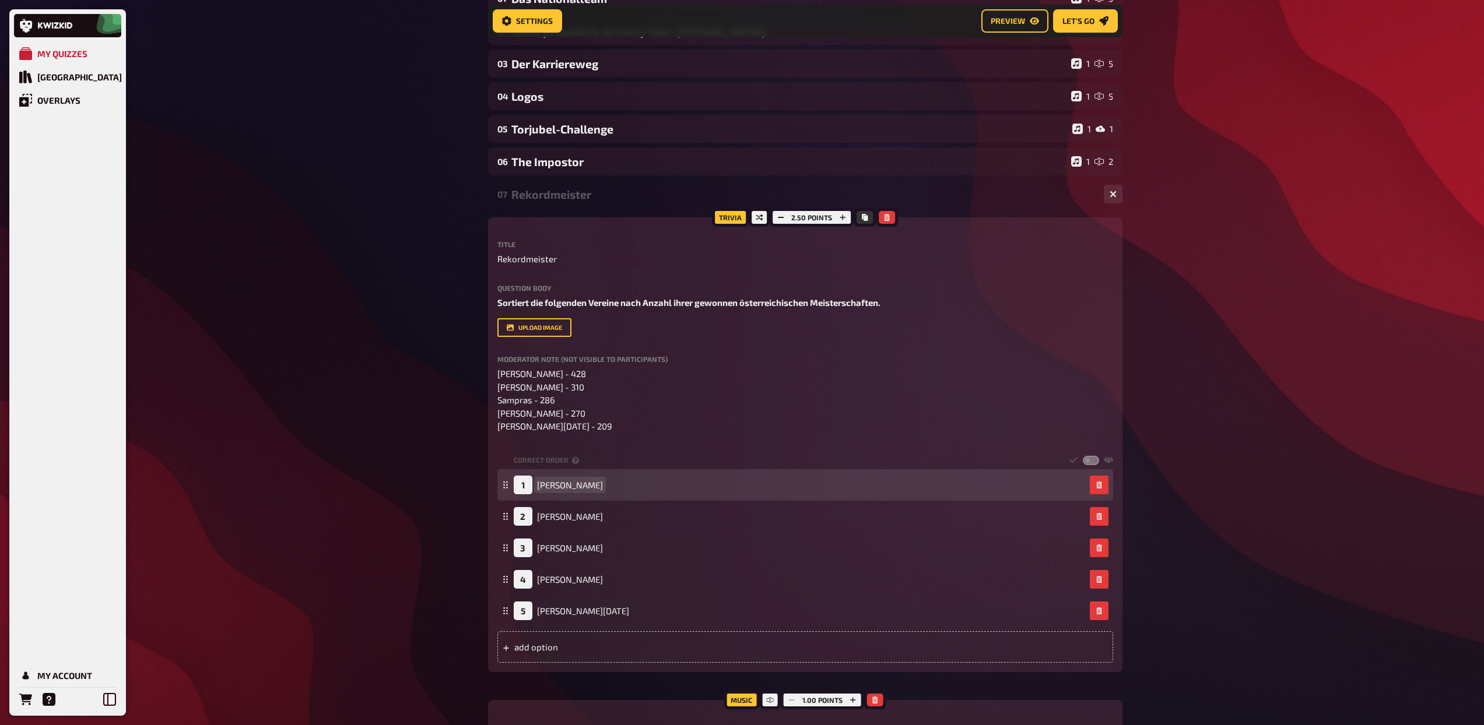
click at [566, 485] on span "Novak Djokovic" at bounding box center [570, 485] width 66 height 10
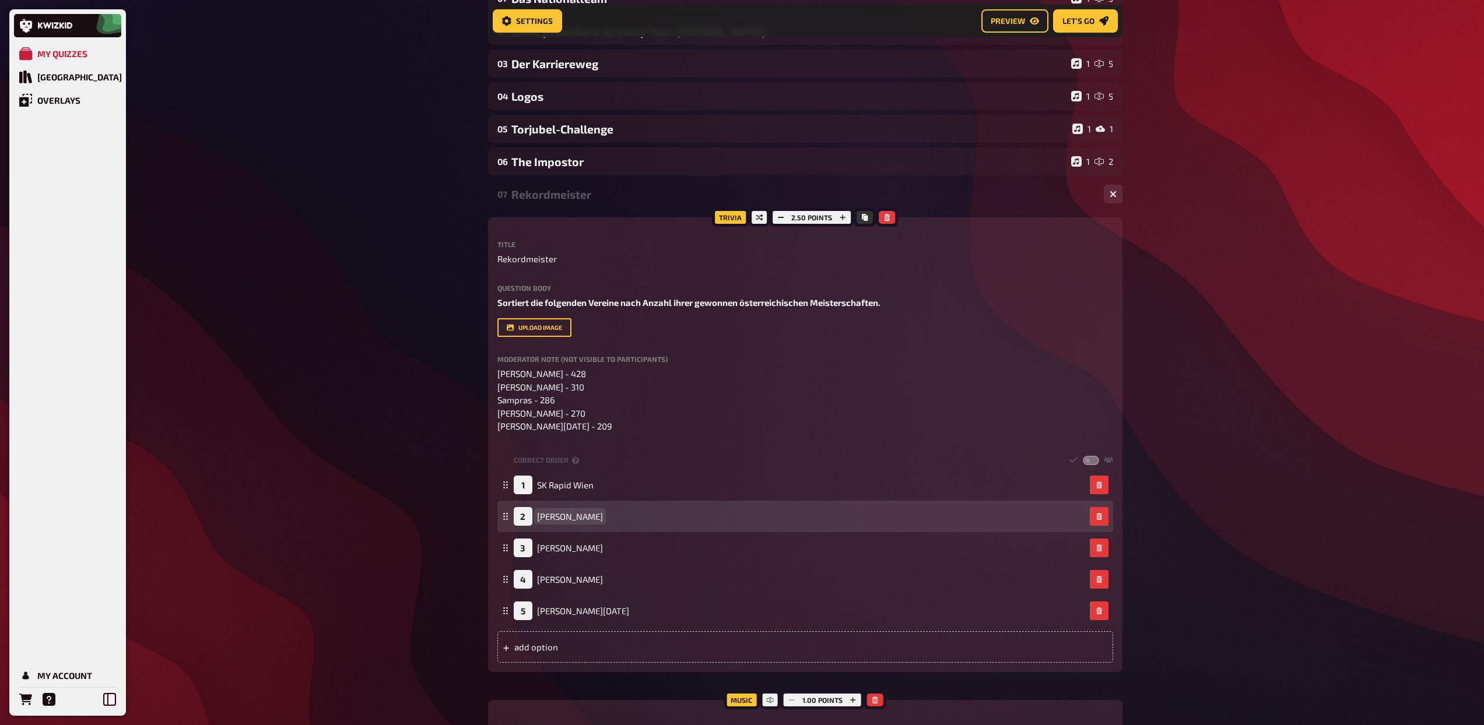
click at [557, 517] on span "Roger Federer" at bounding box center [570, 516] width 66 height 10
click at [576, 514] on span "Roger Federer" at bounding box center [570, 516] width 66 height 10
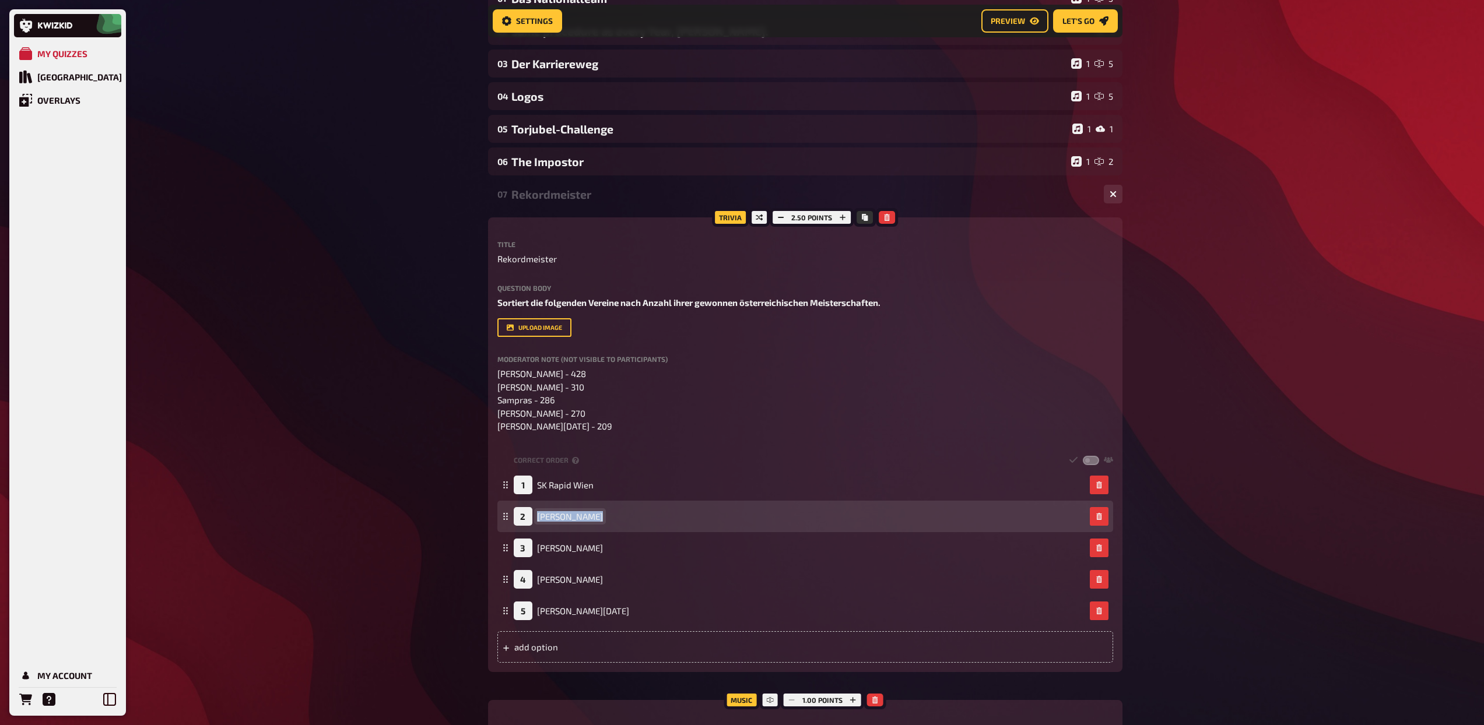
click at [576, 514] on span "Roger Federer" at bounding box center [570, 516] width 66 height 10
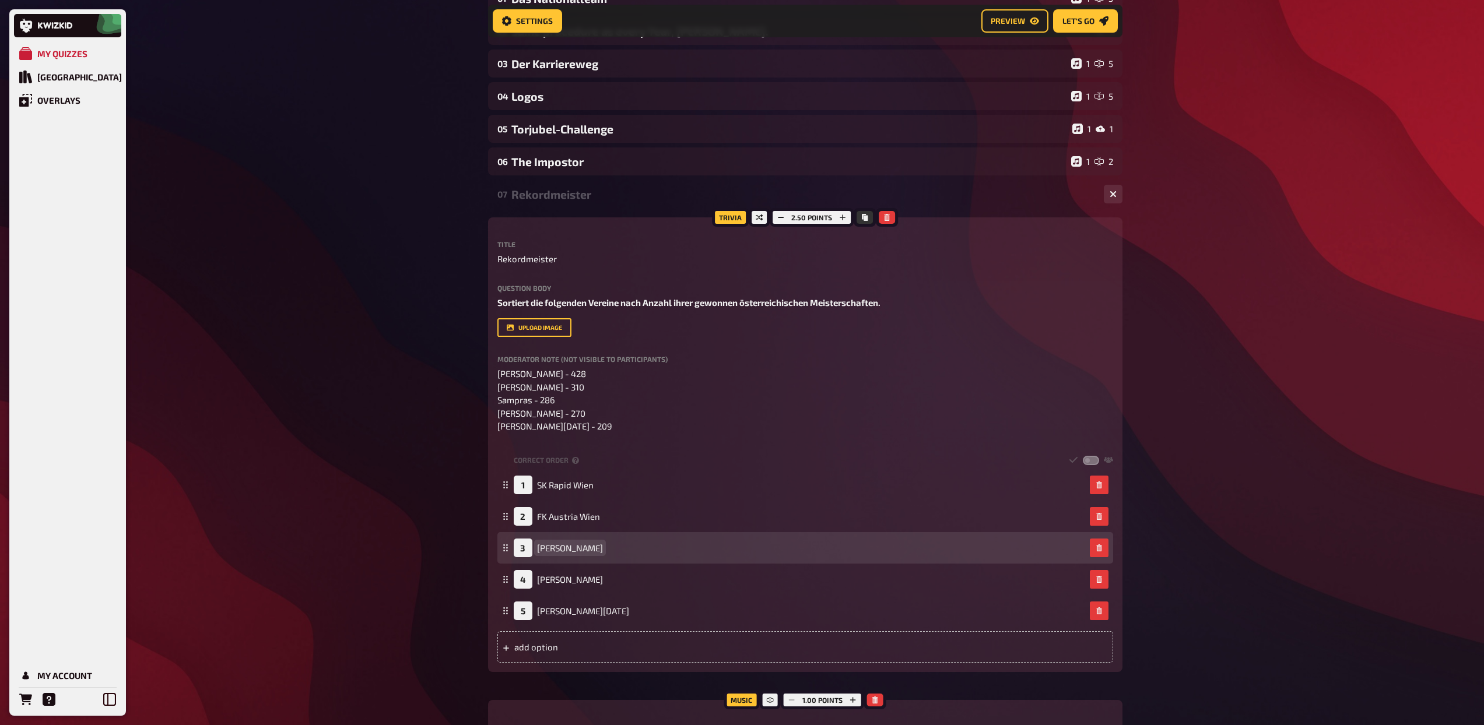
click at [579, 552] on span "Pete Sampras" at bounding box center [570, 548] width 66 height 10
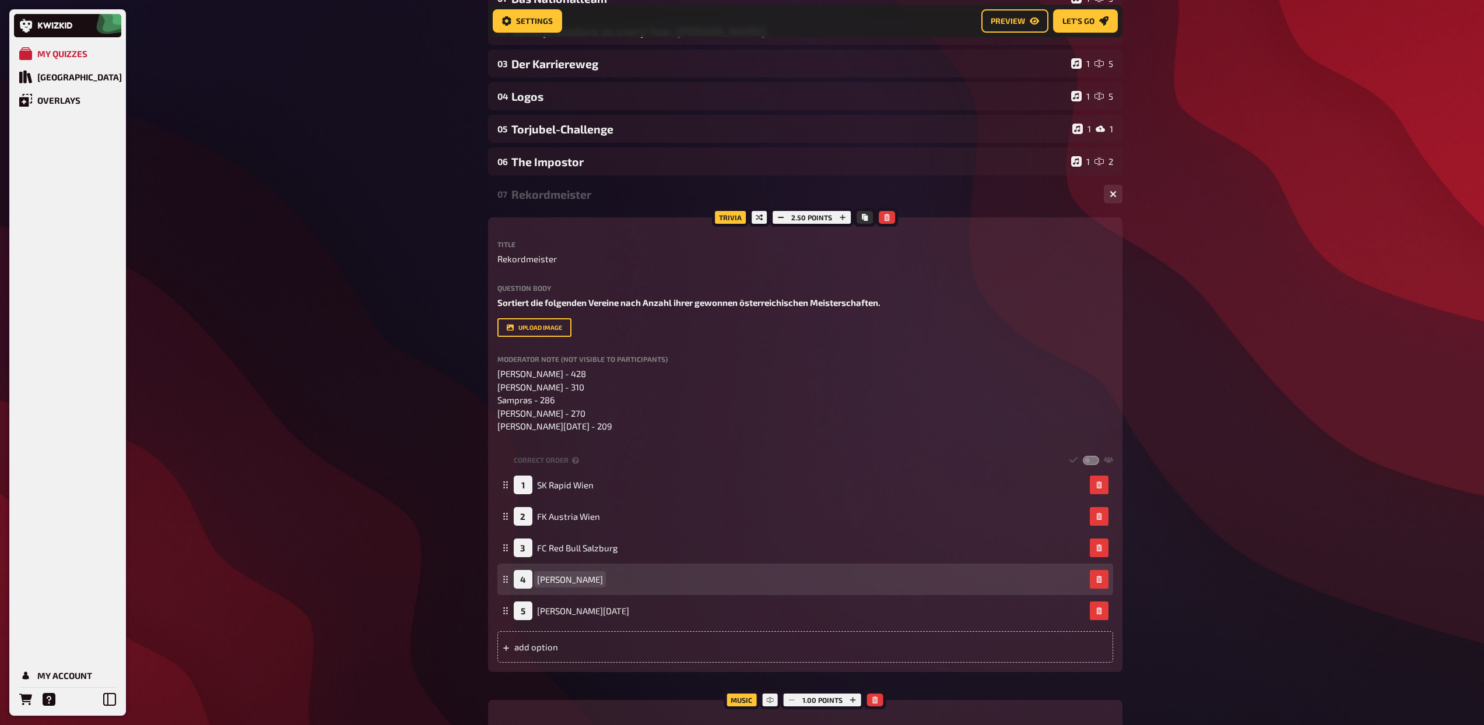
click at [562, 583] on span "Ivan Lendl" at bounding box center [570, 579] width 66 height 10
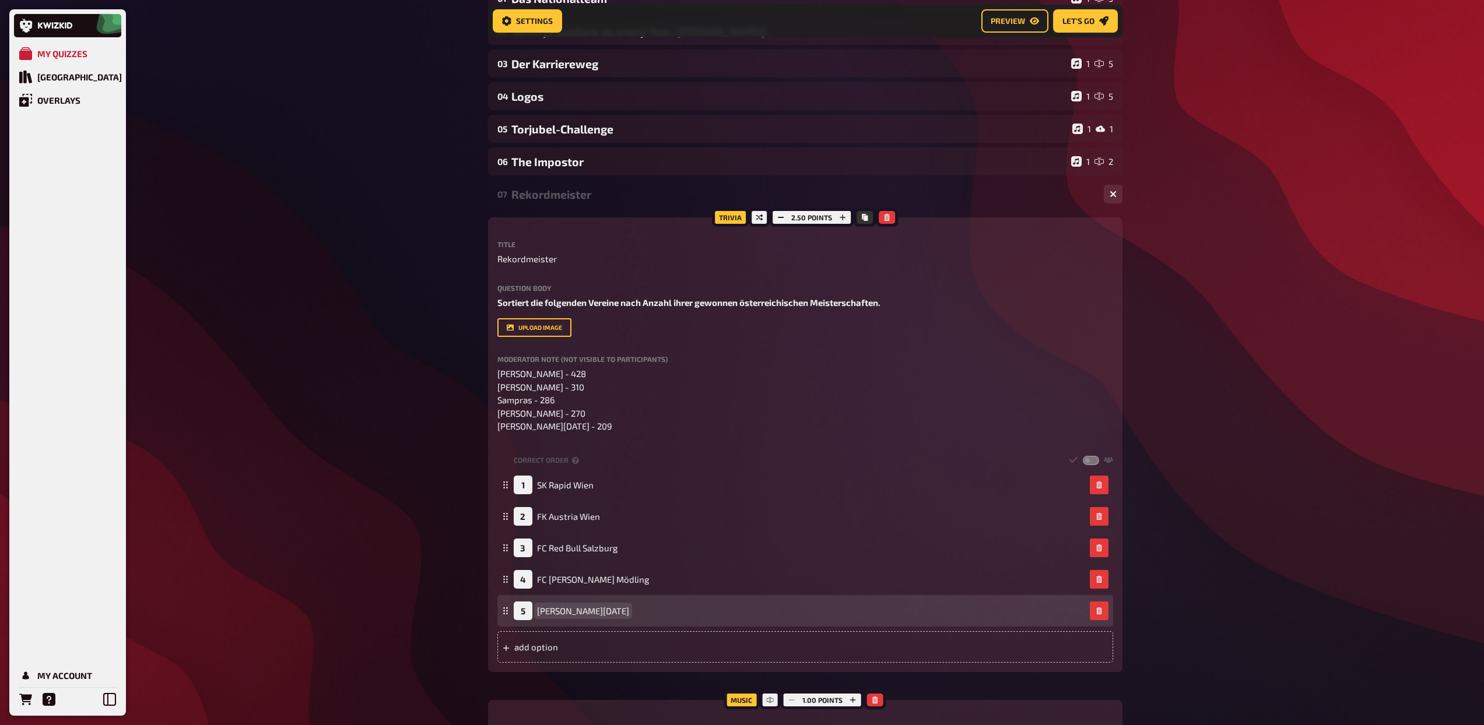
click at [578, 611] on span "Rafael Nadal" at bounding box center [583, 611] width 92 height 10
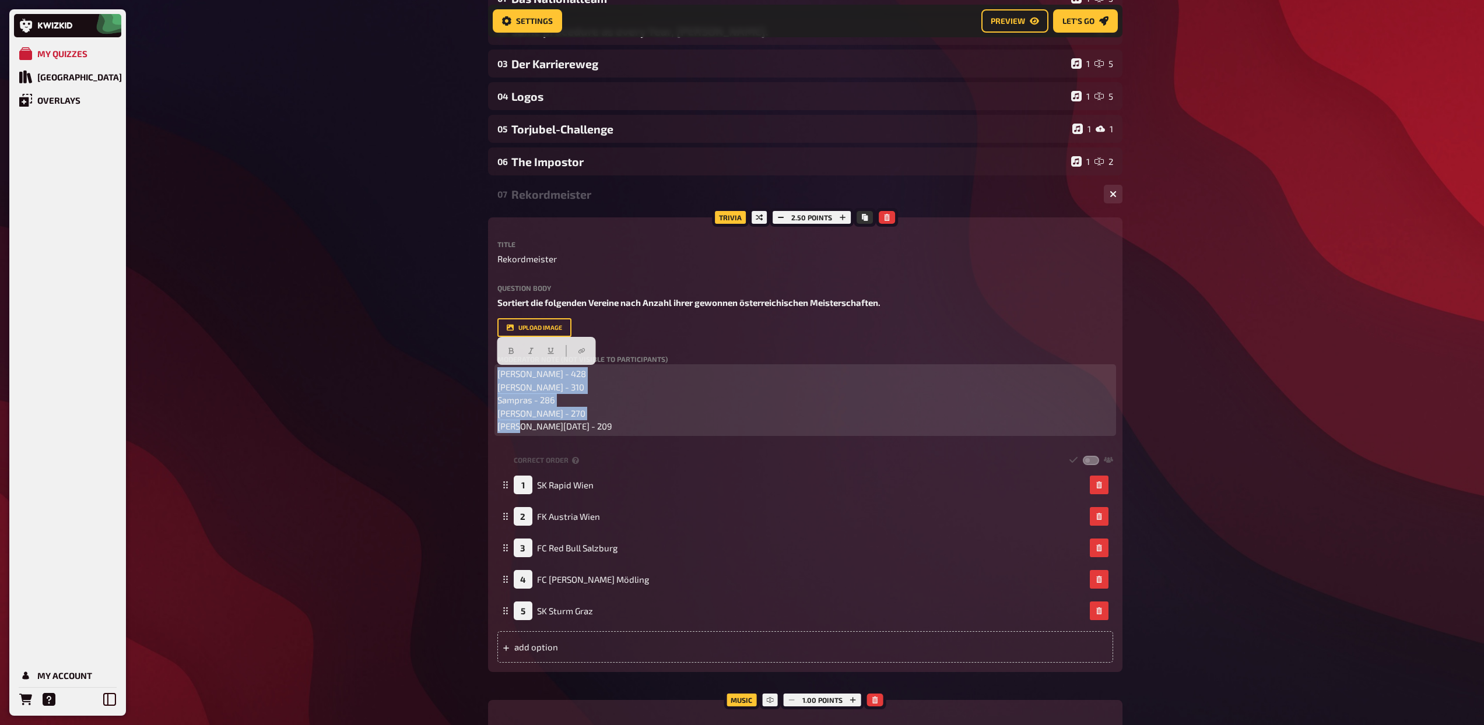
drag, startPoint x: 617, startPoint y: 424, endPoint x: 482, endPoint y: 366, distance: 147.1
click at [482, 366] on div "Home My Quizzes Admiral Sport Quiz - Teil 2 Setup Setup Edit Content Quiz Lobby…" at bounding box center [805, 585] width 653 height 1517
paste div
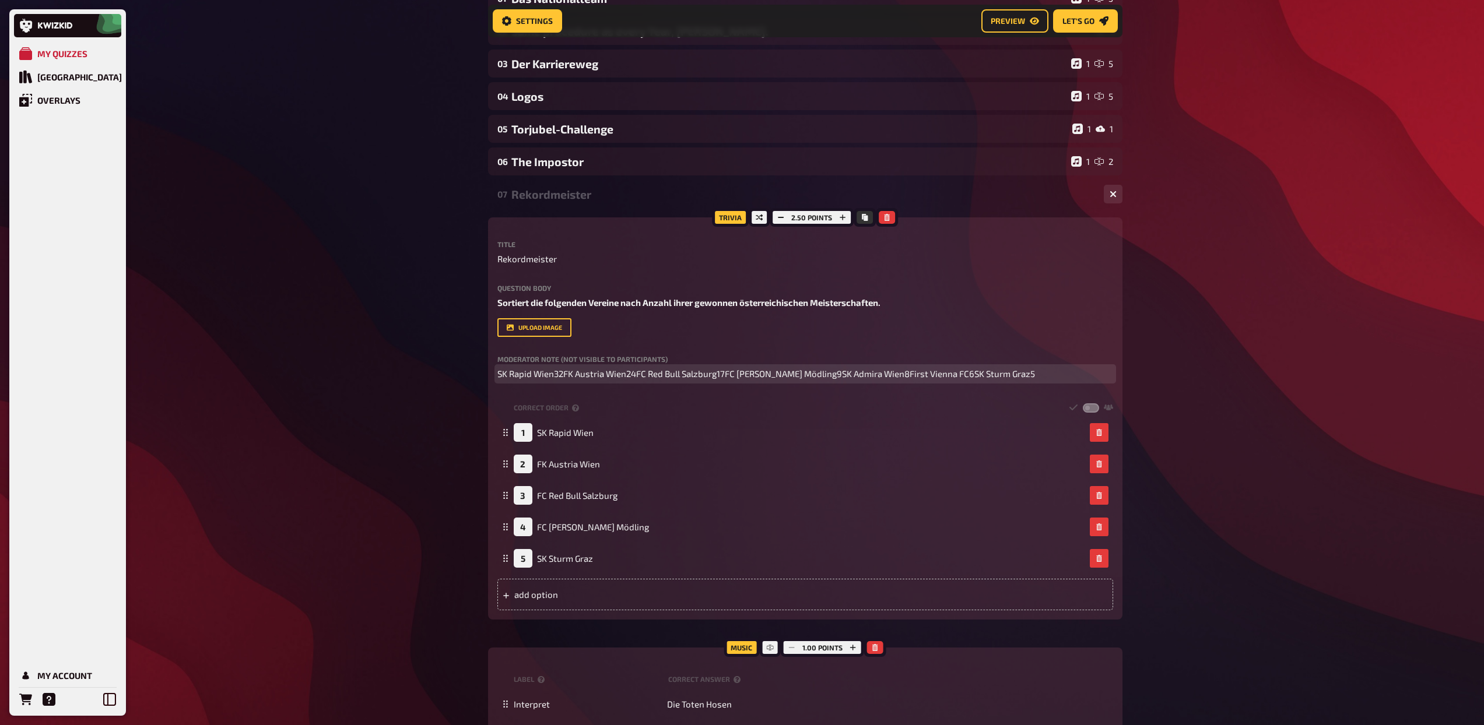
click at [554, 375] on span "SK Rapid Wien32FK Austria Wien24FC Red Bull Salzburg17FC Admira Wacker Mödling9…" at bounding box center [766, 374] width 538 height 10
click at [567, 377] on span "SK Rapid Wien 32FK Austria Wien24FC Red Bull Salzburg17FC Admira Wacker Mödling…" at bounding box center [766, 374] width 539 height 10
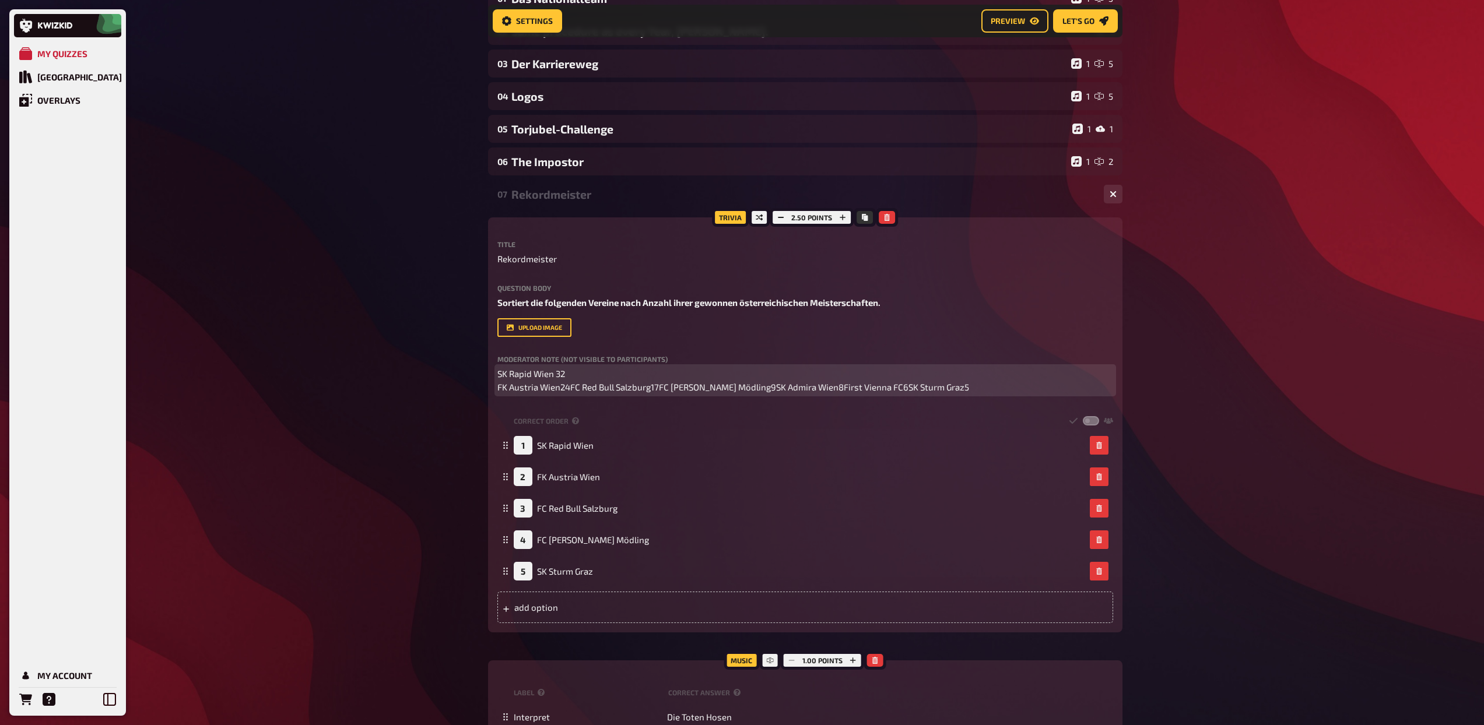
click at [560, 388] on span "SK Rapid Wien 32 FK Austria Wien24FC Red Bull Salzburg17FC Admira Wacker Mödlin…" at bounding box center [733, 381] width 472 height 24
click at [574, 388] on span "SK Rapid Wien 32 FK Austria Wien 24FC Red Bull Salzburg17FC Admira Wacker Mödli…" at bounding box center [733, 381] width 473 height 24
click at [573, 388] on span "SK Rapid Wien 32 FK Austria Wien 24FC Red Bull Salzburg17FC Admira Wacker Mödli…" at bounding box center [733, 381] width 473 height 24
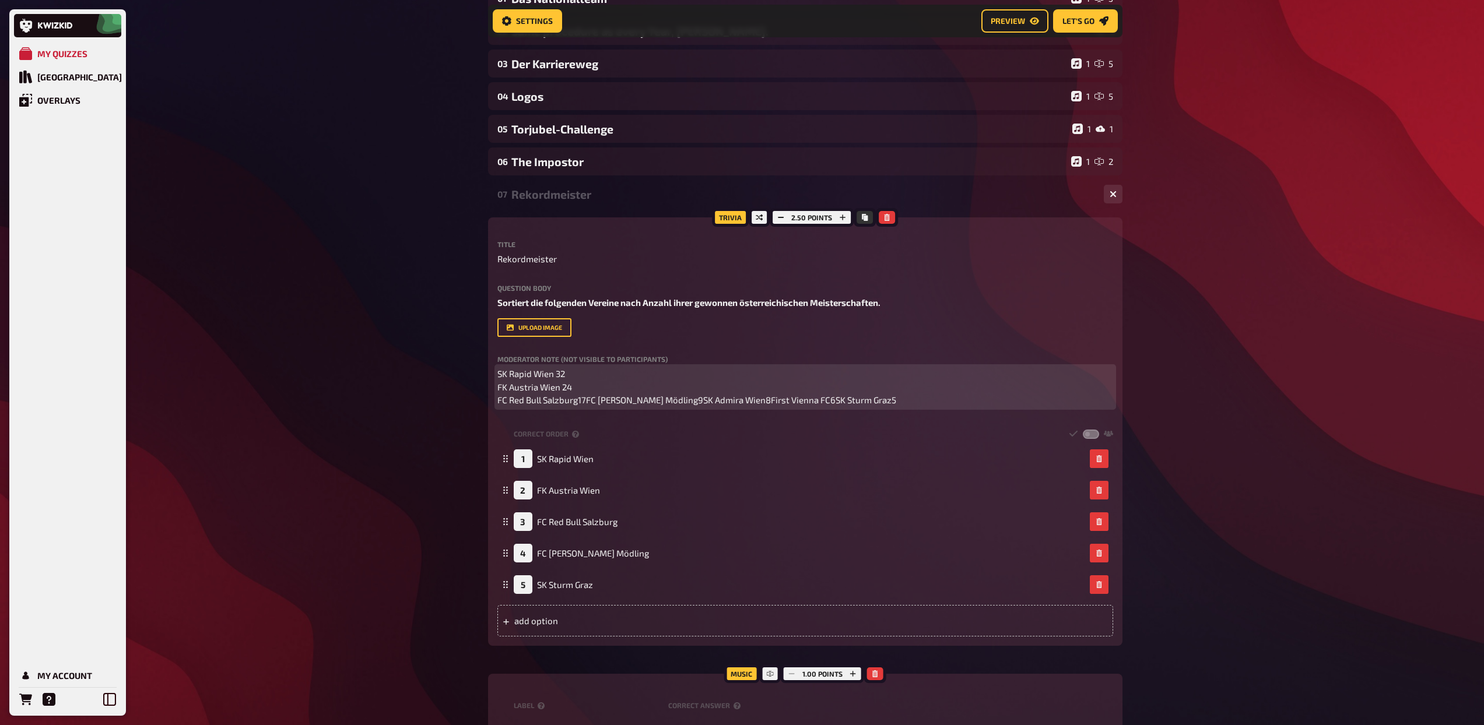
click at [587, 400] on span "SK Rapid Wien 32 FK Austria Wien 24 FC Red Bull Salzburg17FC Admira Wacker Mödl…" at bounding box center [696, 387] width 399 height 37
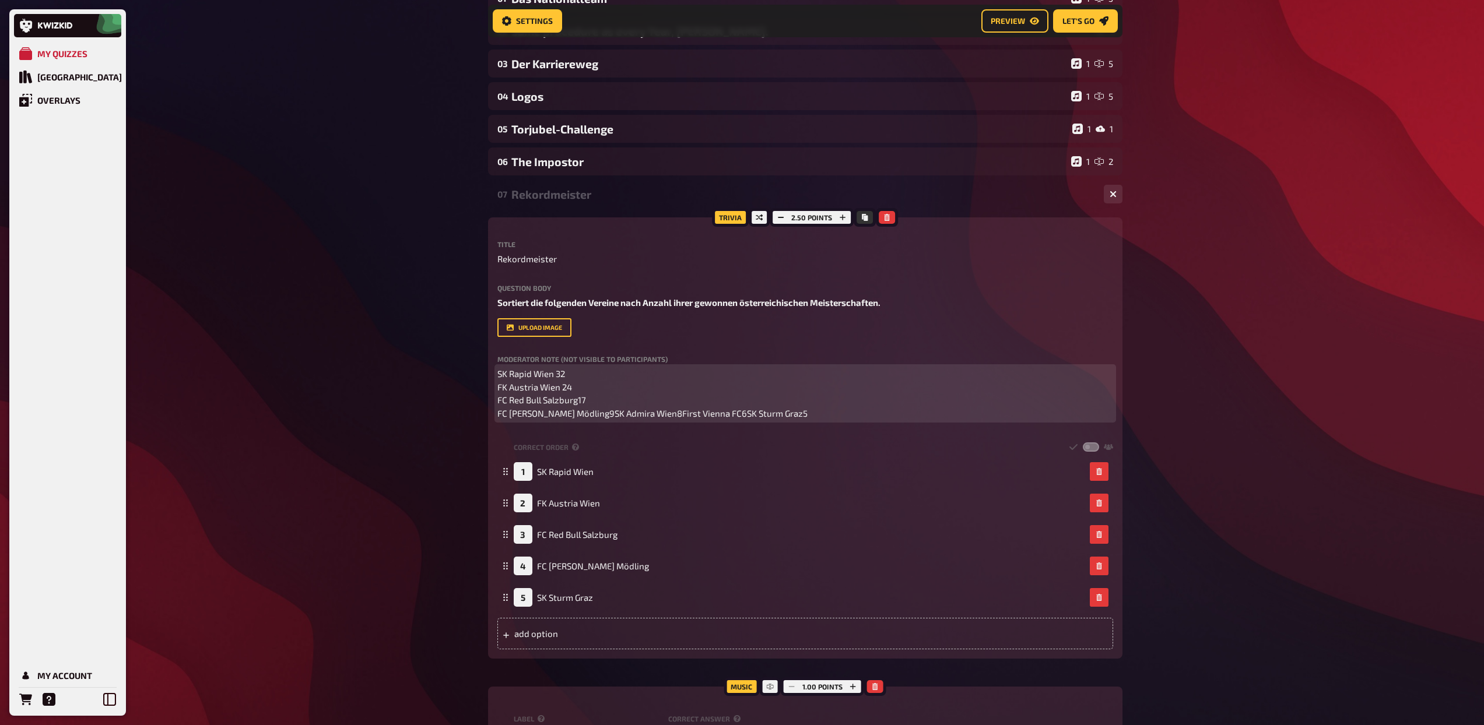
click at [604, 412] on span "SK Rapid Wien 32 FK Austria Wien 24 FC Red Bull Salzburg17 FC Admira Wacker Möd…" at bounding box center [652, 394] width 310 height 50
click at [612, 413] on span "SK Rapid Wien 32 FK Austria Wien 24 FC Red Bull Salzburg17 FC Admira Wacker Möd…" at bounding box center [653, 394] width 312 height 50
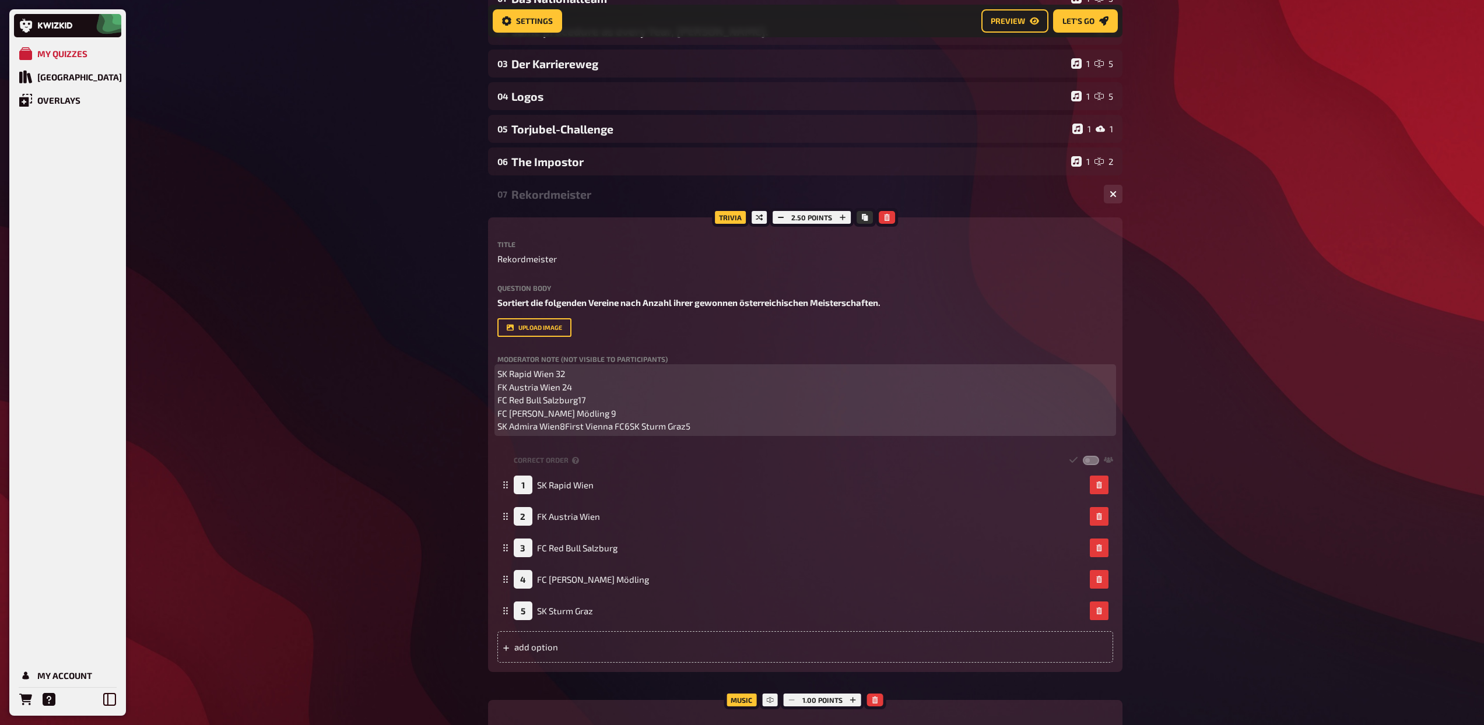
click at [559, 426] on span "SK Rapid Wien 32 FK Austria Wien 24 FC Red Bull Salzburg17 FC Admira Wacker Möd…" at bounding box center [593, 400] width 193 height 63
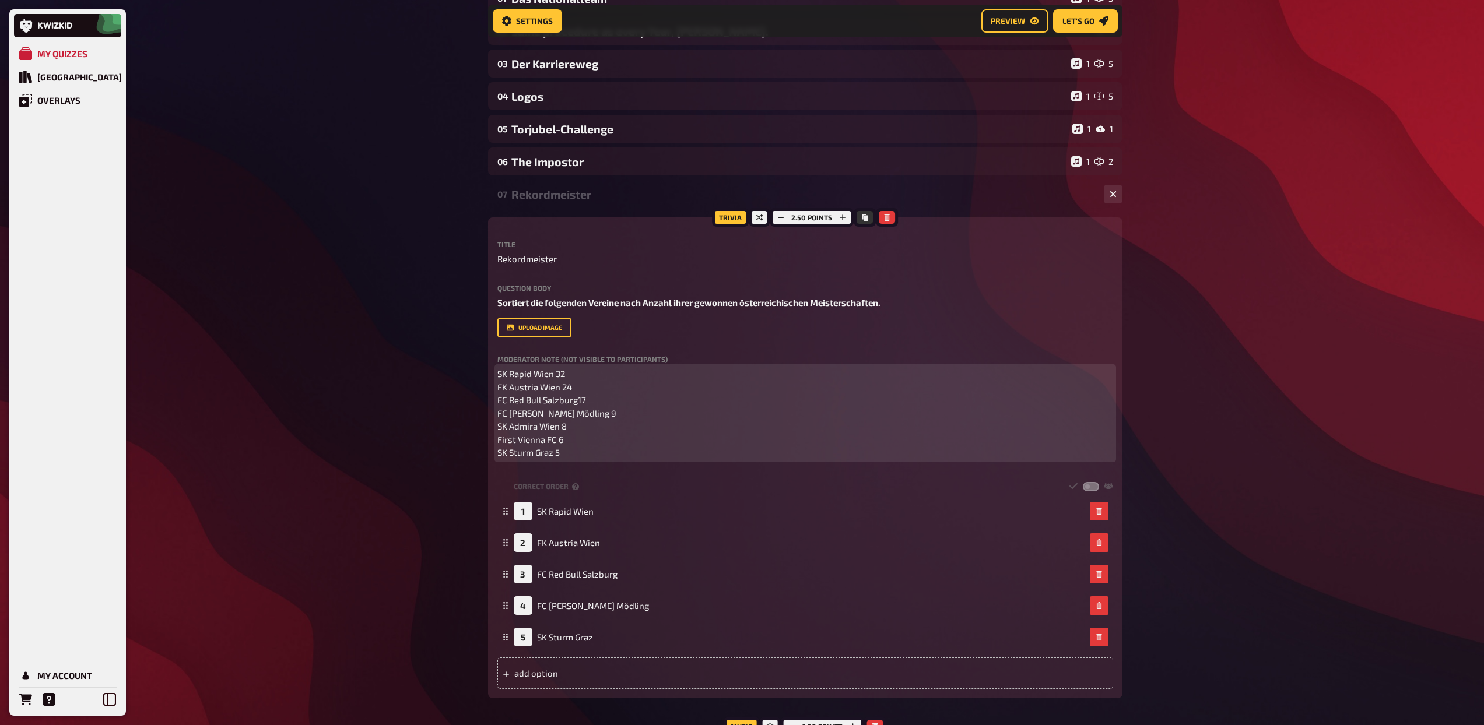
click at [578, 401] on span "SK Rapid Wien 32 FK Austria Wien 24 FC Red Bull Salzburg17 FC Admira Wacker Möd…" at bounding box center [556, 413] width 119 height 89
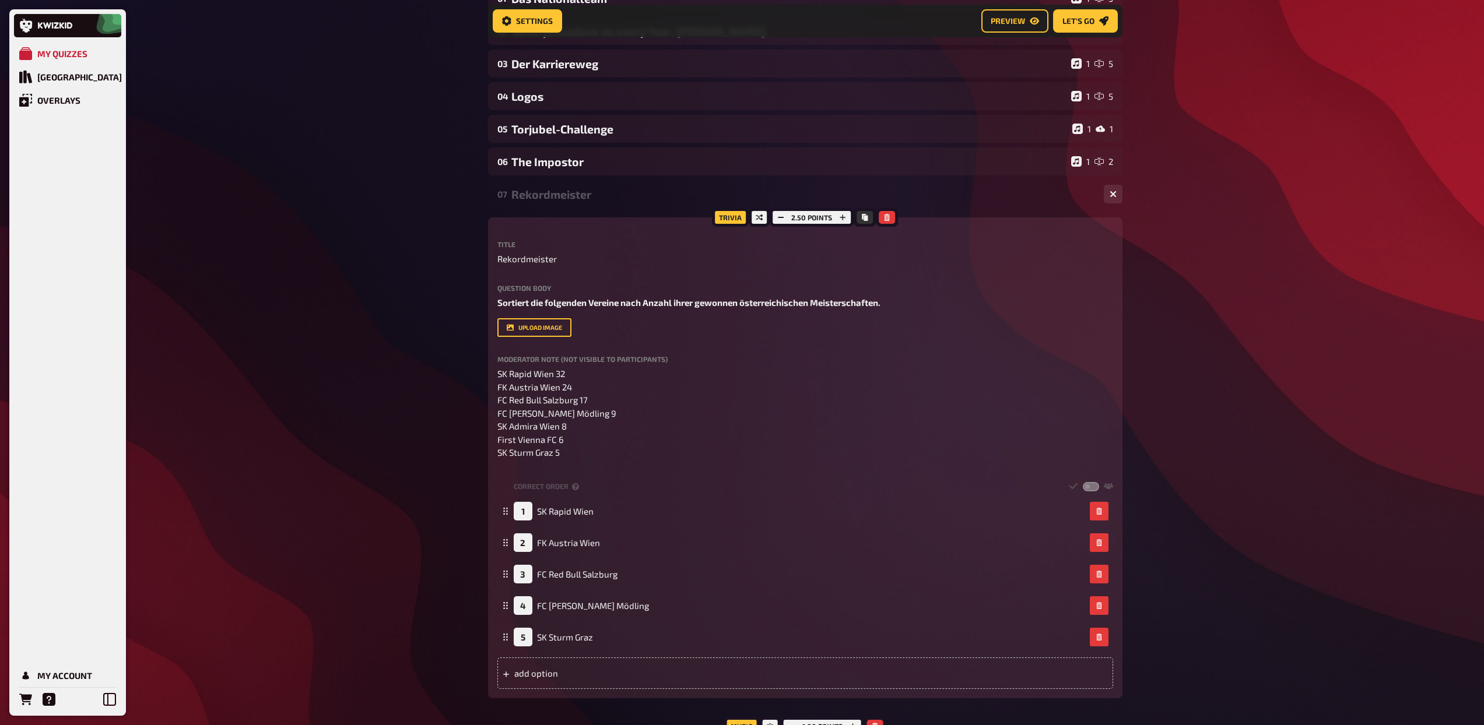
click at [582, 189] on div "Rekordmeister" at bounding box center [802, 194] width 583 height 13
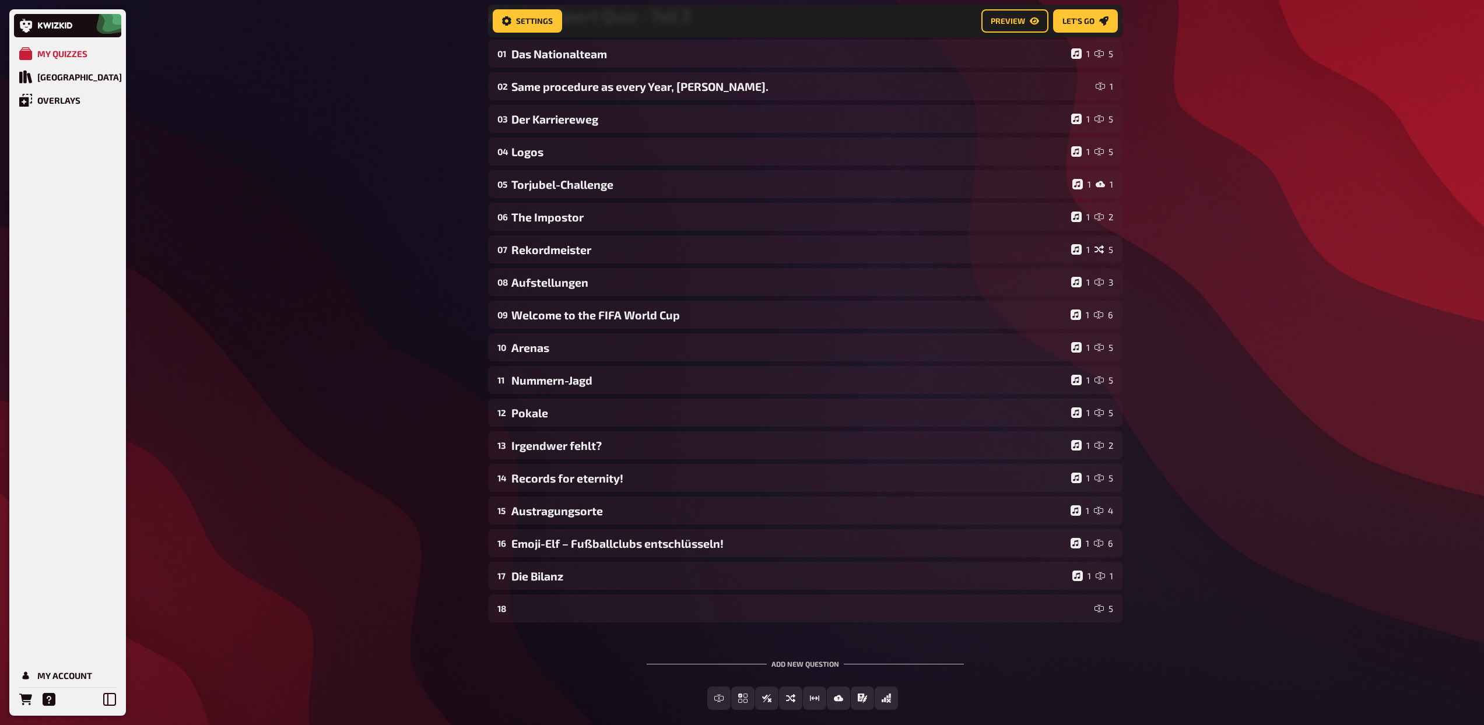
scroll to position [51, 0]
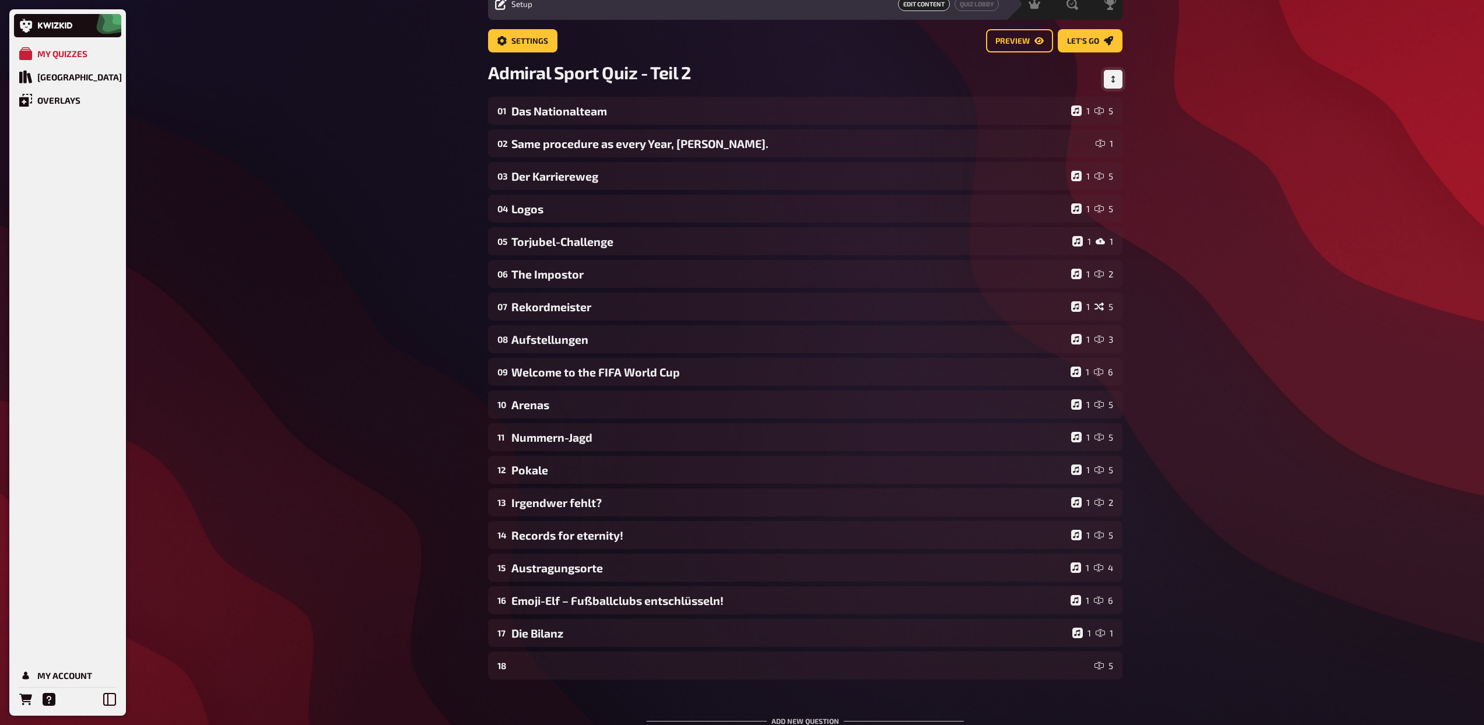
click at [1116, 81] on button "Change Order" at bounding box center [1113, 79] width 19 height 19
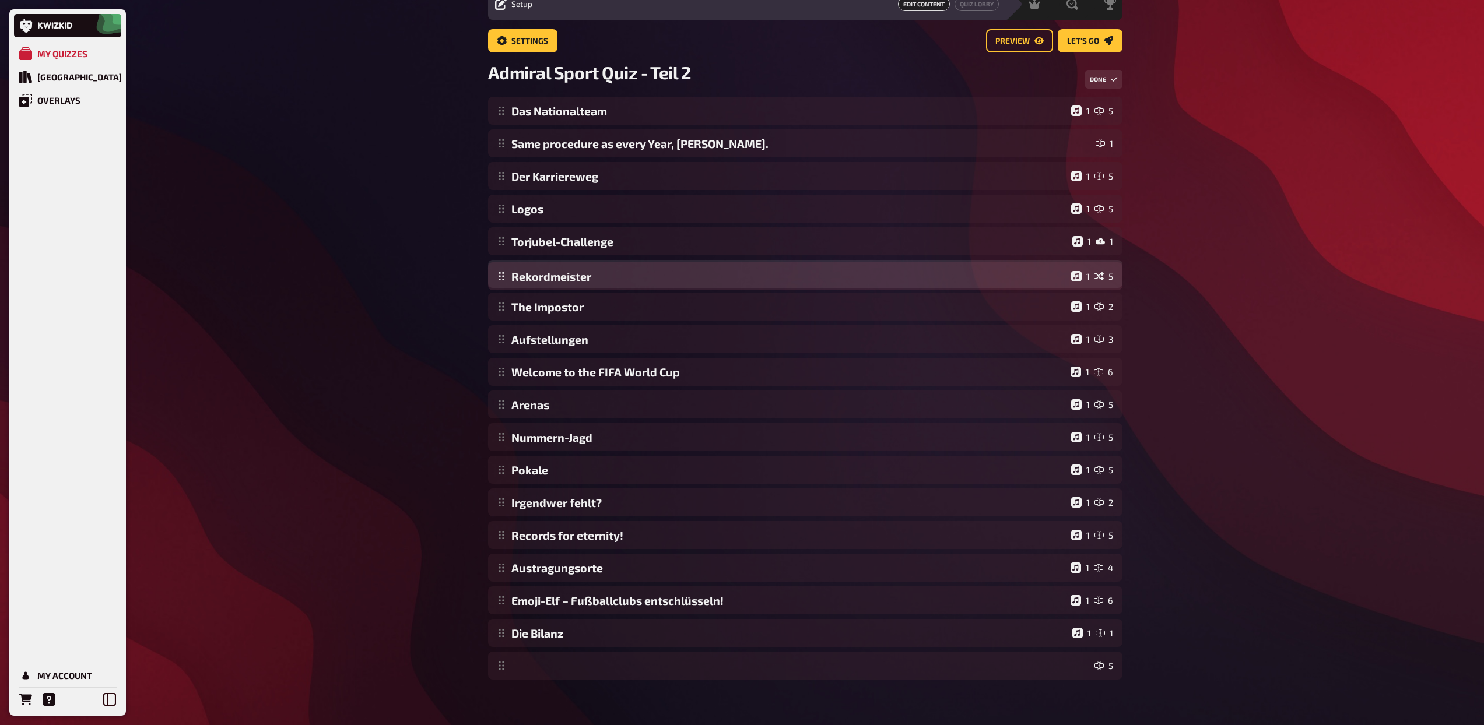
drag, startPoint x: 504, startPoint y: 309, endPoint x: 504, endPoint y: 279, distance: 29.7
click at [504, 279] on div "Das Nationalteam 1 5 Same procedure as every Year, James. 1 Der Karriereweg 1 5…" at bounding box center [805, 388] width 634 height 583
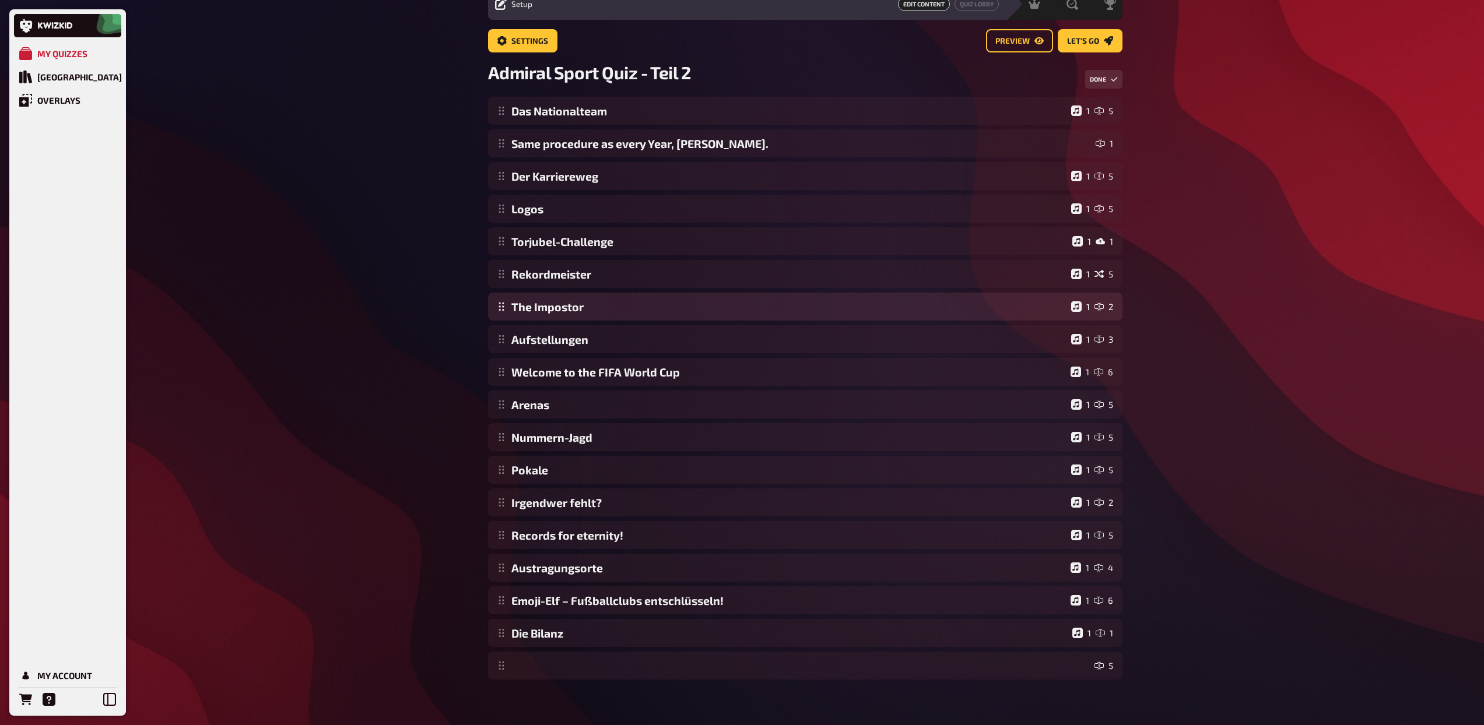
click at [623, 308] on div "Das Nationalteam 1 5 Same procedure as every Year, James. 1 Der Karriereweg 1 5…" at bounding box center [805, 388] width 634 height 583
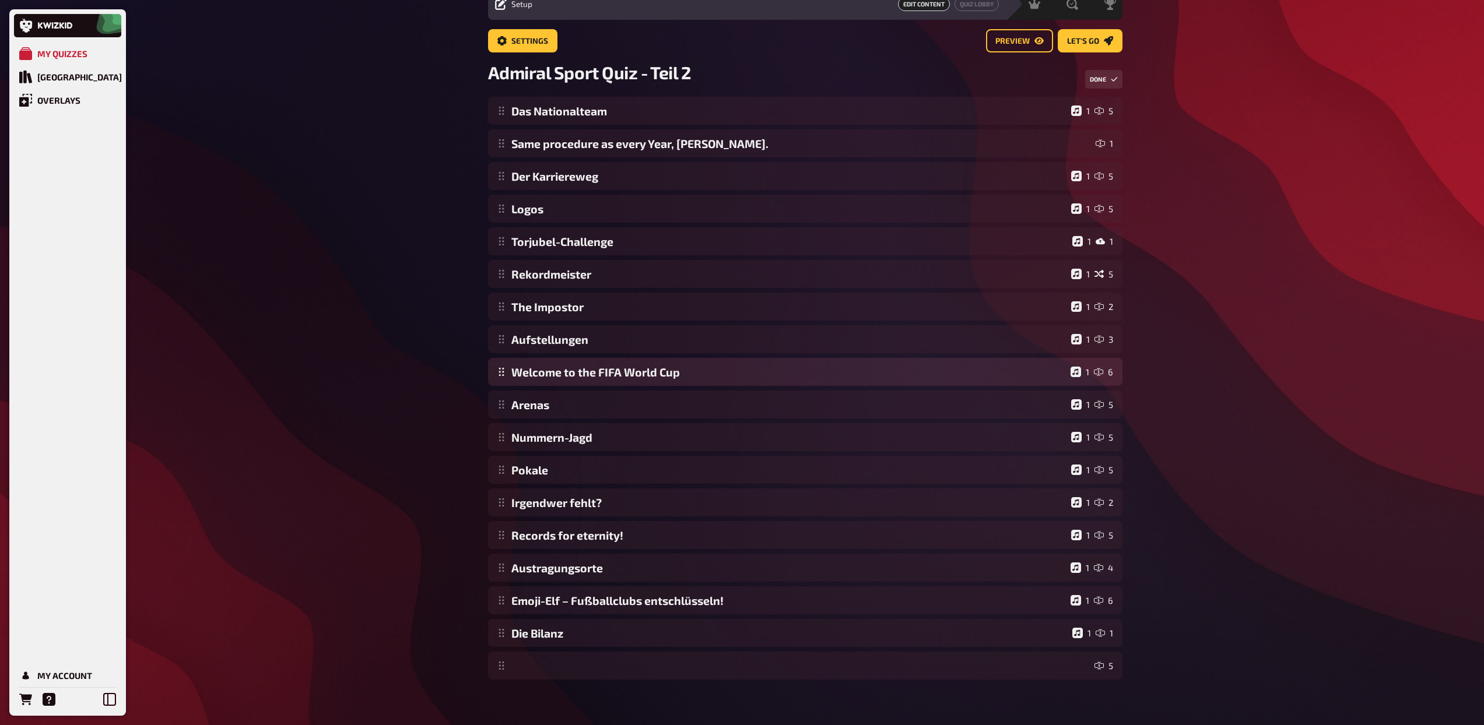
click at [660, 380] on div "Das Nationalteam 1 5 Same procedure as every Year, James. 1 Der Karriereweg 1 5…" at bounding box center [805, 388] width 634 height 583
click at [626, 380] on div "Das Nationalteam 1 5 Same procedure as every Year, James. 1 Der Karriereweg 1 5…" at bounding box center [805, 388] width 634 height 583
click at [639, 381] on div "Das Nationalteam 1 5 Same procedure as every Year, James. 1 Der Karriereweg 1 5…" at bounding box center [805, 388] width 634 height 583
click at [1024, 376] on div "Das Nationalteam 1 5 Same procedure as every Year, James. 1 Der Karriereweg 1 5…" at bounding box center [805, 388] width 634 height 583
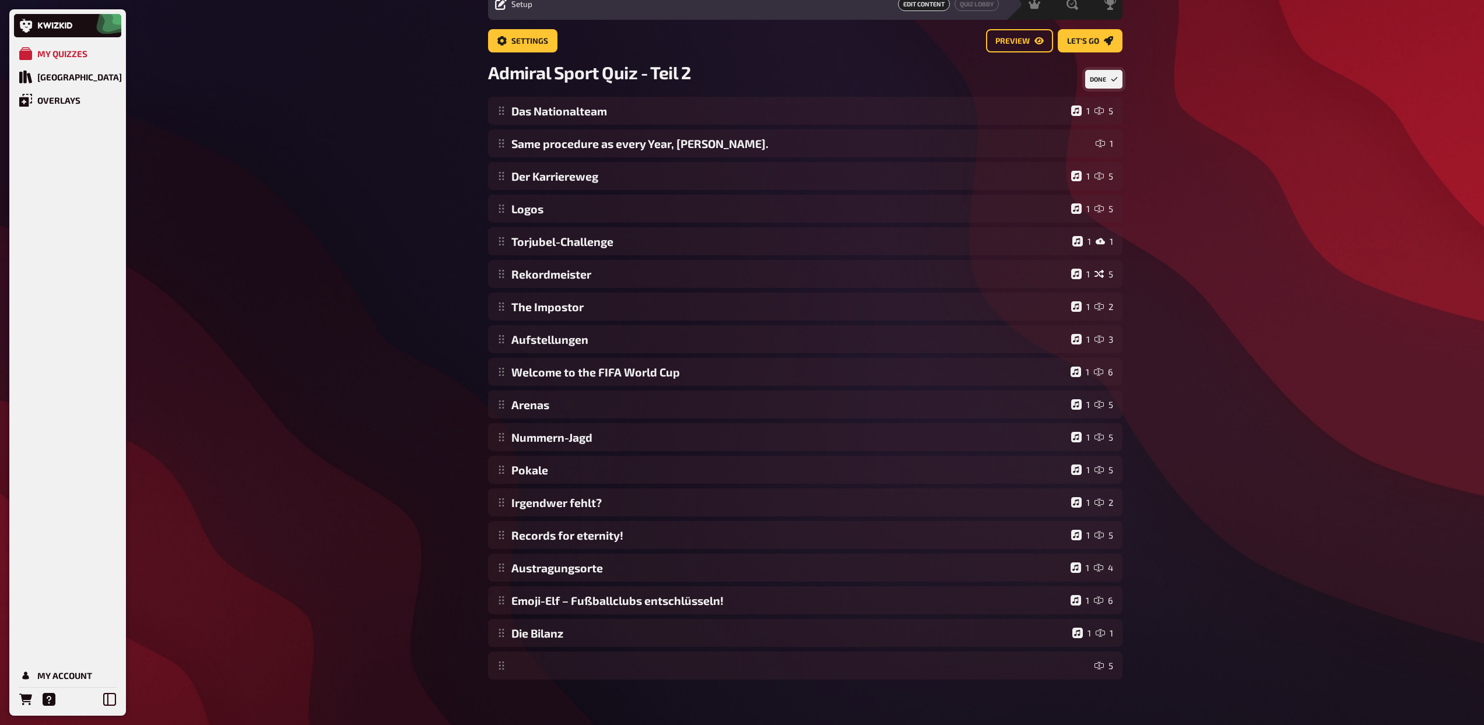
click at [1099, 82] on button "Done" at bounding box center [1103, 79] width 37 height 19
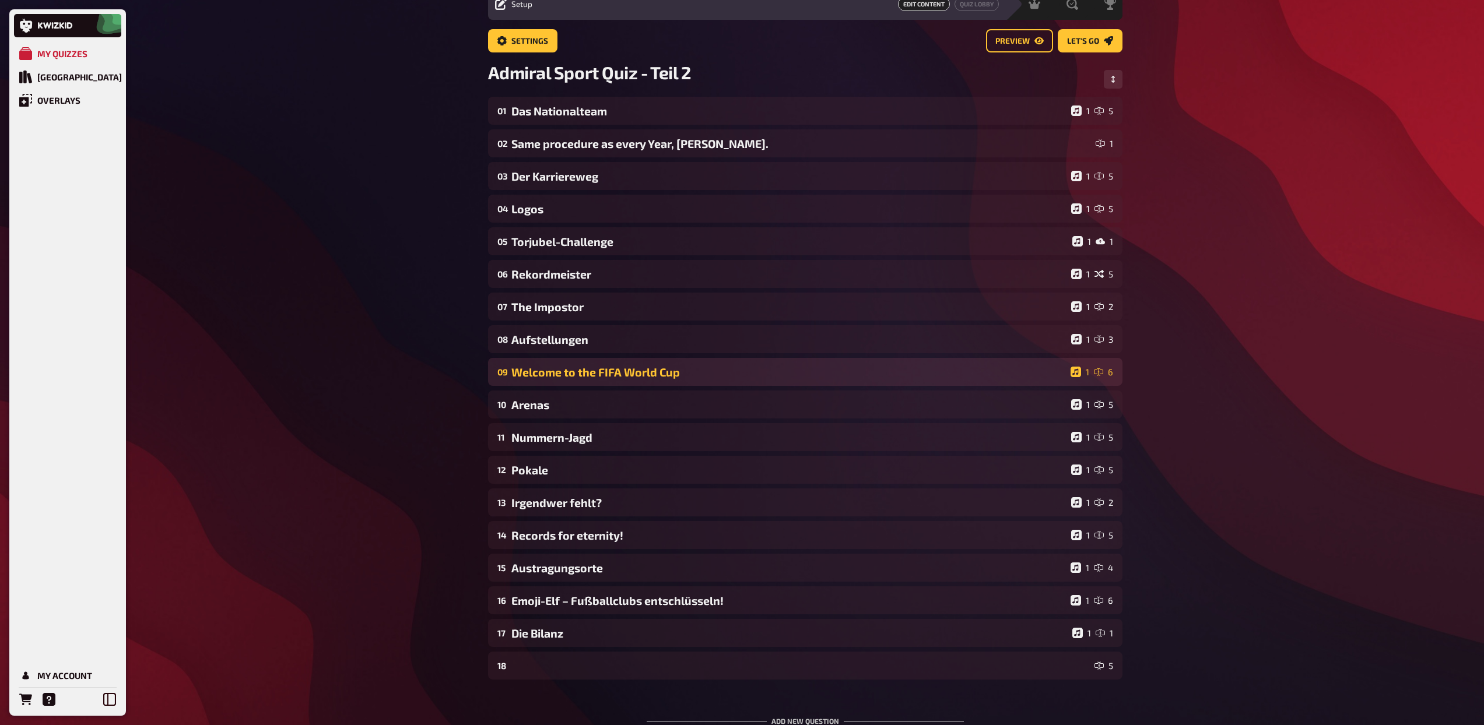
click at [676, 373] on div "Welcome to the FIFA World Cup" at bounding box center [788, 372] width 555 height 13
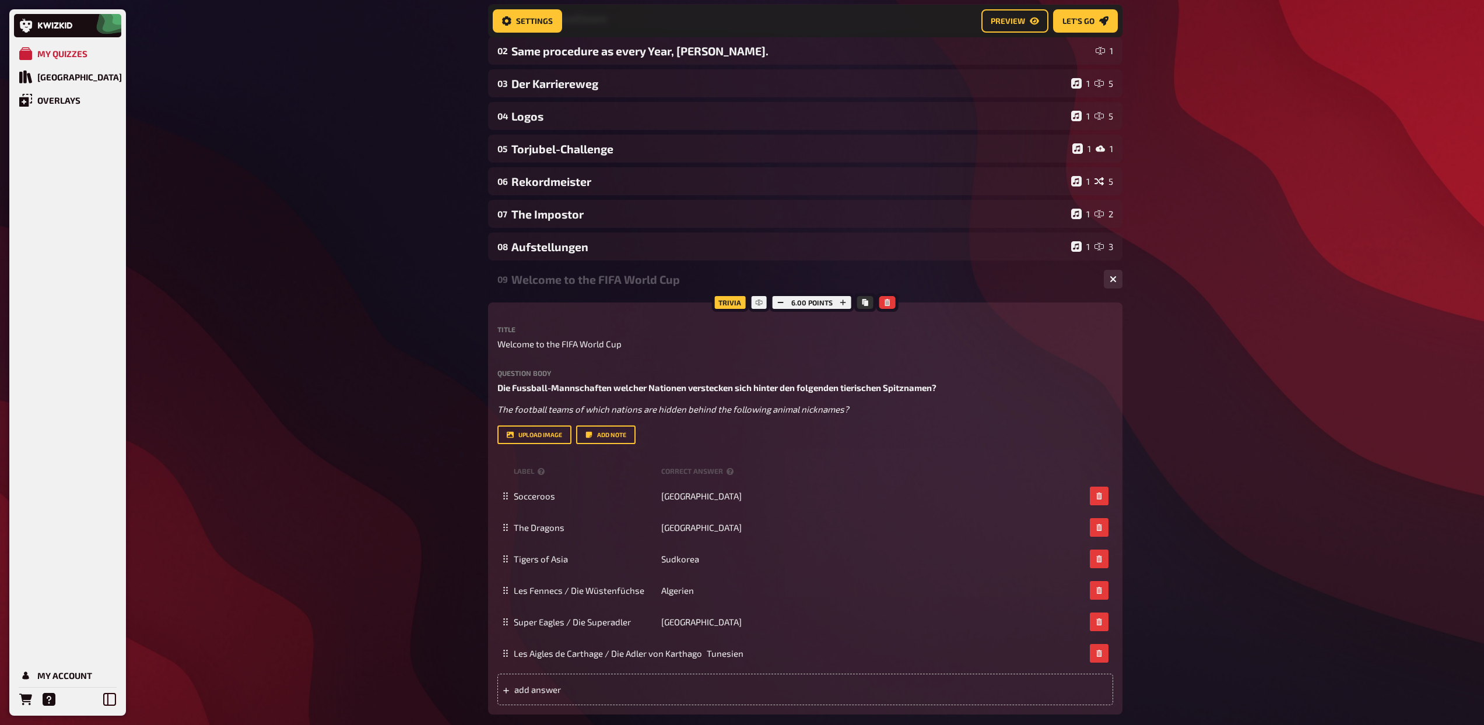
scroll to position [155, 0]
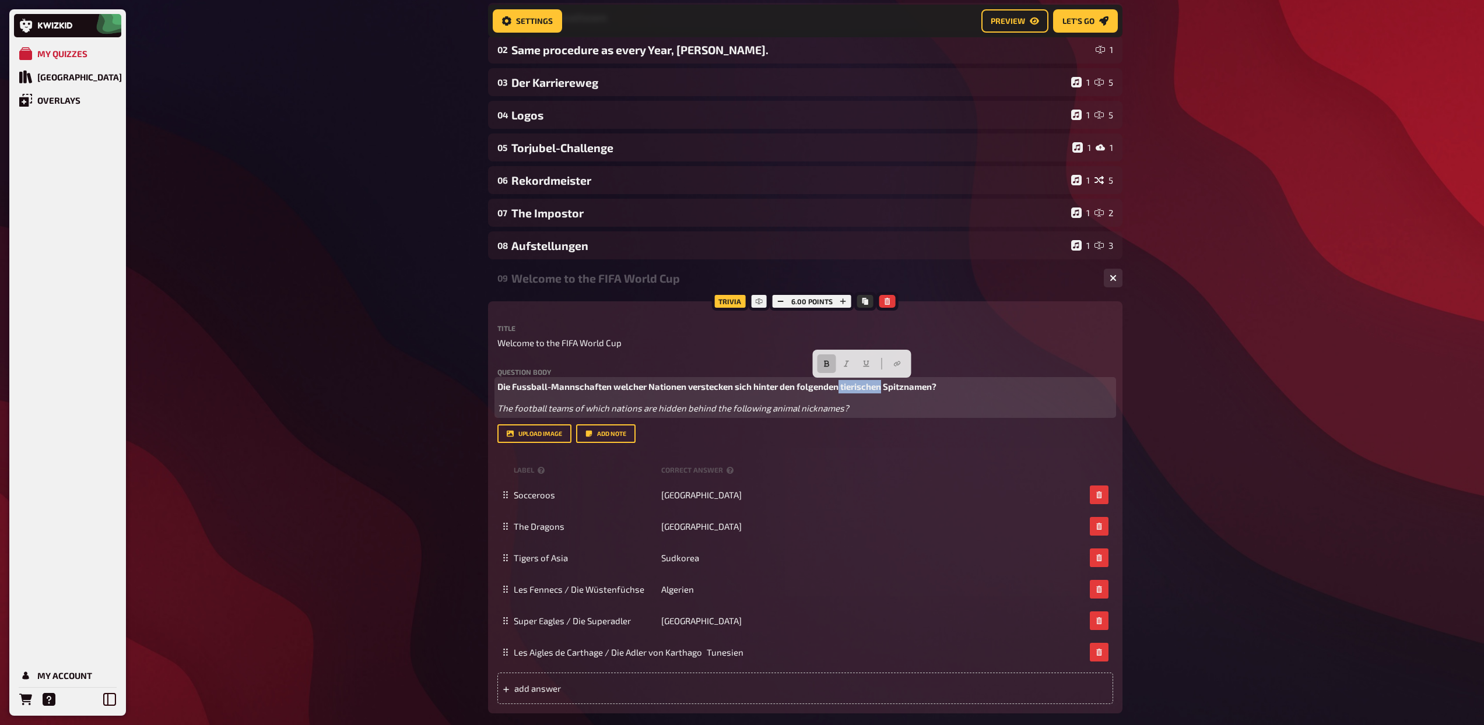
drag, startPoint x: 883, startPoint y: 388, endPoint x: 841, endPoint y: 388, distance: 42.6
click at [841, 388] on span "Die Fussball-Mannschaften welcher Nationen verstecken sich hinter den folgenden…" at bounding box center [716, 386] width 439 height 10
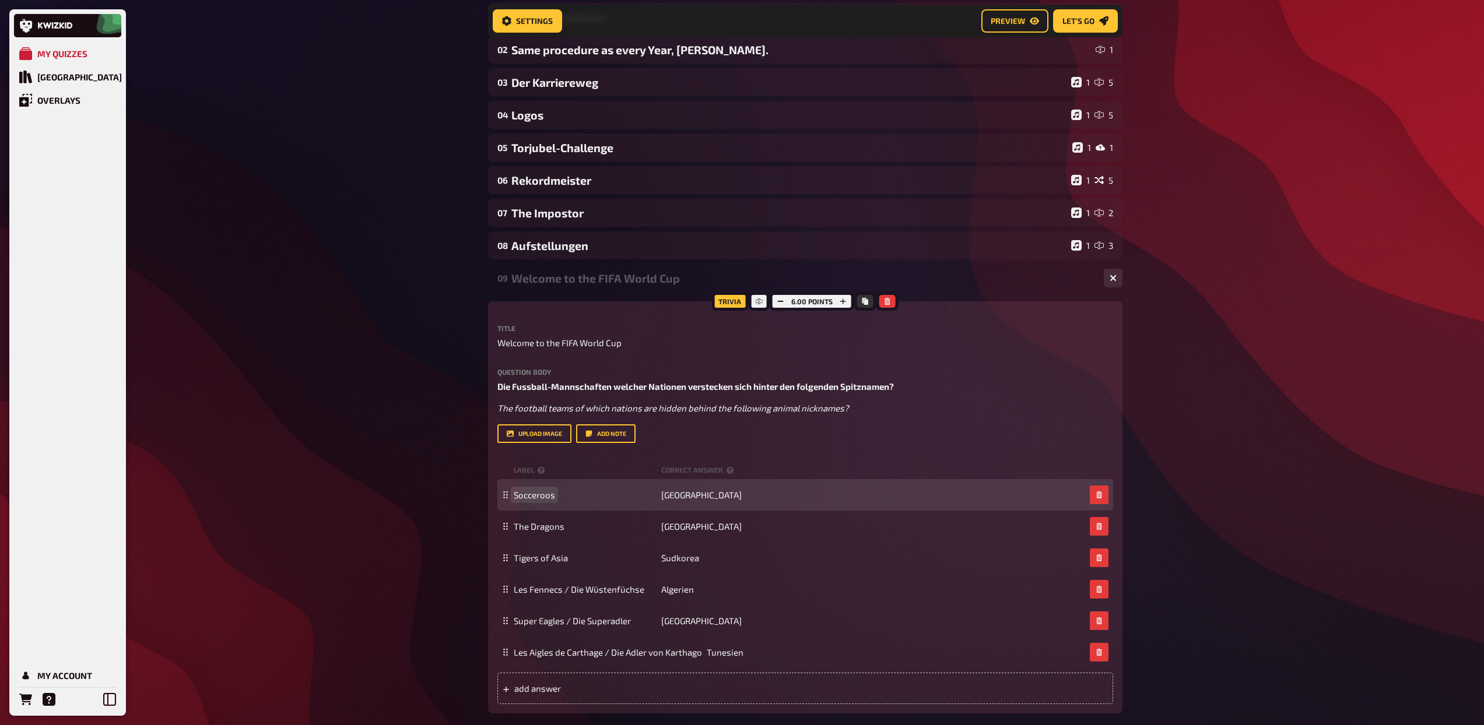
click at [540, 494] on span "Socceroos" at bounding box center [534, 495] width 41 height 10
paste span
click at [683, 494] on span "Australien" at bounding box center [701, 495] width 80 height 10
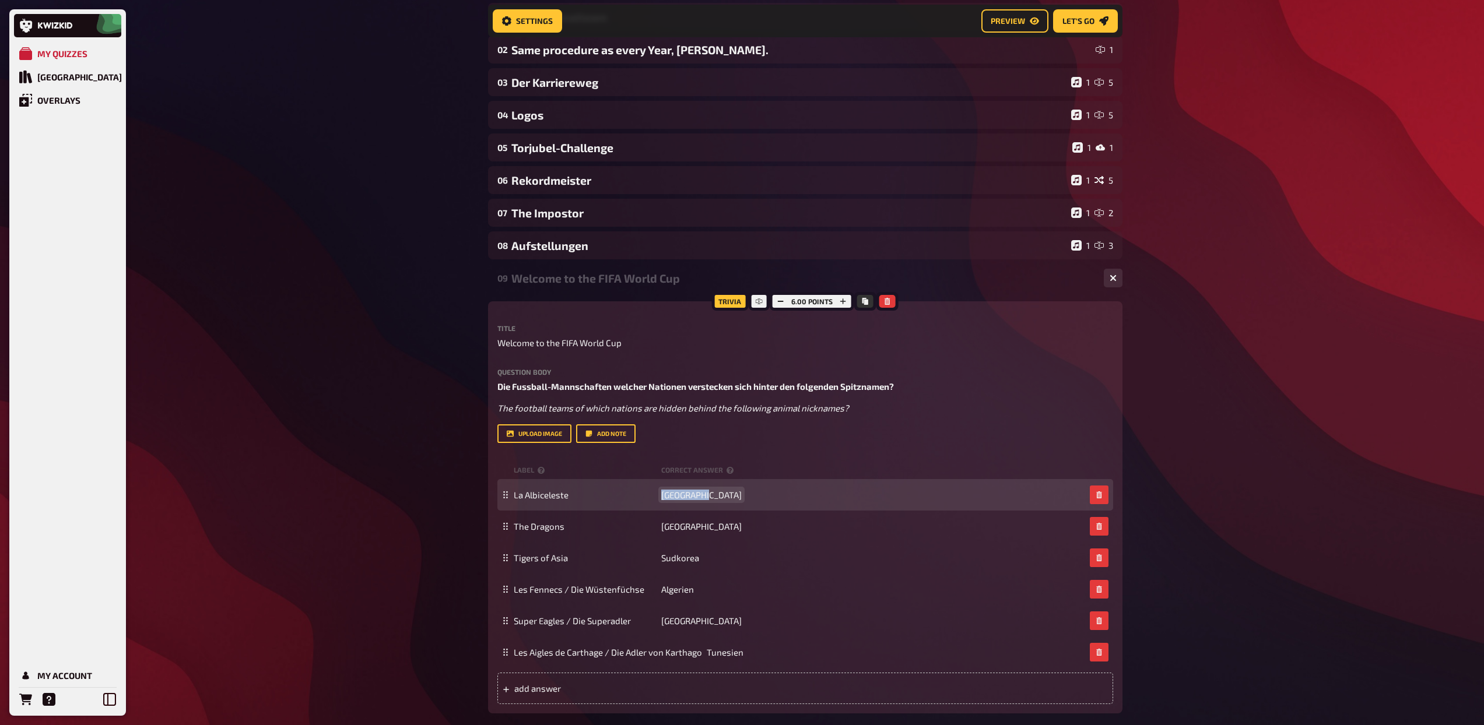
click at [683, 494] on span "Australien" at bounding box center [701, 495] width 80 height 10
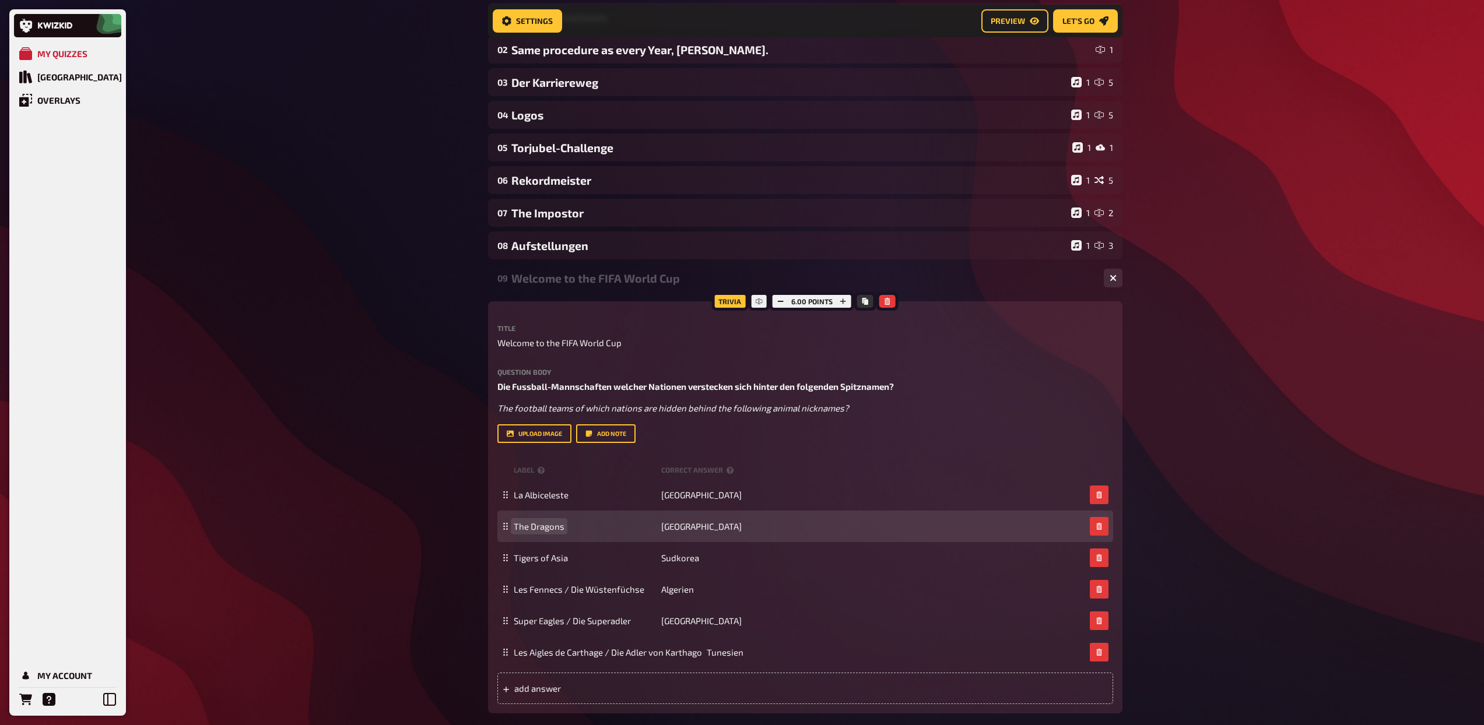
click at [542, 528] on span "The Dragons" at bounding box center [539, 526] width 51 height 10
paste span
click at [682, 521] on span "Wales" at bounding box center [701, 526] width 80 height 10
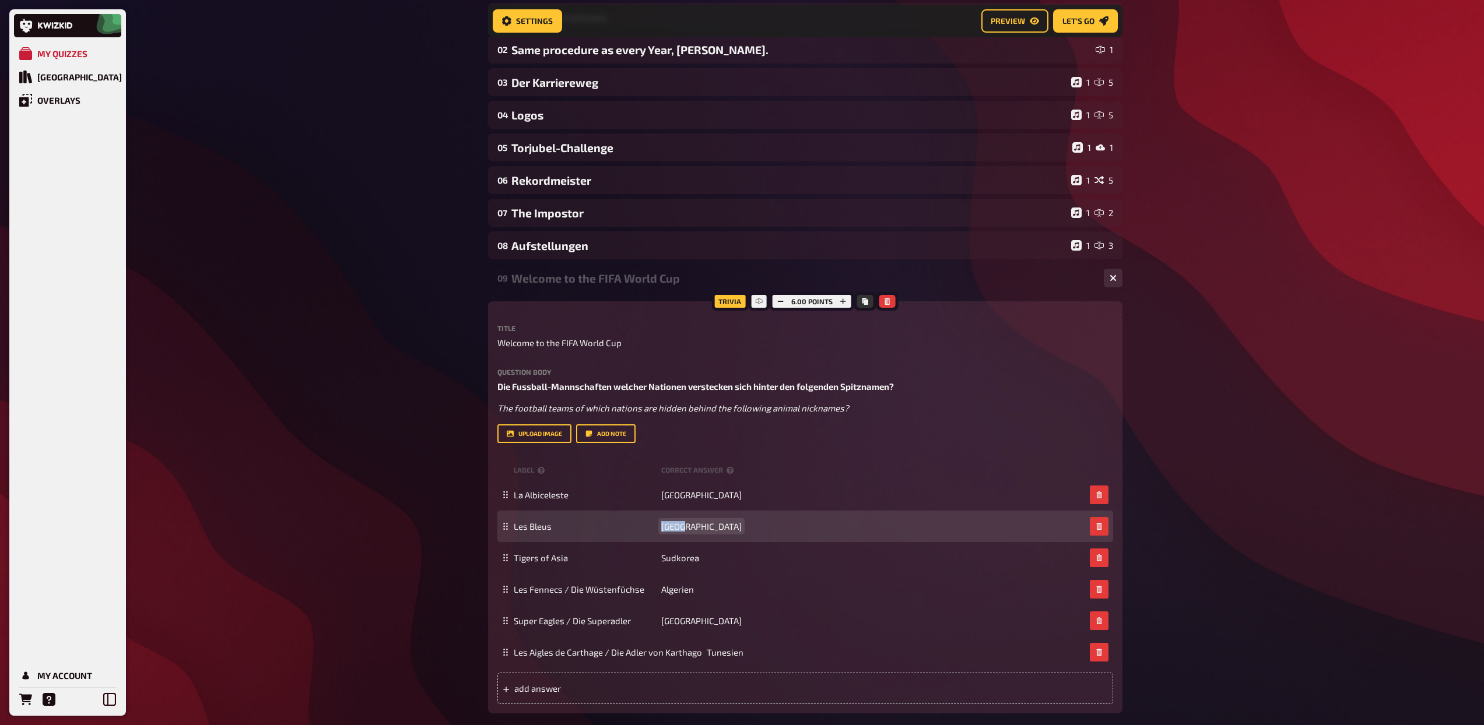
click at [682, 521] on span "Wales" at bounding box center [701, 526] width 80 height 10
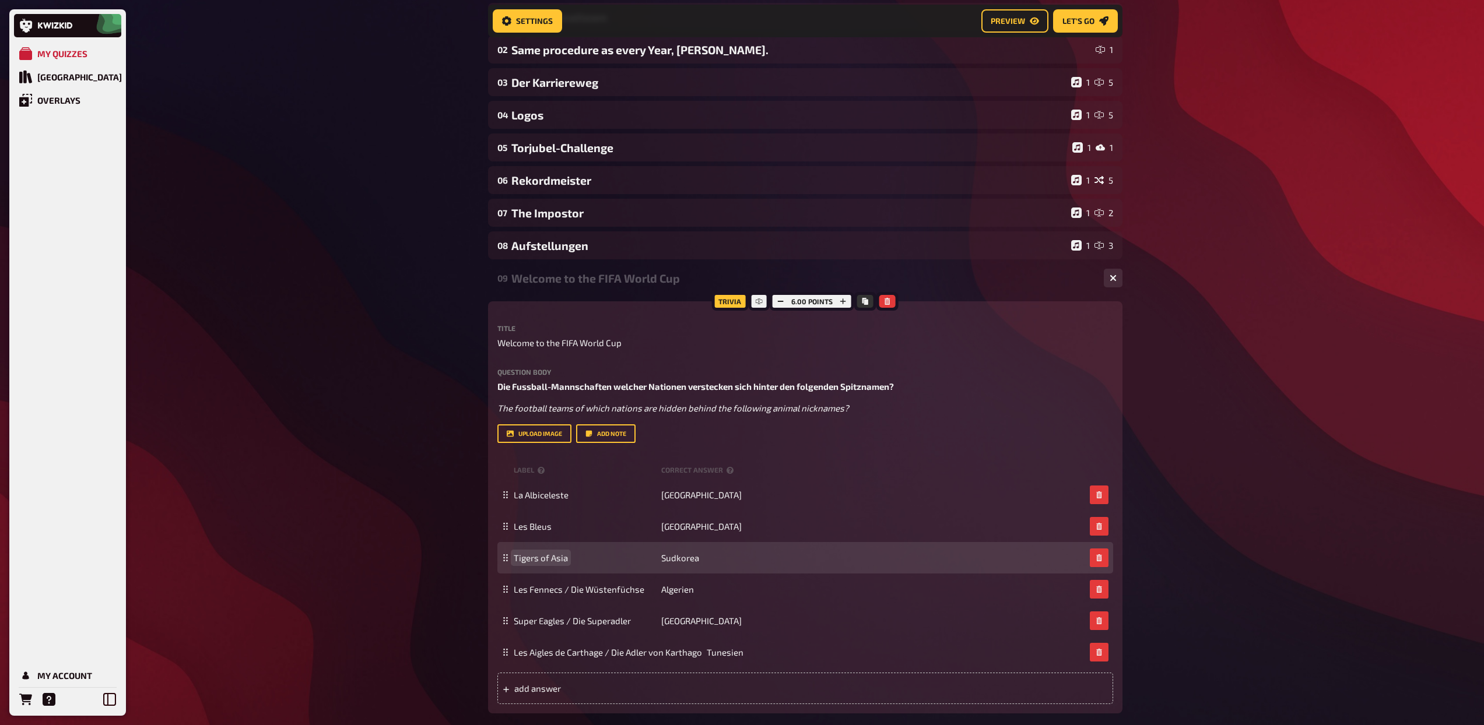
click at [561, 557] on span "Tigers of Asia" at bounding box center [541, 558] width 54 height 10
paste span
click at [672, 556] on span "Sudkorea" at bounding box center [680, 558] width 38 height 10
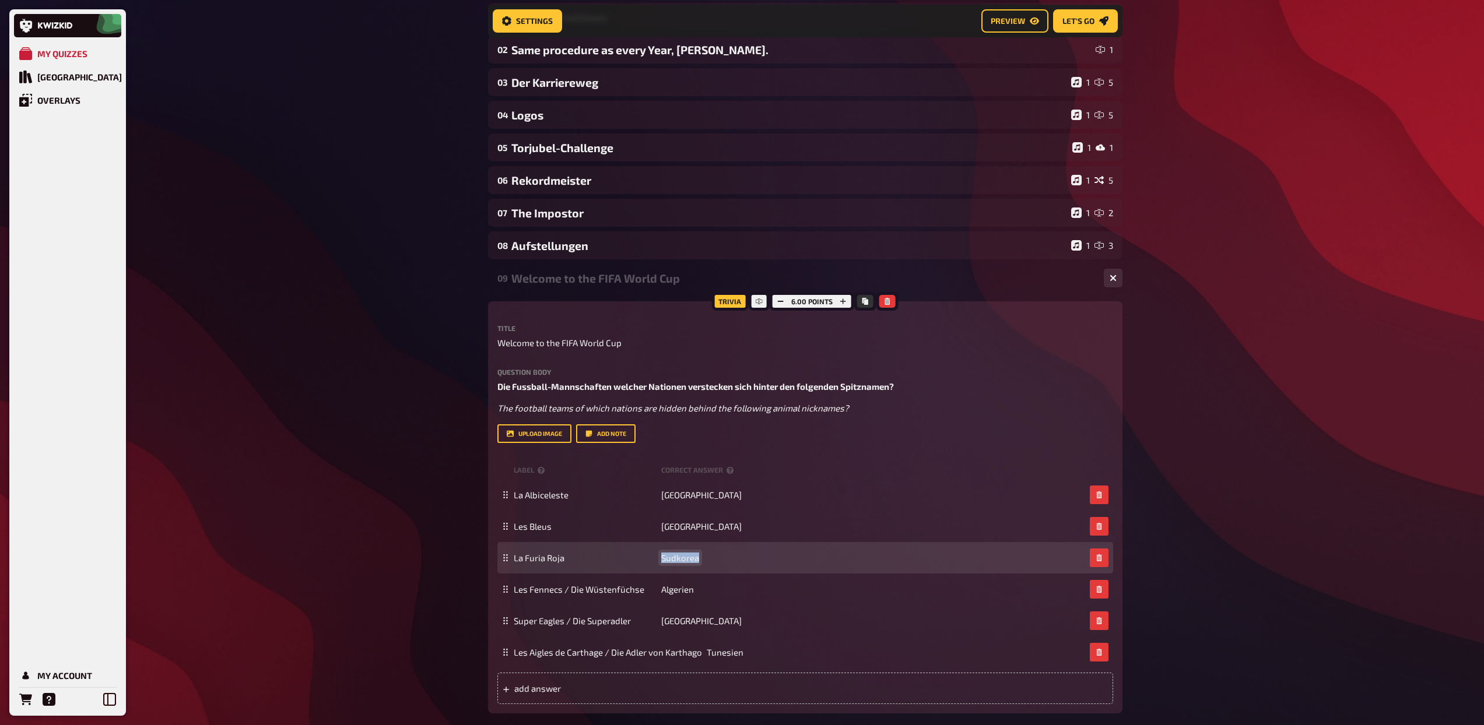
click at [672, 556] on span "Sudkorea" at bounding box center [680, 558] width 38 height 10
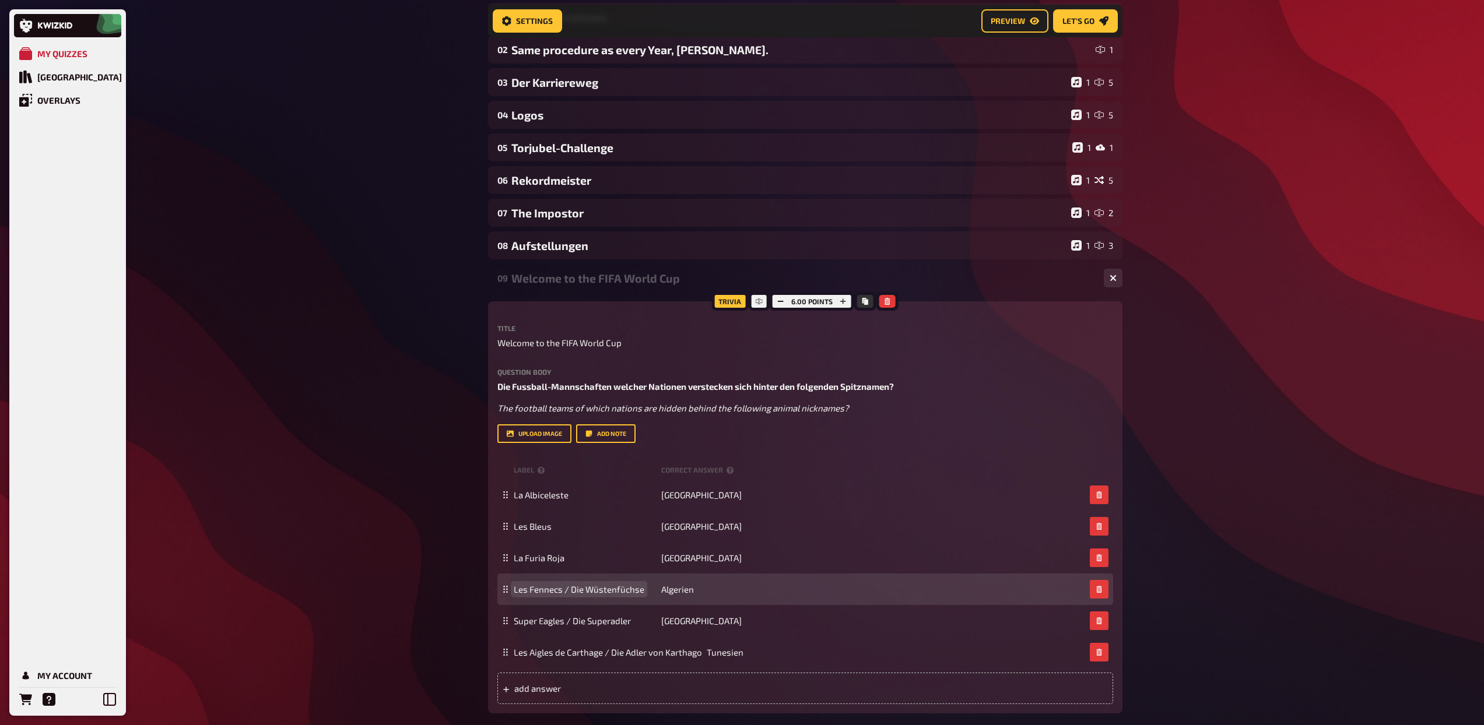
click at [553, 588] on span "Les Fennecs / Die Wüstenfüchse" at bounding box center [579, 589] width 131 height 10
paste span
click at [677, 592] on span "Algerien" at bounding box center [677, 589] width 33 height 10
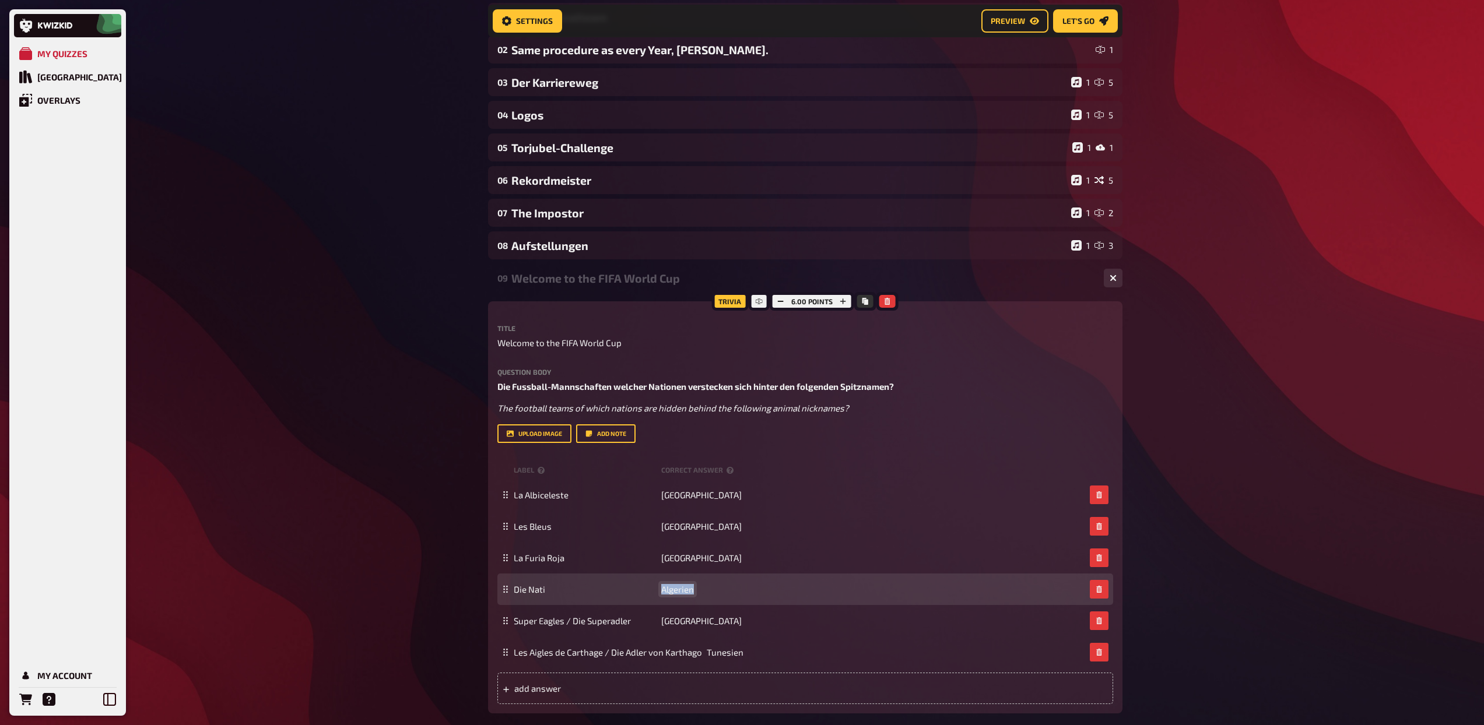
click at [677, 592] on span "Algerien" at bounding box center [677, 589] width 33 height 10
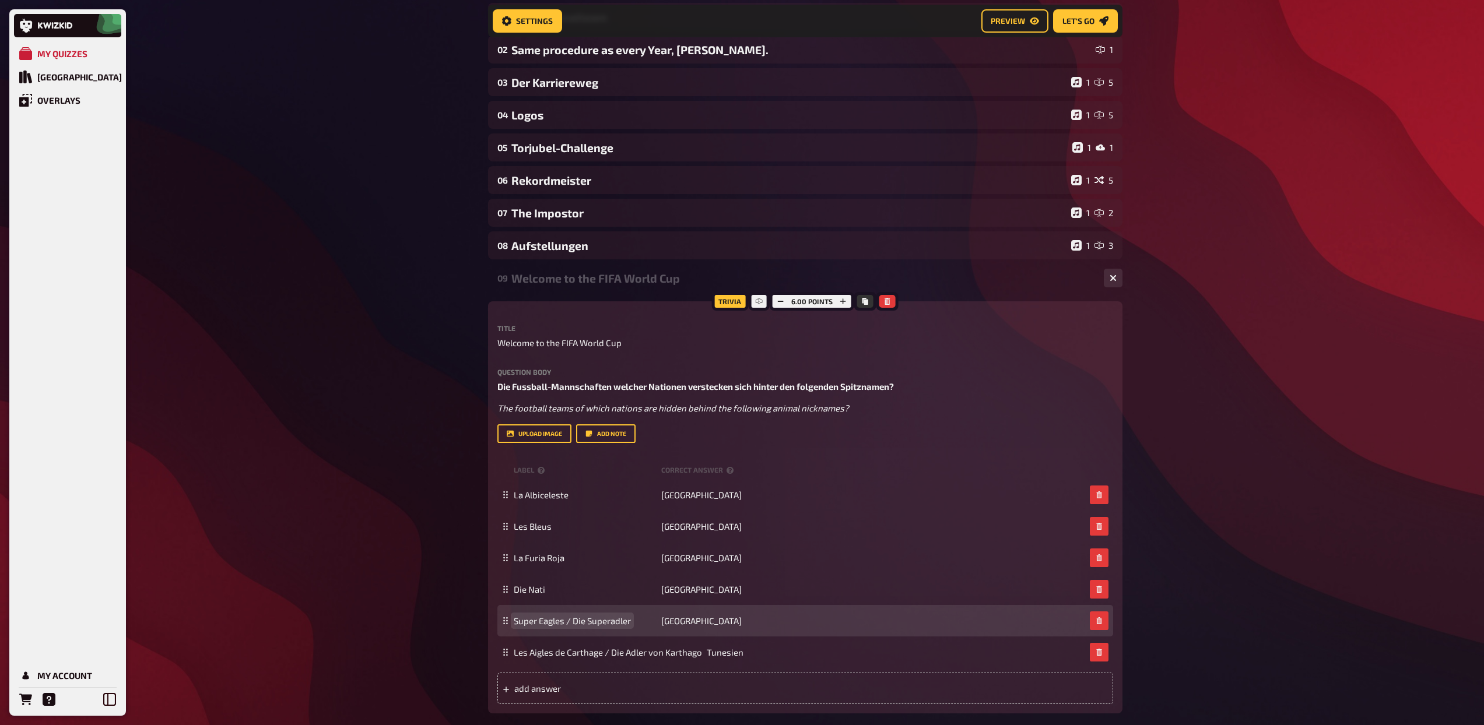
click at [545, 620] on span "Super Eagles / Die Superadler" at bounding box center [572, 621] width 117 height 10
paste span
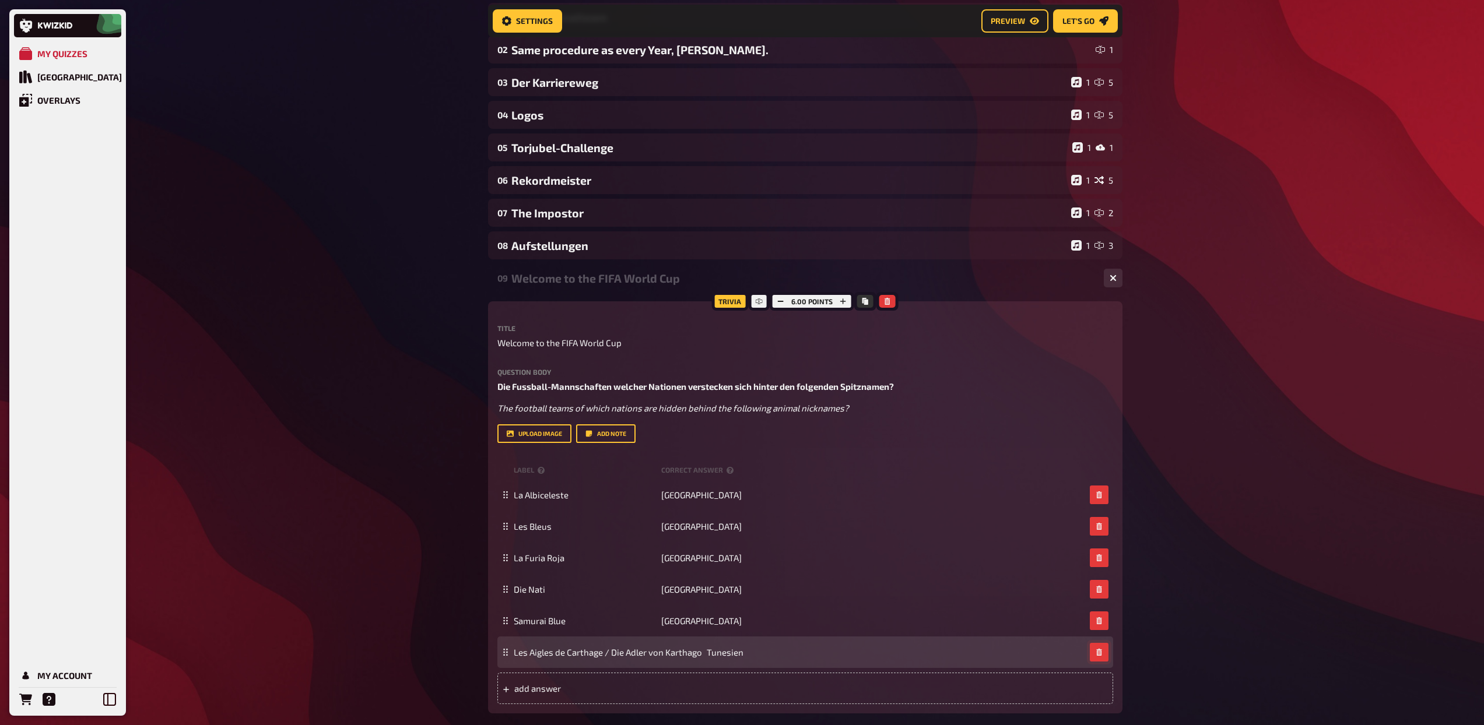
click at [1102, 657] on button "button" at bounding box center [1099, 652] width 19 height 19
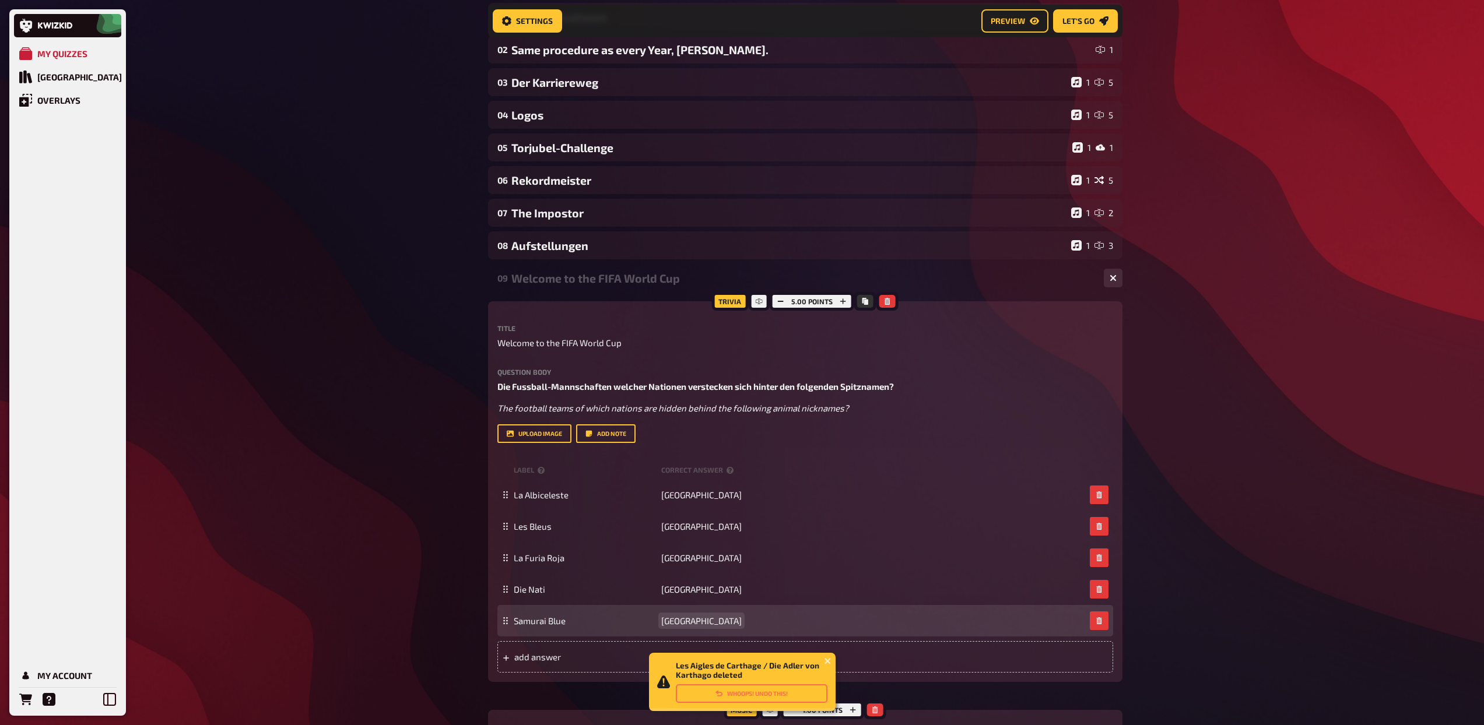
click at [679, 622] on span "Nigeria" at bounding box center [701, 621] width 80 height 10
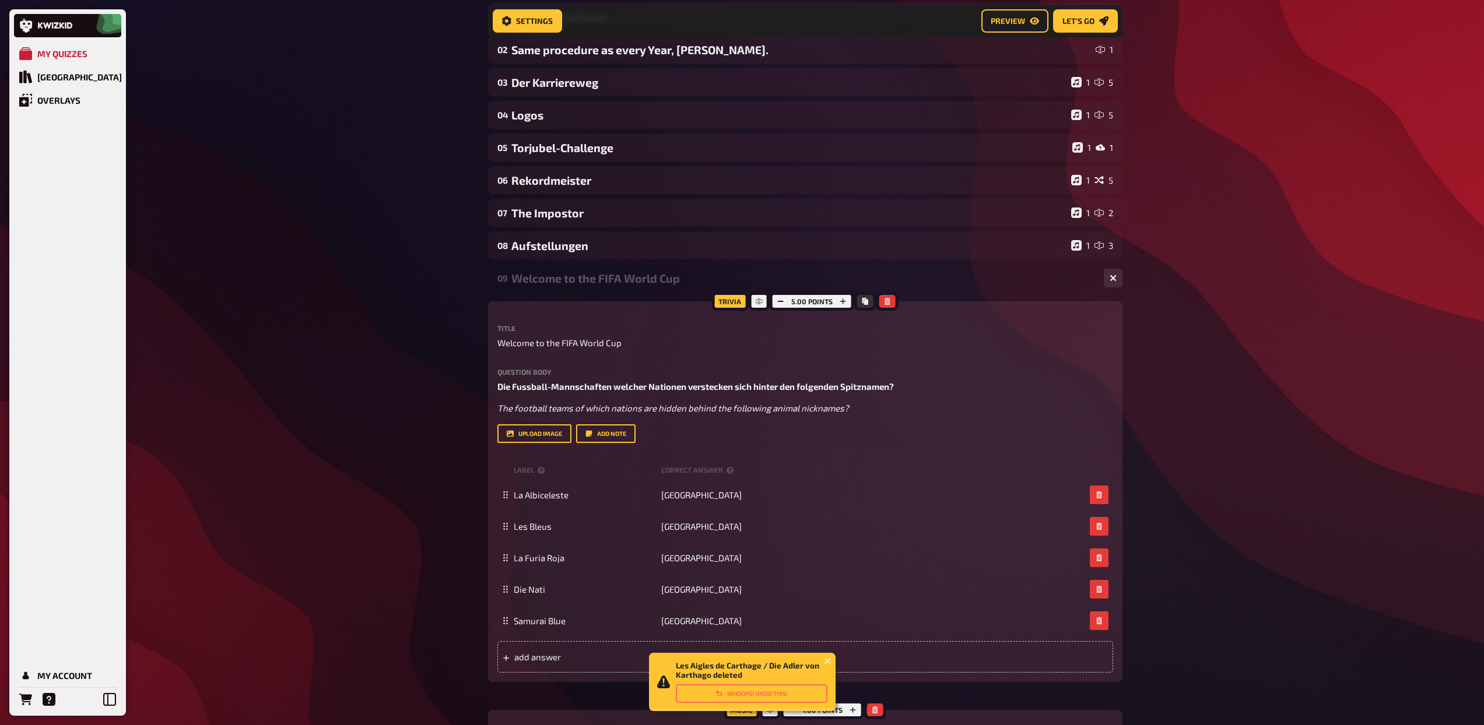
click at [587, 273] on div "Welcome to the FIFA World Cup" at bounding box center [802, 278] width 583 height 13
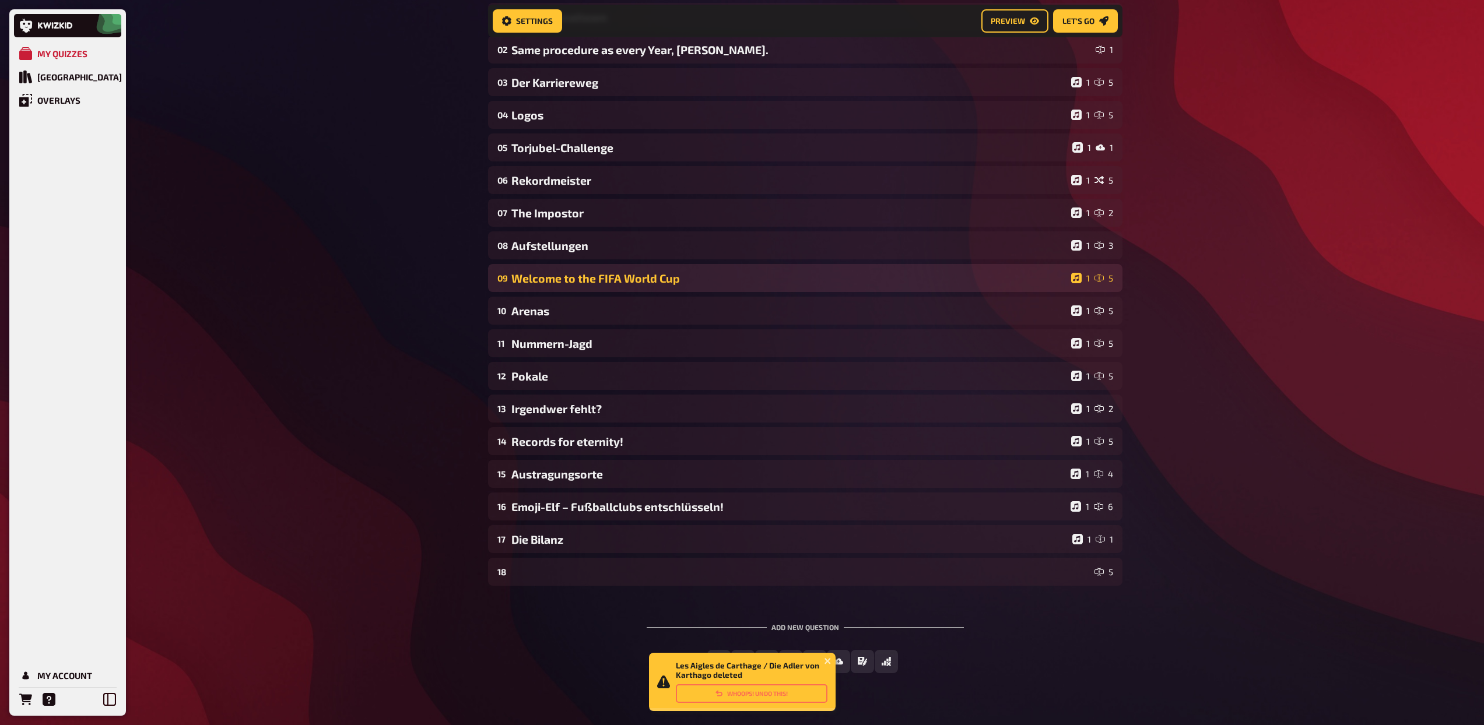
click at [587, 273] on div "Welcome to the FIFA World Cup" at bounding box center [788, 278] width 555 height 13
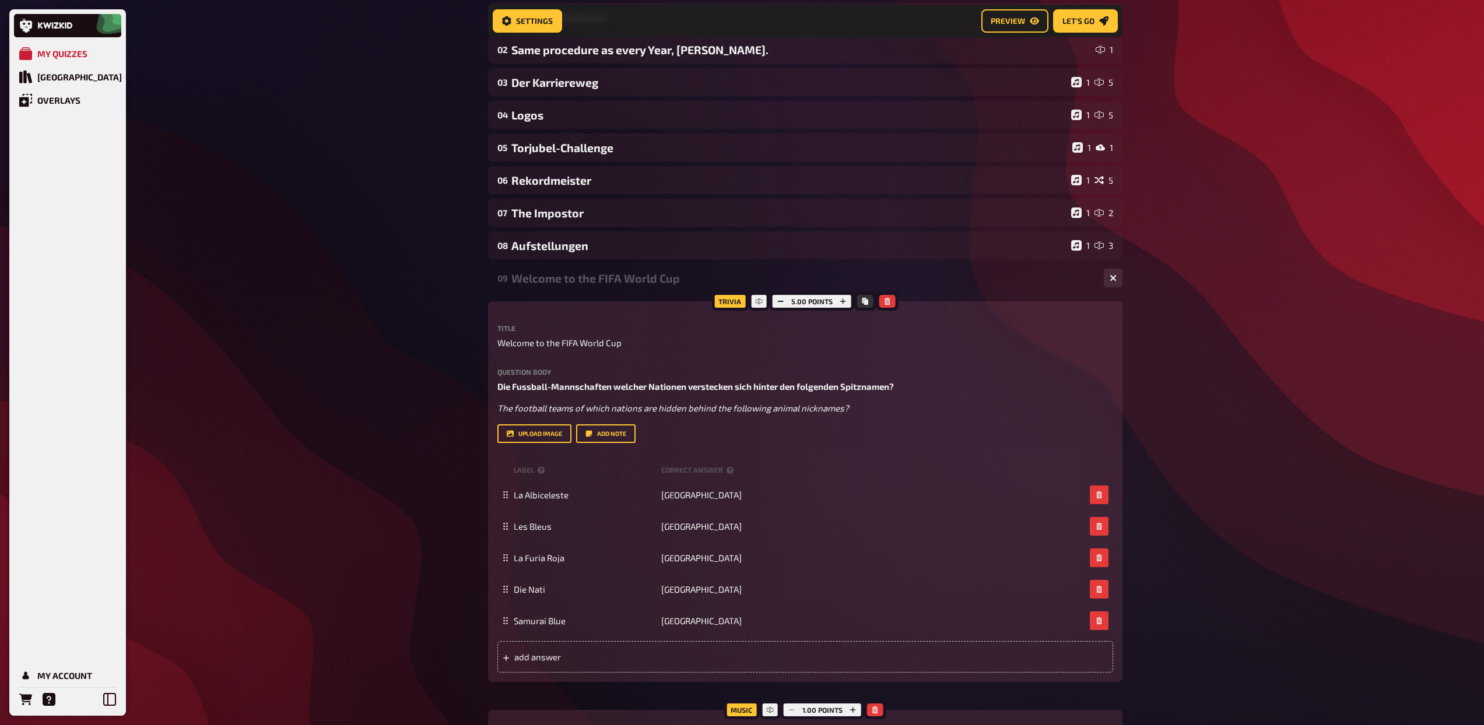
click at [601, 281] on div "Welcome to the FIFA World Cup" at bounding box center [802, 278] width 583 height 13
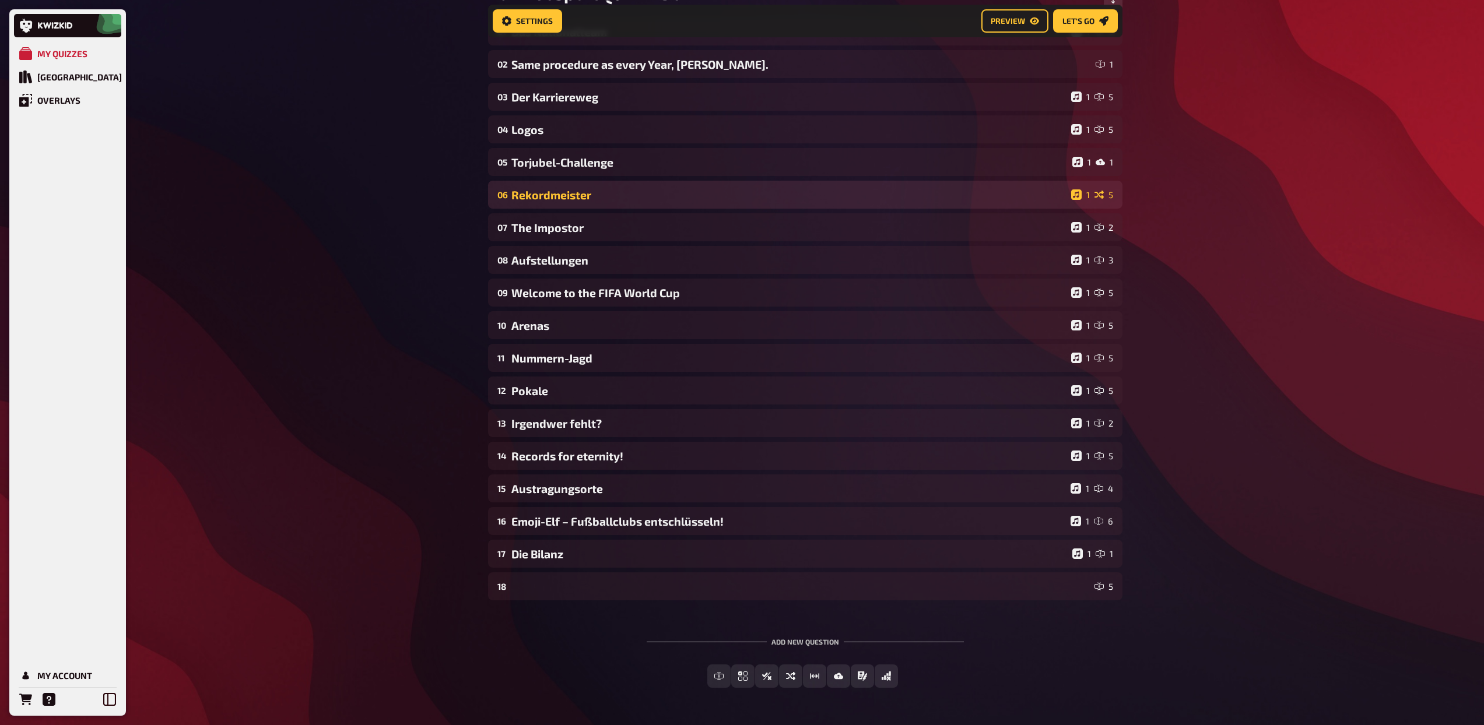
scroll to position [50, 0]
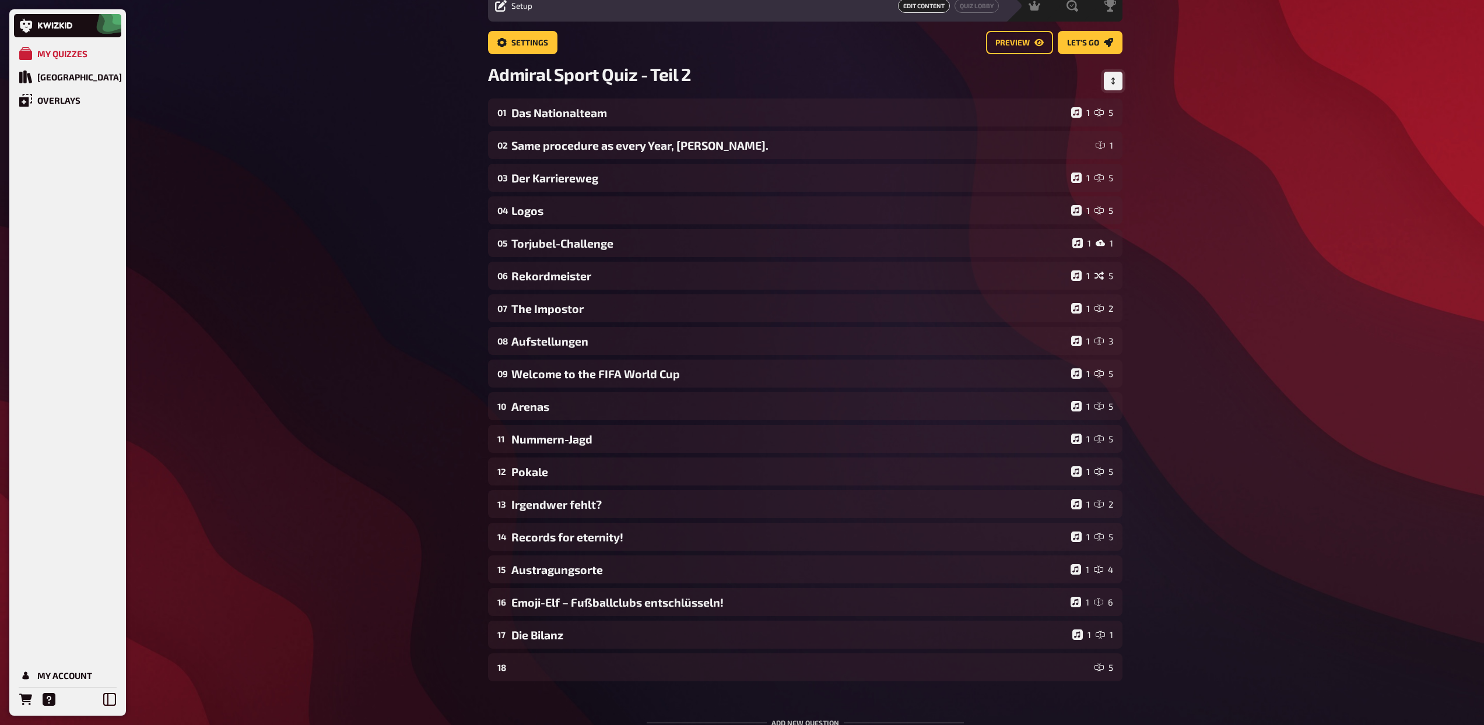
click at [1114, 85] on button "Change Order" at bounding box center [1113, 81] width 19 height 19
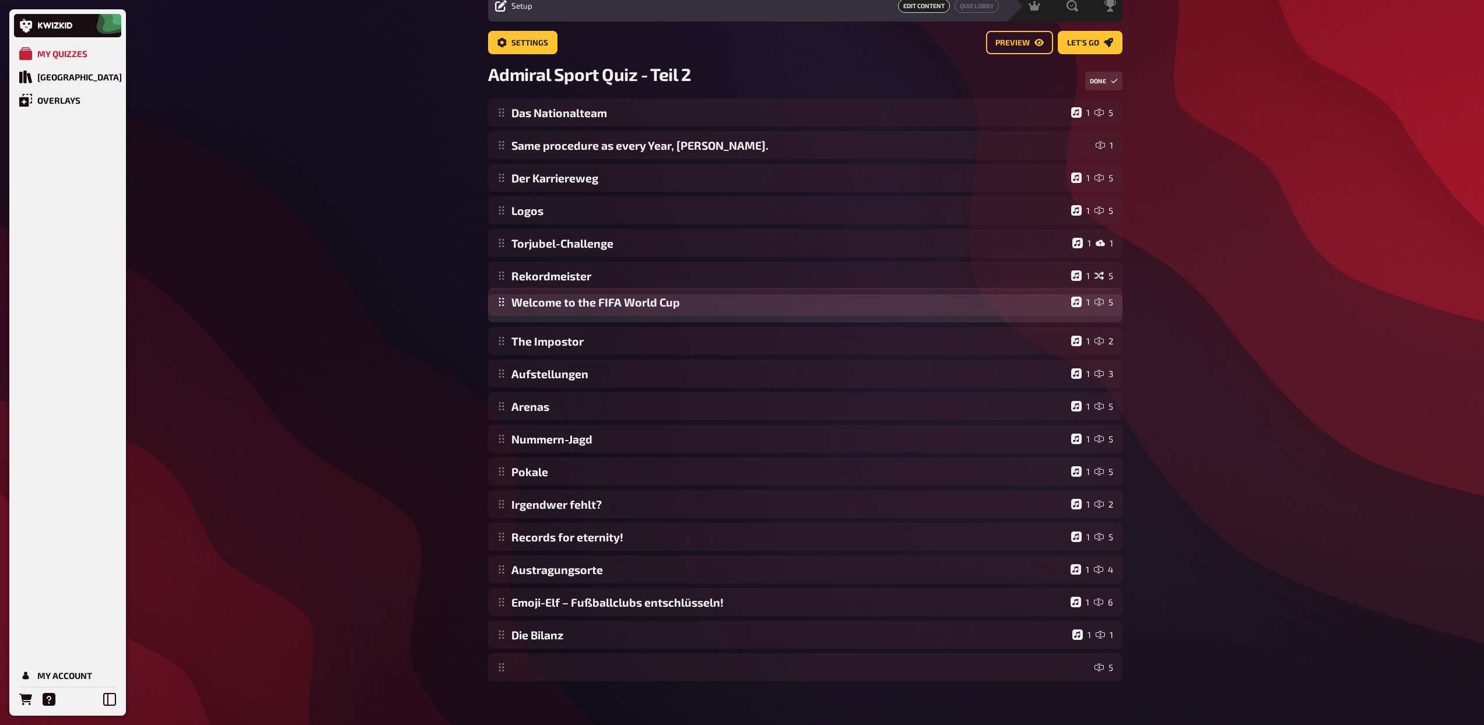
drag, startPoint x: 504, startPoint y: 379, endPoint x: 510, endPoint y: 307, distance: 72.5
click at [510, 307] on div "Das Nationalteam 1 5 Same procedure as every Year, James. 1 Der Karriereweg 1 5…" at bounding box center [805, 390] width 634 height 583
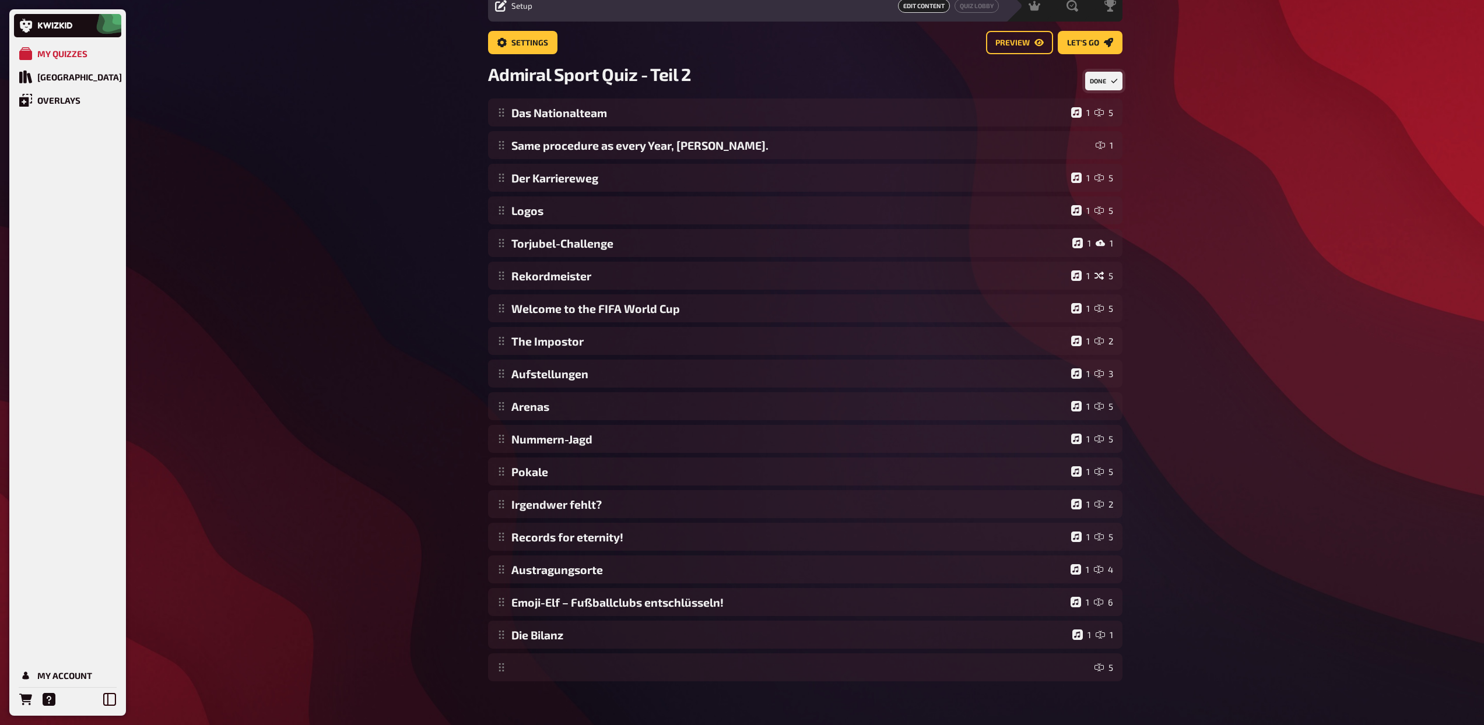
click at [1100, 75] on button "Done" at bounding box center [1103, 81] width 37 height 19
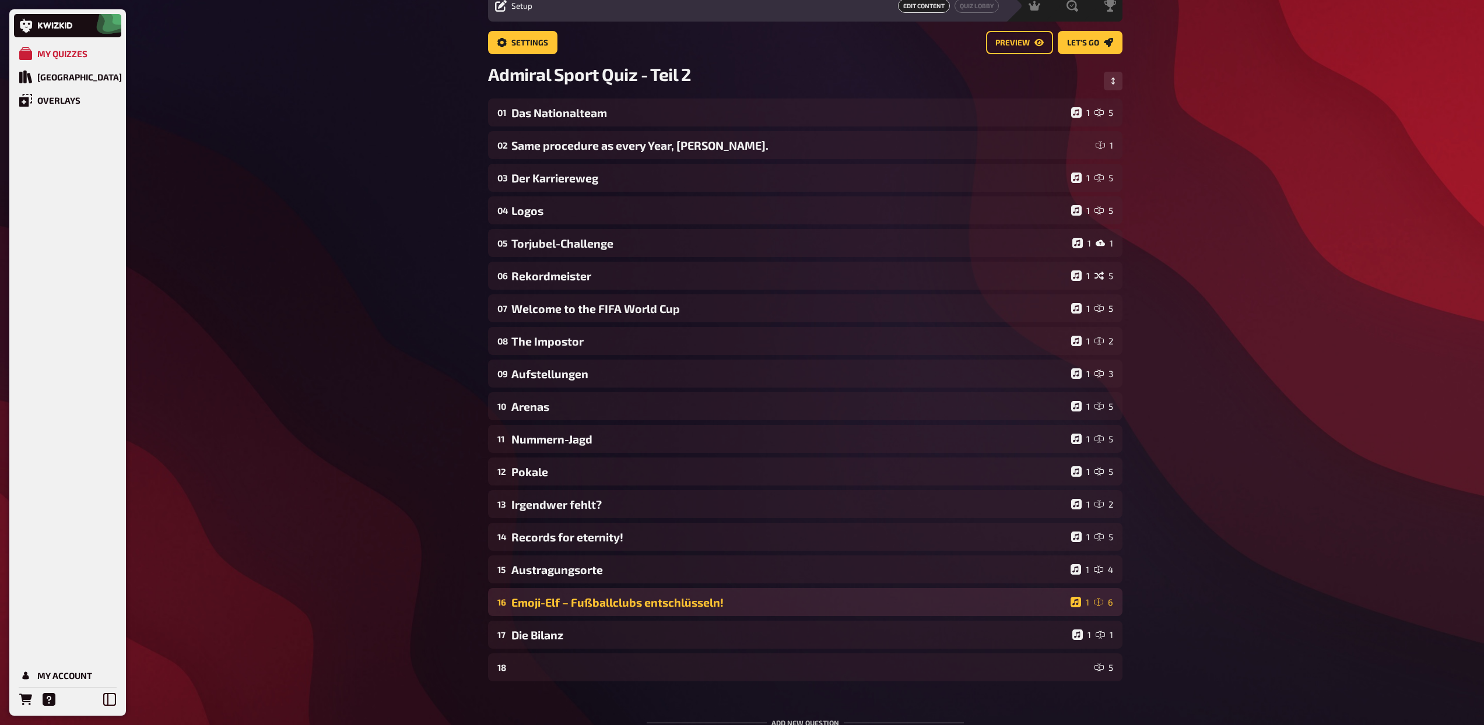
click at [729, 599] on div "Emoji-Elf – Fußballclubs entschlüsseln!" at bounding box center [788, 602] width 555 height 13
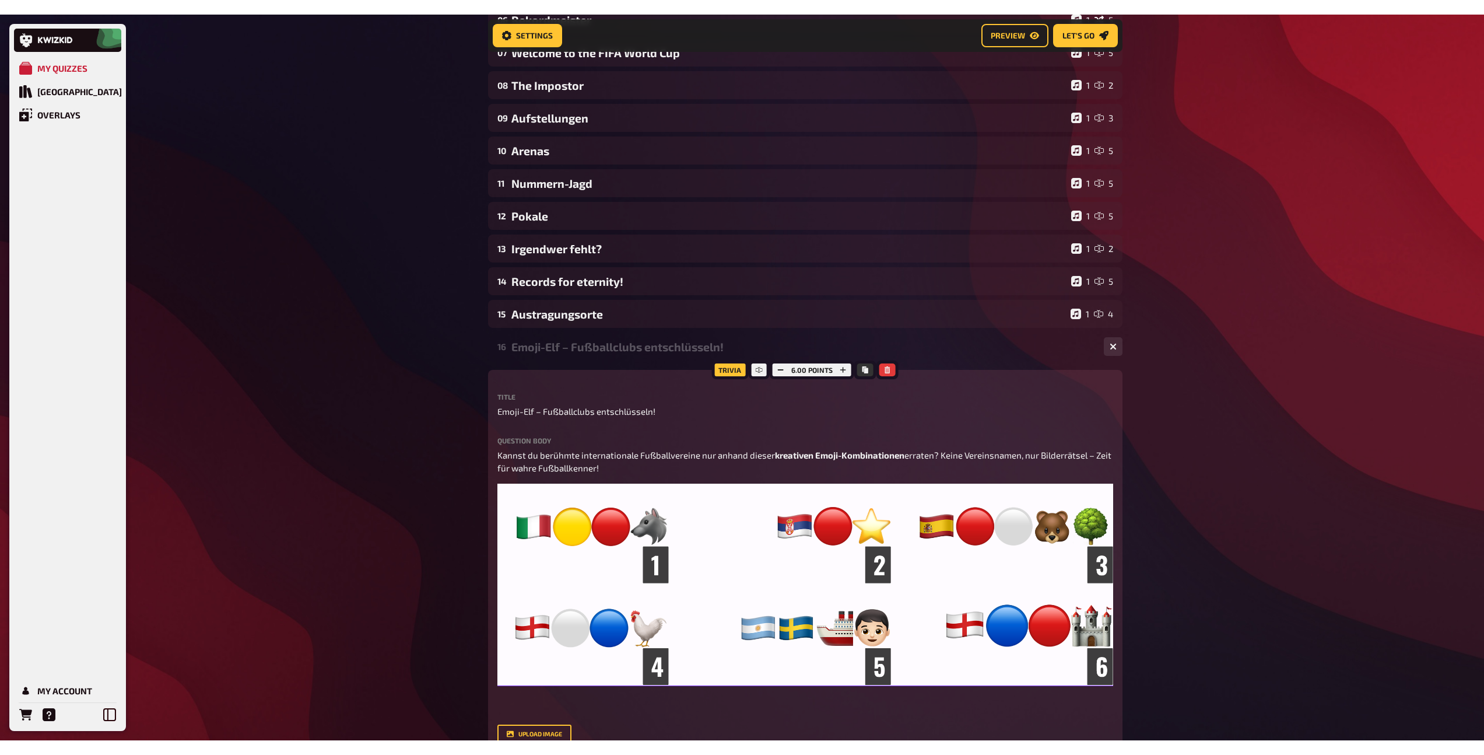
scroll to position [330, 0]
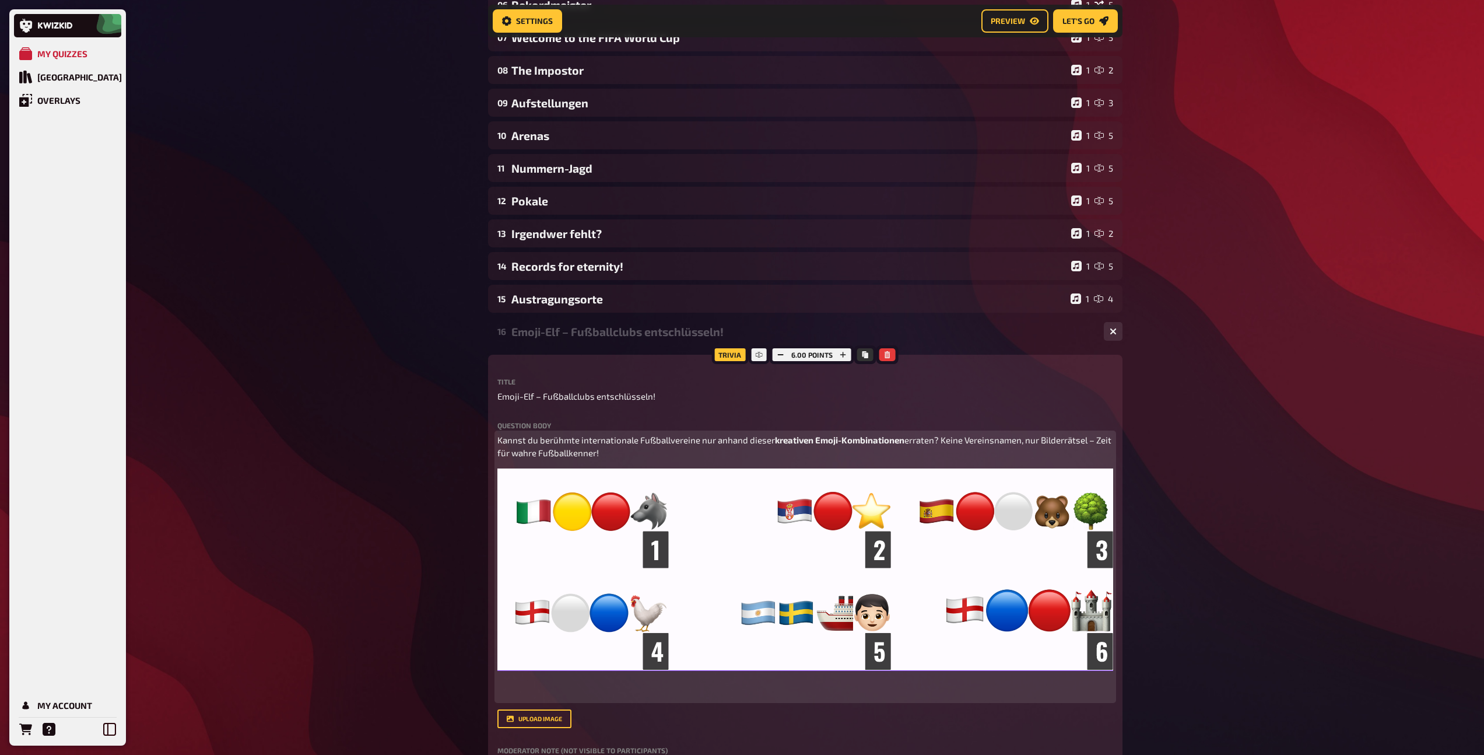
click at [687, 485] on img at bounding box center [805, 569] width 616 height 202
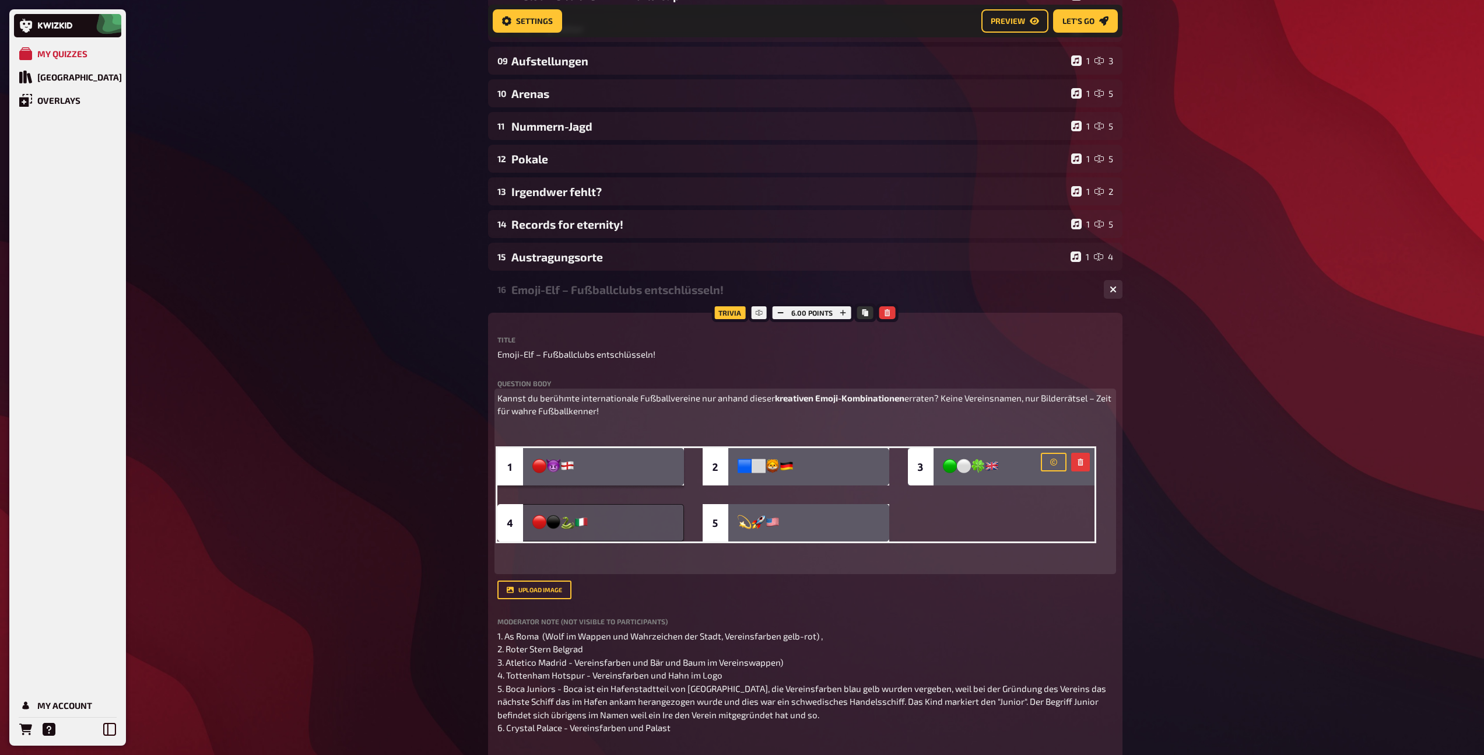
scroll to position [414, 0]
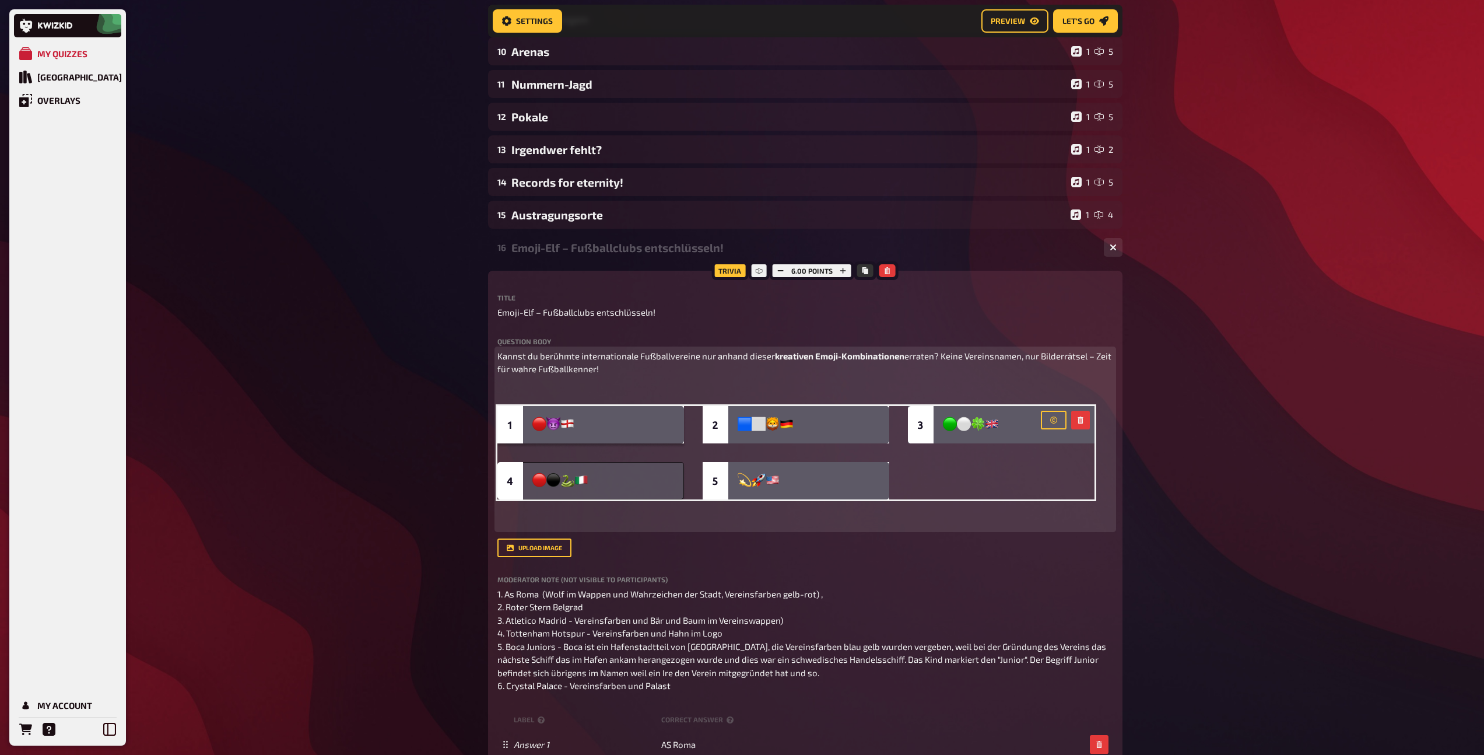
click at [619, 388] on p "﻿" at bounding box center [805, 390] width 616 height 13
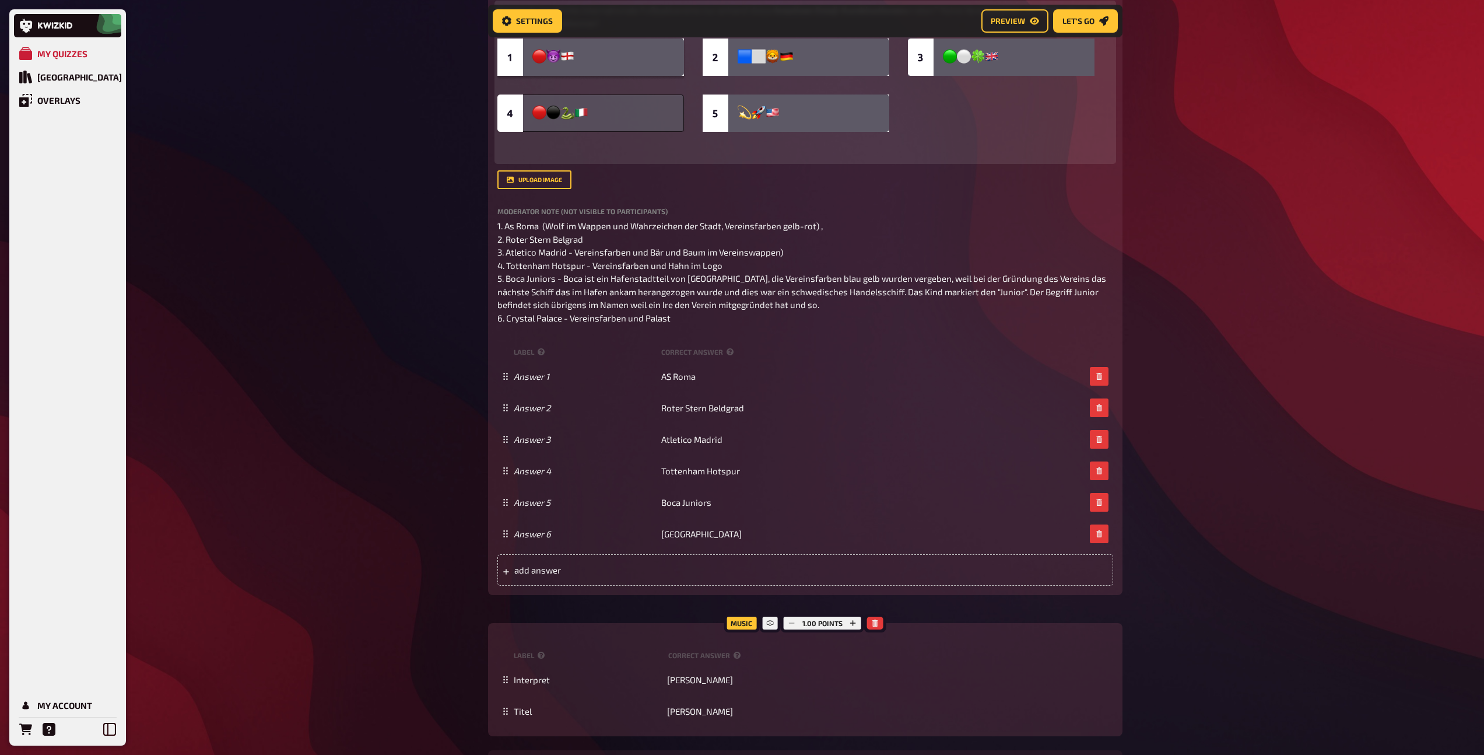
scroll to position [778, 0]
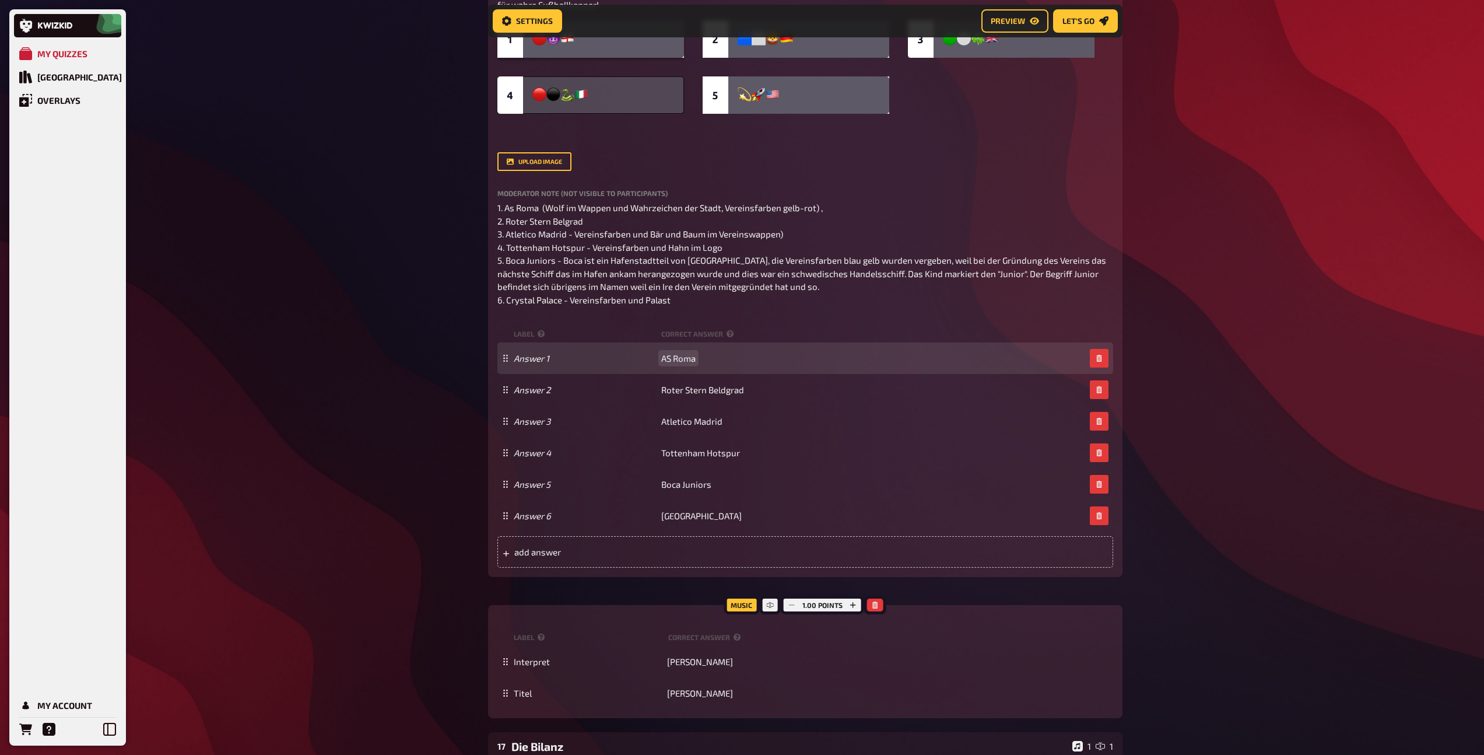
click at [688, 359] on span "AS Roma" at bounding box center [678, 358] width 34 height 10
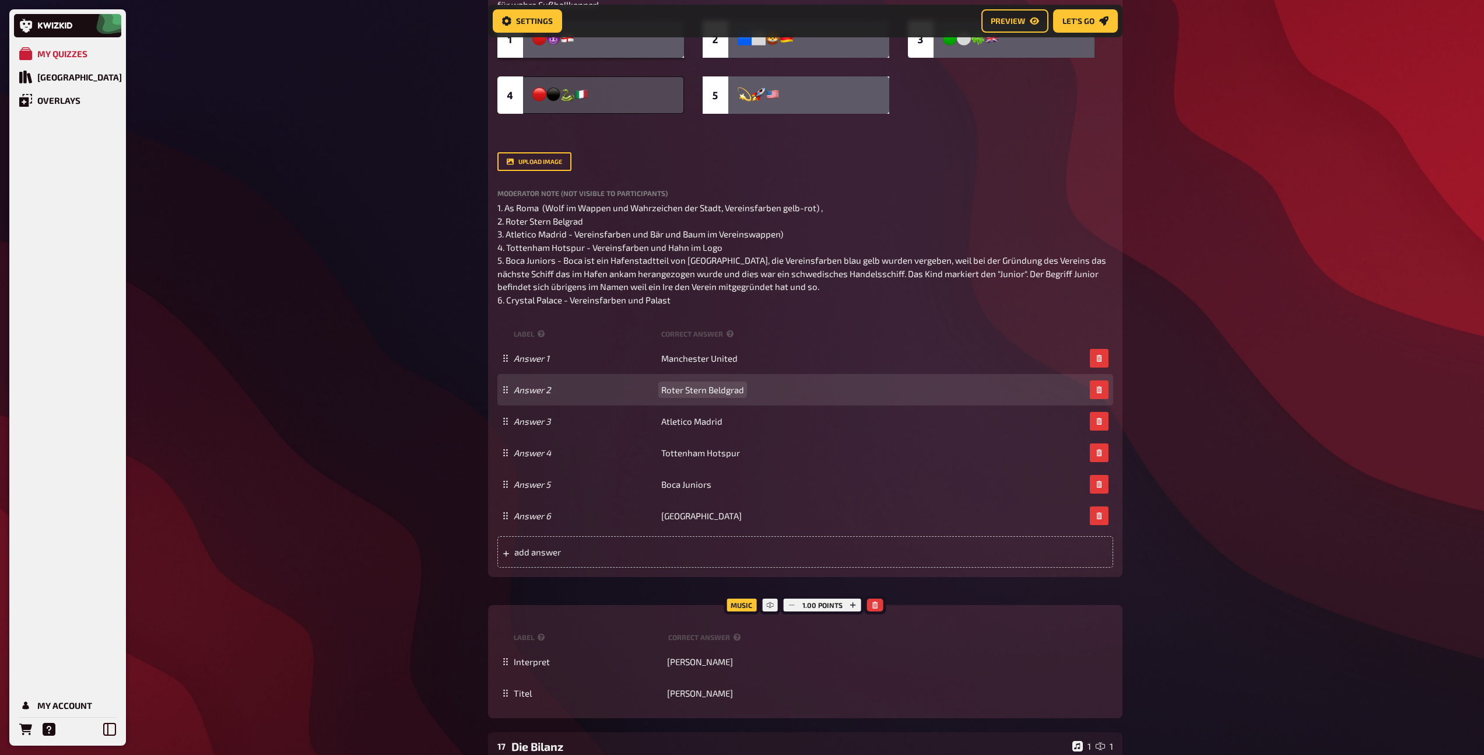
click at [710, 388] on span "Roter Stern Beldgrad" at bounding box center [702, 389] width 83 height 10
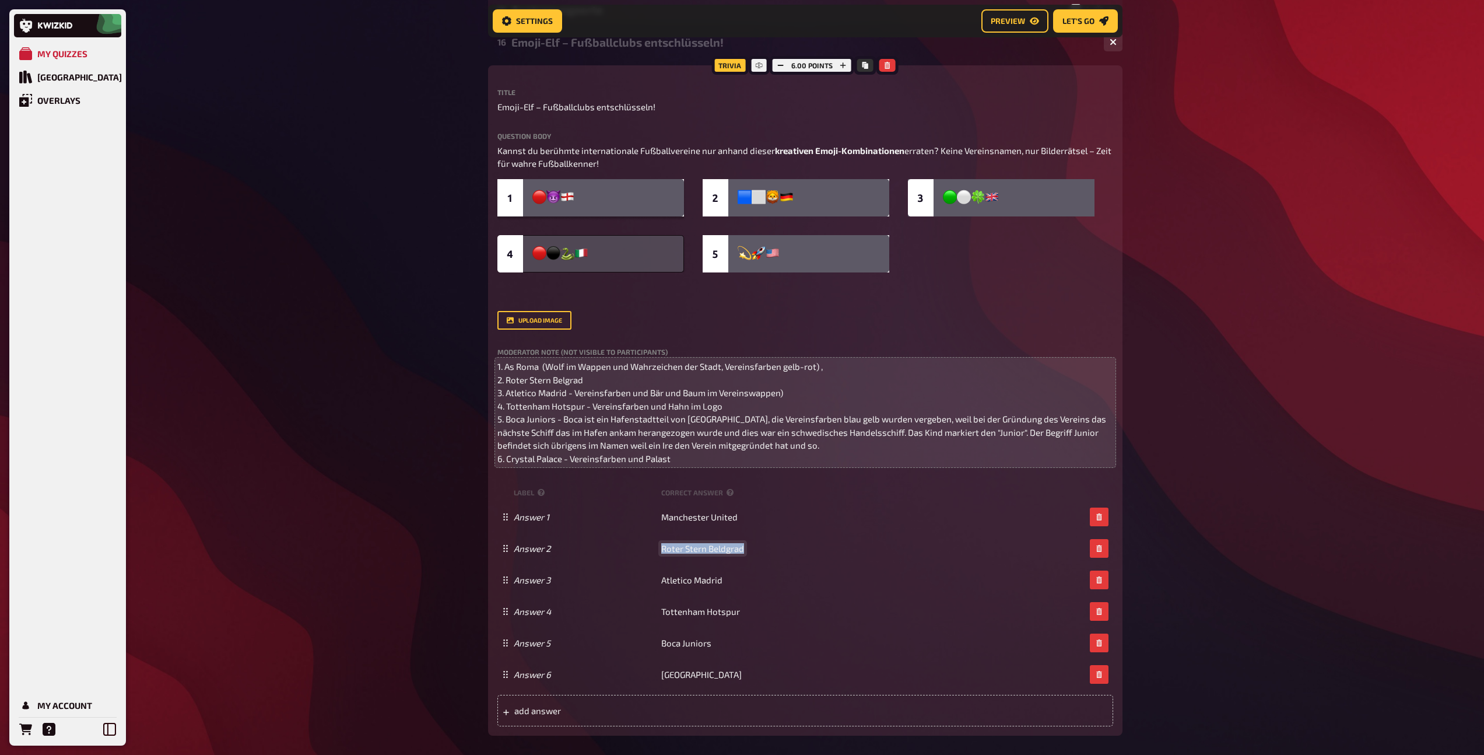
scroll to position [648, 0]
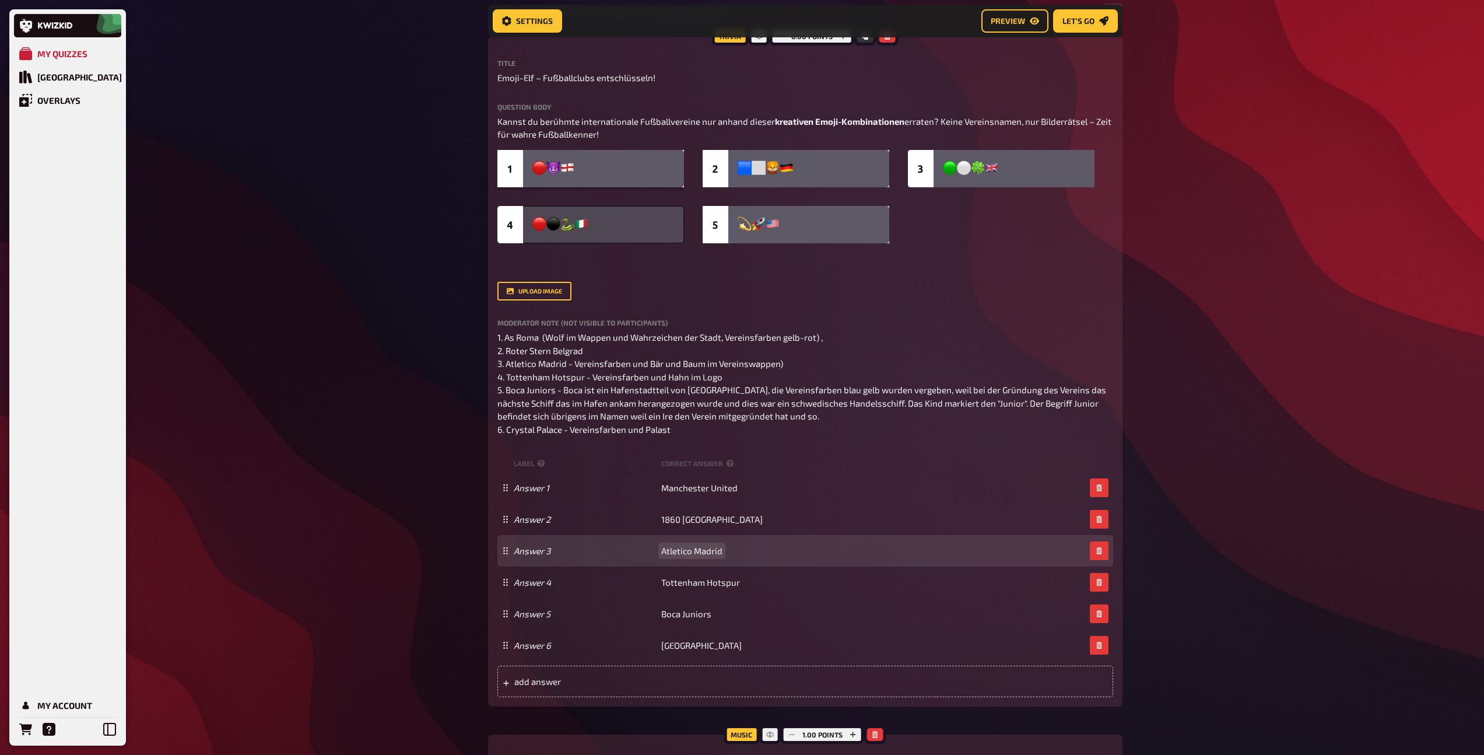
click at [693, 552] on span "Atletico Madrid" at bounding box center [691, 550] width 61 height 10
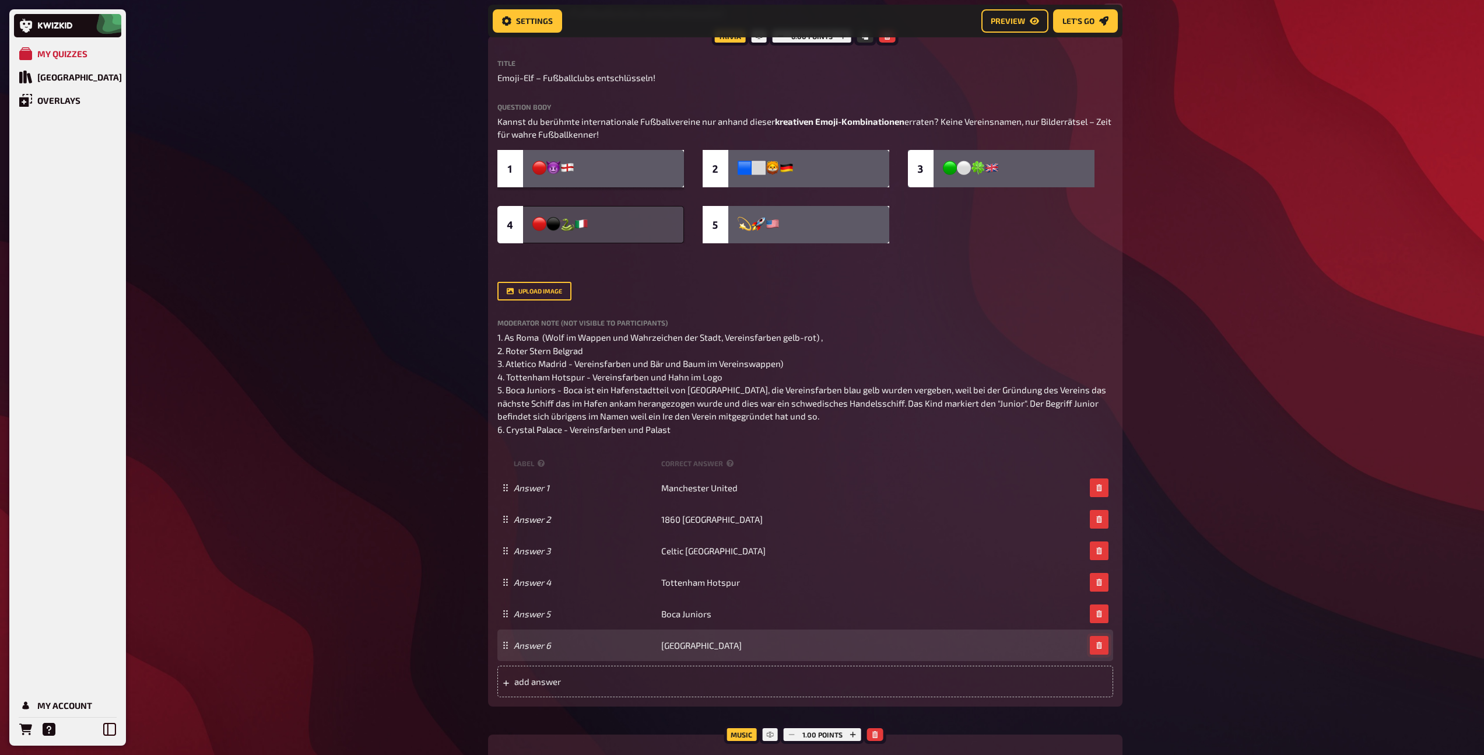
click at [1090, 650] on button "button" at bounding box center [1099, 645] width 19 height 19
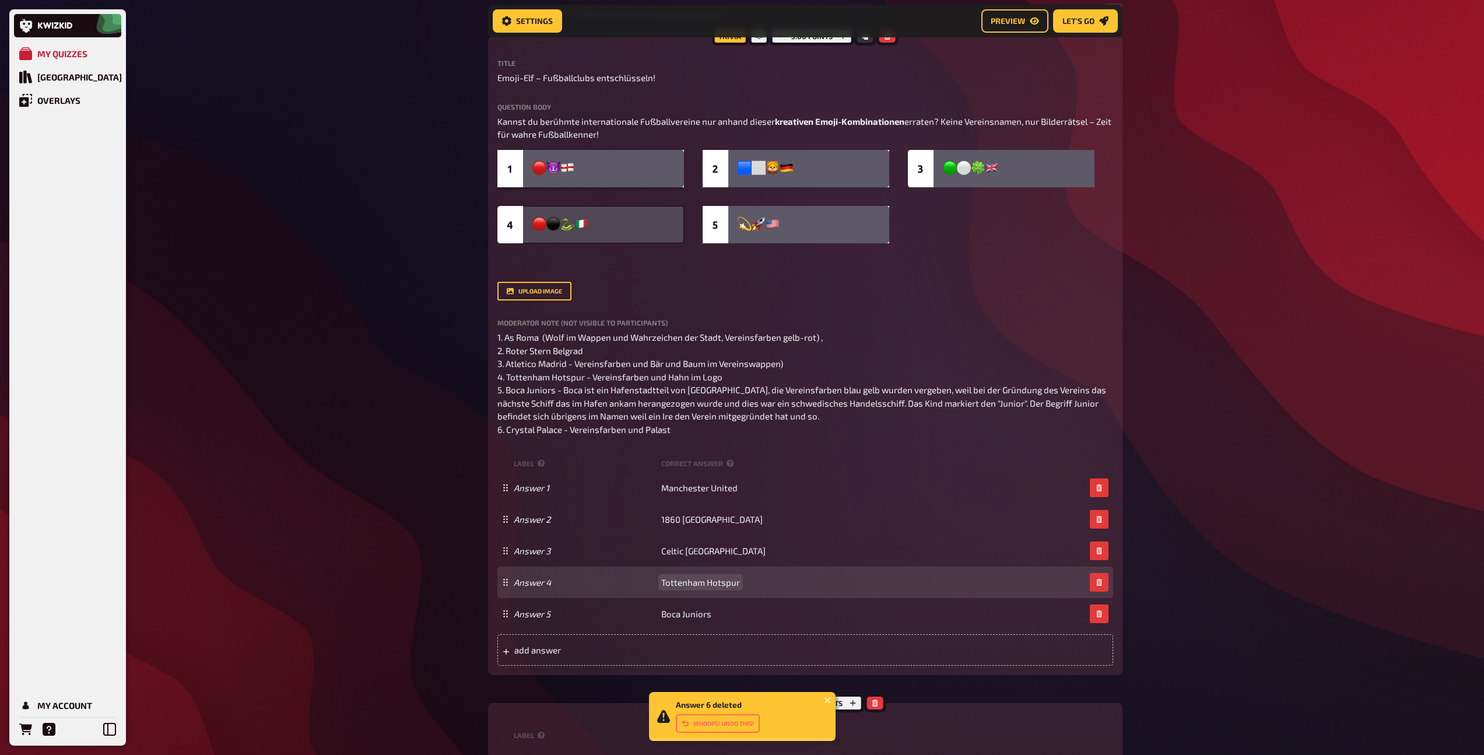
click at [692, 589] on div "Answer 4 Tottenham Hotspur" at bounding box center [805, 581] width 616 height 31
click at [694, 582] on span "Tottenham Hotspur" at bounding box center [700, 582] width 79 height 10
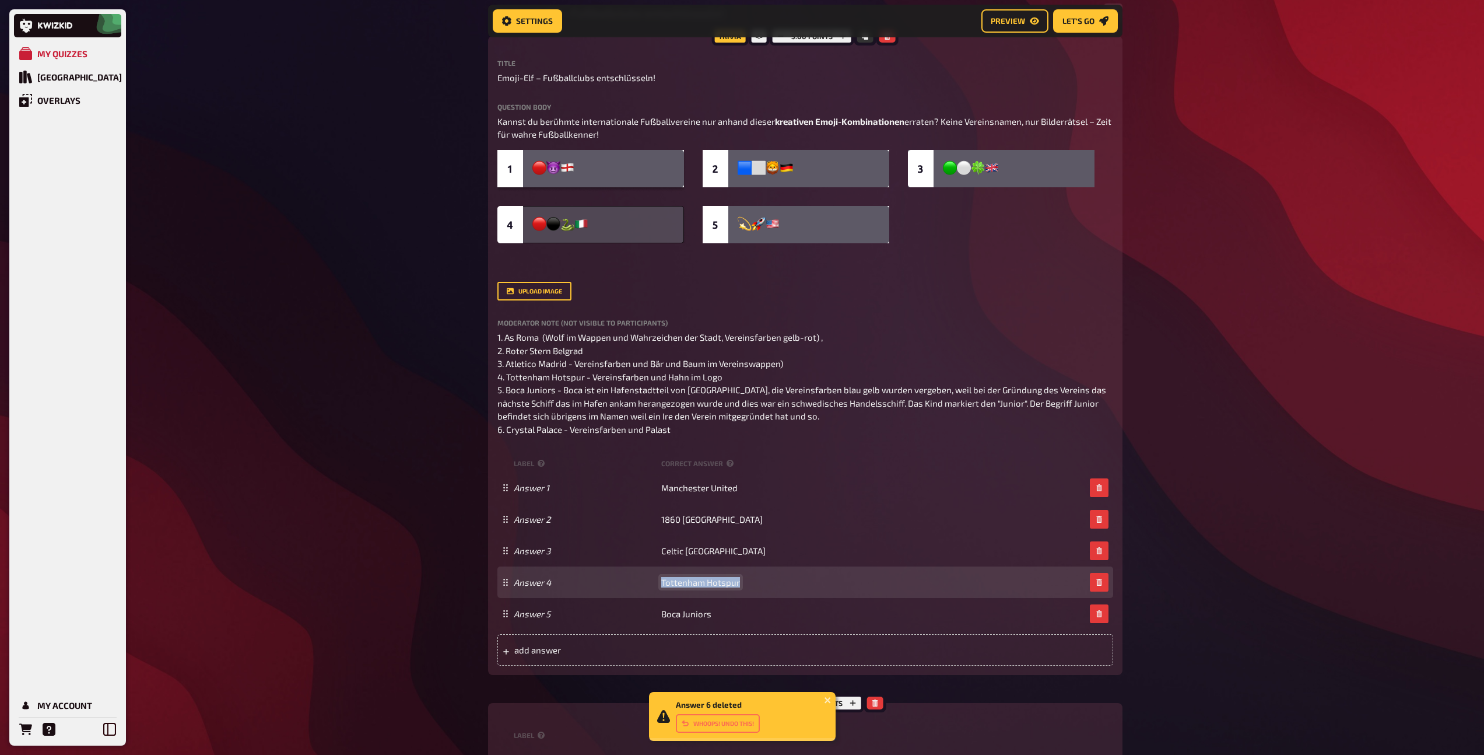
click at [694, 582] on span "Tottenham Hotspur" at bounding box center [700, 582] width 79 height 10
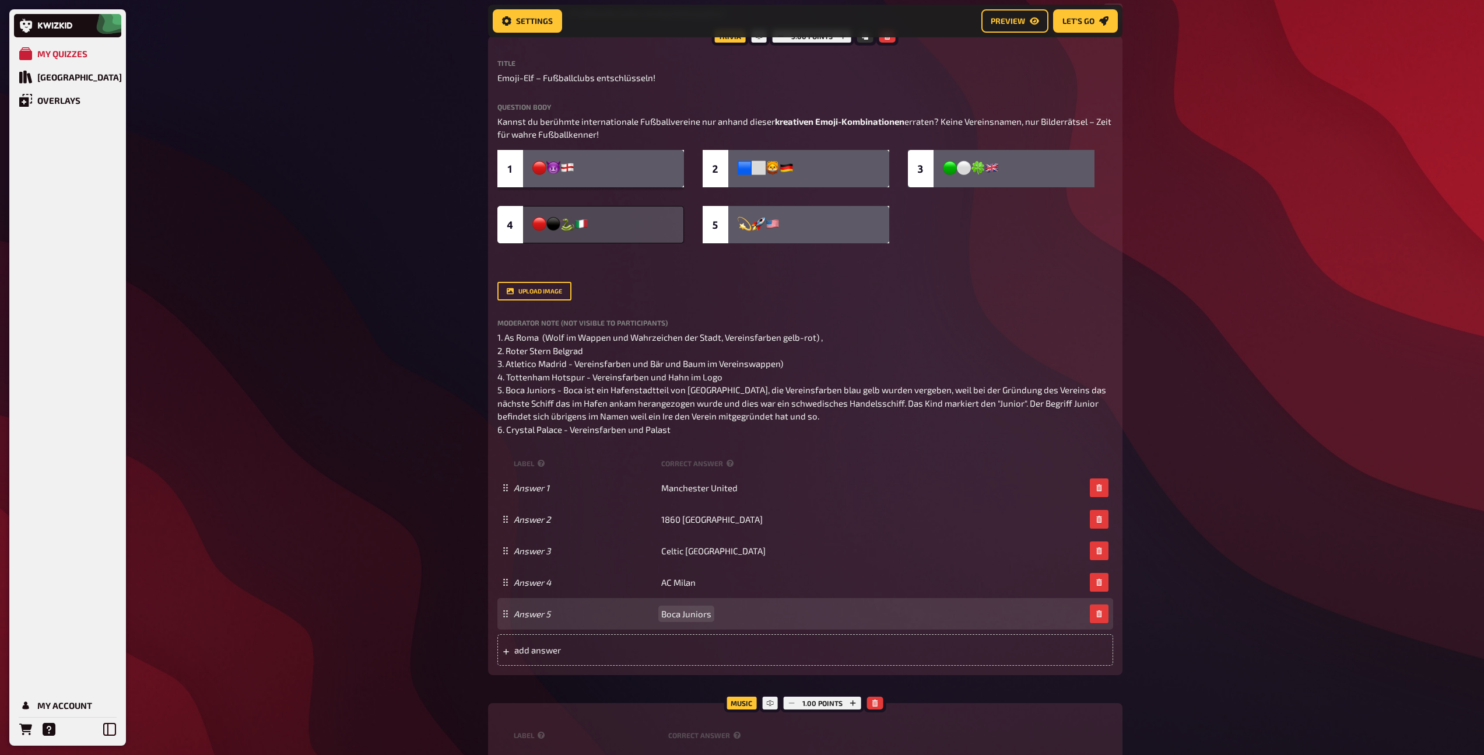
click at [700, 608] on span "Boca Juniors" at bounding box center [686, 613] width 50 height 10
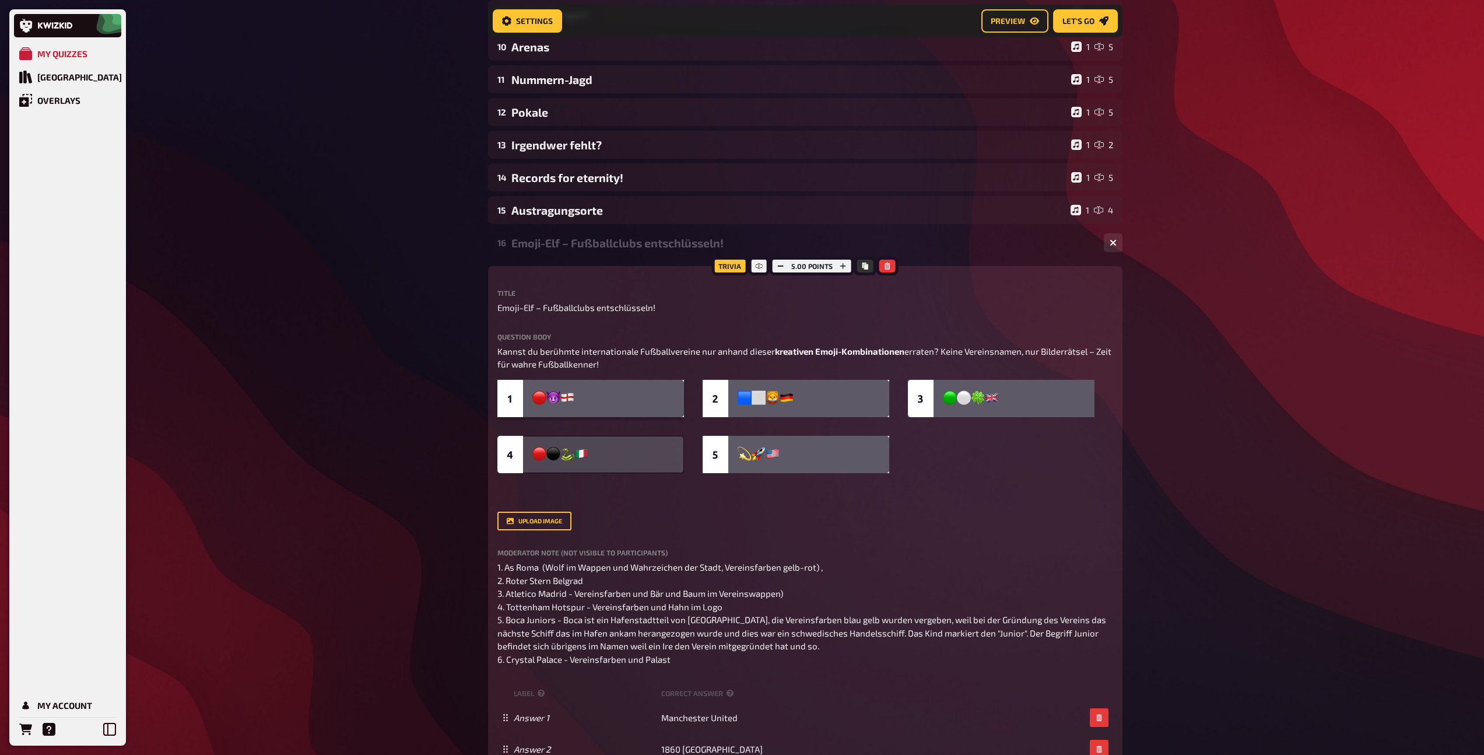
click at [614, 242] on div "Emoji-Elf – Fußballclubs entschlüsseln!" at bounding box center [802, 242] width 583 height 13
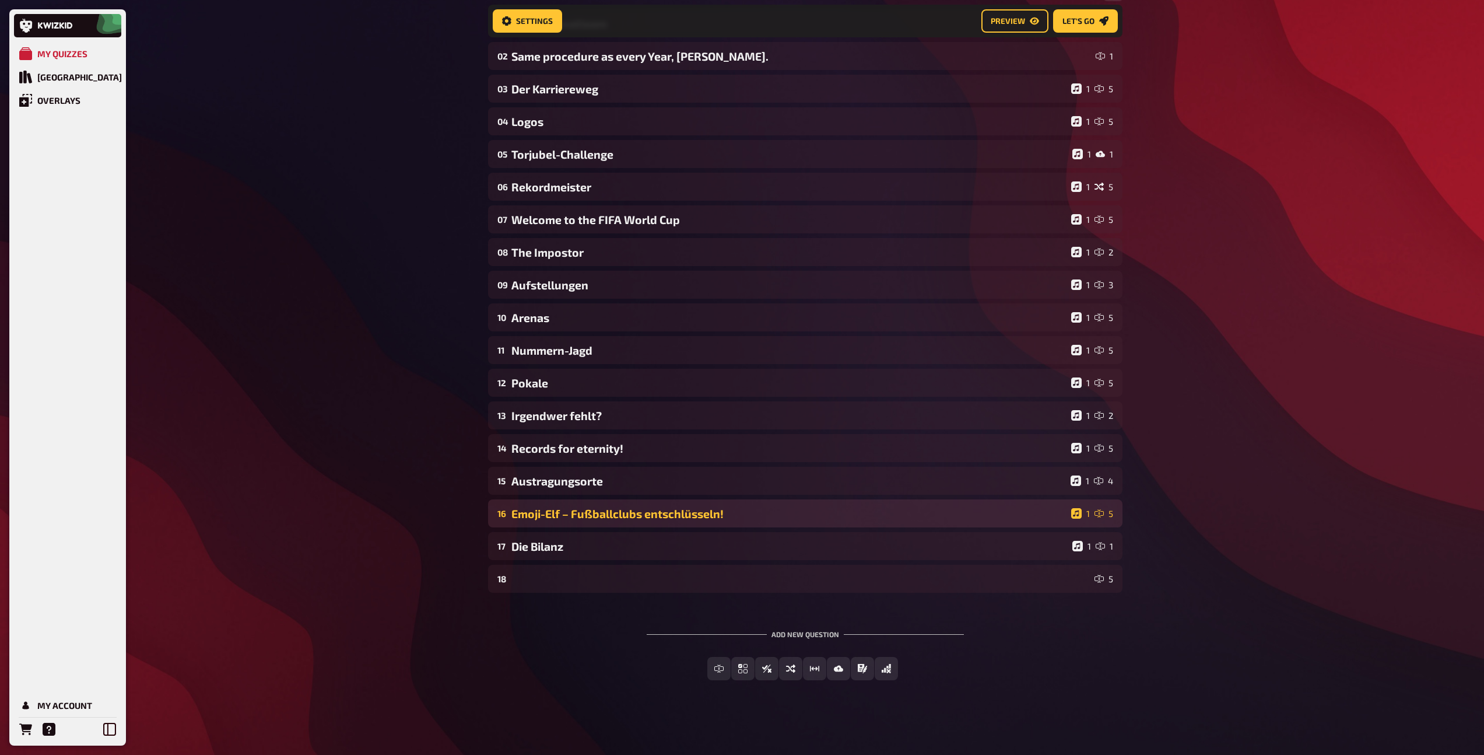
scroll to position [148, 0]
click at [776, 514] on div "Emoji-Elf – Fußballclubs entschlüsseln!" at bounding box center [788, 513] width 555 height 13
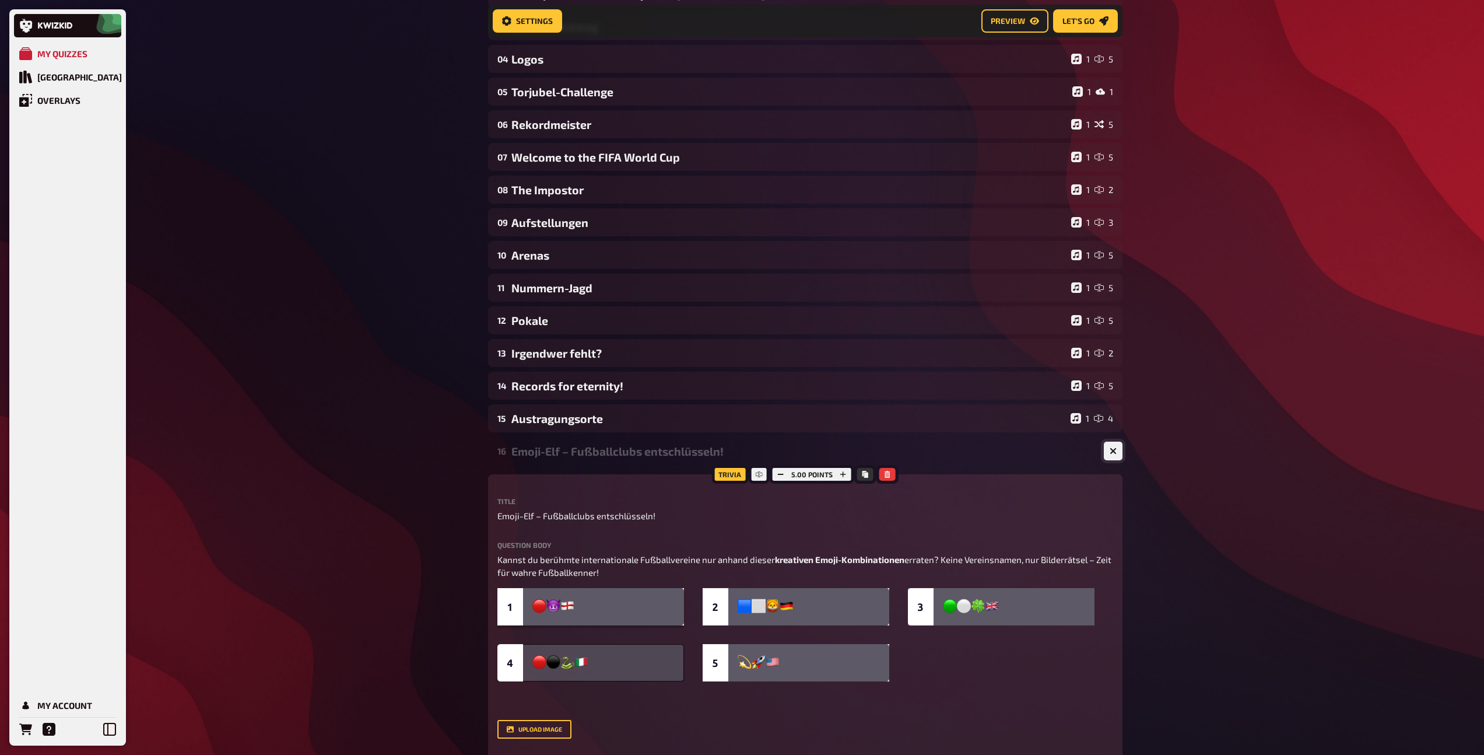
scroll to position [0, 0]
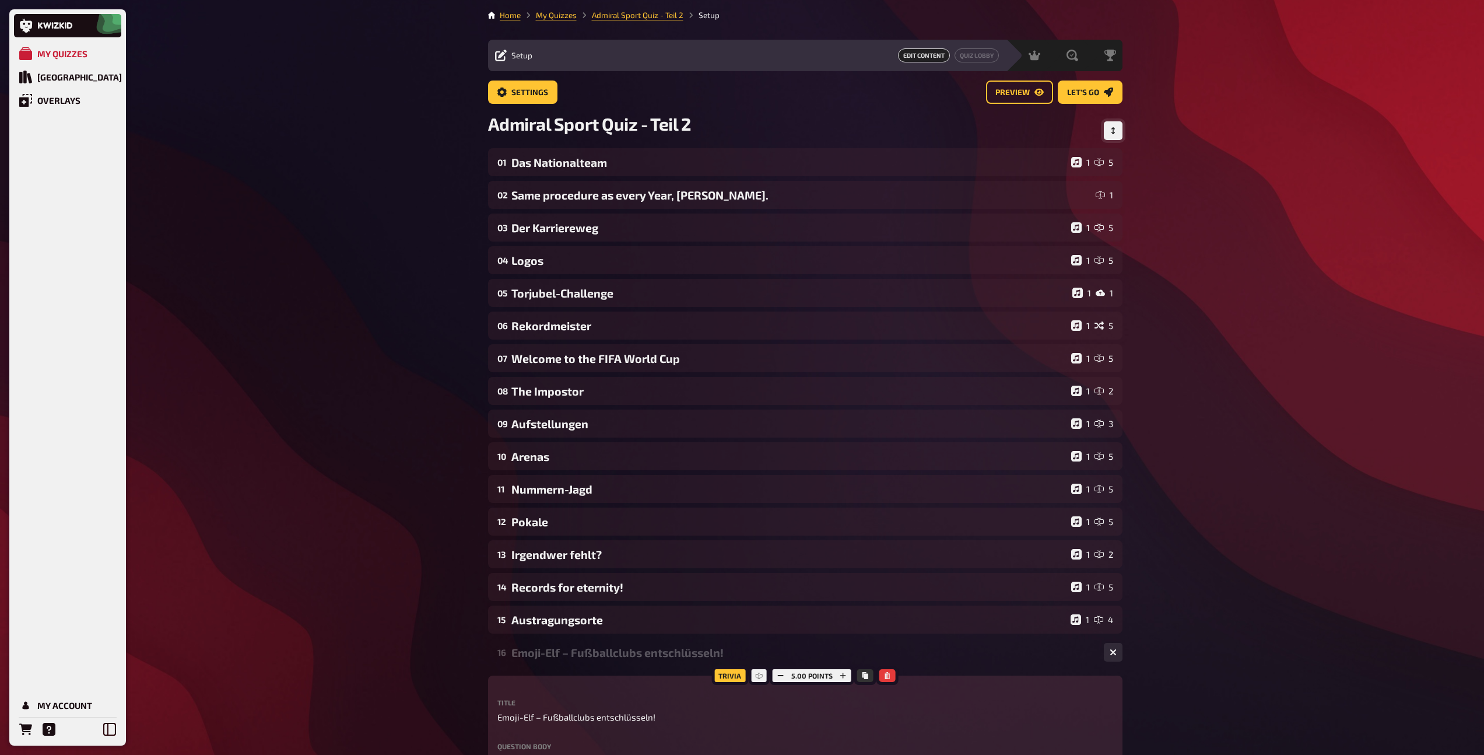
click at [1116, 133] on icon "Change Order" at bounding box center [1113, 130] width 7 height 7
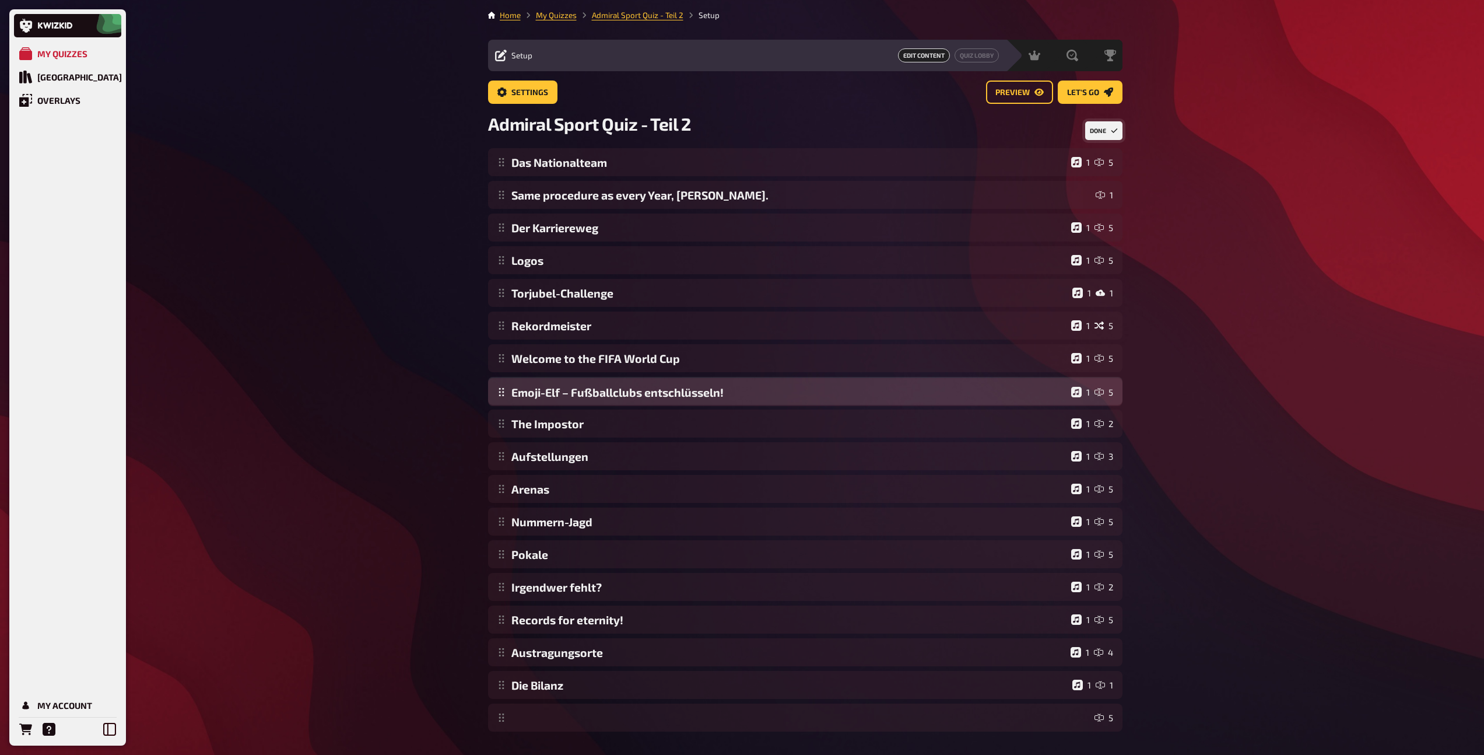
drag, startPoint x: 504, startPoint y: 657, endPoint x: 528, endPoint y: 397, distance: 261.2
click at [528, 397] on div "Das Nationalteam 1 5 Same procedure as every Year, James. 1 Der Karriereweg 1 5…" at bounding box center [805, 439] width 634 height 583
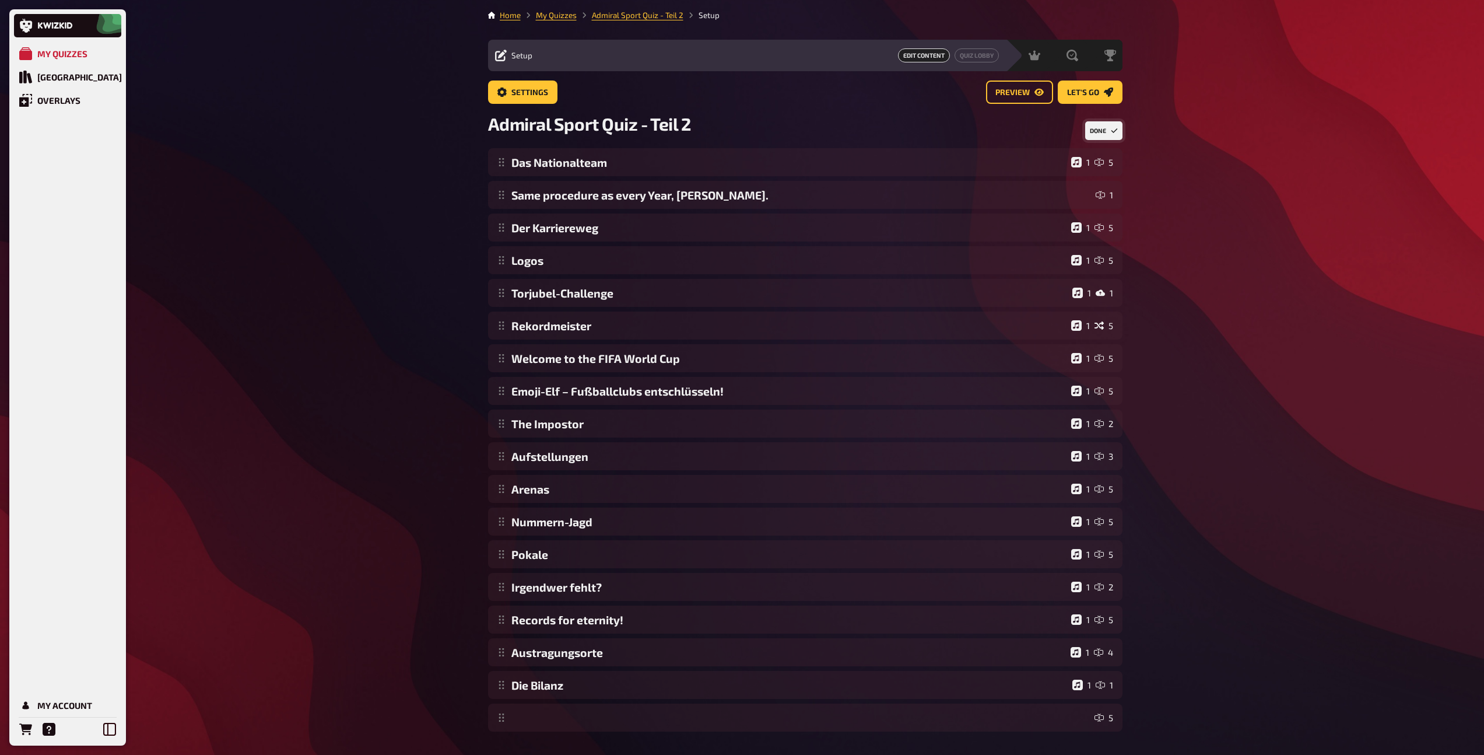
click at [1104, 128] on button "Done" at bounding box center [1103, 130] width 37 height 19
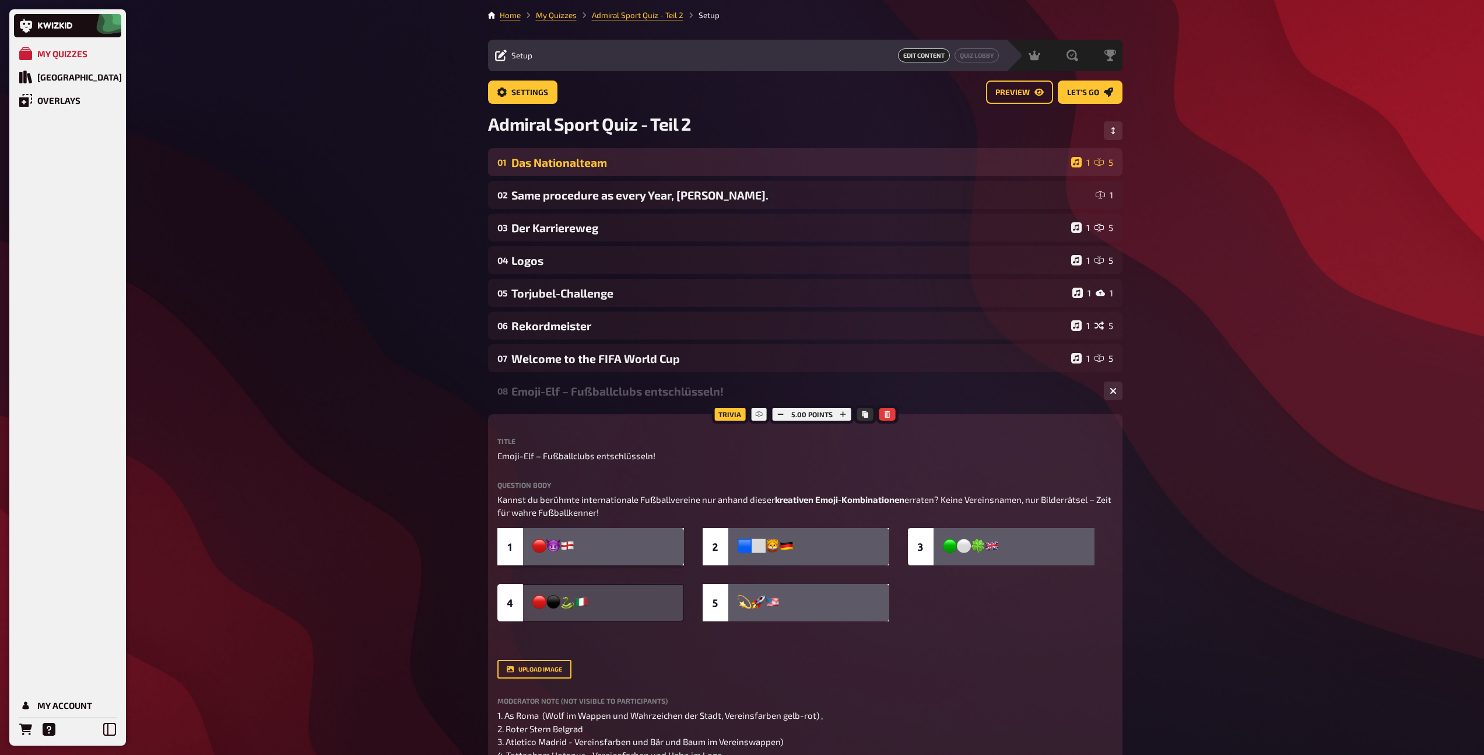
click at [816, 148] on div "01 Das Nationalteam 1 5" at bounding box center [805, 162] width 634 height 28
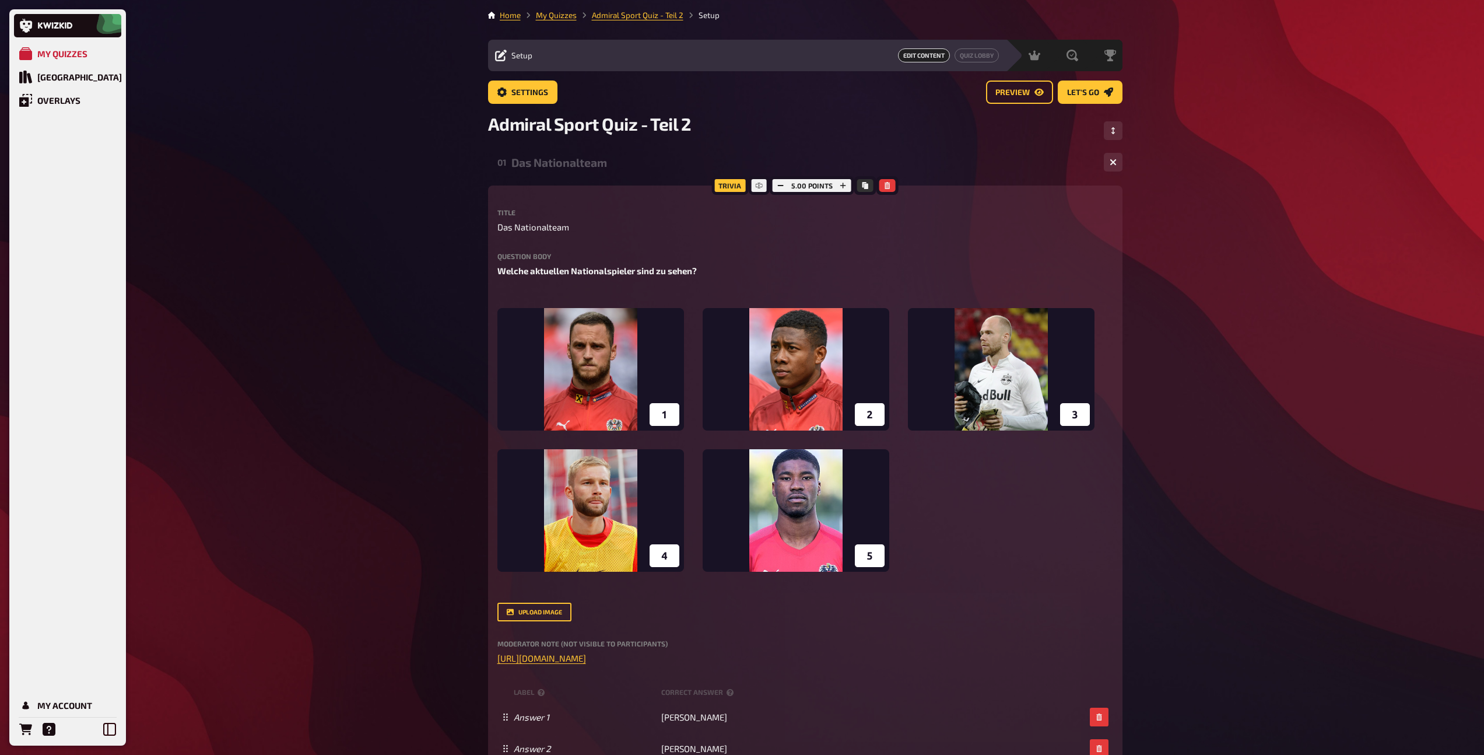
click at [811, 166] on div "Das Nationalteam" at bounding box center [802, 162] width 583 height 13
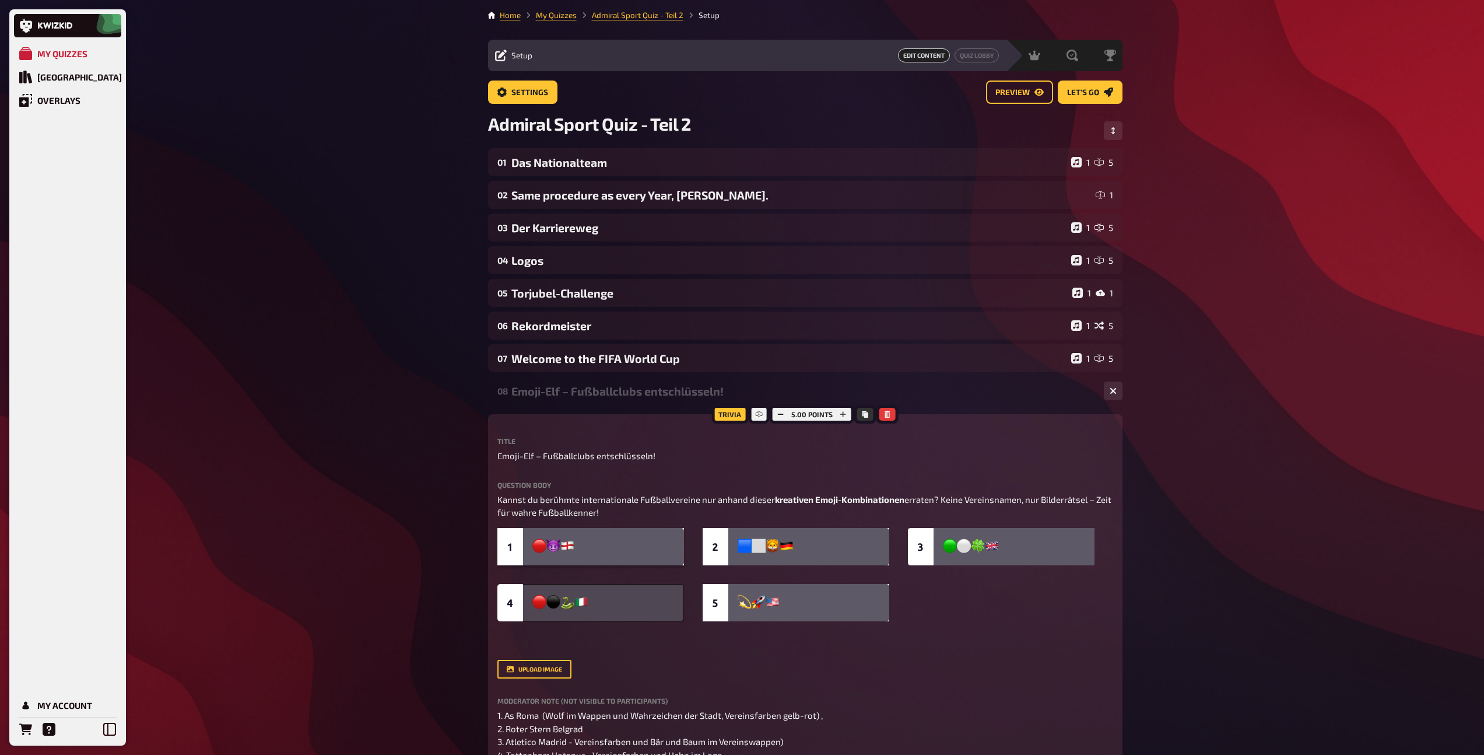
click at [618, 396] on div "Emoji-Elf – Fußballclubs entschlüsseln!" at bounding box center [802, 390] width 583 height 13
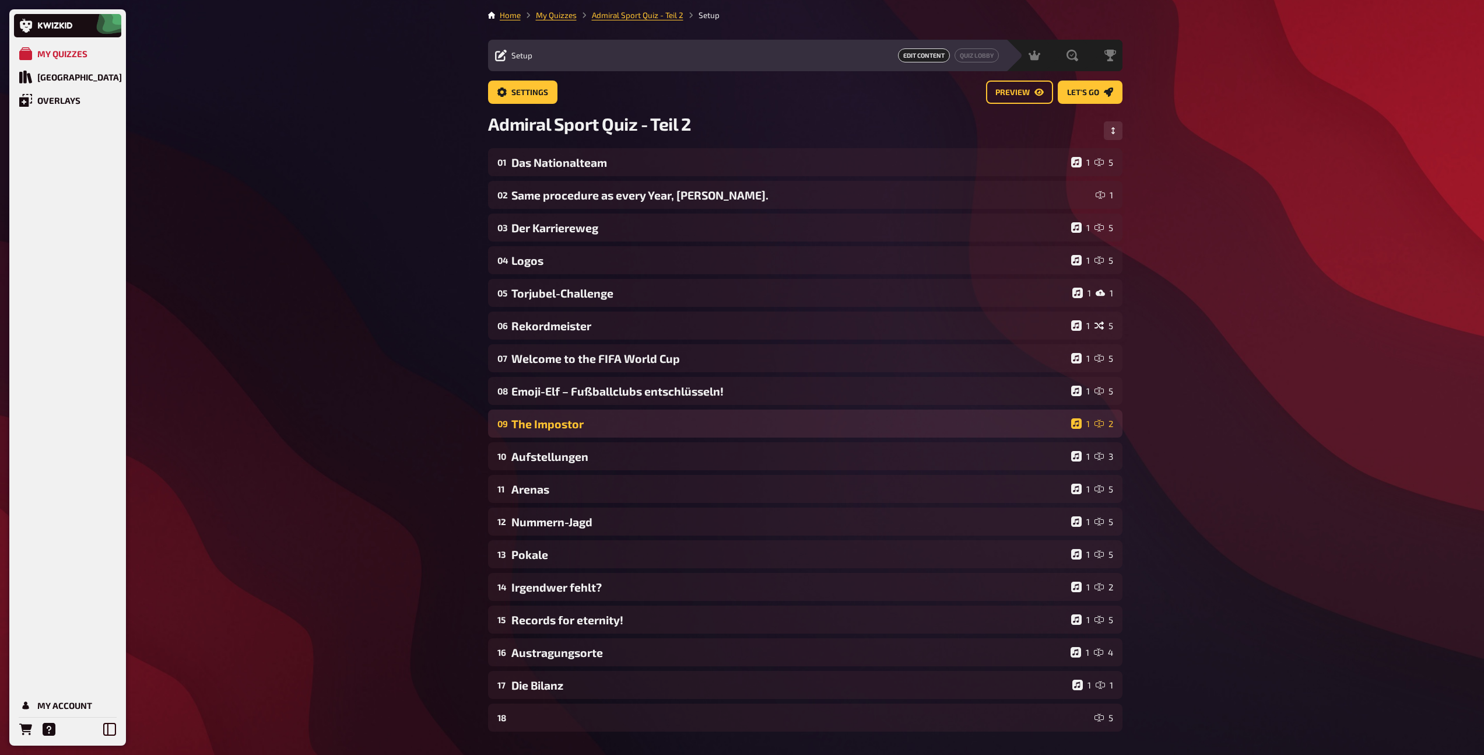
click at [616, 419] on div "The Impostor" at bounding box center [788, 423] width 555 height 13
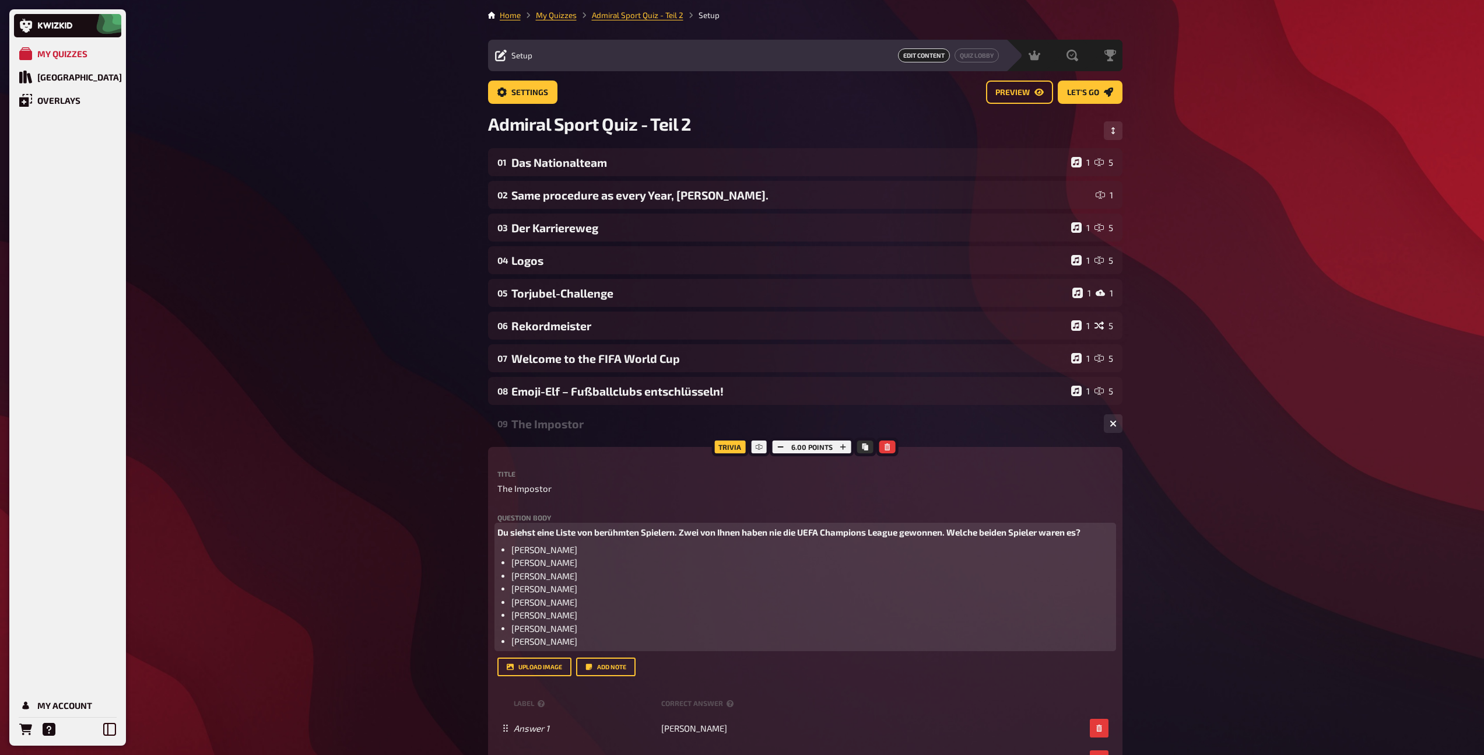
click at [833, 532] on span "Du siehst eine Liste von berühmten Spielern. Zwei von Ihnen haben nie die UEFA …" at bounding box center [788, 532] width 583 height 10
drag, startPoint x: 903, startPoint y: 531, endPoint x: 802, endPoint y: 529, distance: 101.5
click at [802, 529] on span "Du siehst eine Liste von berühmten Spielern. Zwei von Ihnen haben nie die UEFA …" at bounding box center [788, 532] width 583 height 10
click at [612, 531] on span "Du siehst eine Liste von berühmten Spielern. Zwei von Ihnen haben nie die FIFA …" at bounding box center [786, 532] width 579 height 10
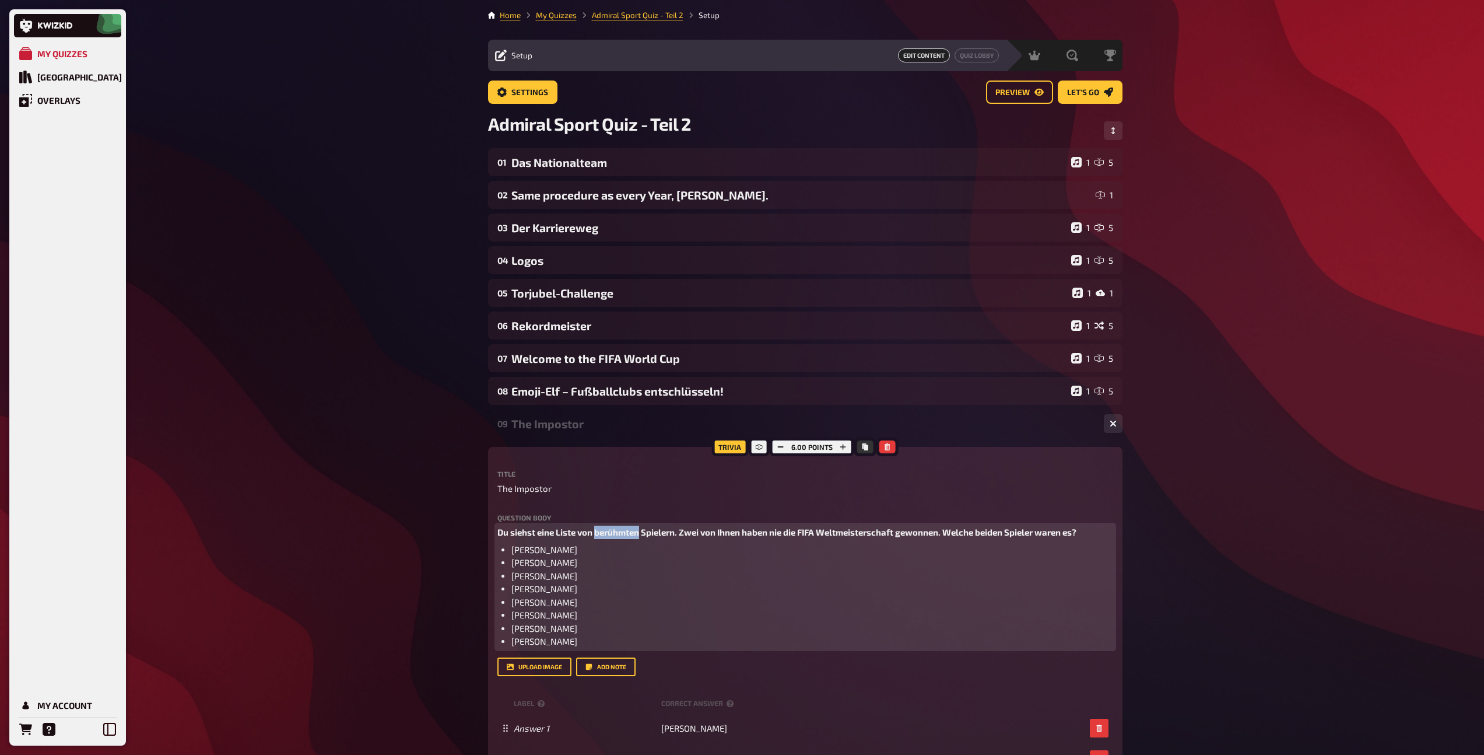
click at [612, 531] on span "Du siehst eine Liste von berühmten Spielern. Zwei von Ihnen haben nie die FIFA …" at bounding box center [786, 532] width 579 height 10
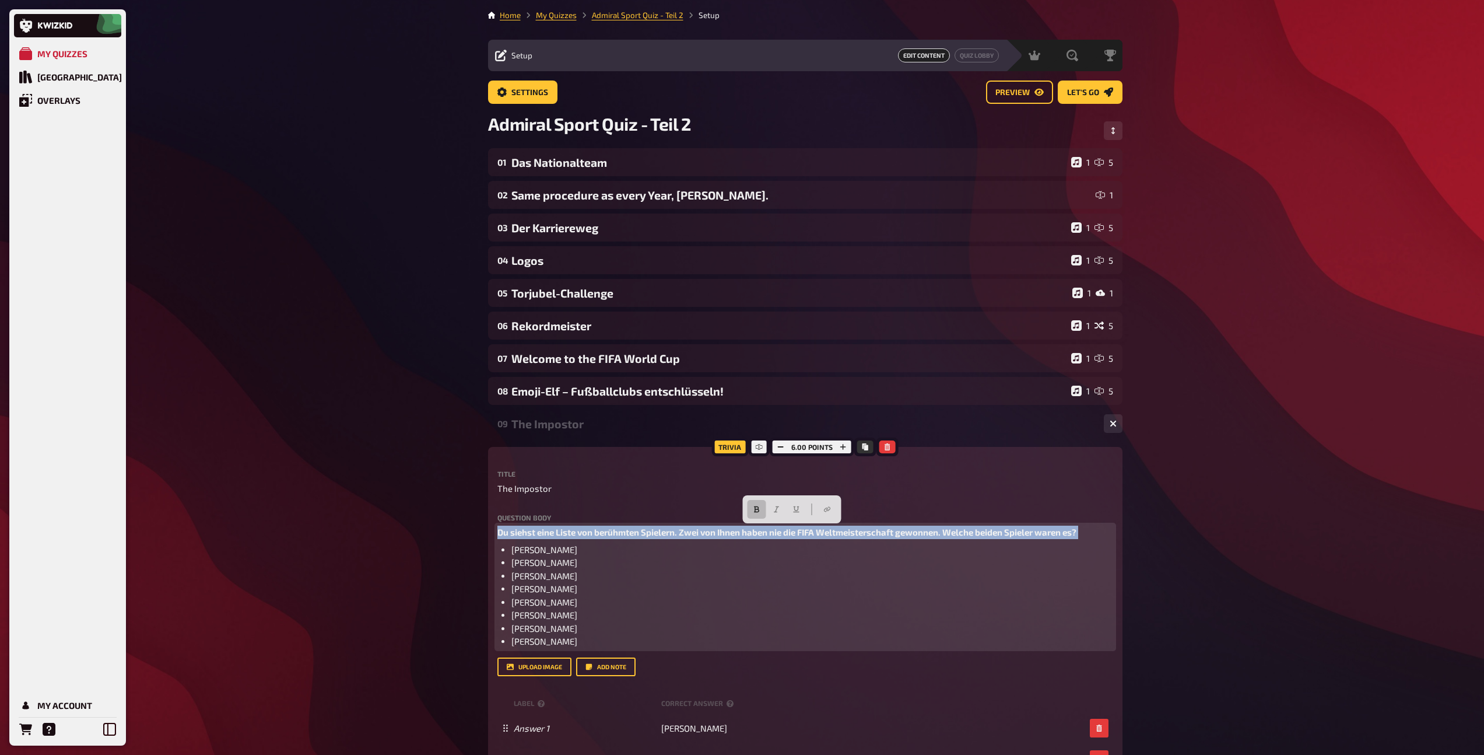
click at [612, 531] on span "Du siehst eine Liste von berühmten Spielern. Zwei von Ihnen haben nie die FIFA …" at bounding box center [786, 532] width 579 height 10
copy span "Du siehst eine Liste von berühmten Spielern. Zwei von Ihnen haben nie die FIFA …"
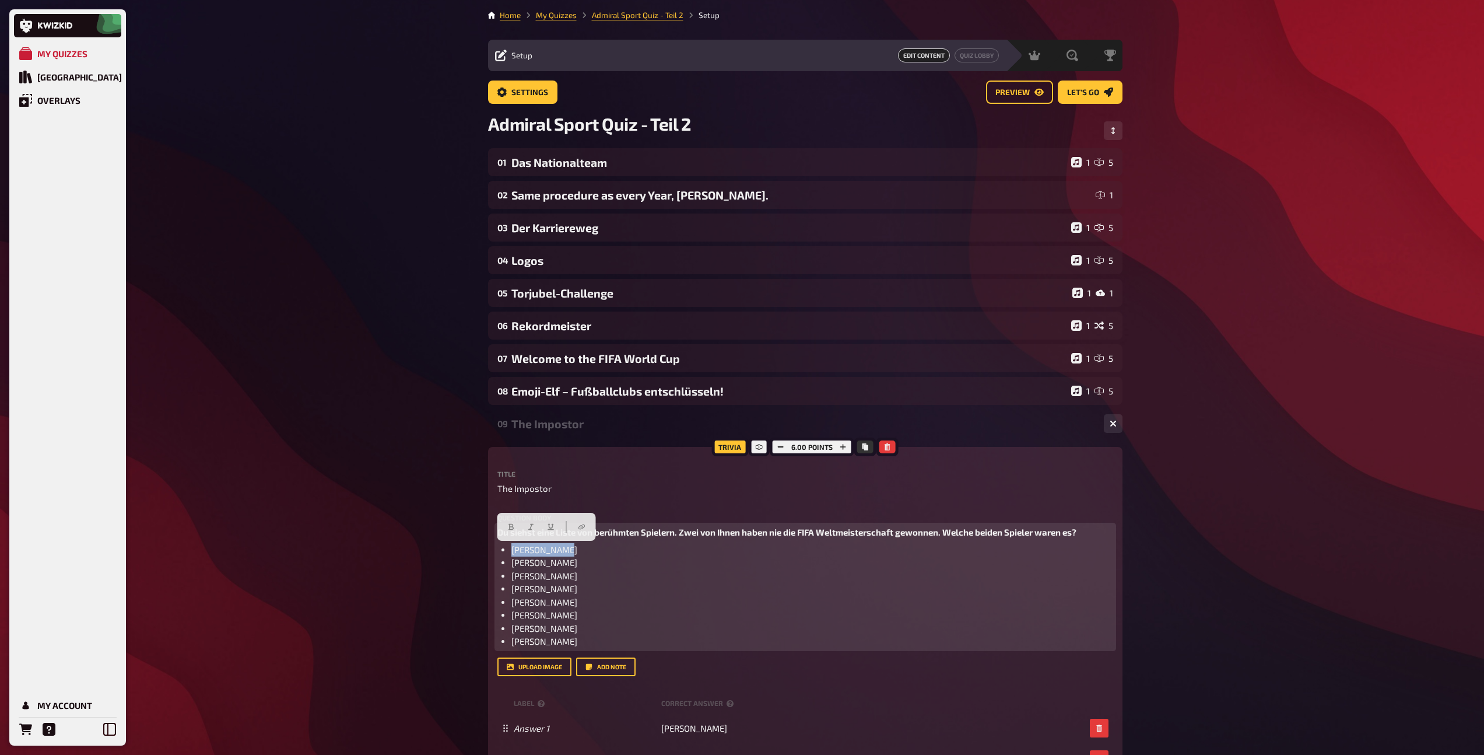
drag, startPoint x: 576, startPoint y: 553, endPoint x: 511, endPoint y: 555, distance: 64.7
click at [511, 555] on li "Riyad Mahrez" at bounding box center [812, 549] width 602 height 13
drag, startPoint x: 570, startPoint y: 567, endPoint x: 513, endPoint y: 563, distance: 56.8
click at [513, 563] on li "Thierry Henry" at bounding box center [812, 562] width 602 height 13
click at [848, 535] on span "Du siehst eine Liste von berühmten Spielern. Zwei von Ihnen haben nie die FIFA …" at bounding box center [786, 532] width 579 height 10
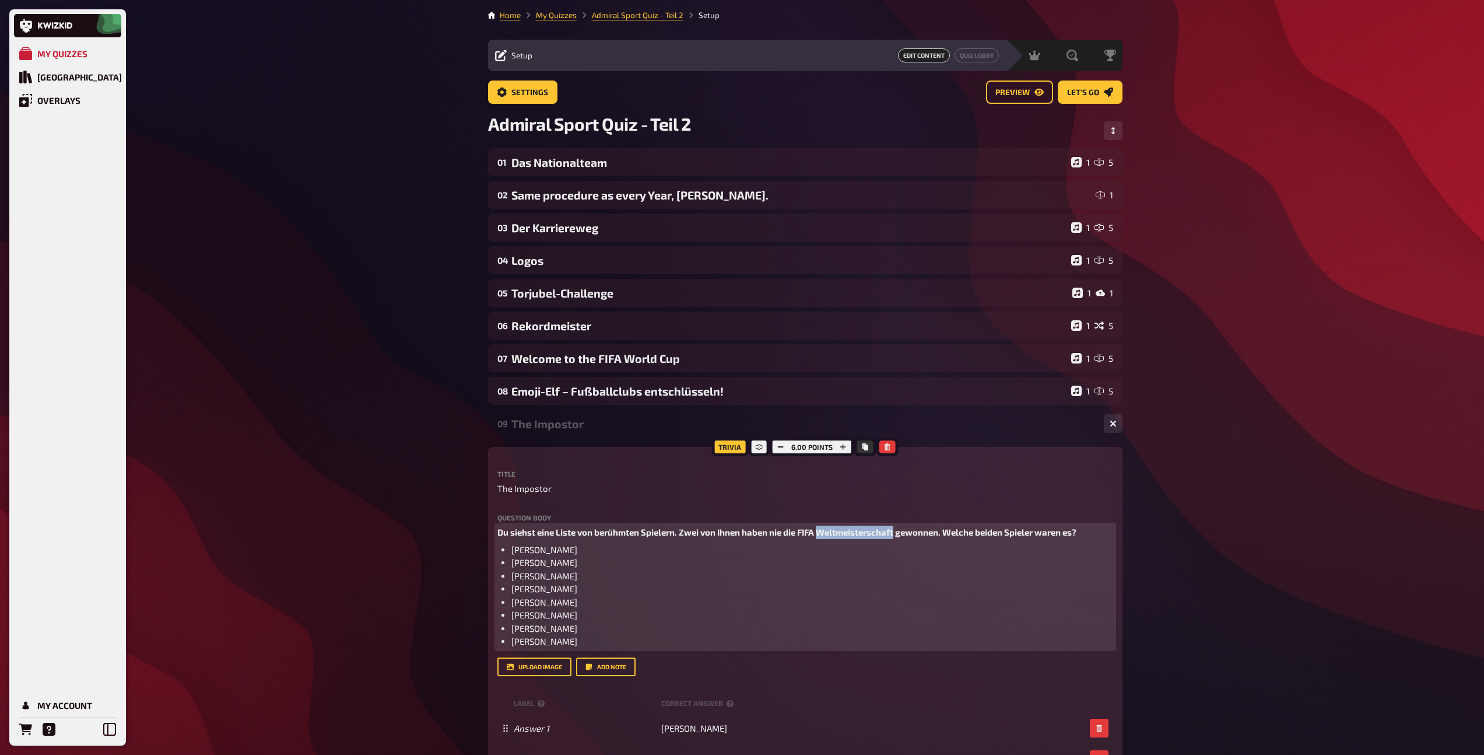
click at [848, 535] on span "Du siehst eine Liste von berühmten Spielern. Zwei von Ihnen haben nie die FIFA …" at bounding box center [786, 532] width 579 height 10
drag, startPoint x: 567, startPoint y: 568, endPoint x: 511, endPoint y: 564, distance: 55.5
click at [511, 564] on li "Johan Cruyff" at bounding box center [812, 562] width 602 height 13
drag, startPoint x: 682, startPoint y: 533, endPoint x: 924, endPoint y: 534, distance: 242.6
click at [924, 534] on span "Du siehst eine Liste von berühmten Spielern. Zwei von Ihnen haben nie die Weltm…" at bounding box center [777, 532] width 560 height 10
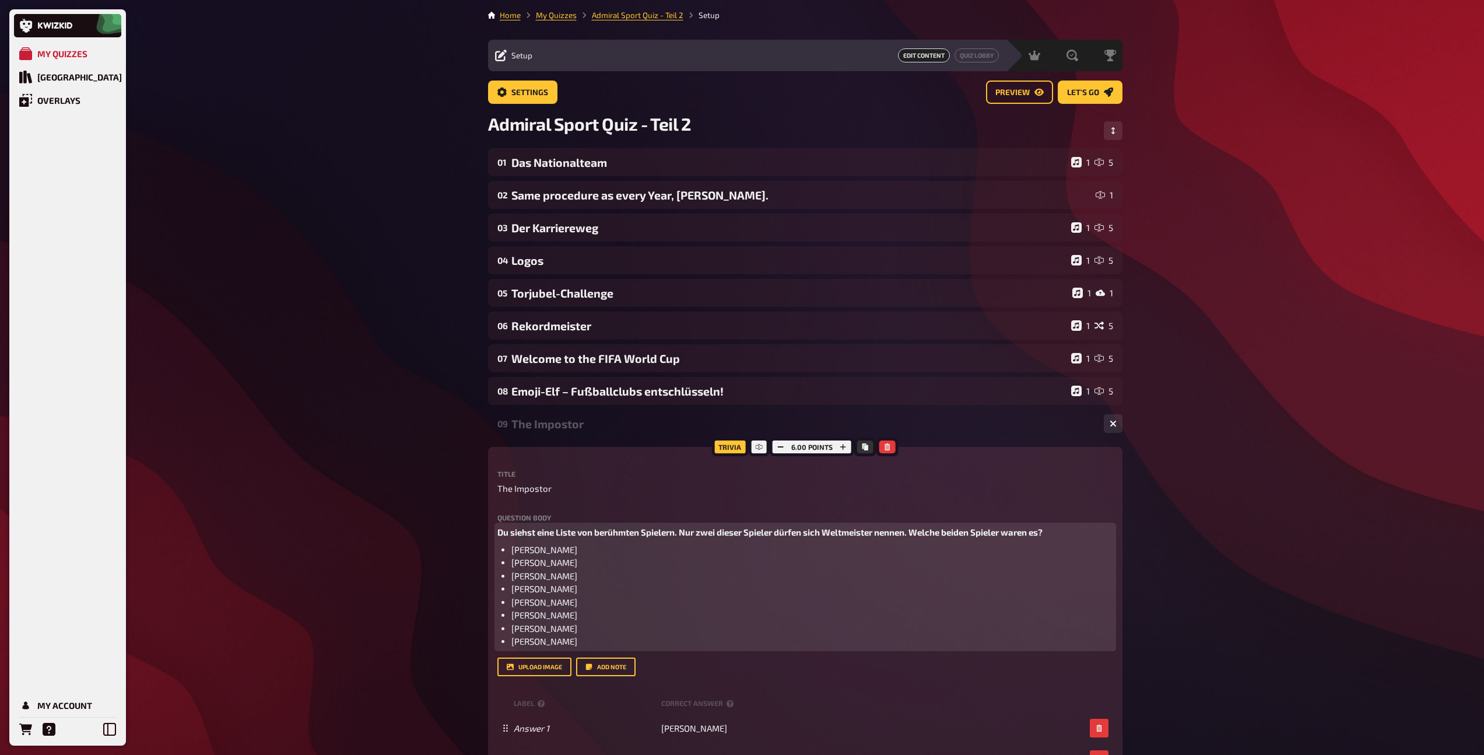
click at [1015, 531] on span "Du siehst eine Liste von berühmten Spielern. Nur zwei dieser Spieler dürfen sic…" at bounding box center [769, 532] width 545 height 10
drag, startPoint x: 580, startPoint y: 590, endPoint x: 502, endPoint y: 591, distance: 77.6
click at [511, 591] on li "Mario Balotelli" at bounding box center [812, 588] width 602 height 13
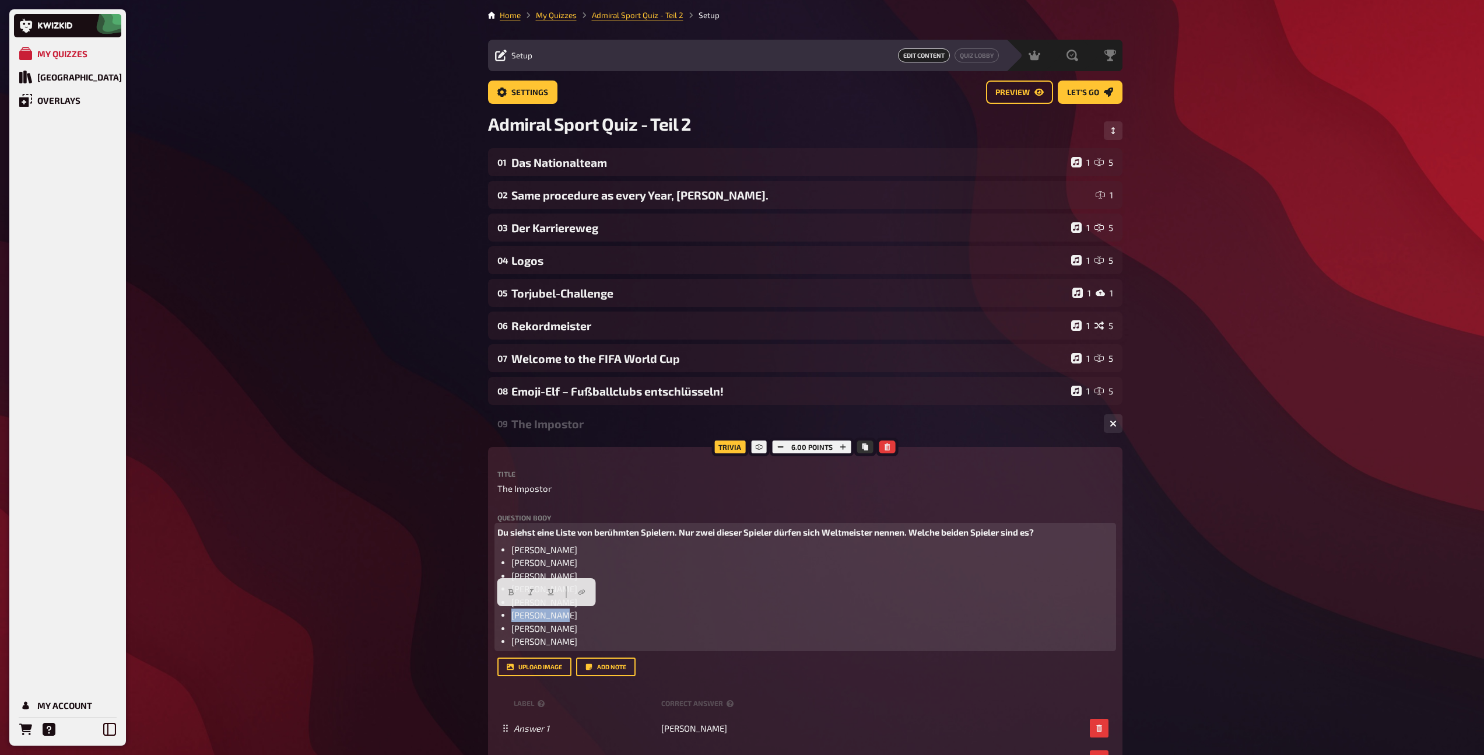
drag, startPoint x: 574, startPoint y: 612, endPoint x: 496, endPoint y: 613, distance: 77.6
click at [496, 613] on div "Trivia 6.00 points Title The Impostor Question body Du siehst eine Liste von be…" at bounding box center [805, 634] width 634 height 374
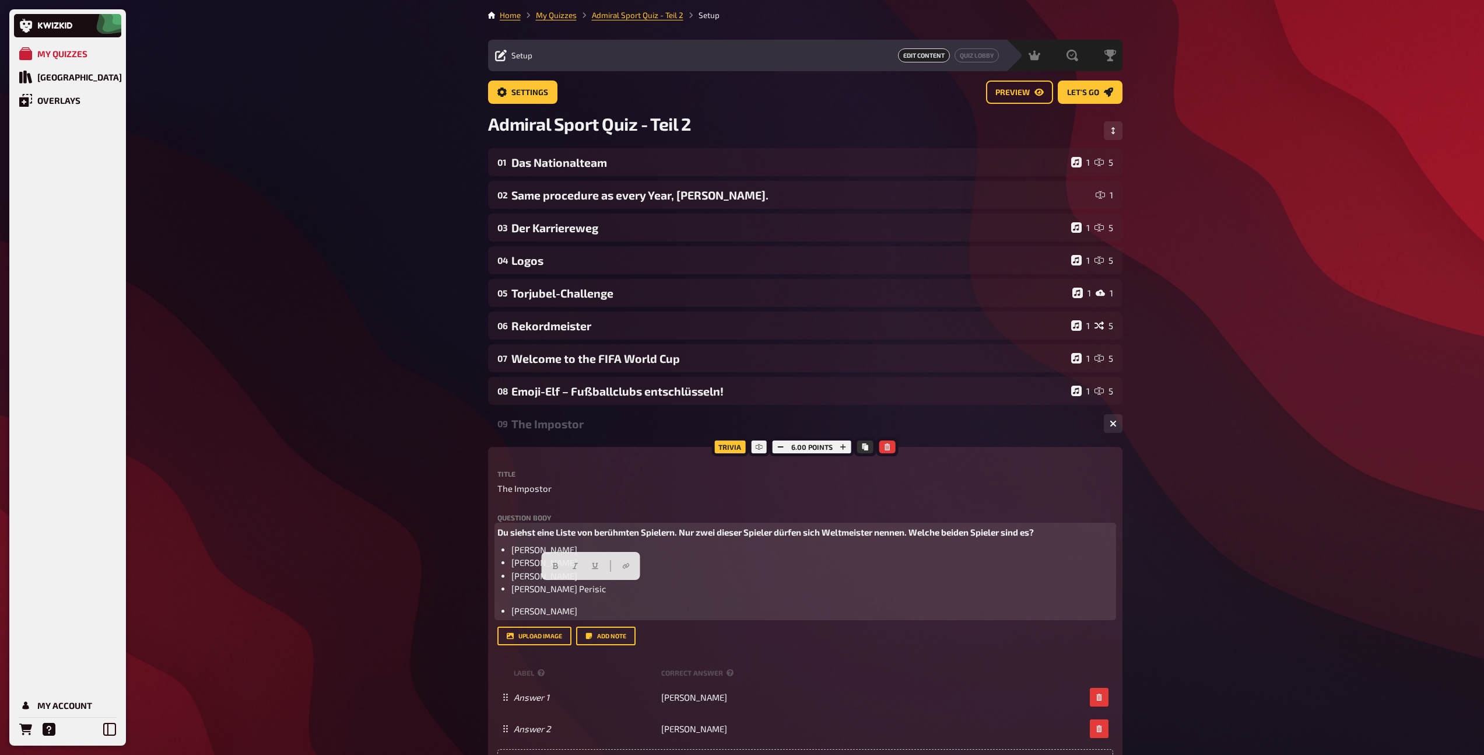
drag, startPoint x: 620, startPoint y: 592, endPoint x: 569, endPoint y: 591, distance: 51.3
click at [569, 591] on li "Mario BalotellIvan Perisic" at bounding box center [812, 588] width 602 height 13
click at [559, 564] on li "Marco" at bounding box center [812, 562] width 602 height 13
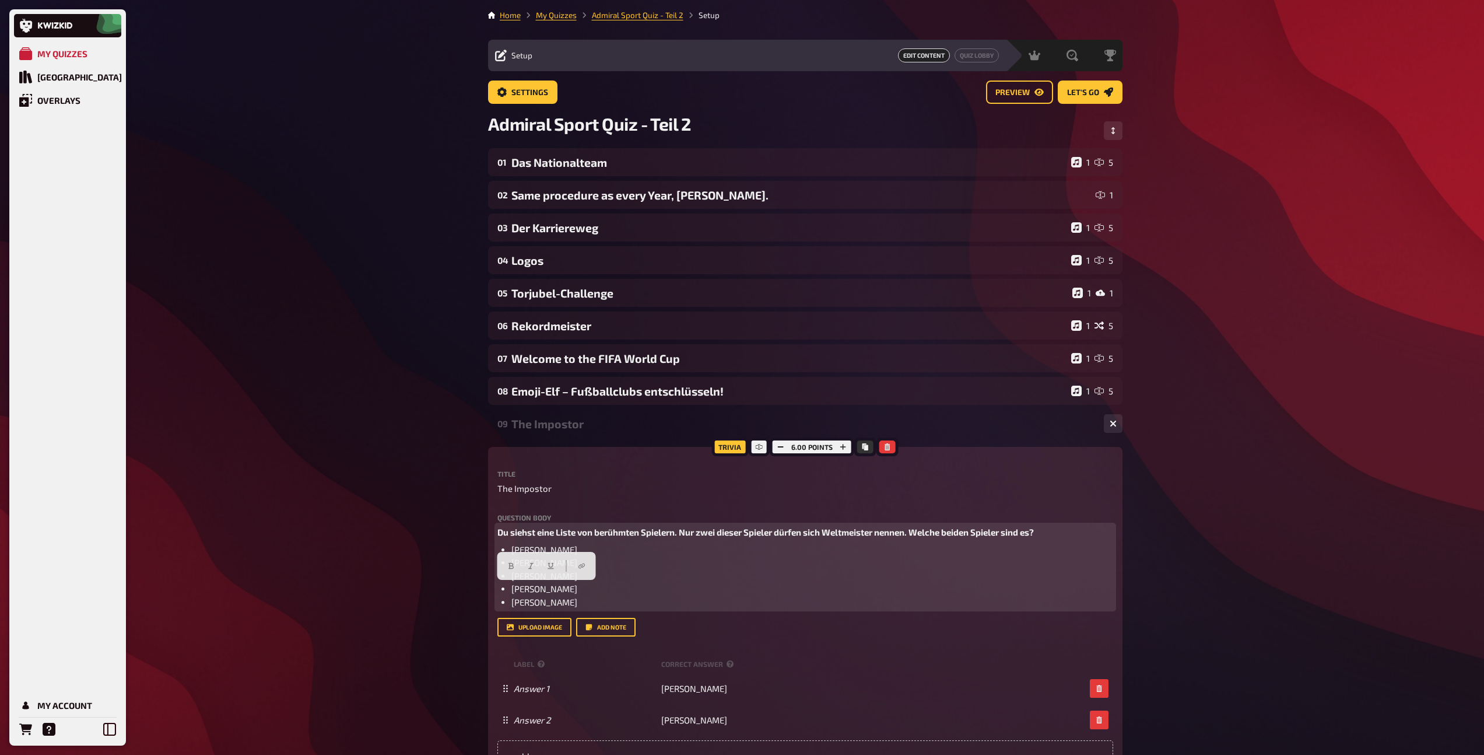
drag, startPoint x: 583, startPoint y: 589, endPoint x: 489, endPoint y: 588, distance: 93.3
click at [489, 588] on div "Trivia 6.00 points Title The Impostor Question body Du siehst eine Liste von be…" at bounding box center [805, 614] width 634 height 334
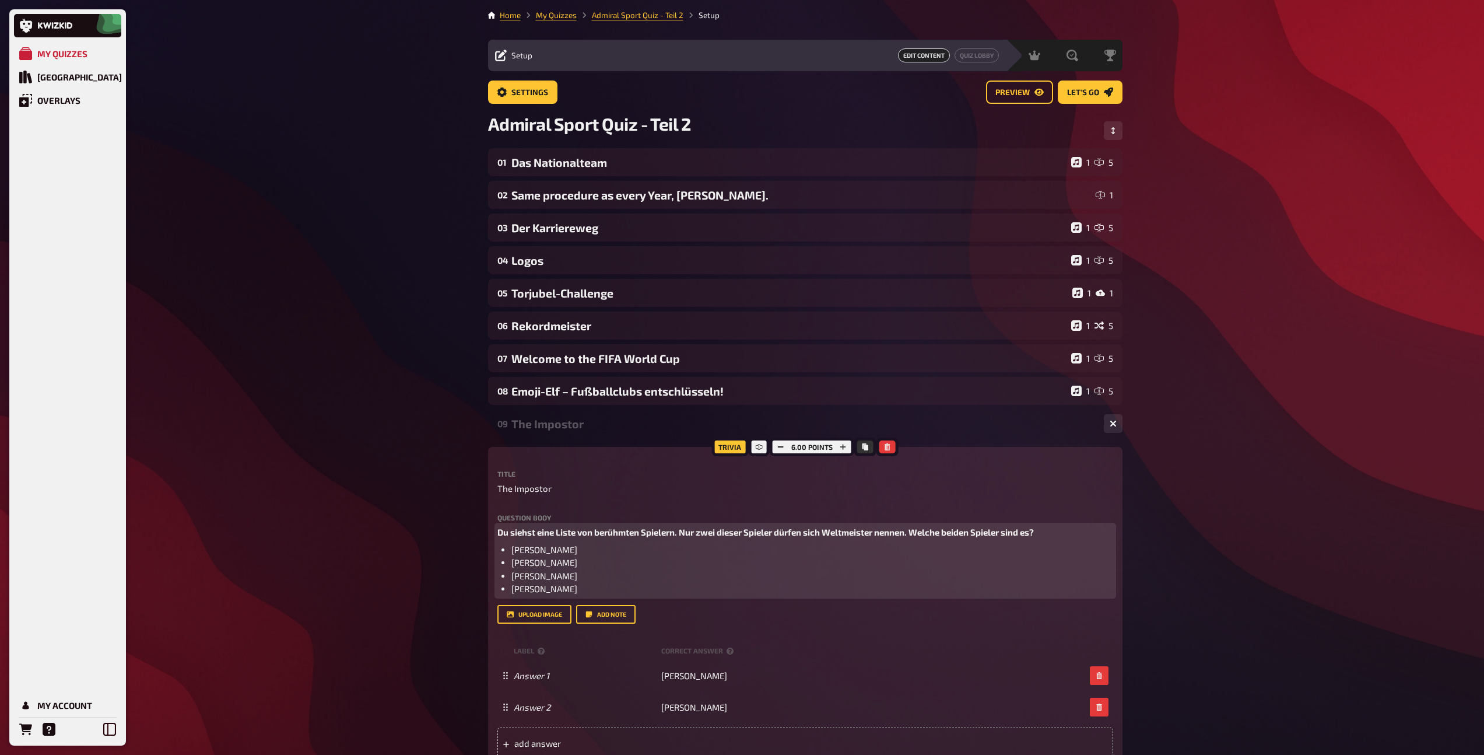
click at [574, 590] on li "Paolo Maldini" at bounding box center [812, 588] width 602 height 13
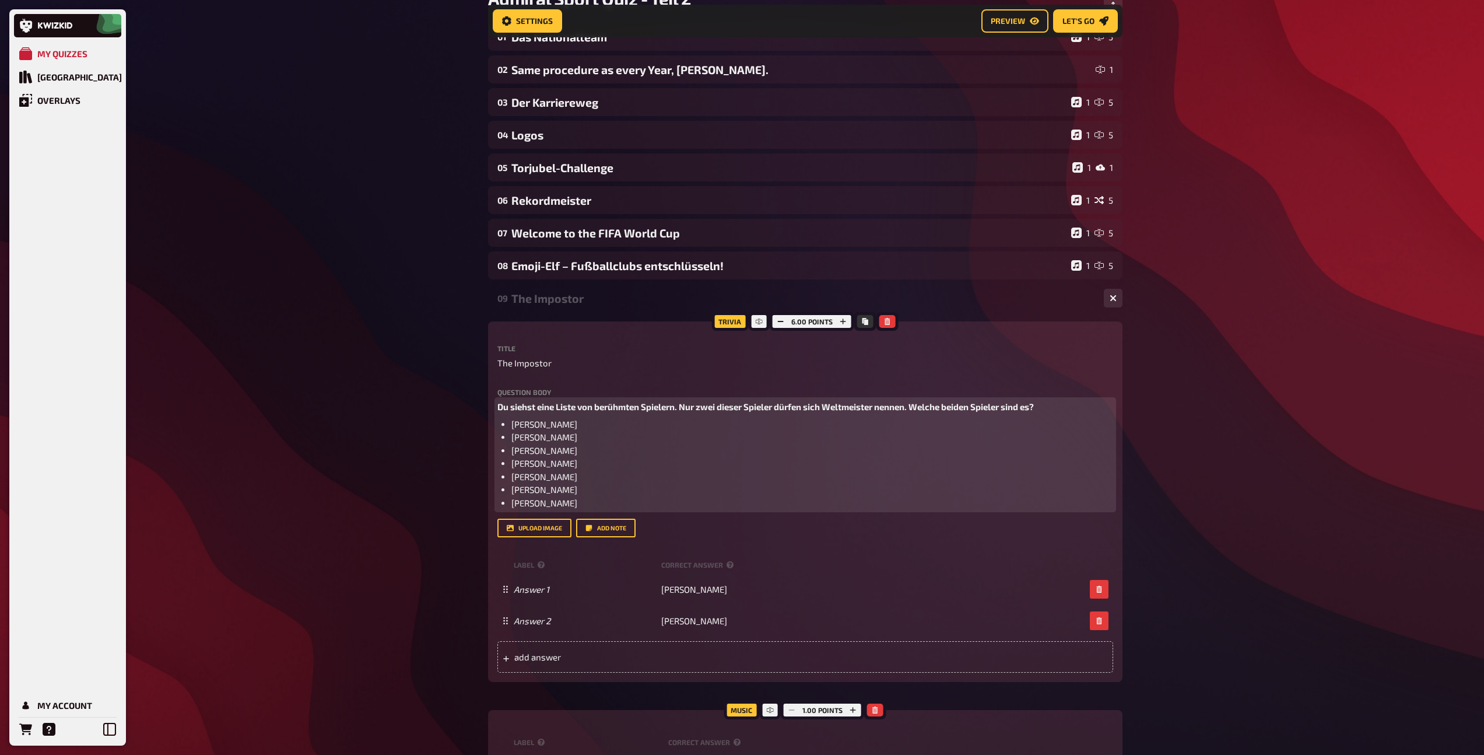
scroll to position [135, 0]
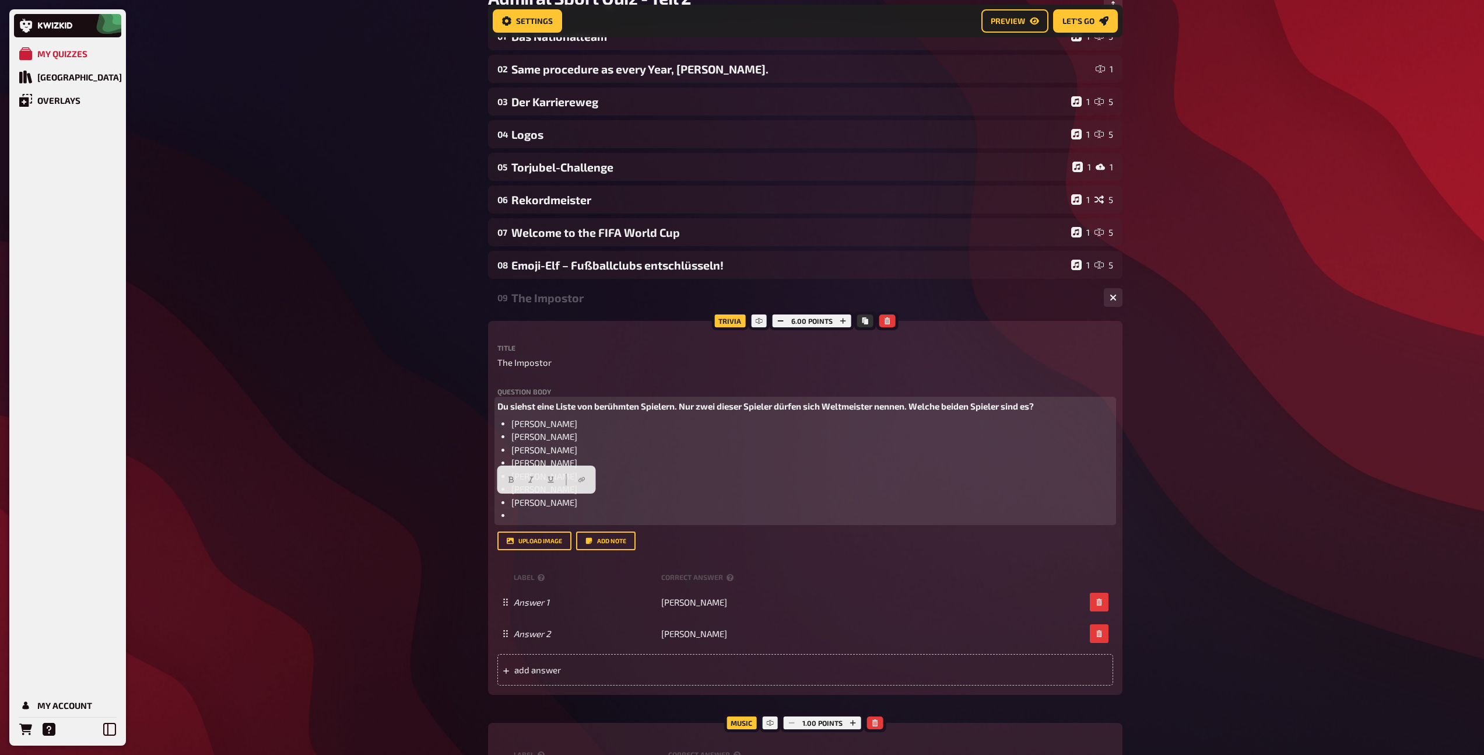
drag, startPoint x: 574, startPoint y: 506, endPoint x: 511, endPoint y: 506, distance: 63.6
click at [511, 506] on li "Giorgio Chiellini" at bounding box center [812, 502] width 602 height 13
copy span "Giorgio Chiellini"
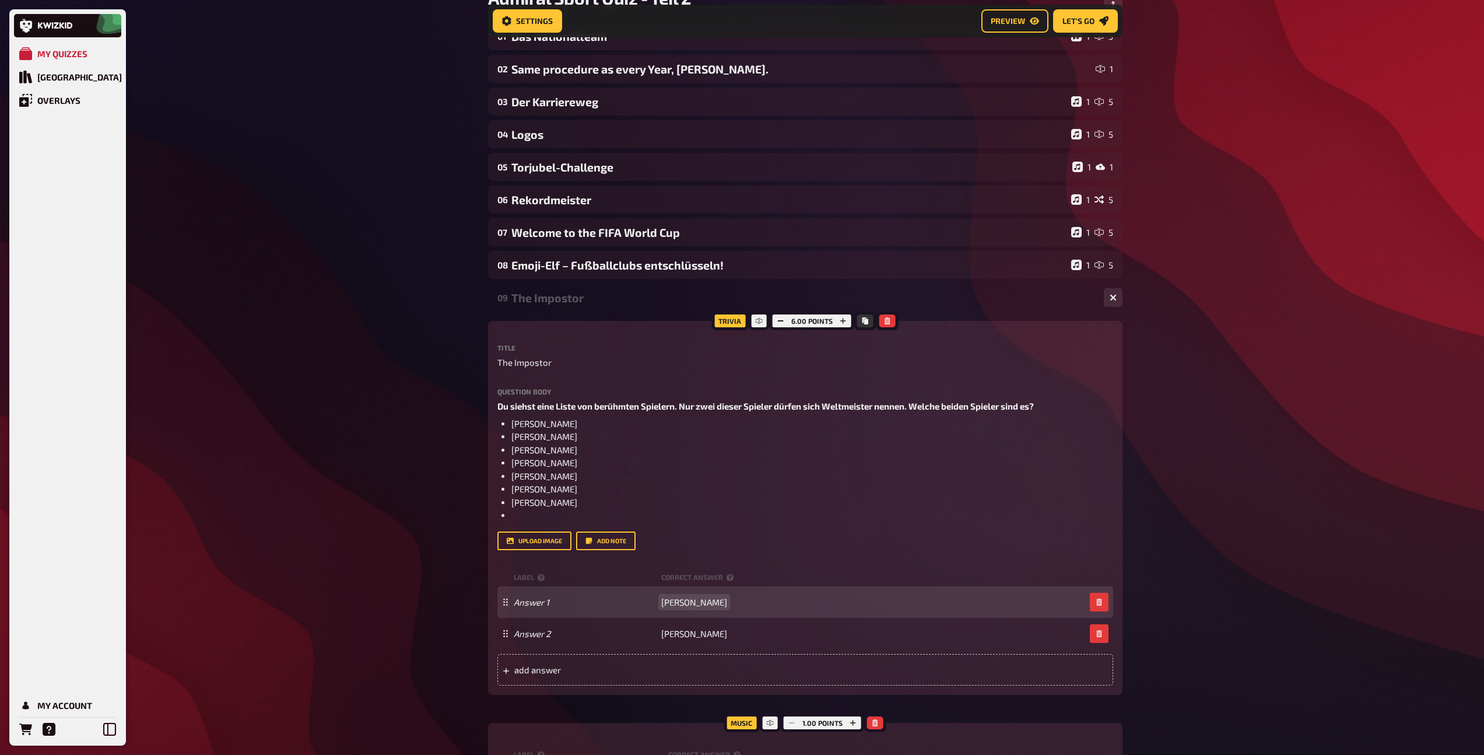
click at [690, 605] on span "Gianluigi Buffon" at bounding box center [694, 602] width 66 height 10
paste span
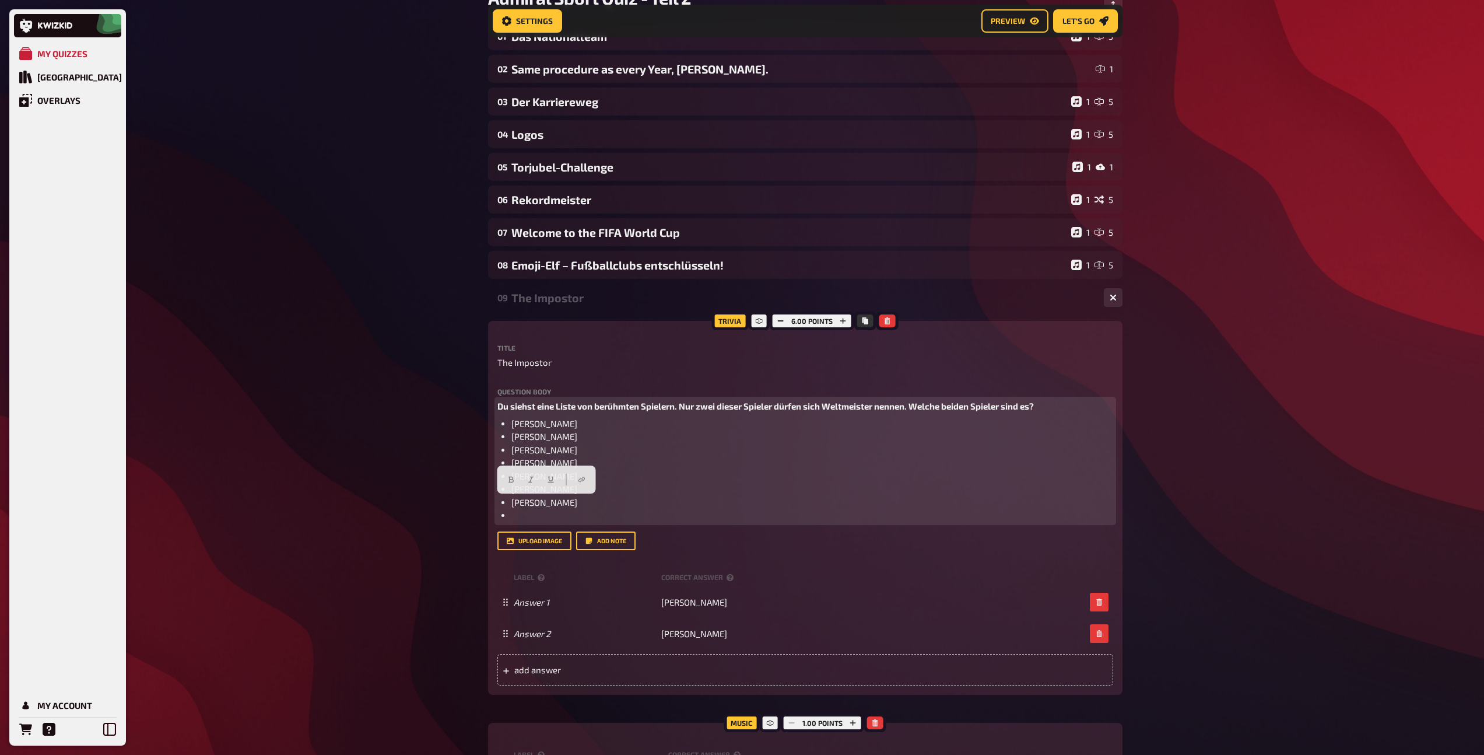
drag, startPoint x: 575, startPoint y: 504, endPoint x: 505, endPoint y: 504, distance: 70.0
click at [505, 504] on ul "Eric Cantona Marco Reus Roberto Baggio Paolo Maldini Uwe Seeler Neymar Jr. Gior…" at bounding box center [805, 469] width 616 height 105
click at [567, 440] on li "Marco Reus" at bounding box center [812, 436] width 602 height 13
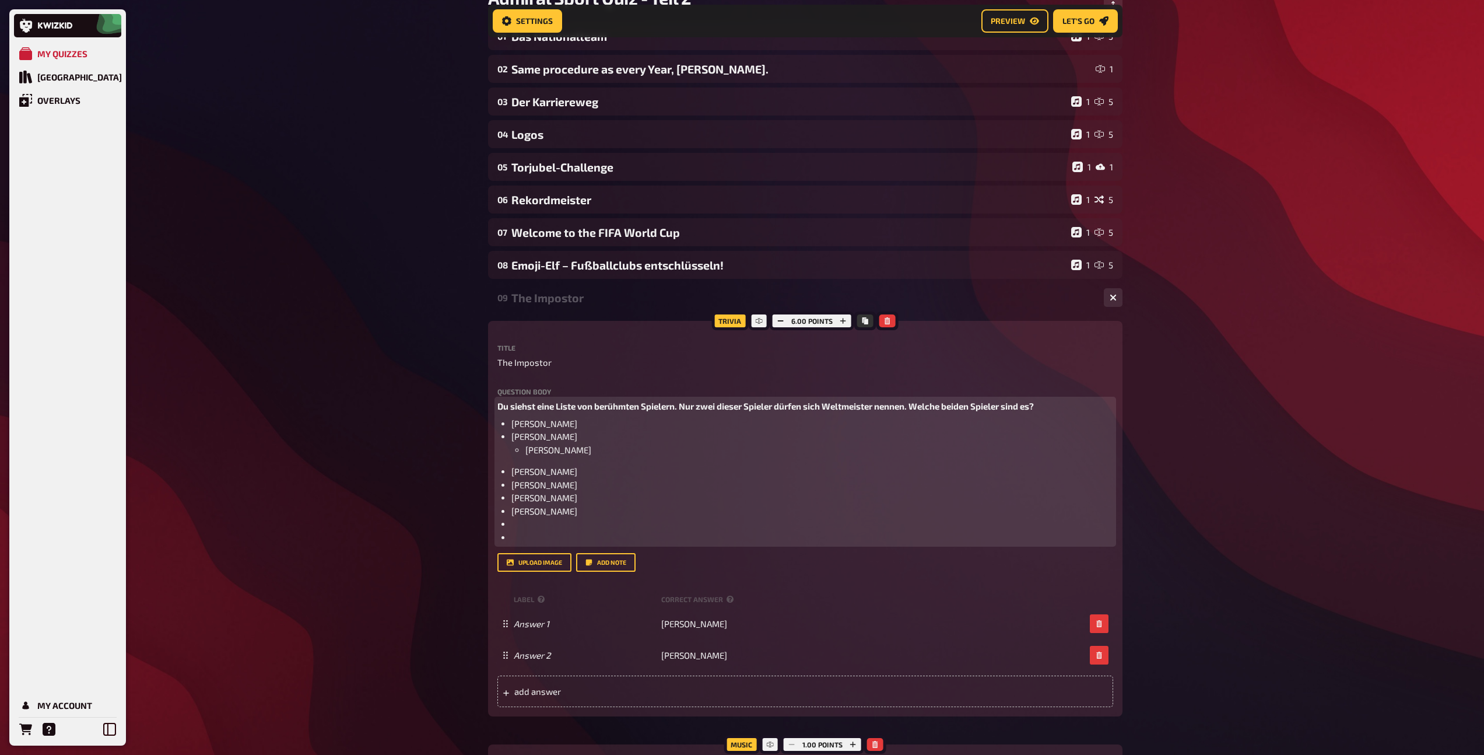
click at [525, 446] on span "Giorgio Chiellini" at bounding box center [558, 449] width 66 height 10
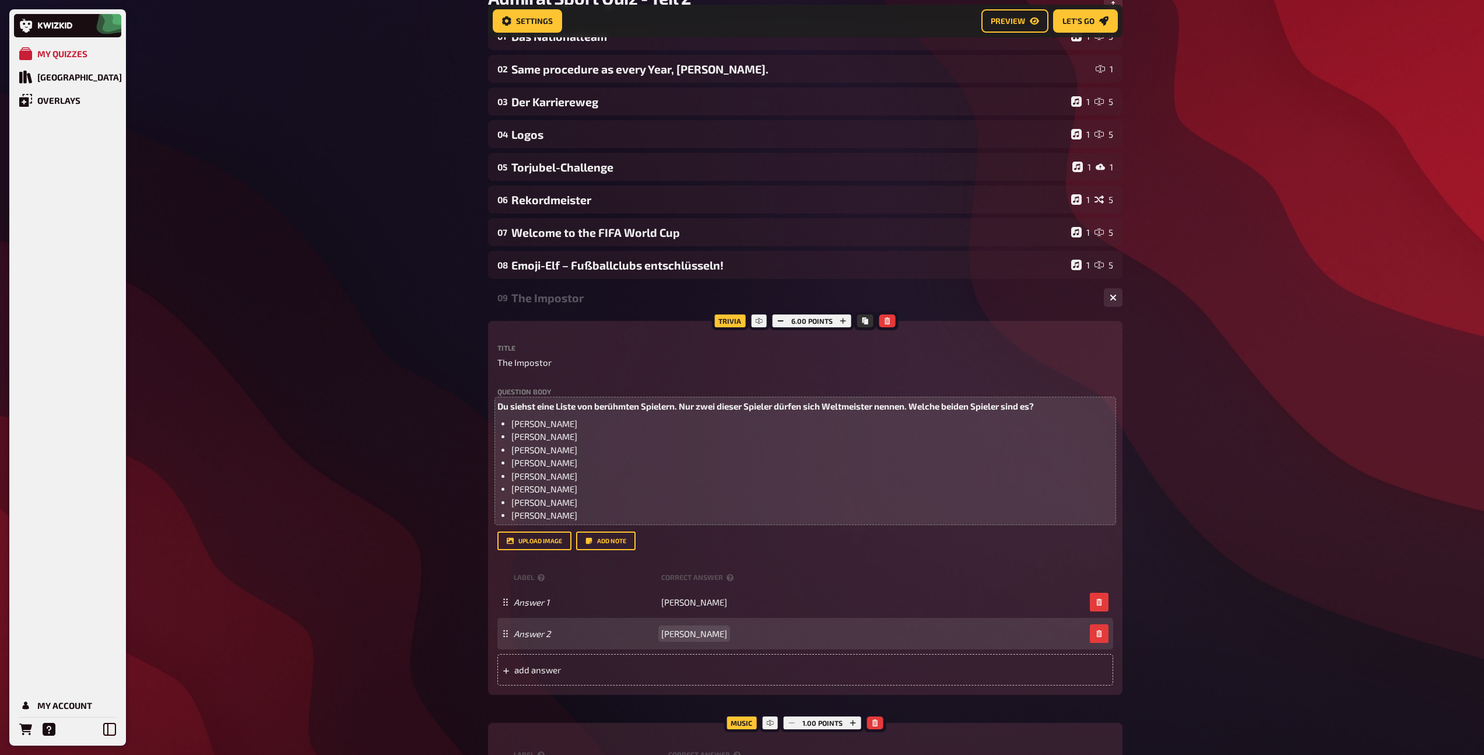
click at [683, 635] on span "Fabio Cannavaro" at bounding box center [694, 633] width 66 height 10
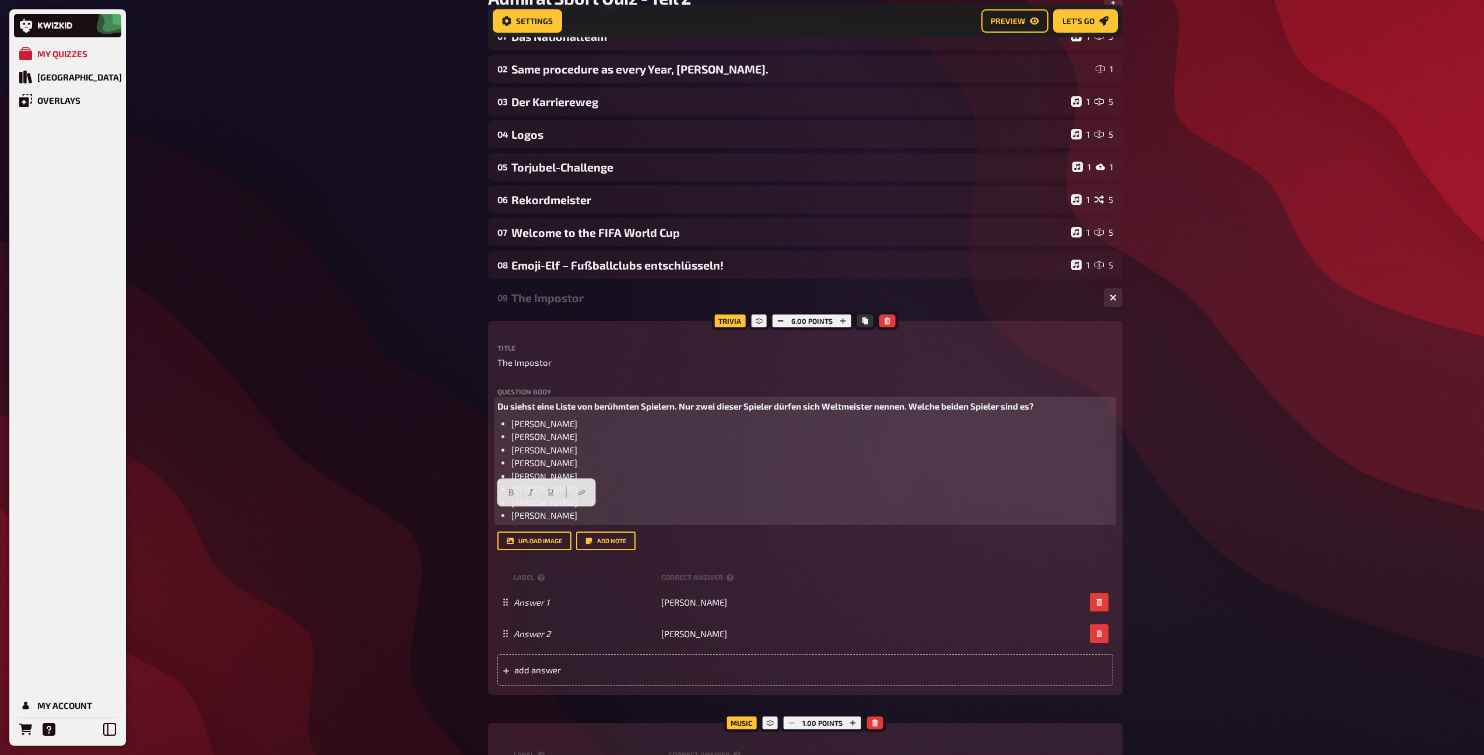
drag, startPoint x: 582, startPoint y: 514, endPoint x: 505, endPoint y: 516, distance: 77.0
click at [506, 516] on ul "Eric Cantona Marco Reus Giorgio Chiellini Roberto Baggio Paolo Maldini Uwe Seel…" at bounding box center [805, 469] width 616 height 105
click at [569, 489] on li "Uwe Seeler" at bounding box center [812, 488] width 602 height 13
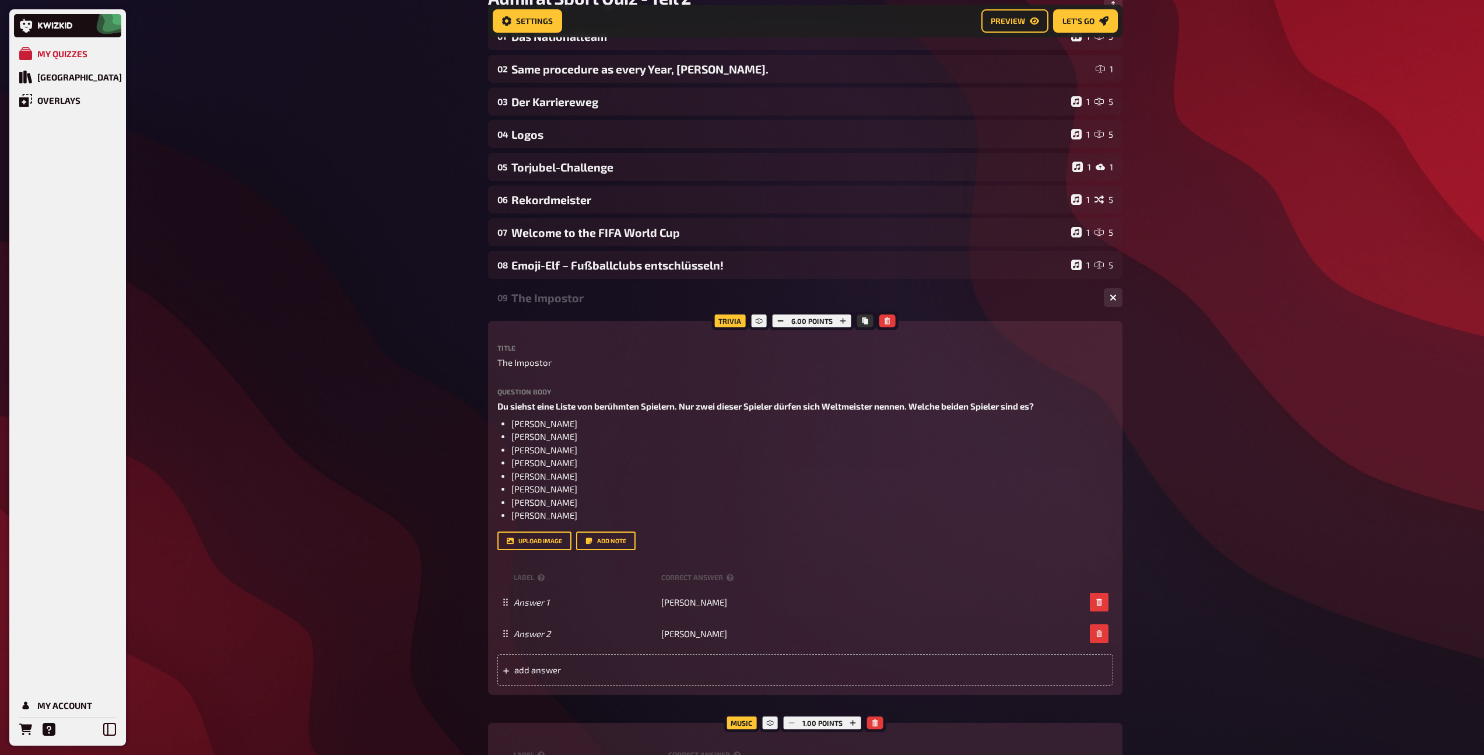
click at [609, 307] on div "09 The Impostor 1 2" at bounding box center [805, 297] width 634 height 28
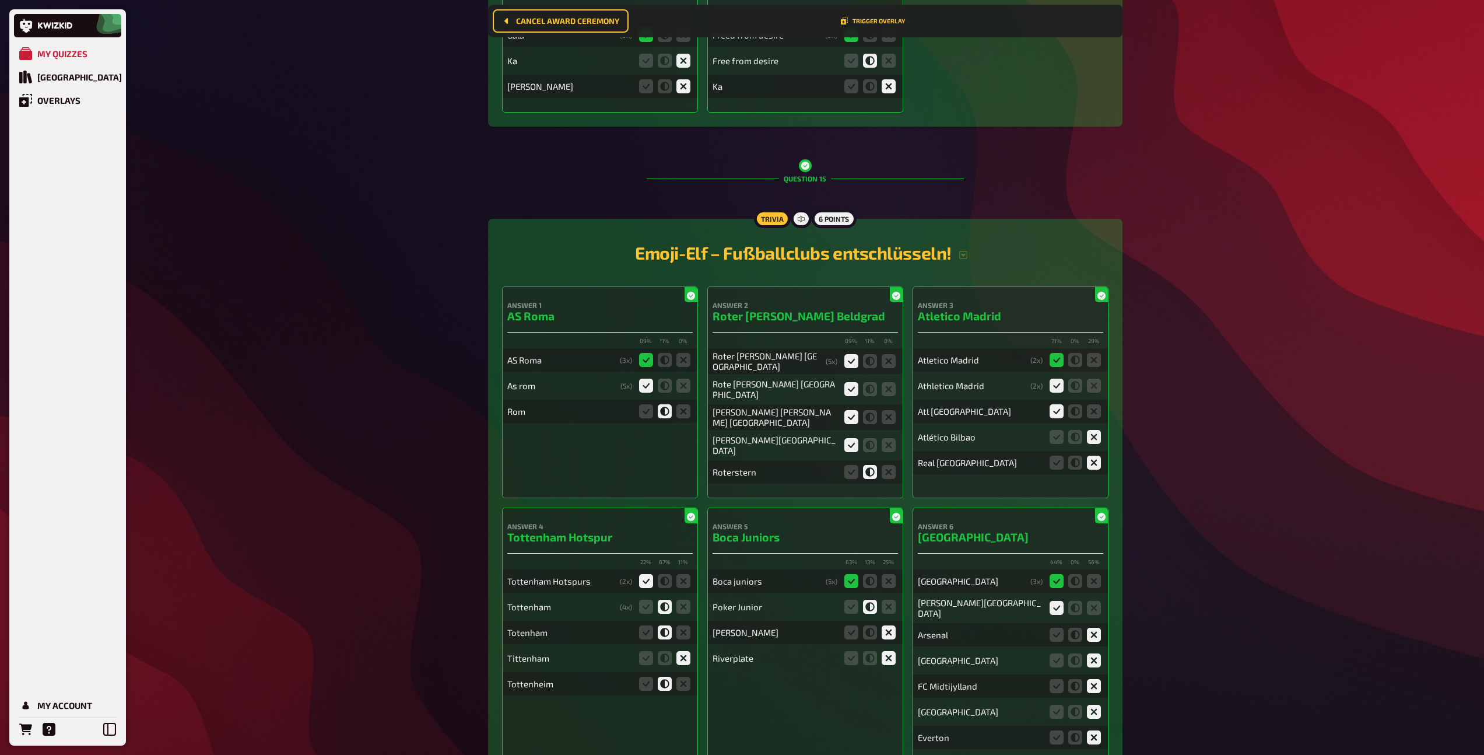
scroll to position [11695, 0]
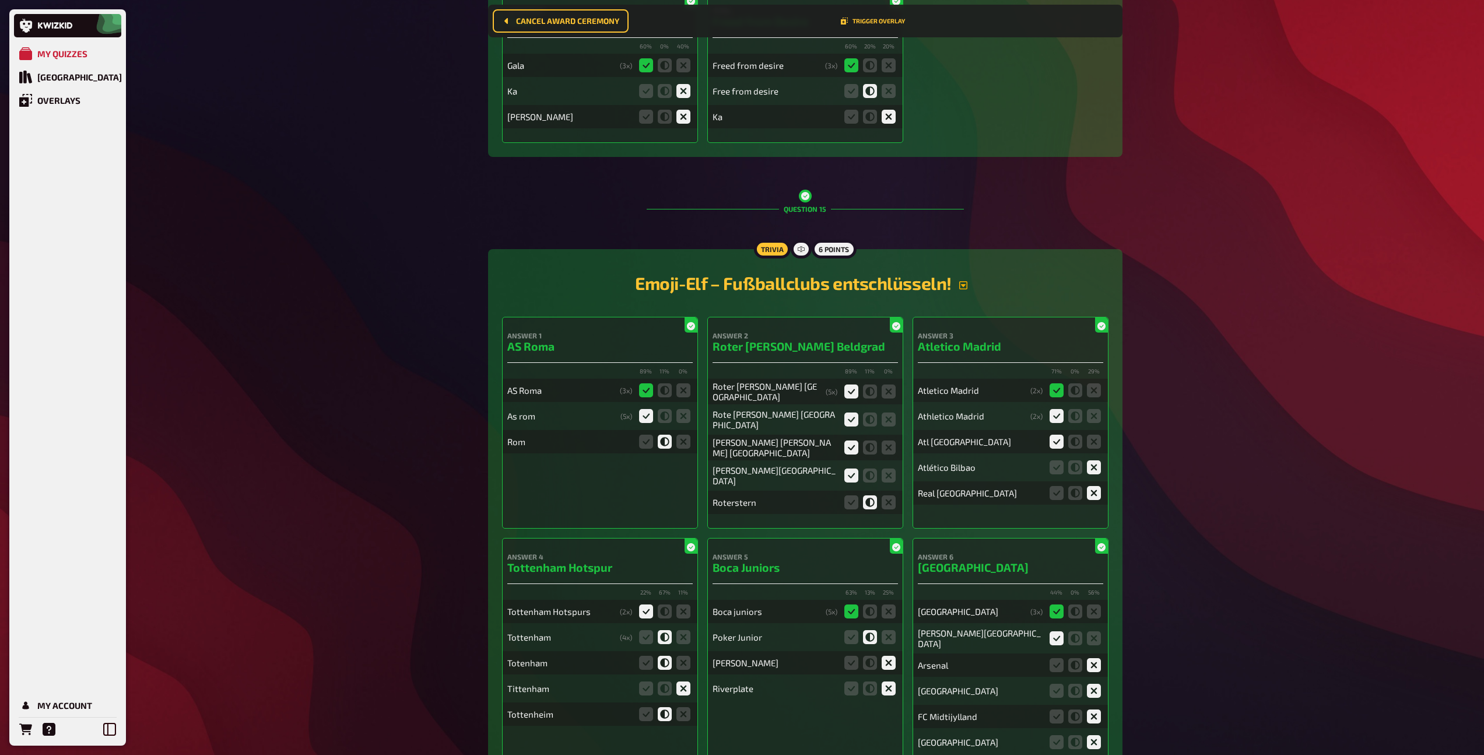
click at [969, 280] on button "button" at bounding box center [963, 284] width 23 height 9
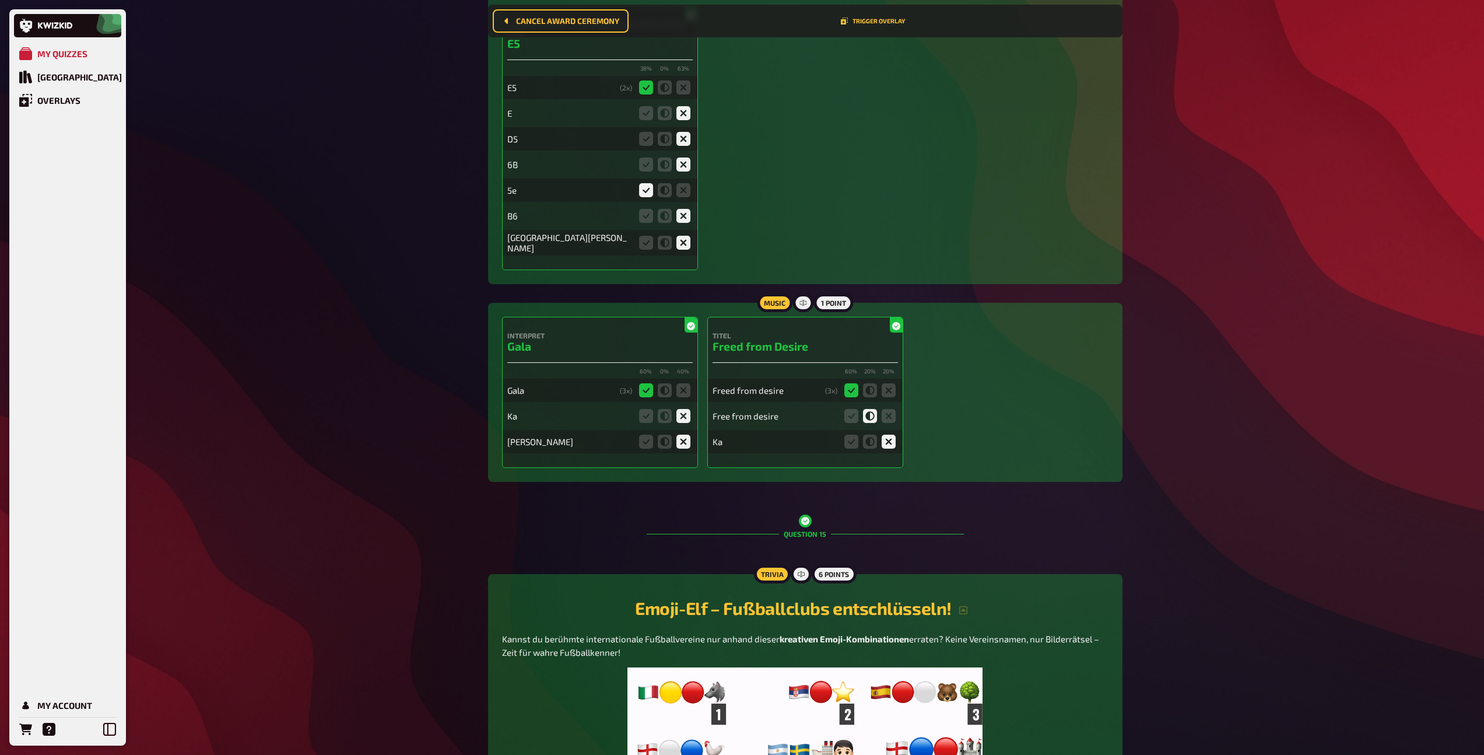
scroll to position [11729, 0]
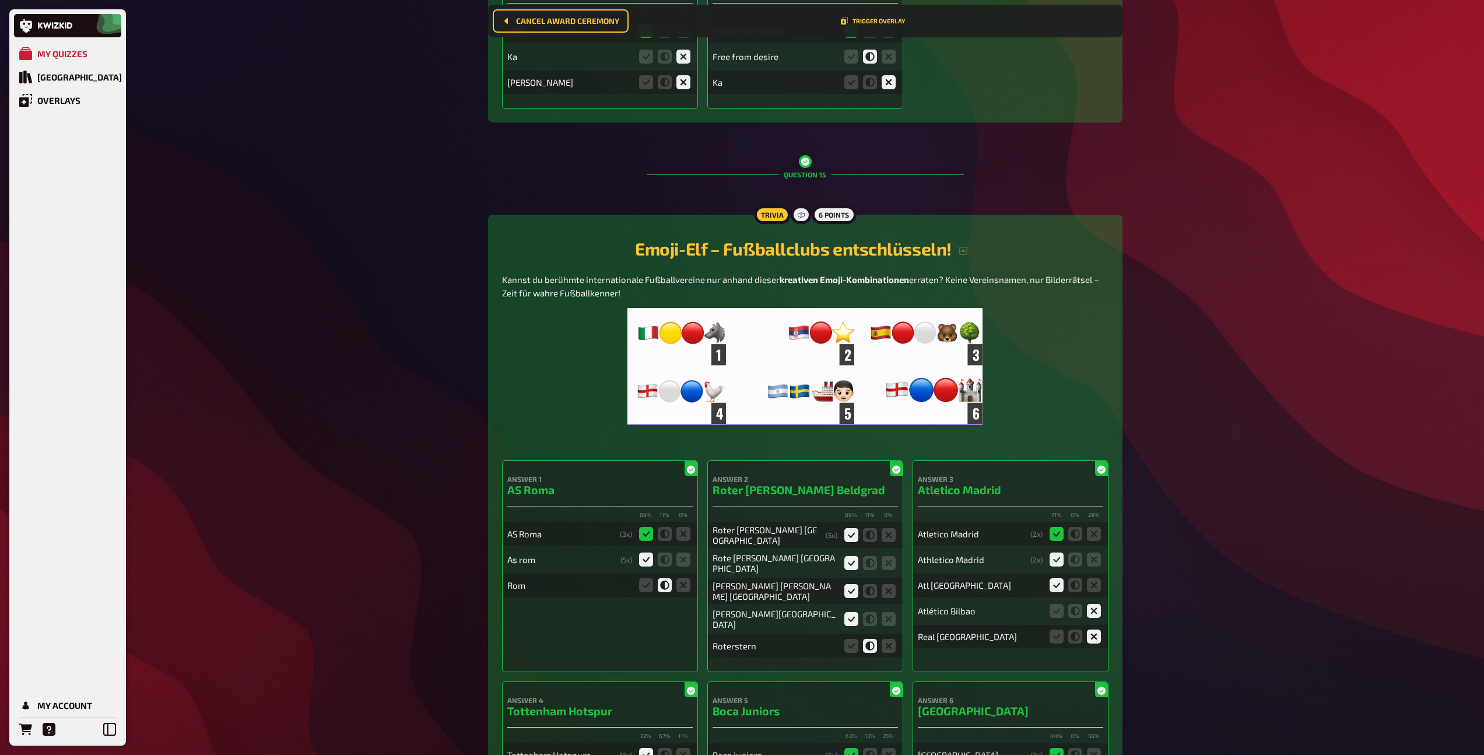
click at [815, 315] on img at bounding box center [804, 366] width 355 height 117
